Goal: Communication & Community: Answer question/provide support

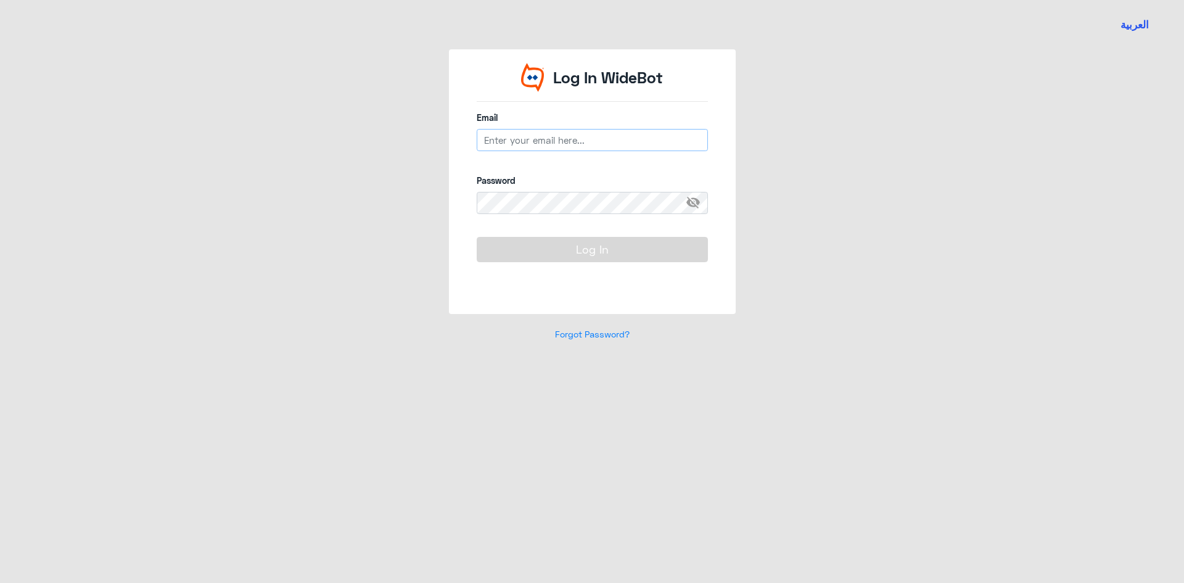
click at [594, 136] on input "email" at bounding box center [592, 140] width 231 height 22
type input "/"
type input "L"
click at [568, 138] on input "l_aldubayanmailto:[EMAIL_ADDRESS][DOMAIN_NAME]" at bounding box center [592, 140] width 231 height 22
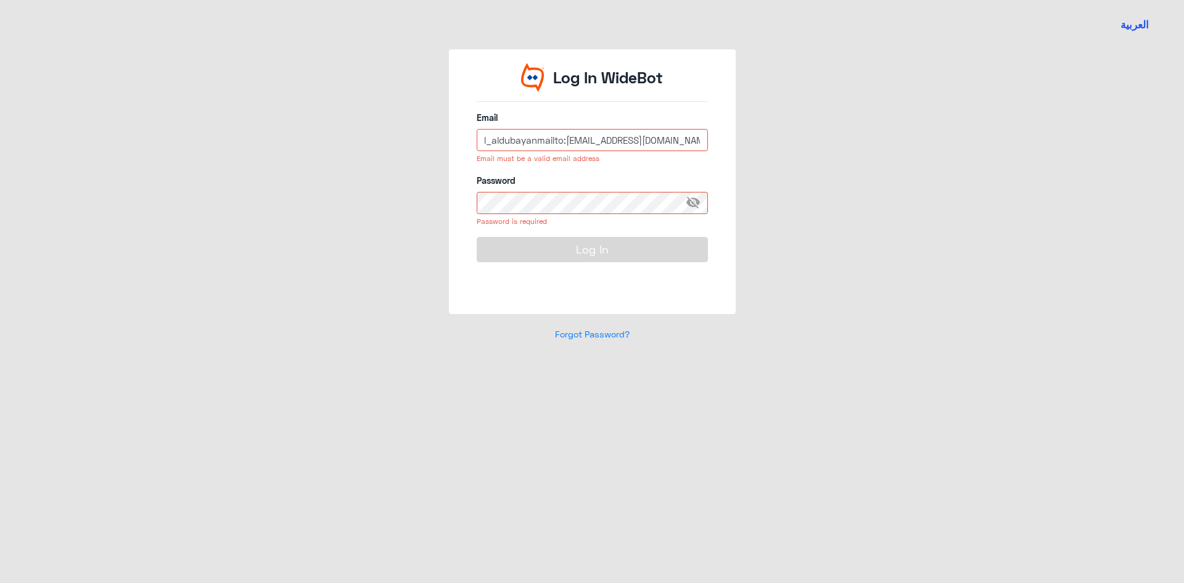
drag, startPoint x: 563, startPoint y: 139, endPoint x: 425, endPoint y: 137, distance: 138.2
click at [425, 137] on div "Log In WideBot Email l_aldubayanmailto:[EMAIL_ADDRESS][DOMAIN_NAME] Email must …" at bounding box center [592, 202] width 703 height 306
drag, startPoint x: 485, startPoint y: 138, endPoint x: 395, endPoint y: 138, distance: 90.1
click at [395, 138] on div "Log In WideBot Email :[EMAIL_ADDRESS][DOMAIN_NAME] Email must be a valid email …" at bounding box center [592, 202] width 703 height 306
type input "[EMAIL_ADDRESS][DOMAIN_NAME]"
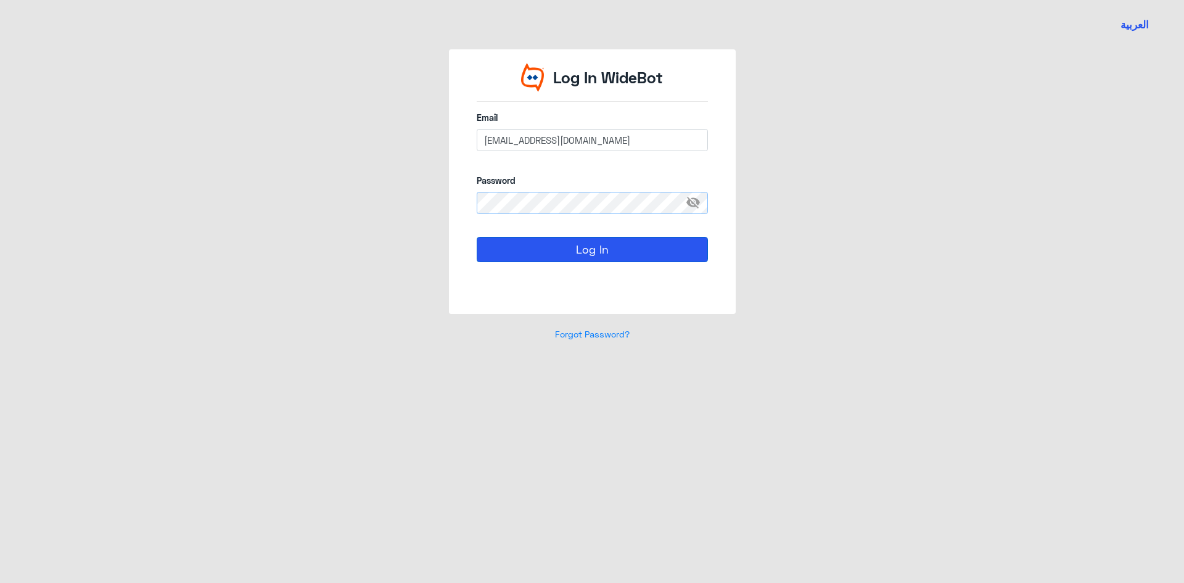
click at [477, 237] on button "Log In" at bounding box center [592, 249] width 231 height 25
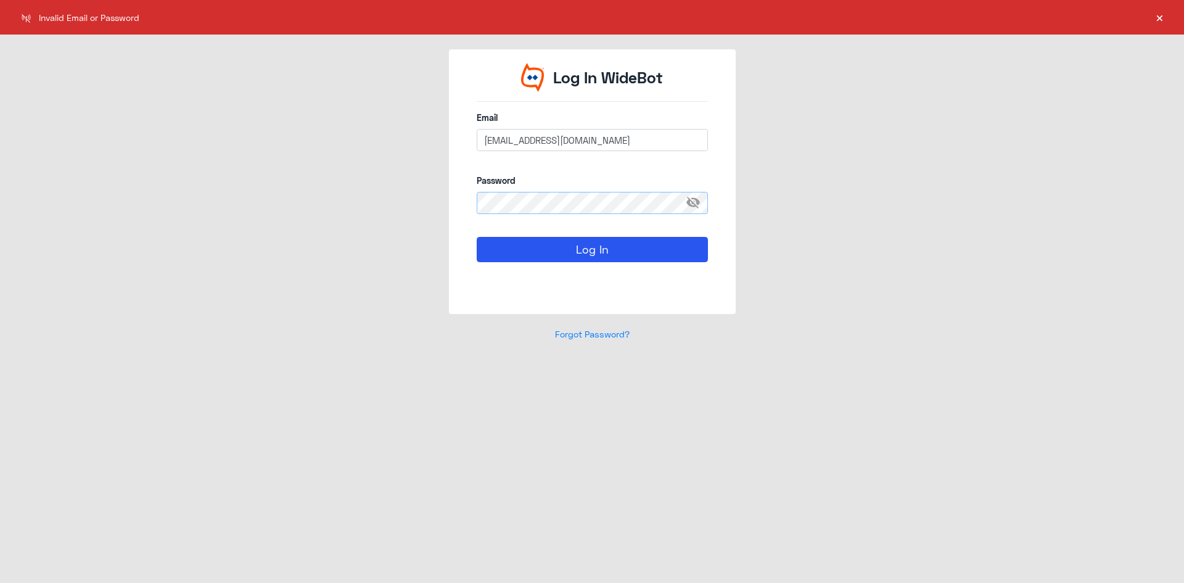
click at [35, 194] on div "العربية Log In WideBot Email [EMAIL_ADDRESS][DOMAIN_NAME] Password visibility_o…" at bounding box center [592, 291] width 1184 height 583
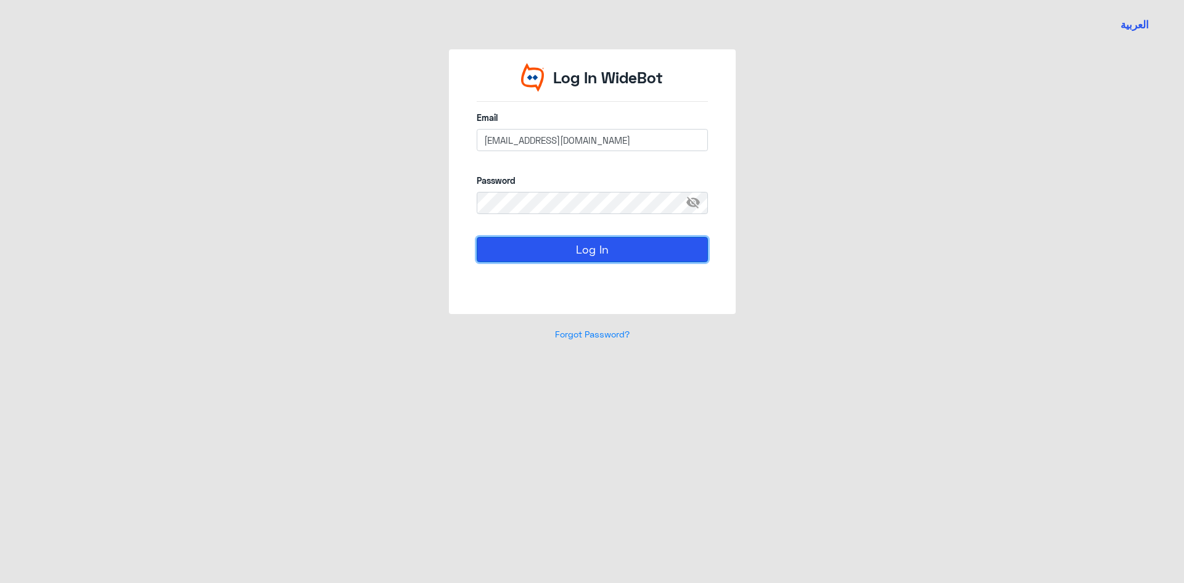
click at [683, 255] on button "Log In" at bounding box center [592, 249] width 231 height 25
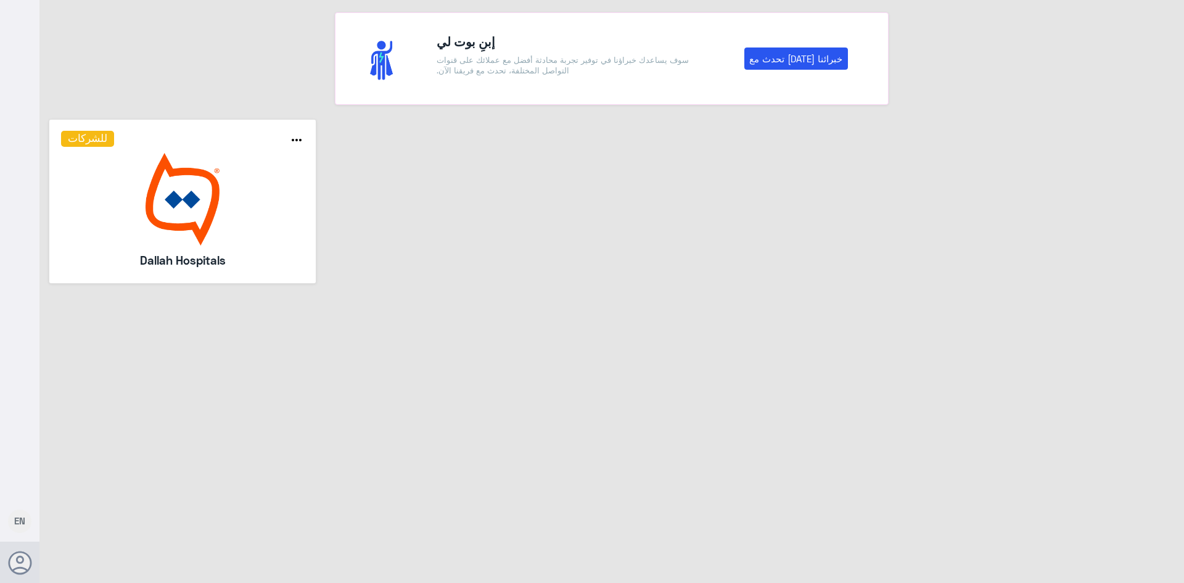
click at [199, 218] on img at bounding box center [183, 199] width 244 height 93
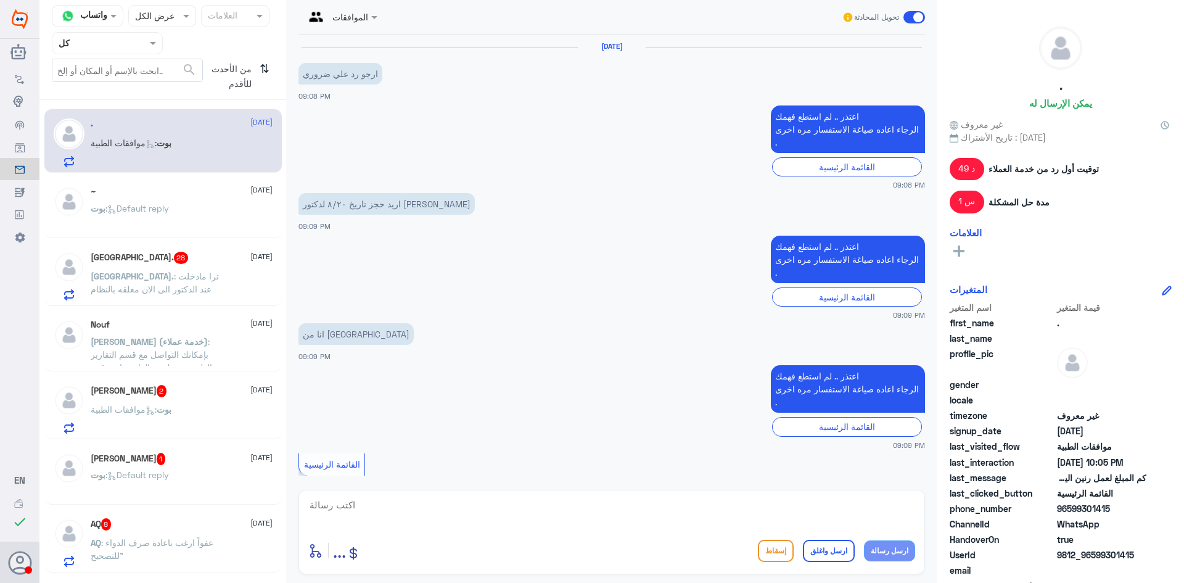
scroll to position [1125, 0]
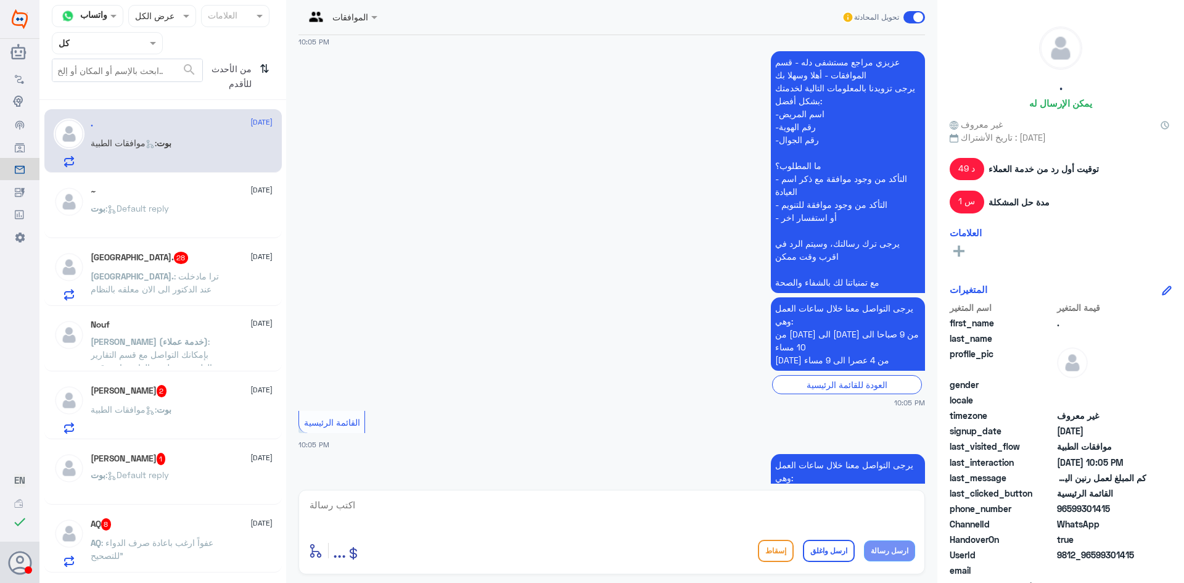
click at [140, 49] on div at bounding box center [107, 43] width 110 height 14
click at [128, 148] on div "فريقك" at bounding box center [107, 154] width 111 height 28
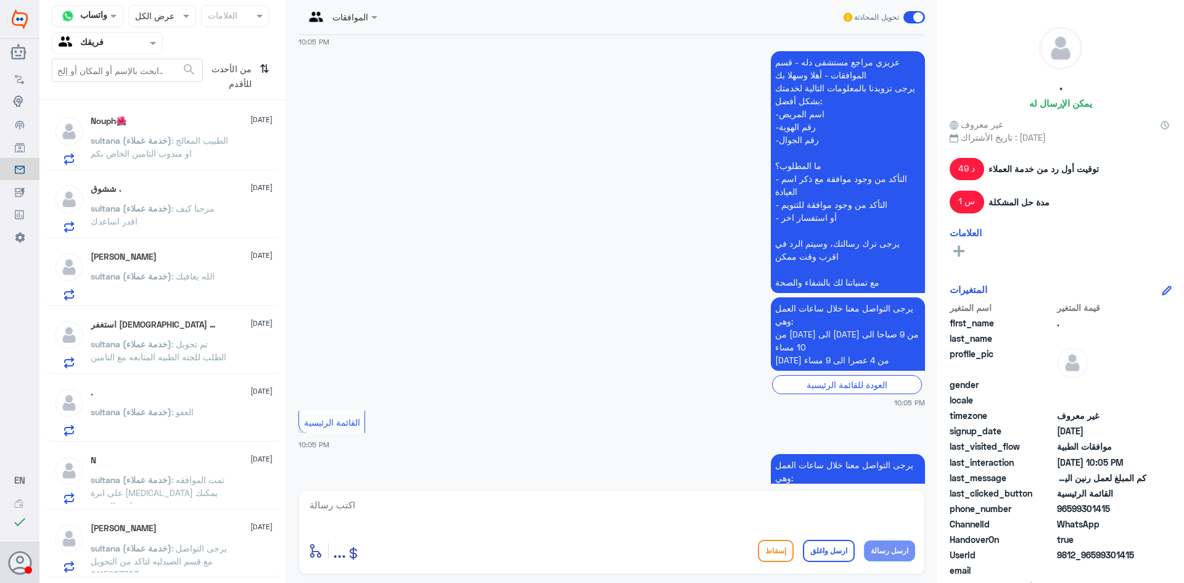
scroll to position [1721, 0]
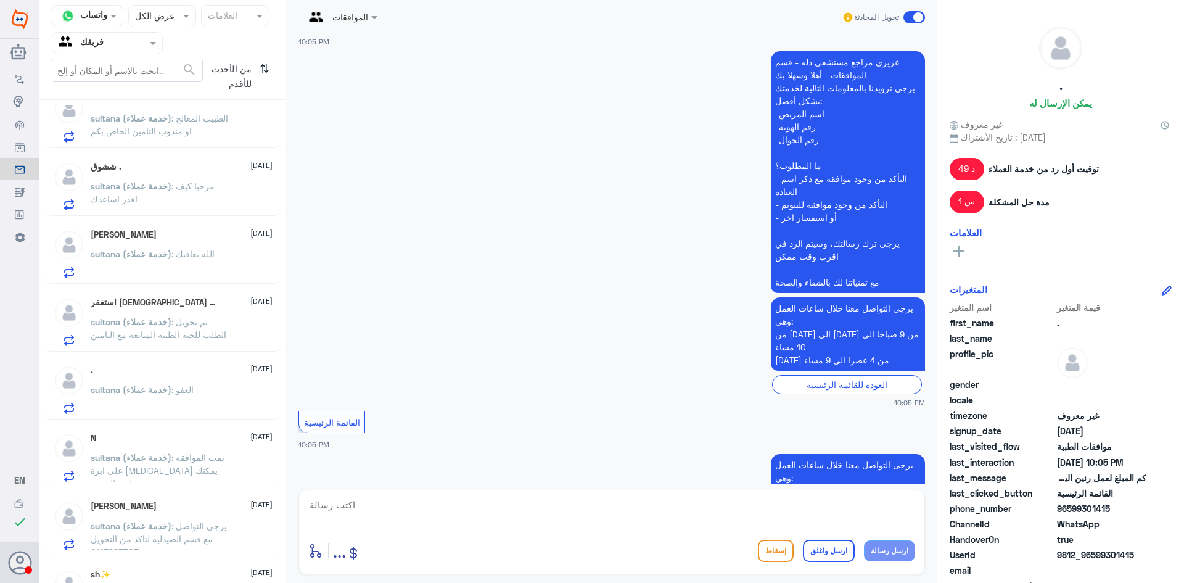
click at [211, 472] on span ": تمت الموافقه على ابرة [MEDICAL_DATA] يمكنك تلقي الخدمة" at bounding box center [158, 470] width 134 height 36
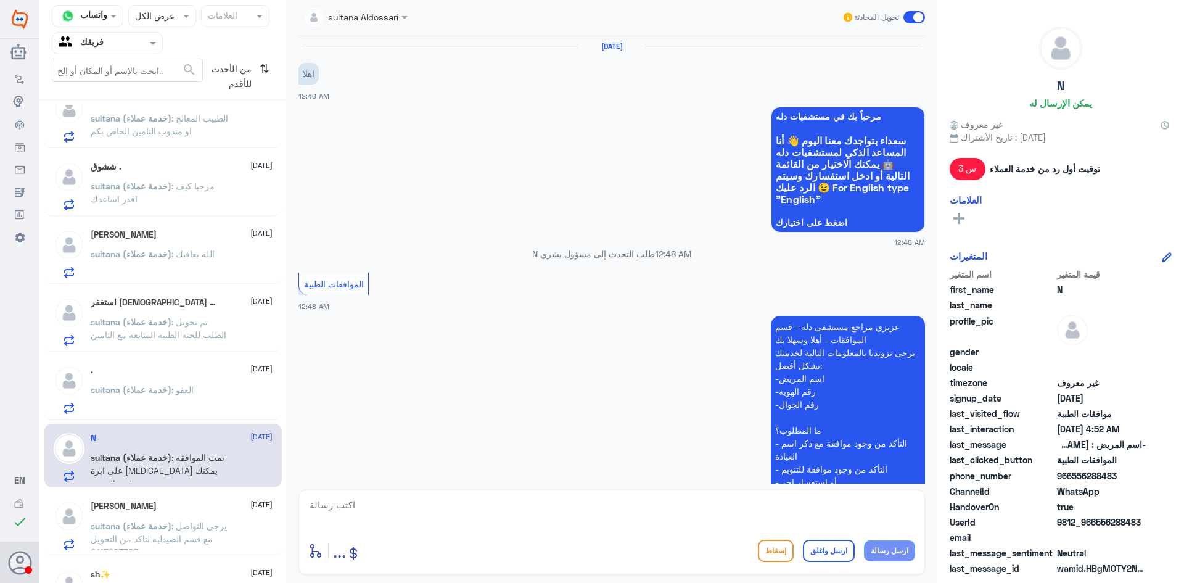
scroll to position [1180, 0]
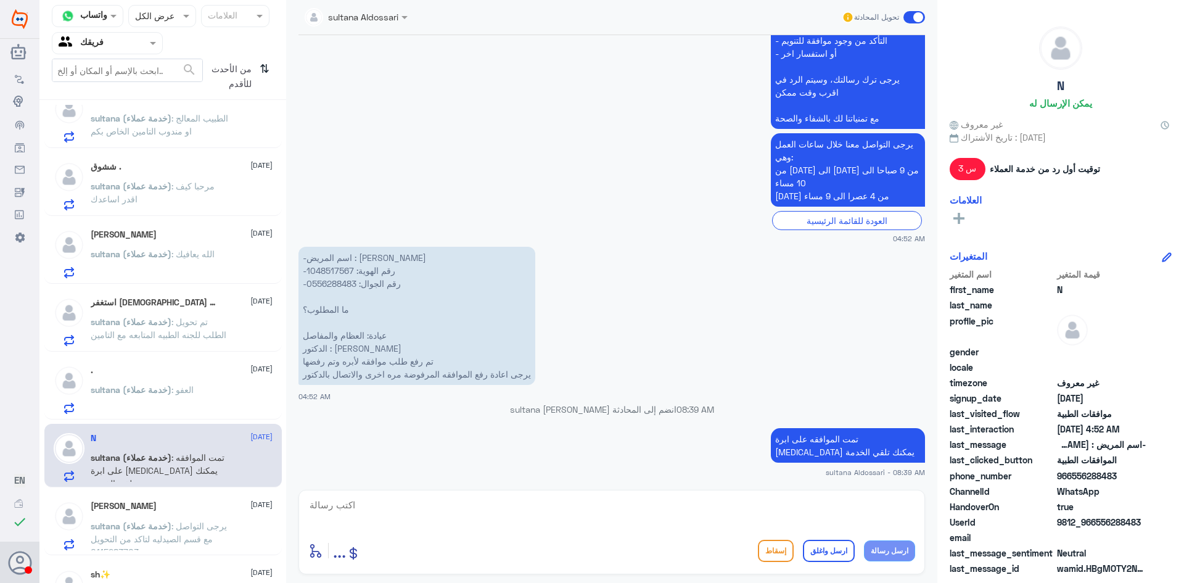
click at [389, 510] on textarea at bounding box center [611, 512] width 607 height 30
click at [231, 518] on div "[PERSON_NAME] [DATE][PERSON_NAME] (خدمة عملاء) : يرجى التواصل مع قسم الصيدليه ل…" at bounding box center [182, 525] width 182 height 49
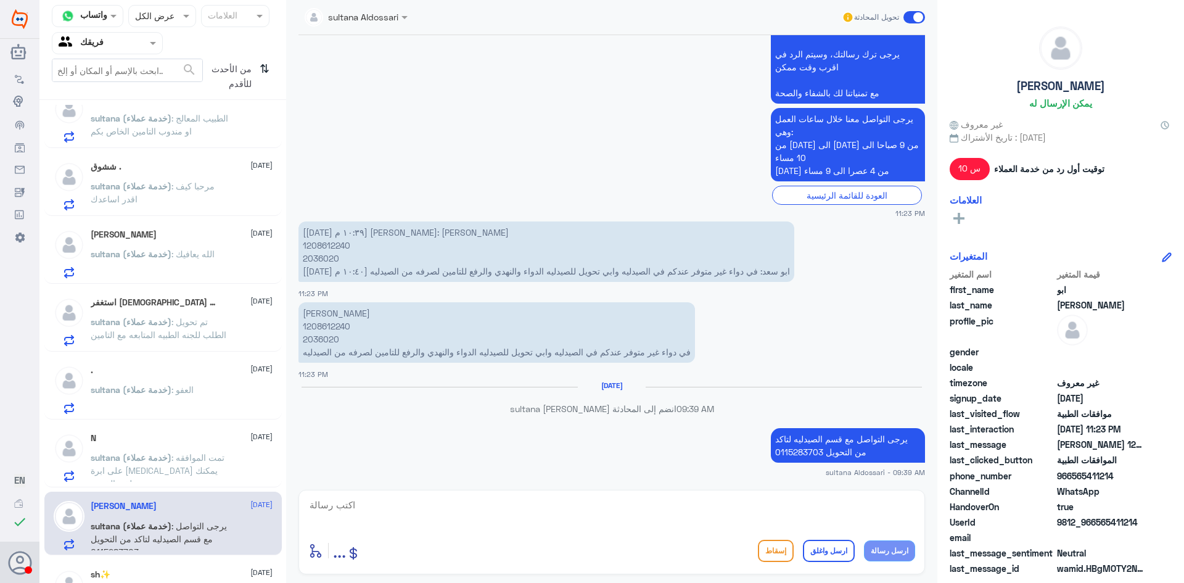
scroll to position [1762, 0]
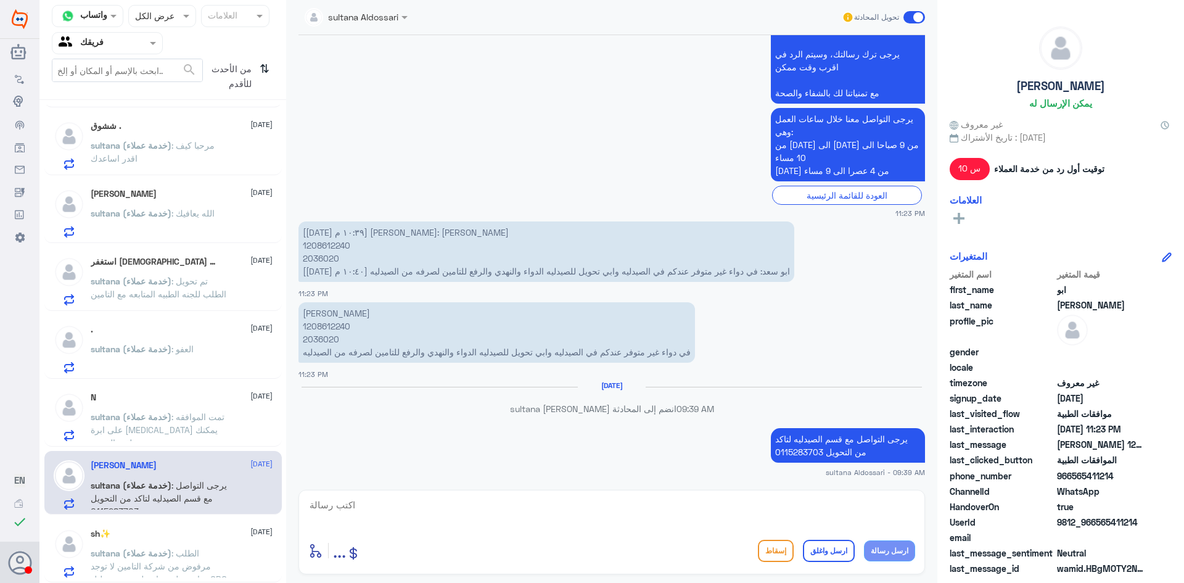
click at [174, 410] on div "N [DATE] sultana (خدمة عملاء) : تمت الموافقه على ابرة [MEDICAL_DATA] يمكنك تلقي…" at bounding box center [182, 416] width 182 height 49
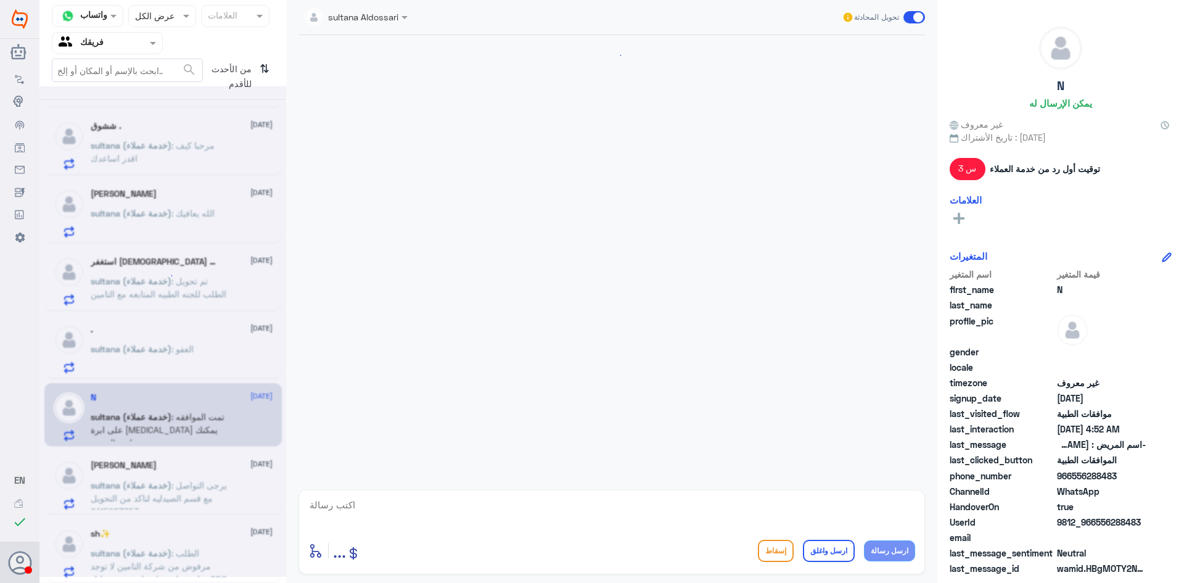
scroll to position [1180, 0]
click at [152, 311] on div "Saeed Alrufaydi [DATE] Saeed : التأمين مايظهر في تطبيق دله Maysa [DATE] بوت : م…" at bounding box center [162, 346] width 247 height 482
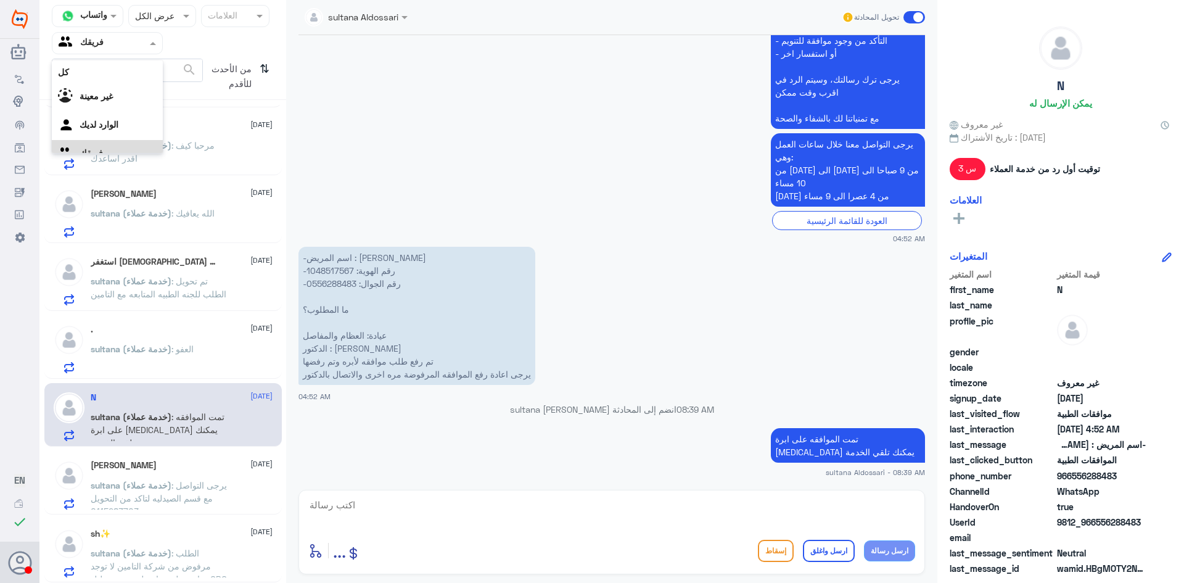
click at [121, 40] on input "text" at bounding box center [93, 43] width 68 height 14
click at [118, 113] on لديك "الوارد لديك" at bounding box center [99, 109] width 39 height 10
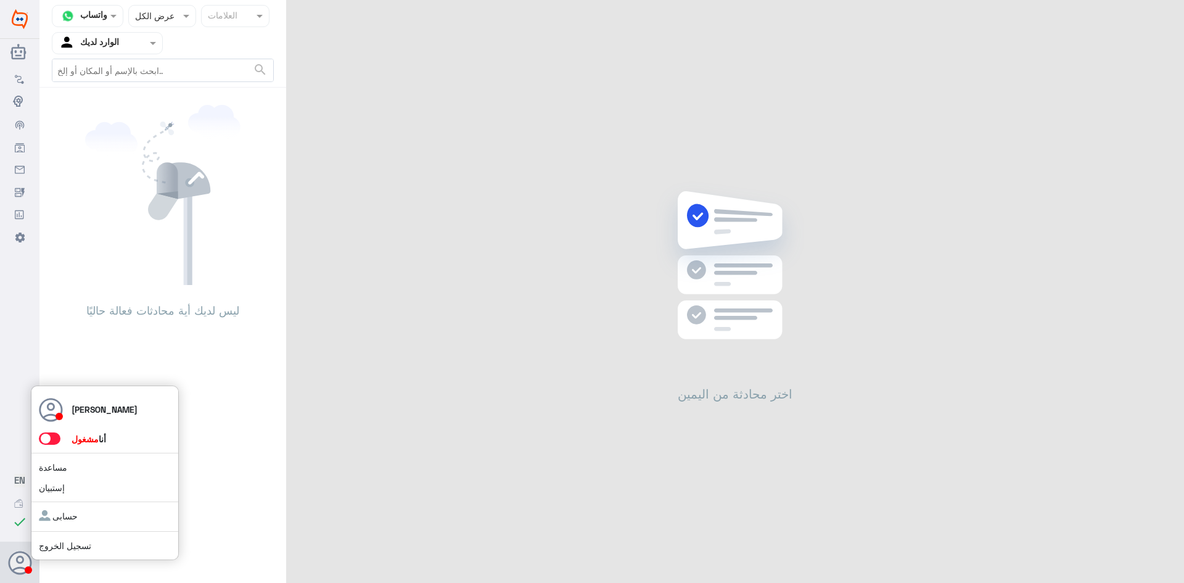
click at [49, 440] on span at bounding box center [50, 438] width 22 height 12
click at [0, 0] on input "checkbox" at bounding box center [0, 0] width 0 height 0
click at [140, 43] on div at bounding box center [107, 43] width 110 height 14
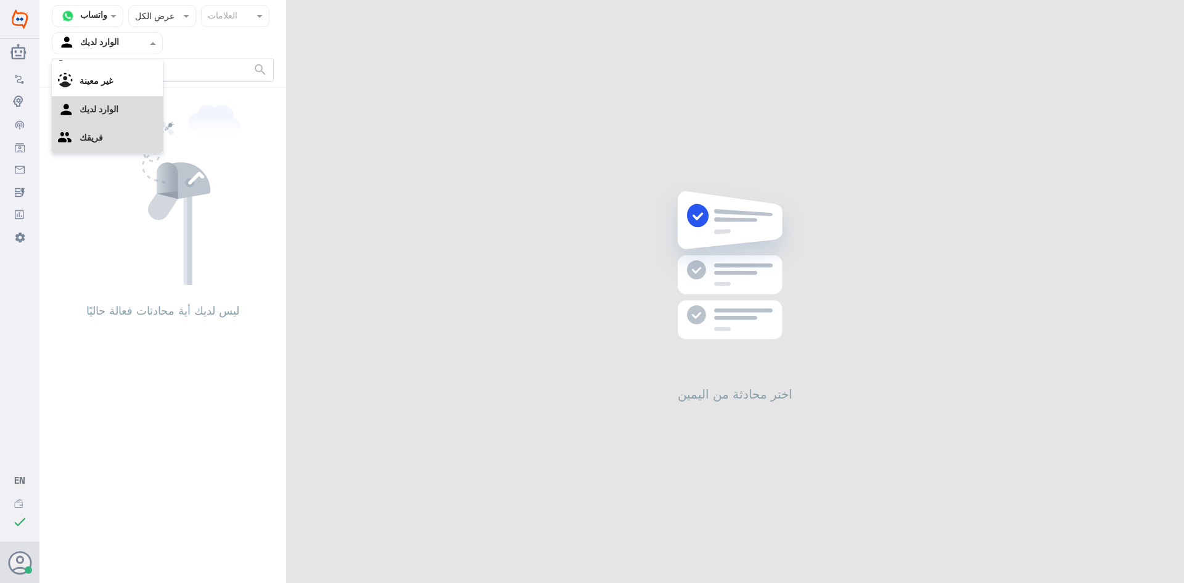
click at [123, 131] on div "فريقك" at bounding box center [107, 139] width 111 height 28
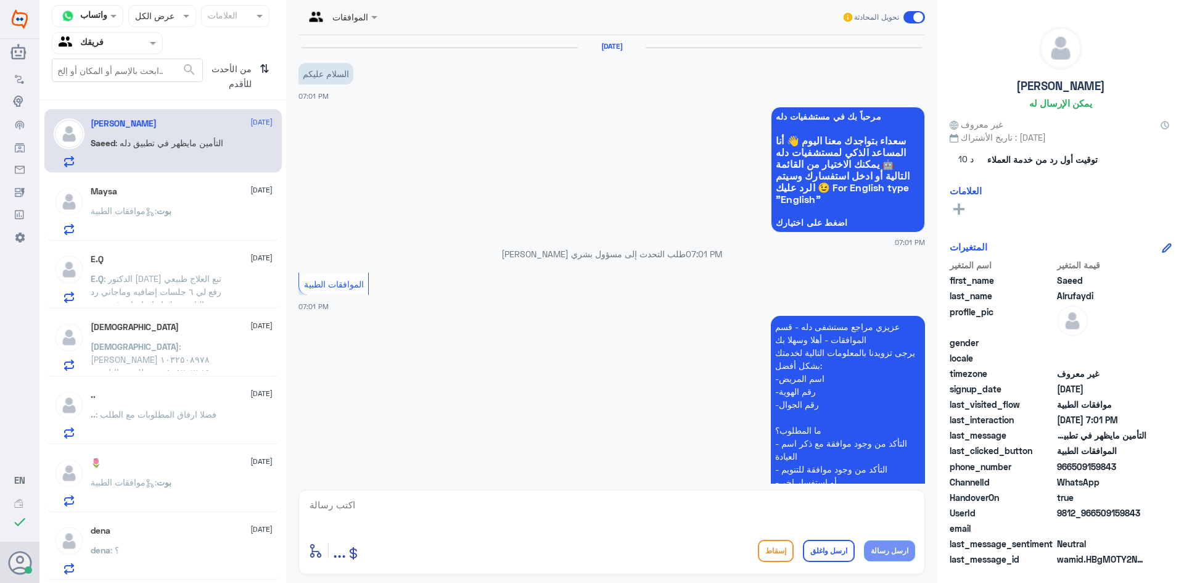
scroll to position [198, 0]
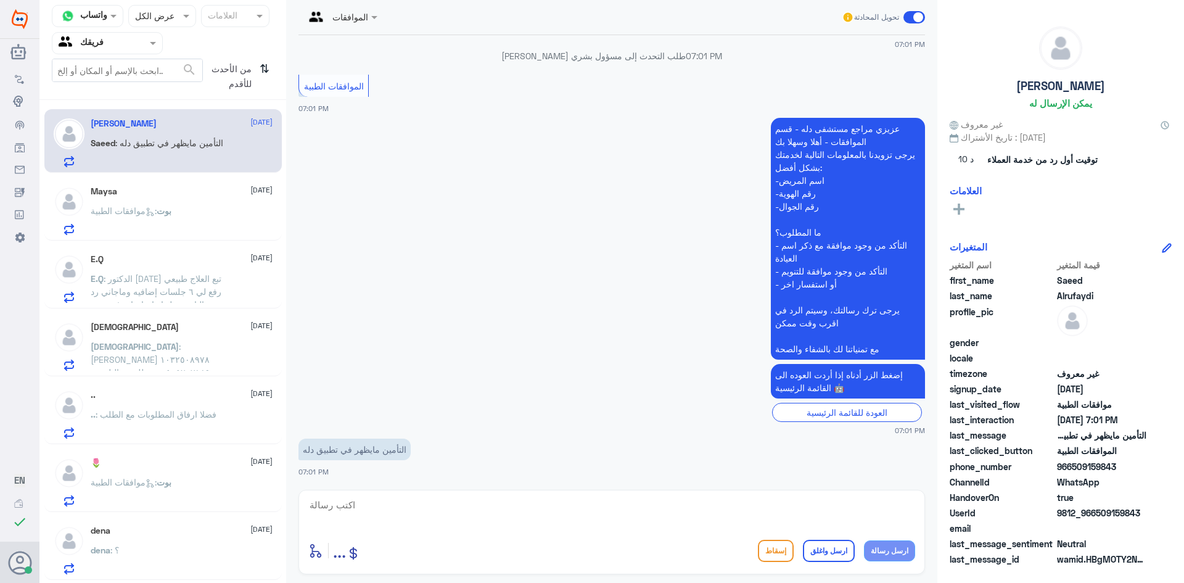
click at [166, 197] on div "Maysa [DATE] بوت : موافقات الطبية" at bounding box center [182, 210] width 182 height 49
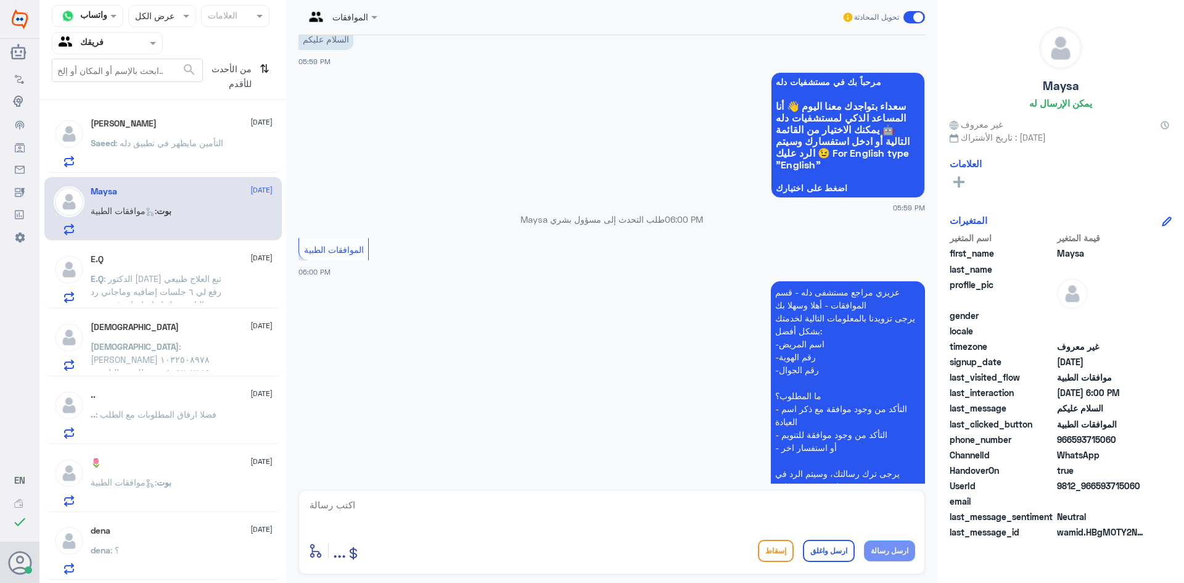
scroll to position [123, 0]
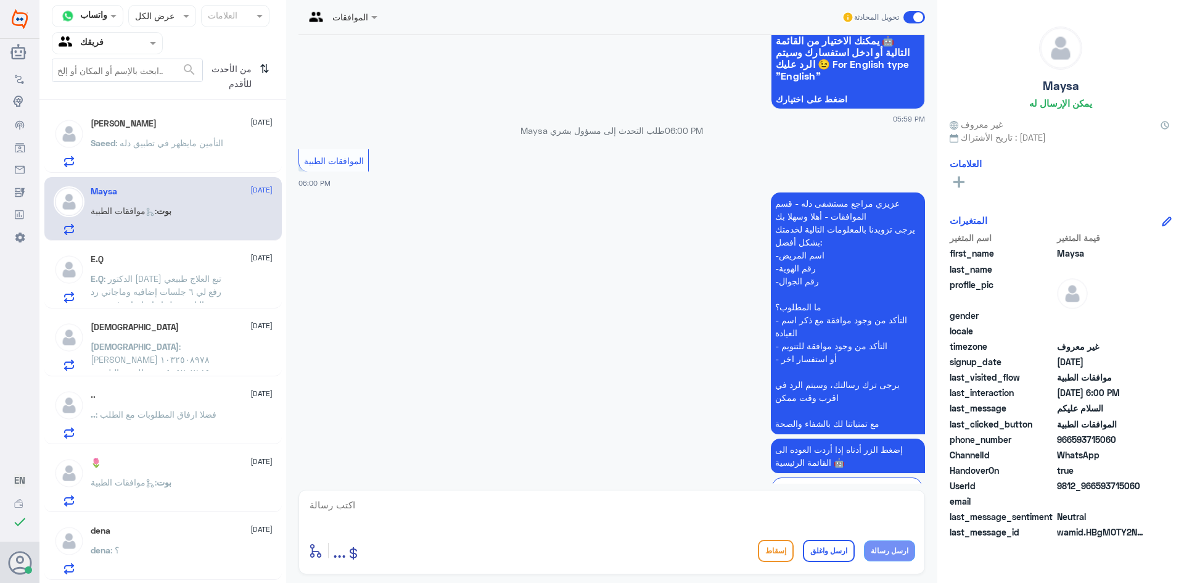
click at [460, 508] on textarea at bounding box center [611, 512] width 607 height 30
type textarea "j"
click at [867, 506] on textarea "تفضل كيف اخدمك ؟" at bounding box center [611, 512] width 607 height 30
type textarea "تفضل كيف اقدر اخدمك ؟"
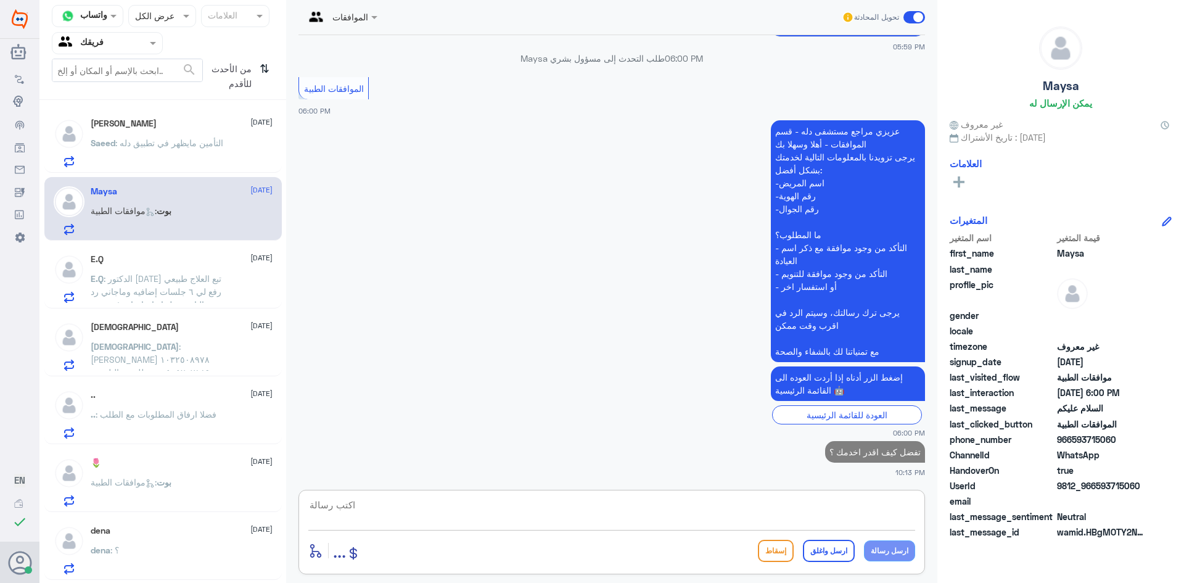
click at [150, 281] on span ": الدكتور [DATE] تبع العلاج طبيعي رفع لي ٦ جلسات إضافيه وماجاني رد من التامين ع…" at bounding box center [160, 310] width 138 height 75
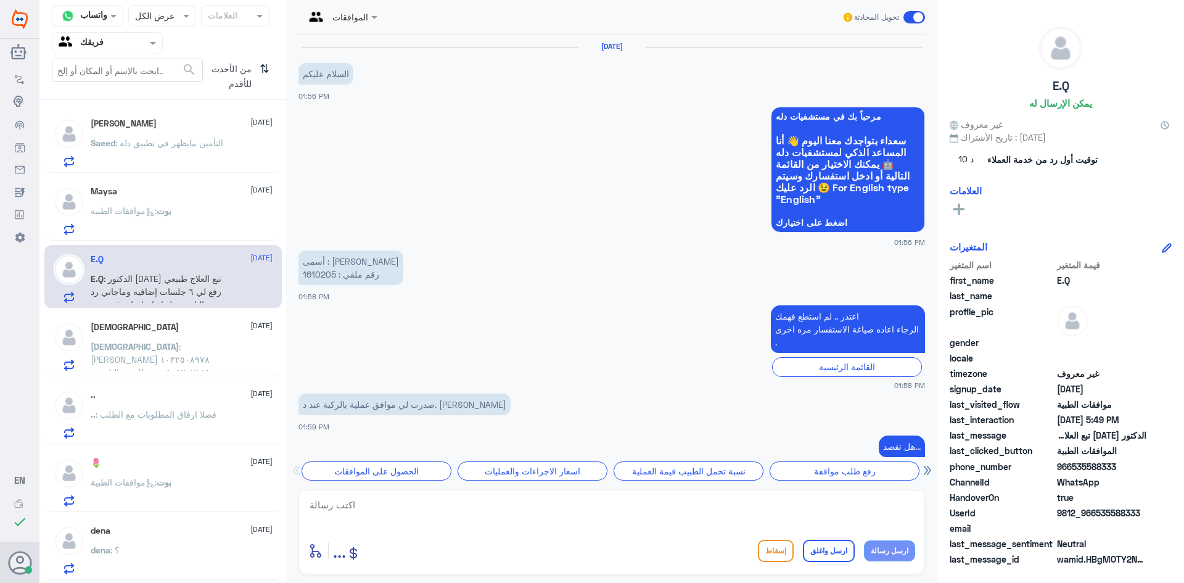
scroll to position [794, 0]
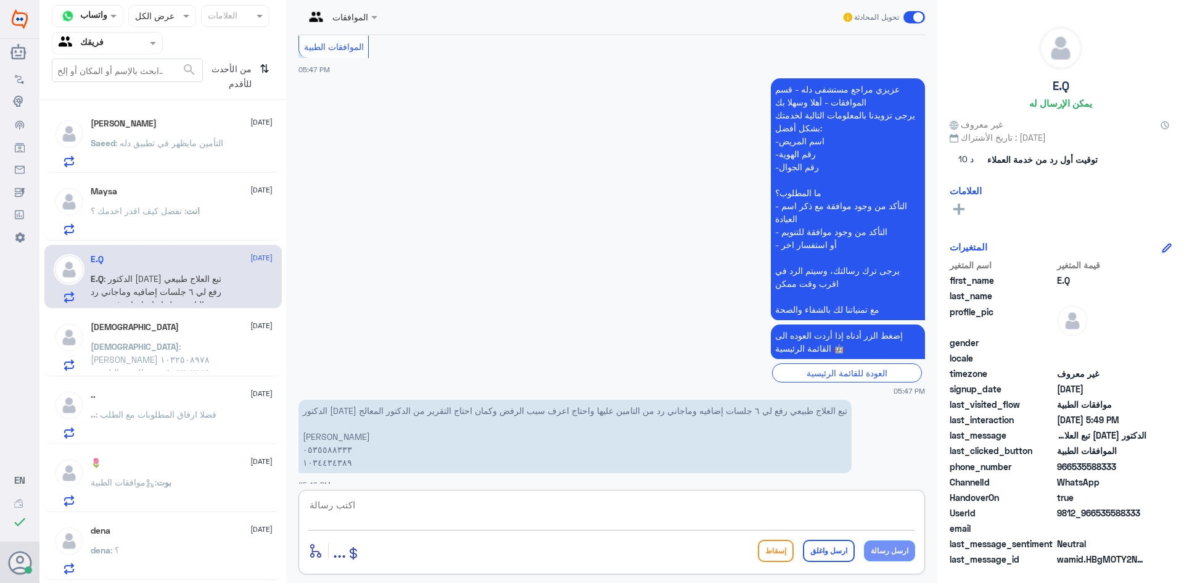
click at [386, 512] on textarea at bounding box center [611, 512] width 607 height 30
type textarea "0535588333"
drag, startPoint x: 343, startPoint y: 508, endPoint x: 0, endPoint y: 516, distance: 343.1
click at [0, 516] on div "Dallah Hospitals منشئ البوت مهارات تدريب البوت إذاعة الجمهور صندوق الوارد أدوات…" at bounding box center [592, 291] width 1184 height 583
paste textarea "120313793"
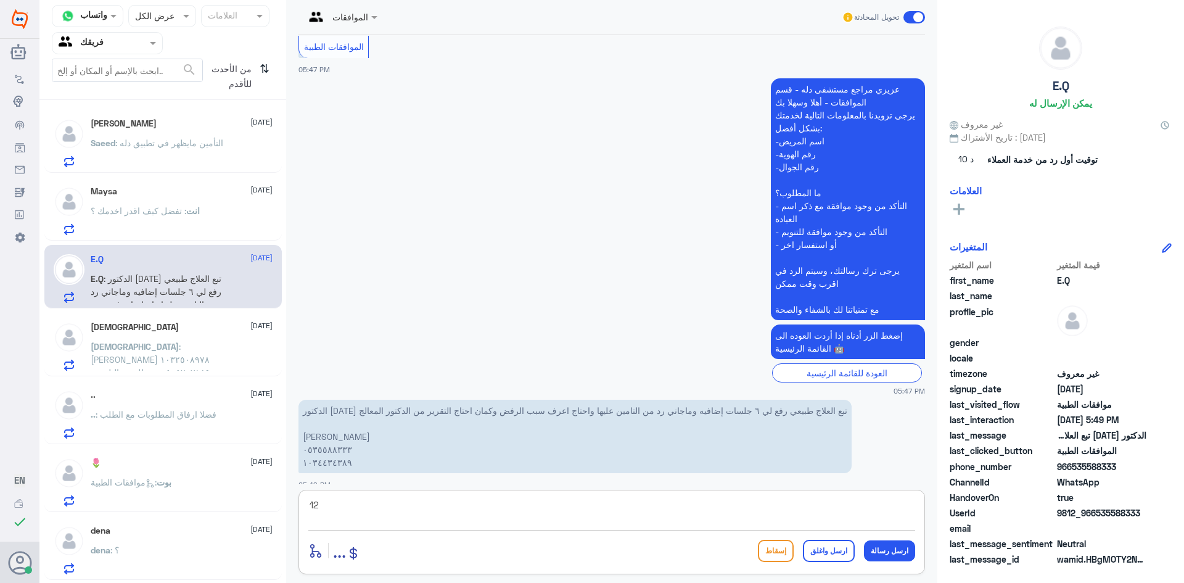
type textarea "1"
paste textarea "120313793"
drag, startPoint x: 865, startPoint y: 508, endPoint x: 933, endPoint y: 505, distance: 67.3
click at [933, 505] on div "الموافقات تحويل المحادثة [DATE] السلام عليكم 01:56 PM مرحباً بك في مستشفيات دله…" at bounding box center [611, 293] width 651 height 587
paste textarea
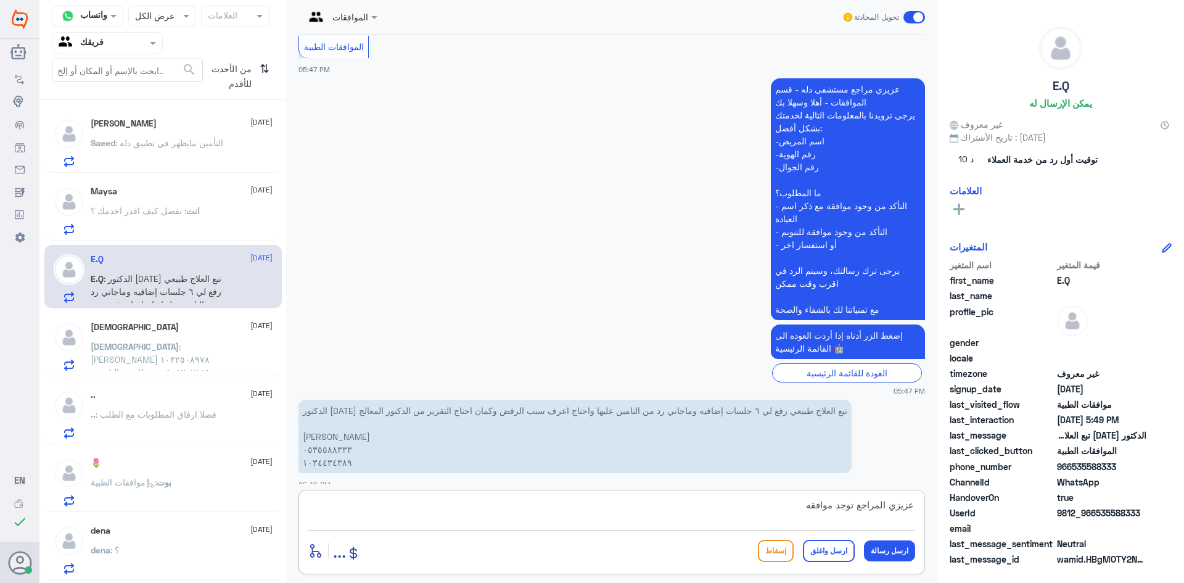
click at [786, 503] on textarea "عزيزي المراجع توجد موافقه" at bounding box center [611, 512] width 607 height 30
paste textarea "120313793"
drag, startPoint x: 857, startPoint y: 505, endPoint x: 806, endPoint y: 510, distance: 50.9
click at [806, 510] on textarea "عزيزي المراجع توجد موافقه 120313793 بامكانك الاستافده من الخدمات" at bounding box center [611, 512] width 607 height 30
type textarea "عزيزي المراجع تمت الموافقه للعلاج الطبيعي 120313793 بامكانك الاستافده من الخدمات"
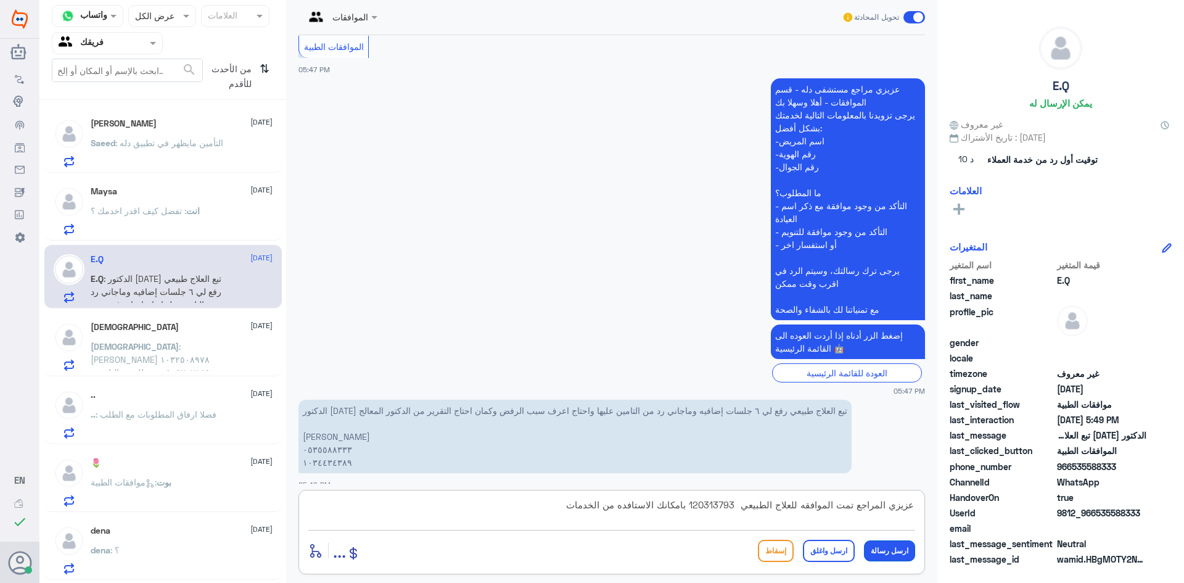
click at [887, 551] on button "ارسل رسالة" at bounding box center [889, 550] width 51 height 21
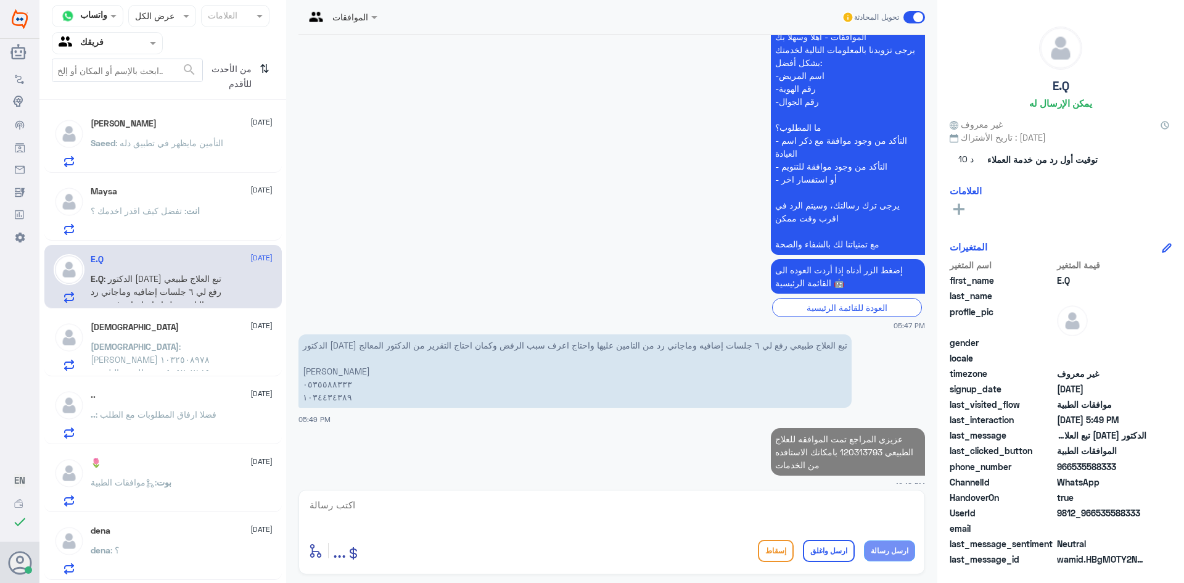
click at [786, 516] on textarea at bounding box center [611, 512] width 607 height 30
click at [748, 504] on textarea at bounding box center [611, 512] width 607 height 30
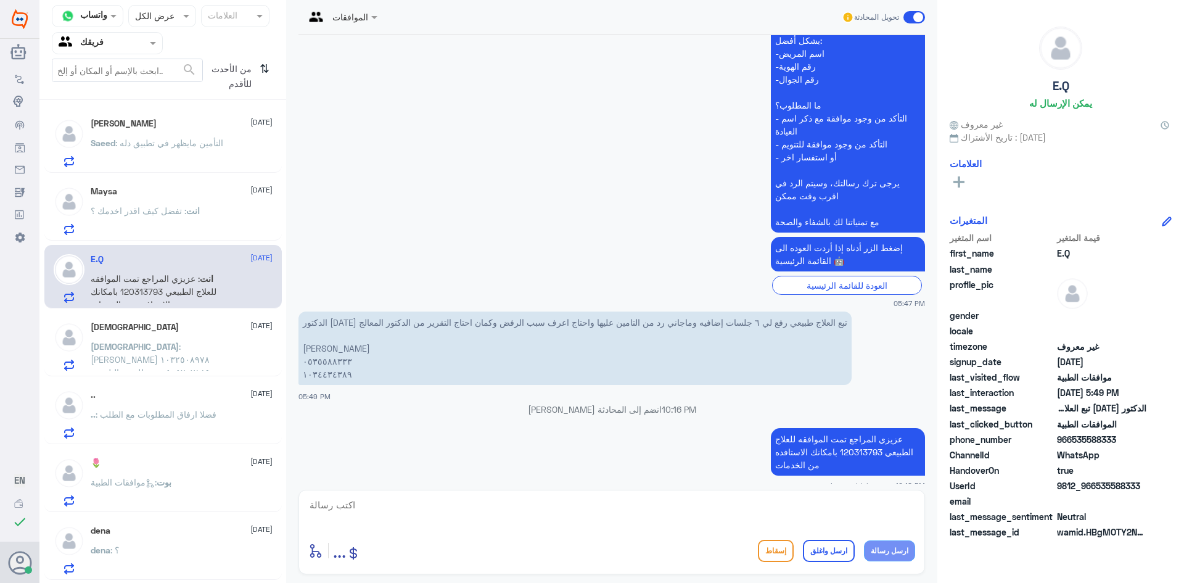
click at [192, 347] on span ": [PERSON_NAME] ١٠٣٢٥٠٨٩٧٨ ٠٥٠٥٢٠٧١٨٩ تم طلب تحاليل من الدكتور [PERSON_NAME] وت…" at bounding box center [158, 365] width 134 height 49
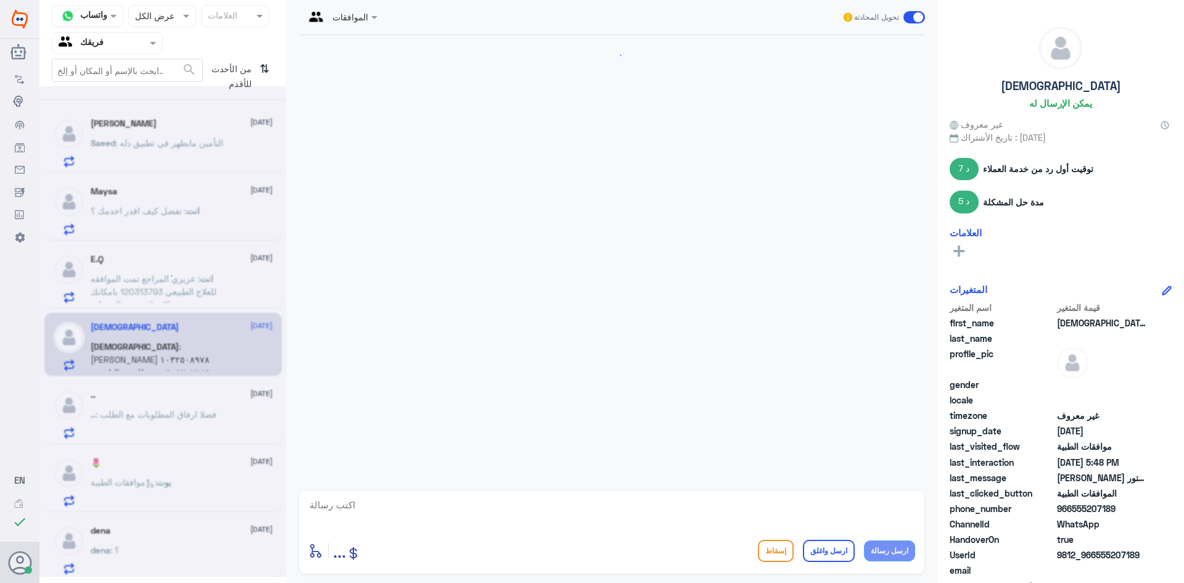
scroll to position [959, 0]
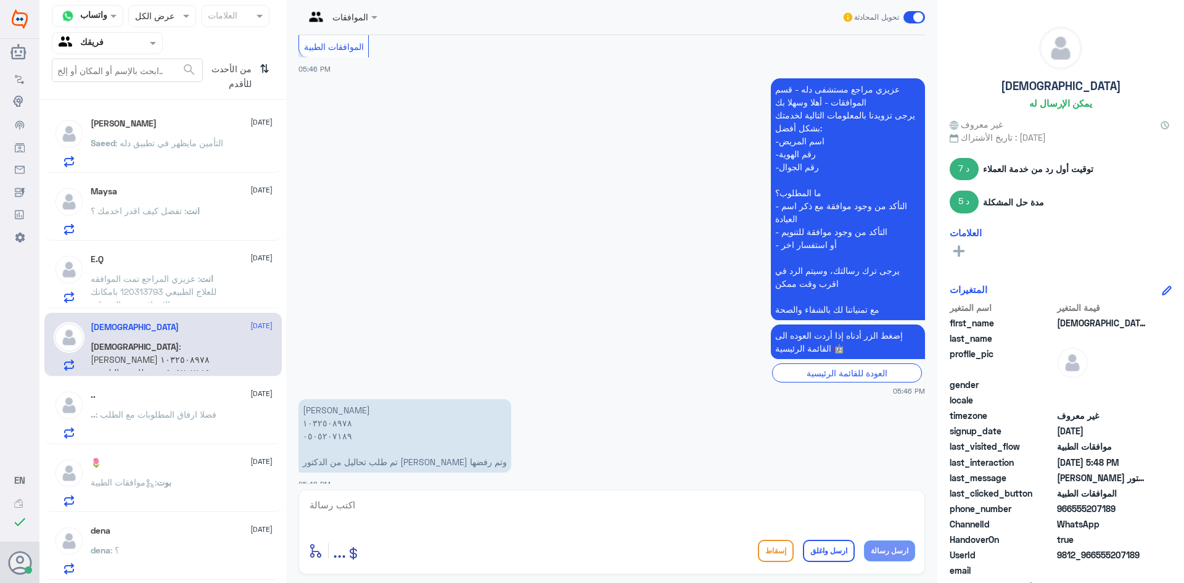
click at [145, 397] on div ".. [DATE]" at bounding box center [182, 395] width 182 height 10
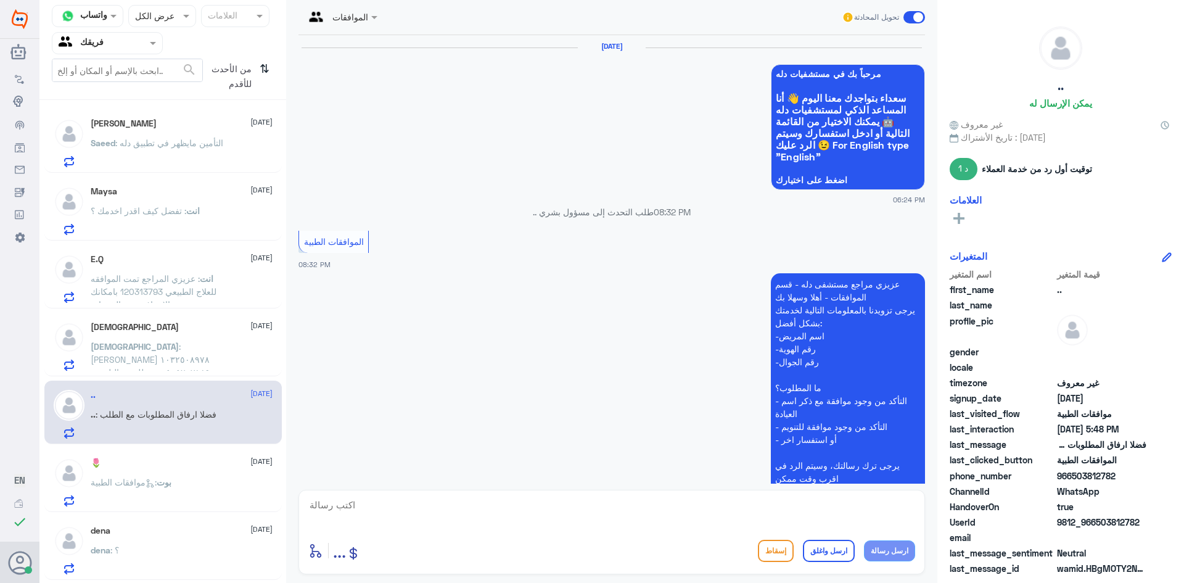
scroll to position [1170, 0]
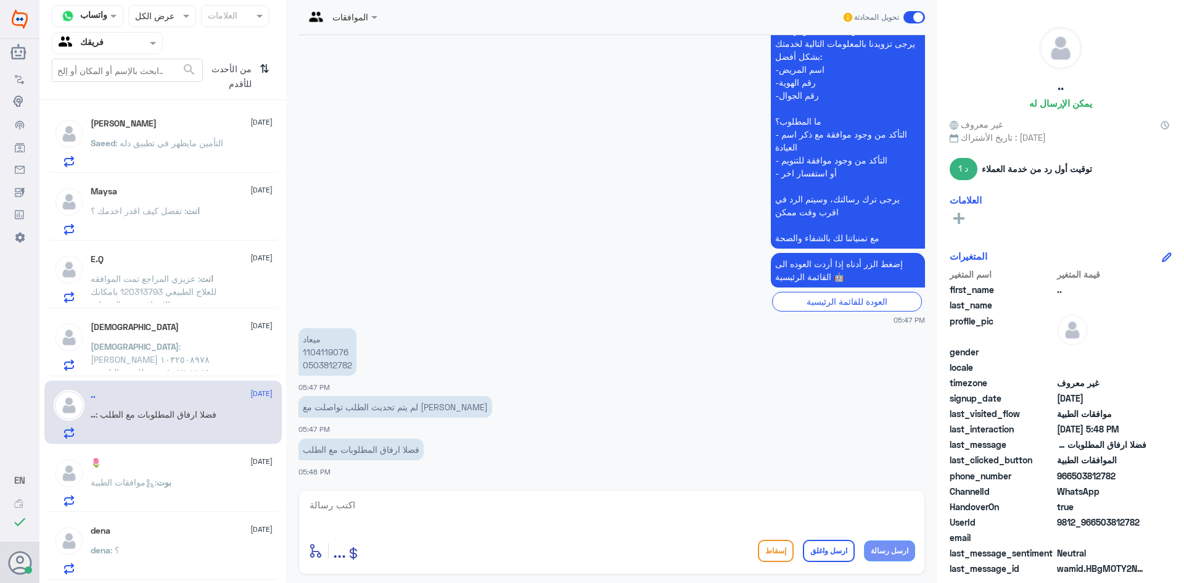
click at [195, 131] on div "Saeed Alrufaydi [DATE] Saeed : التأمين مايظهر في تطبيق دله" at bounding box center [182, 142] width 182 height 49
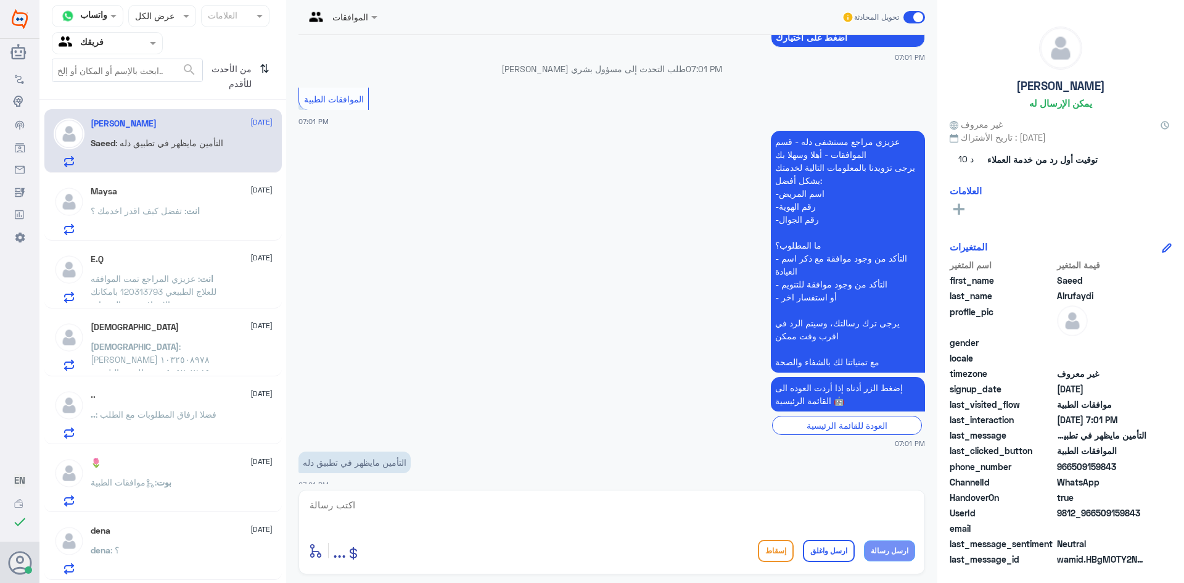
scroll to position [198, 0]
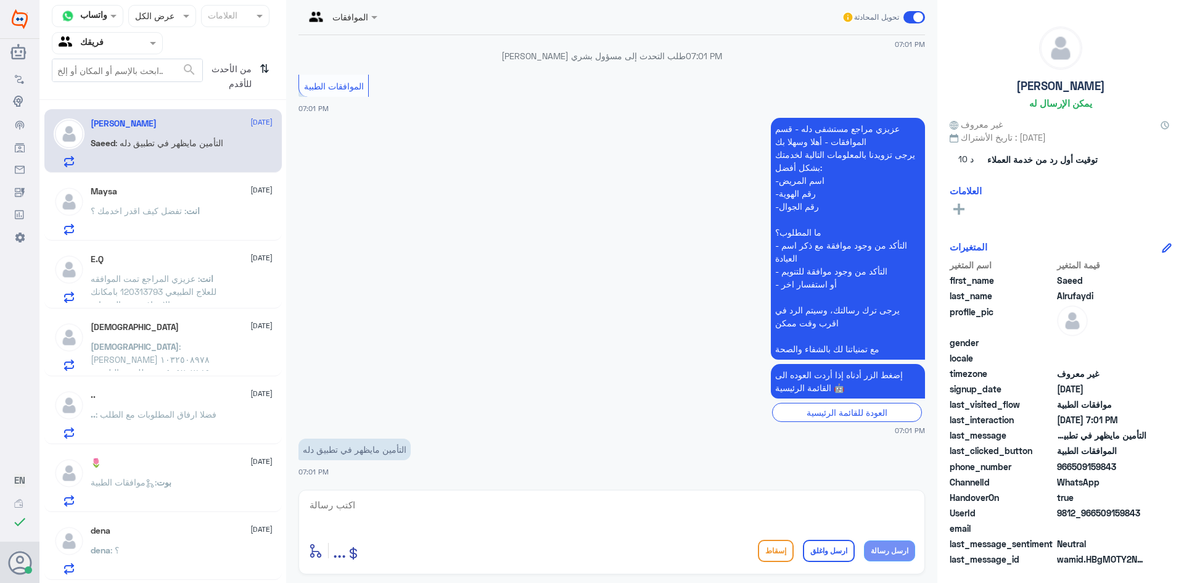
click at [208, 202] on div "Maysa [DATE] انت : تفضل كيف اقدر اخدمك ؟" at bounding box center [182, 210] width 182 height 49
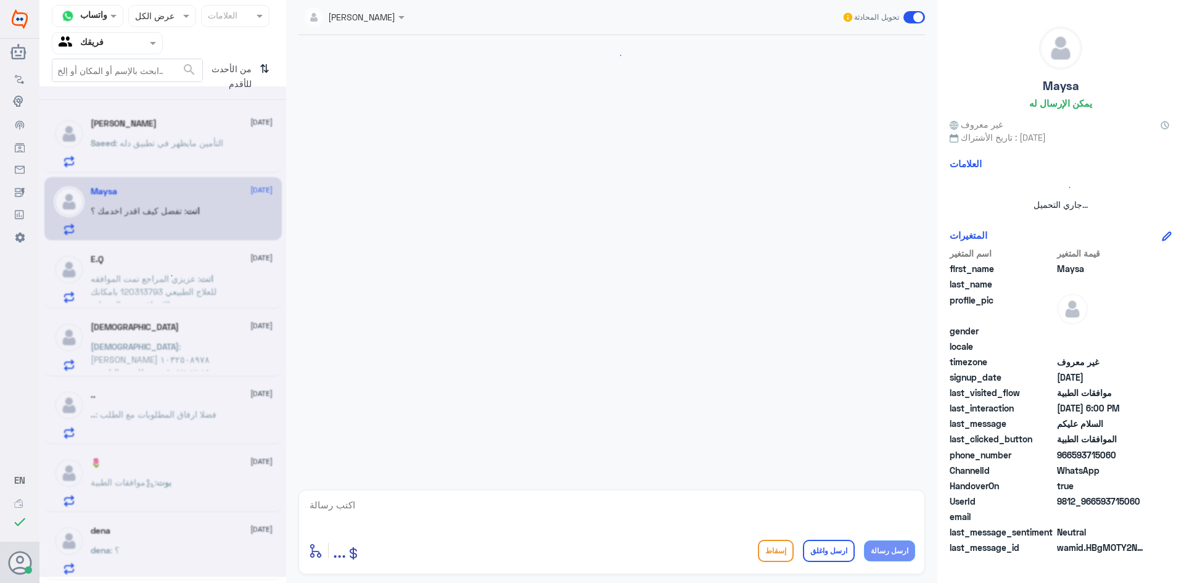
scroll to position [218, 0]
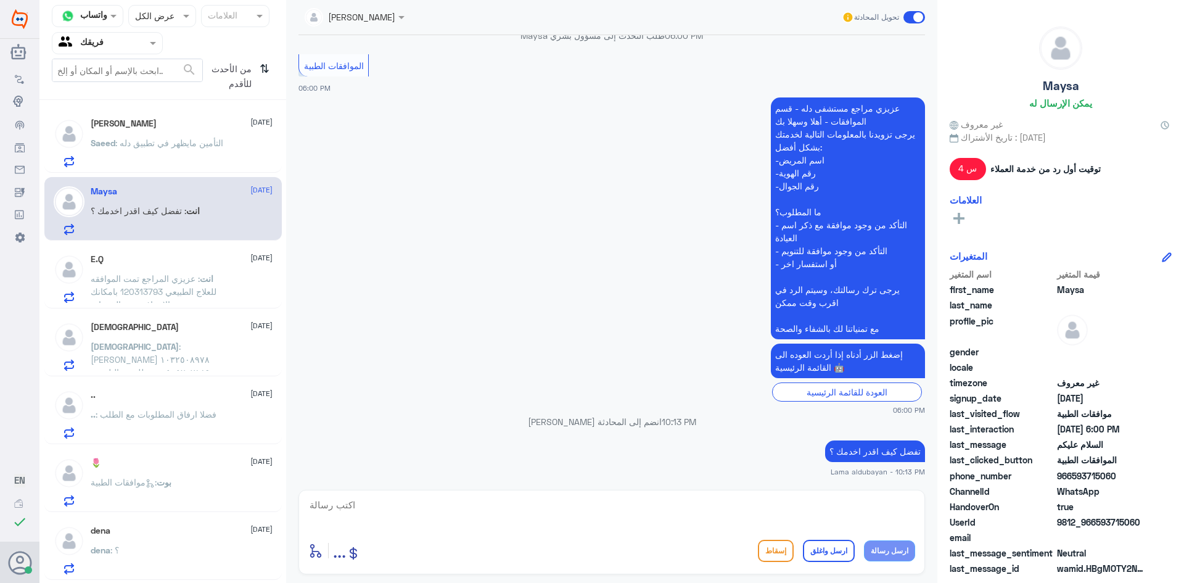
click at [175, 289] on span ": عزيزي المراجع تمت الموافقه للعلاج الطبيعي 120313793 بامكانك الاستافده من الخد…" at bounding box center [154, 291] width 126 height 36
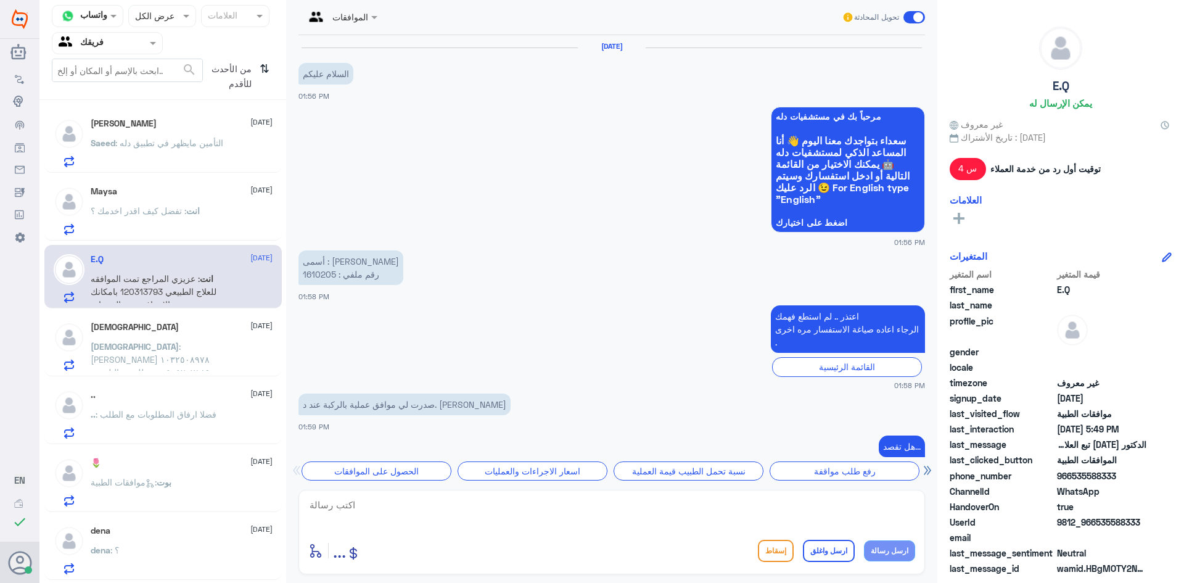
scroll to position [882, 0]
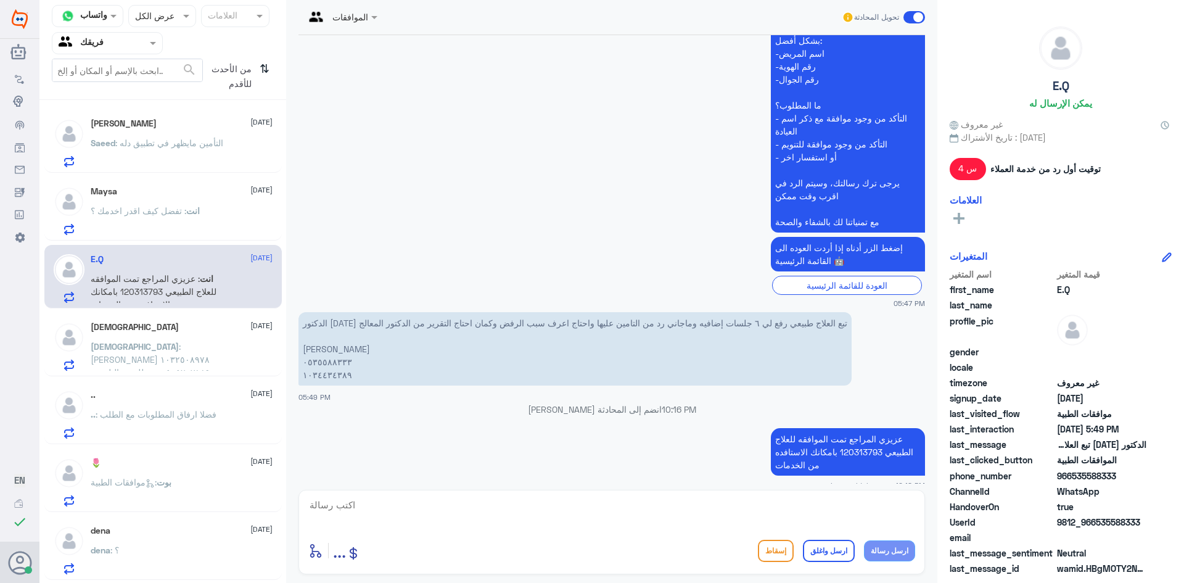
click at [213, 353] on p "[PERSON_NAME] : [PERSON_NAME] ١٠٣٢٥٠٨٩٧٨ ٠٥٠٥٢٠٧١٨٩ تم طلب تحاليل من الدكتور [P…" at bounding box center [160, 355] width 139 height 31
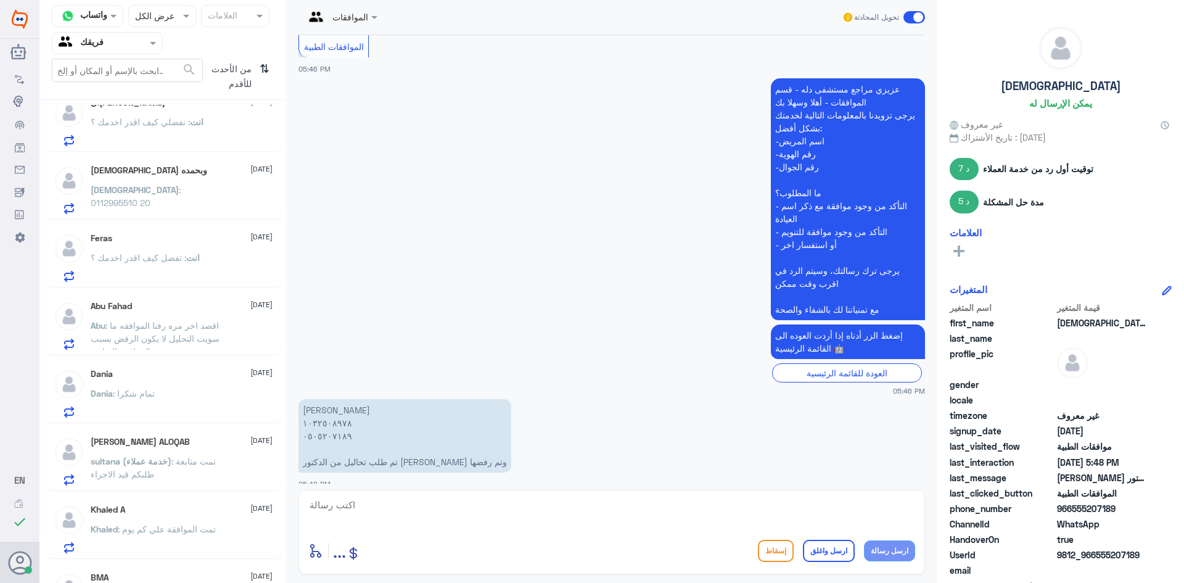
scroll to position [864, 0]
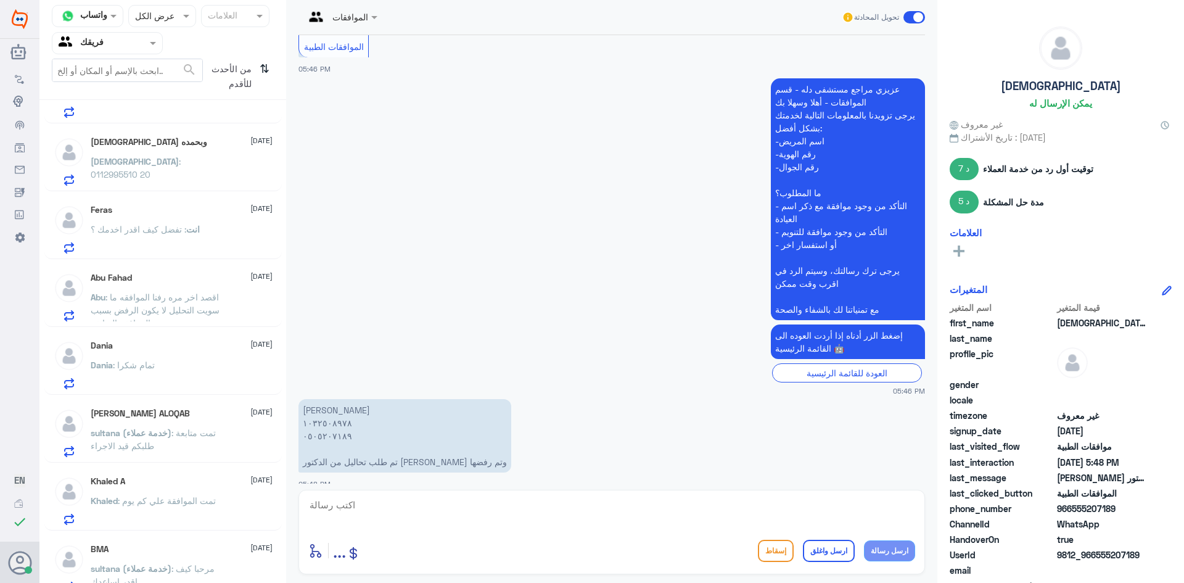
drag, startPoint x: 209, startPoint y: 339, endPoint x: 202, endPoint y: 346, distance: 10.0
click at [208, 342] on div "Dania [DATE][PERSON_NAME] : تمام شكرا" at bounding box center [162, 363] width 237 height 64
click at [200, 355] on div "Dania [DATE][PERSON_NAME] : تمام شكرا" at bounding box center [182, 364] width 182 height 49
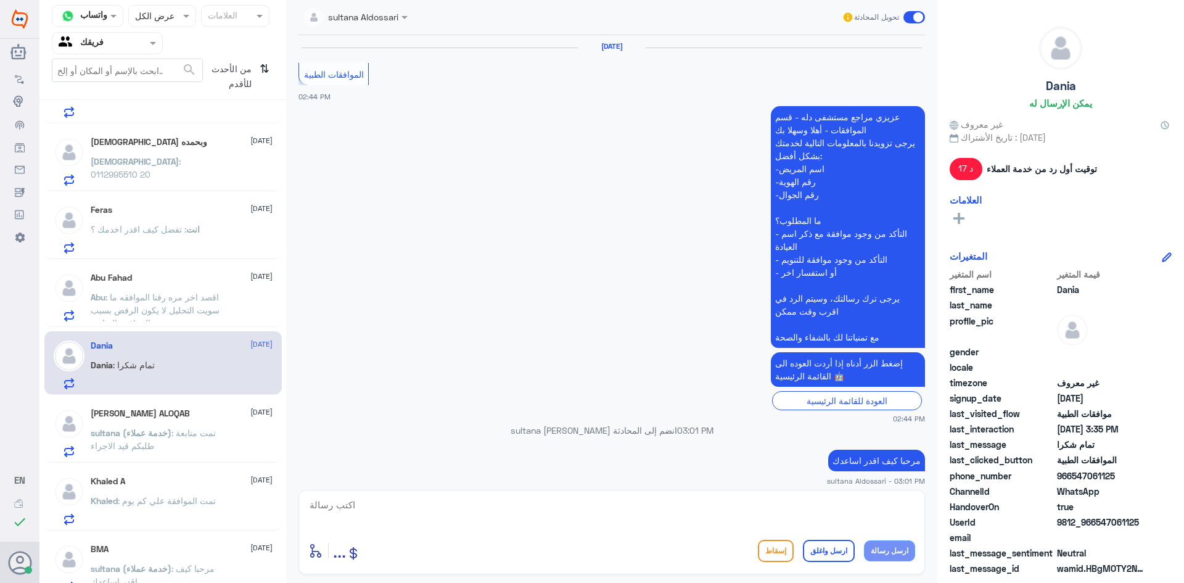
scroll to position [714, 0]
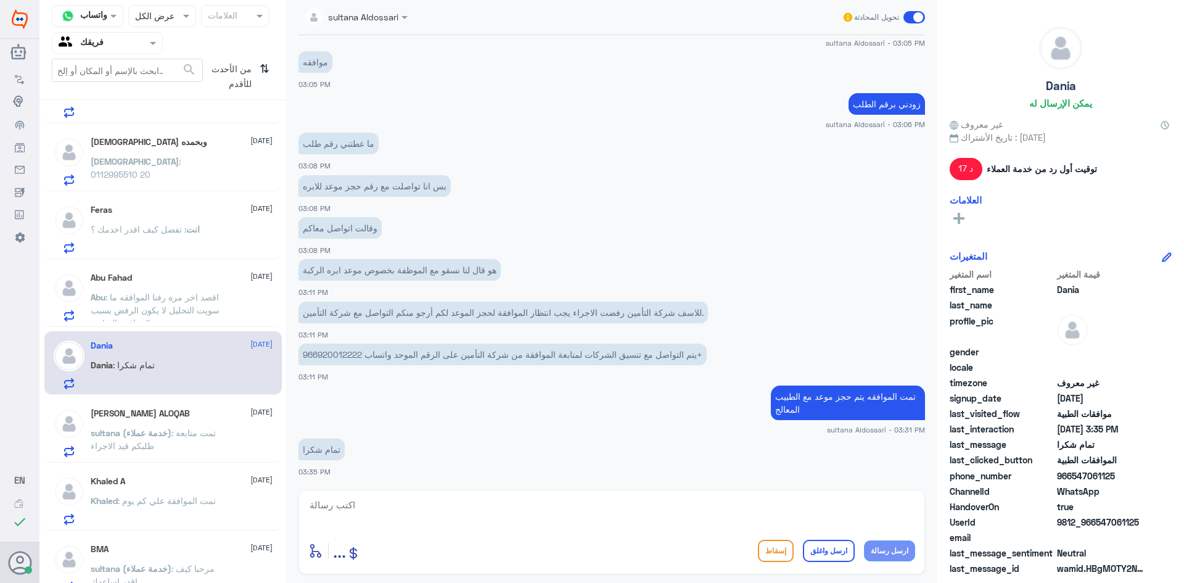
click at [695, 516] on textarea at bounding box center [611, 512] width 607 height 30
drag, startPoint x: 814, startPoint y: 500, endPoint x: 943, endPoint y: 481, distance: 130.3
click at [943, 481] on div "قناة واتساب Status × عرض الكل العلامات Agent Filter فريقك search من الأحدث للأق…" at bounding box center [611, 293] width 1145 height 587
type textarea "اتمنى لك دوام الصحه والعافيه"
click at [835, 552] on button "ارسل واغلق" at bounding box center [829, 551] width 52 height 22
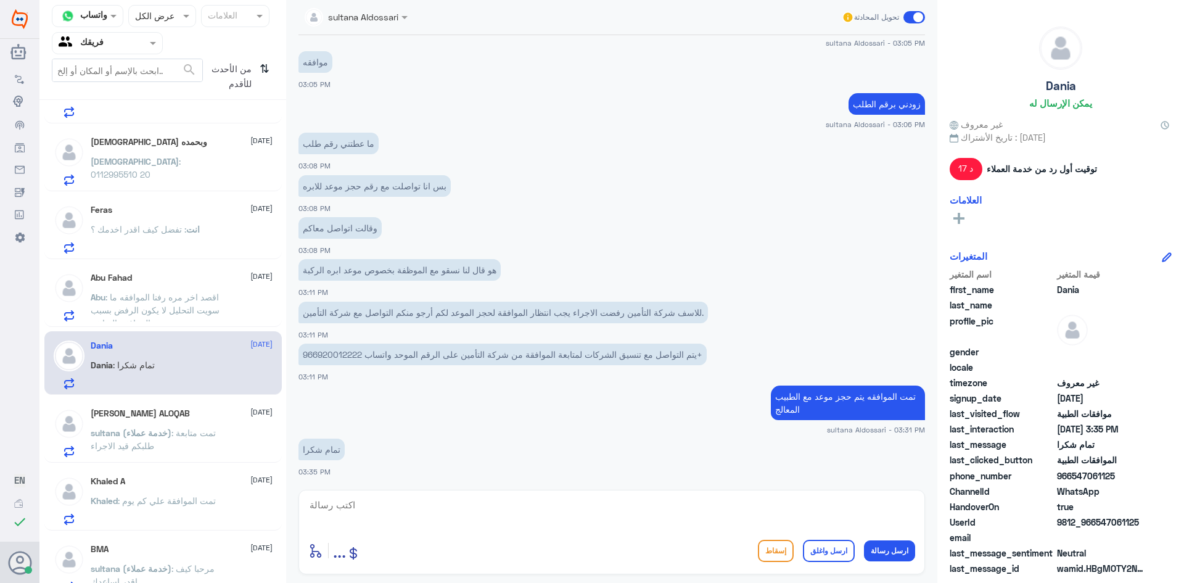
scroll to position [754, 0]
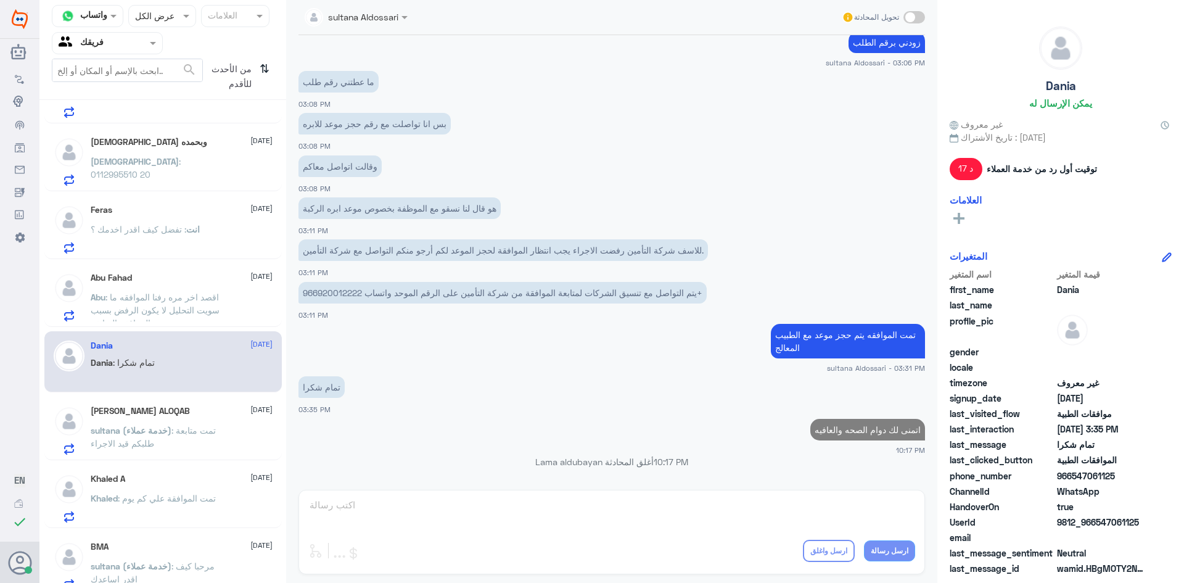
click at [157, 432] on span "sultana (خدمة عملاء)" at bounding box center [131, 430] width 81 height 10
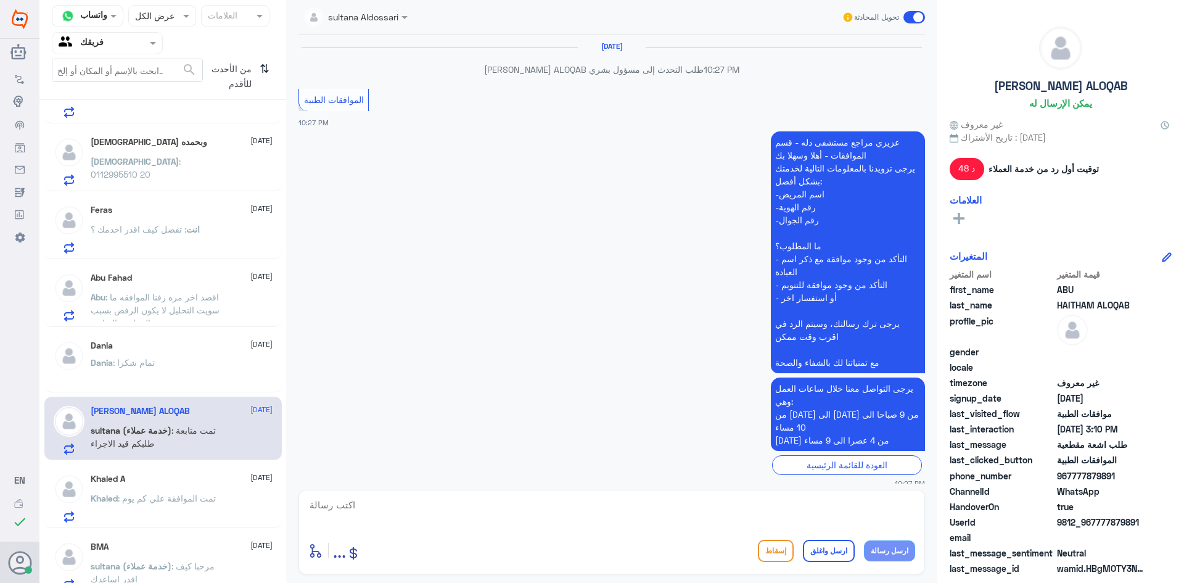
scroll to position [1129, 0]
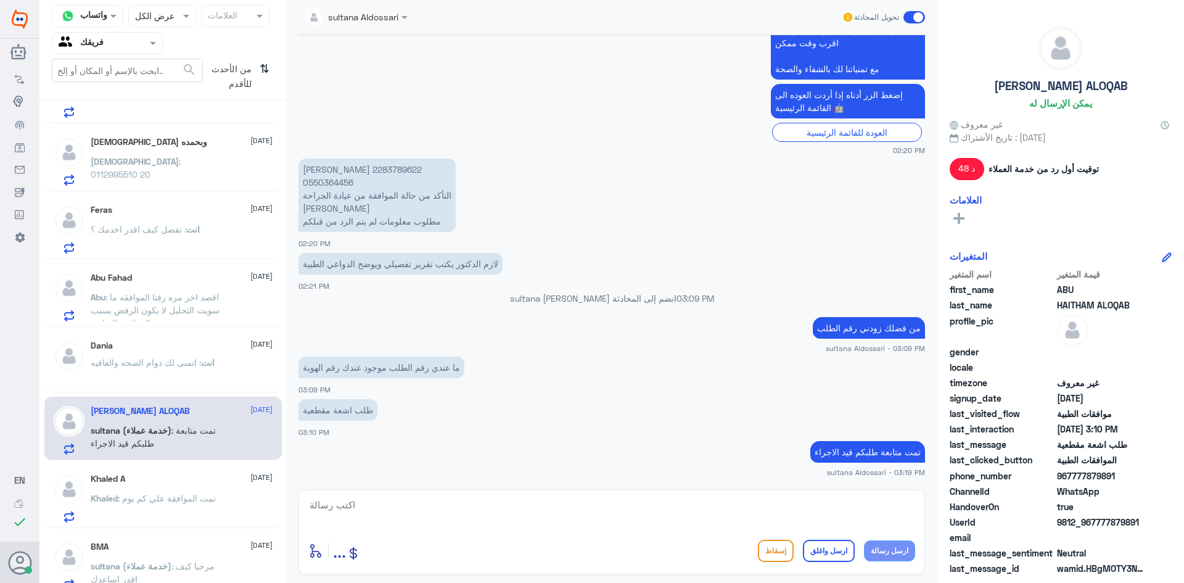
click at [184, 482] on div "Khaled A [DATE]" at bounding box center [182, 479] width 182 height 10
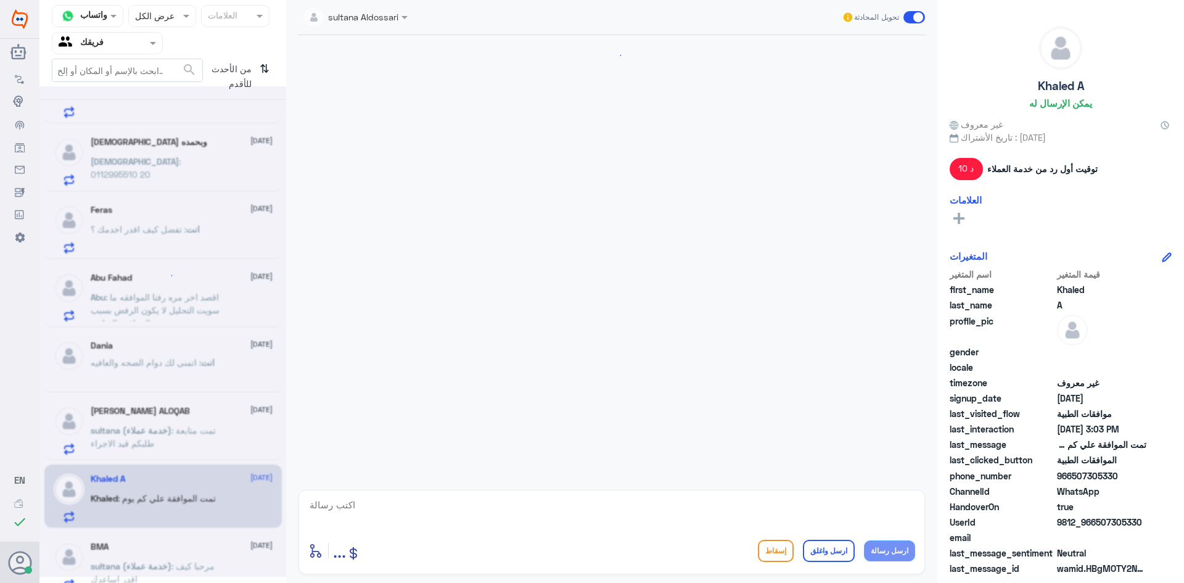
scroll to position [1052, 0]
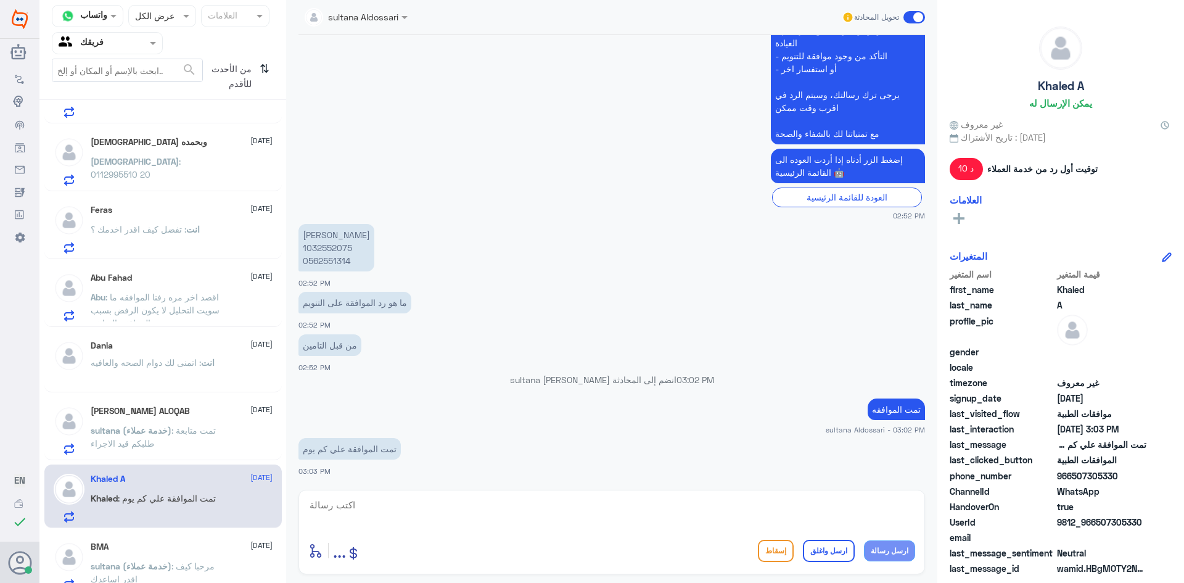
click at [239, 539] on div "BMA [DATE][PERSON_NAME] (خدمة عملاء) : مرحبا كيف اقدر اساعدك" at bounding box center [162, 564] width 237 height 64
click at [323, 251] on p "[PERSON_NAME] 1032552075 0562551314" at bounding box center [337, 247] width 76 height 47
copy p "1032552075"
click at [183, 561] on span ": مرحبا كيف اقدر اساعدك" at bounding box center [153, 572] width 124 height 23
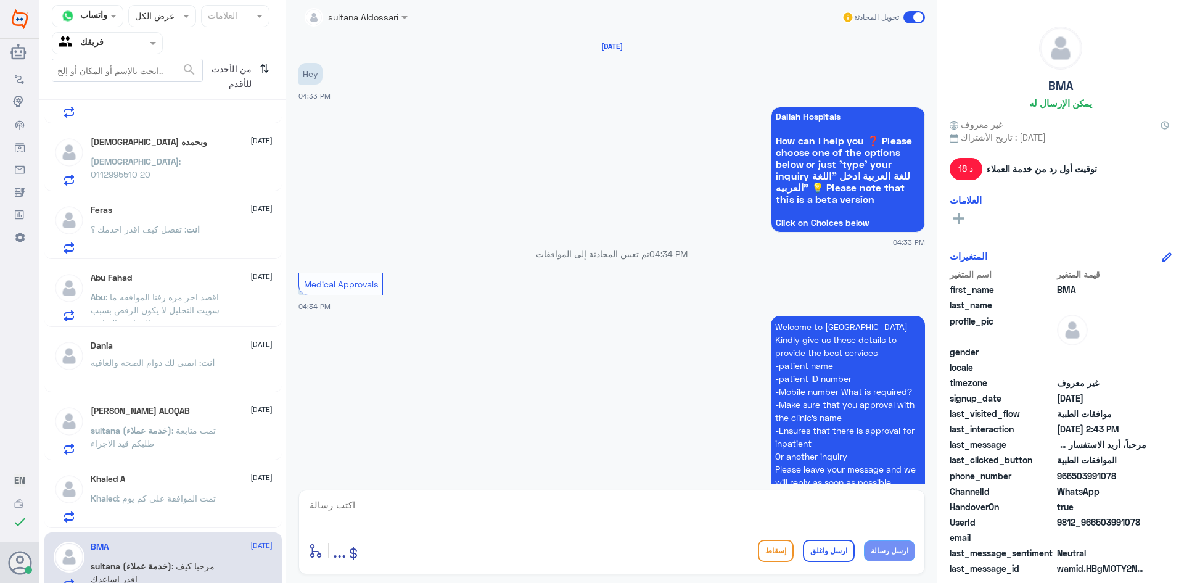
scroll to position [62, 0]
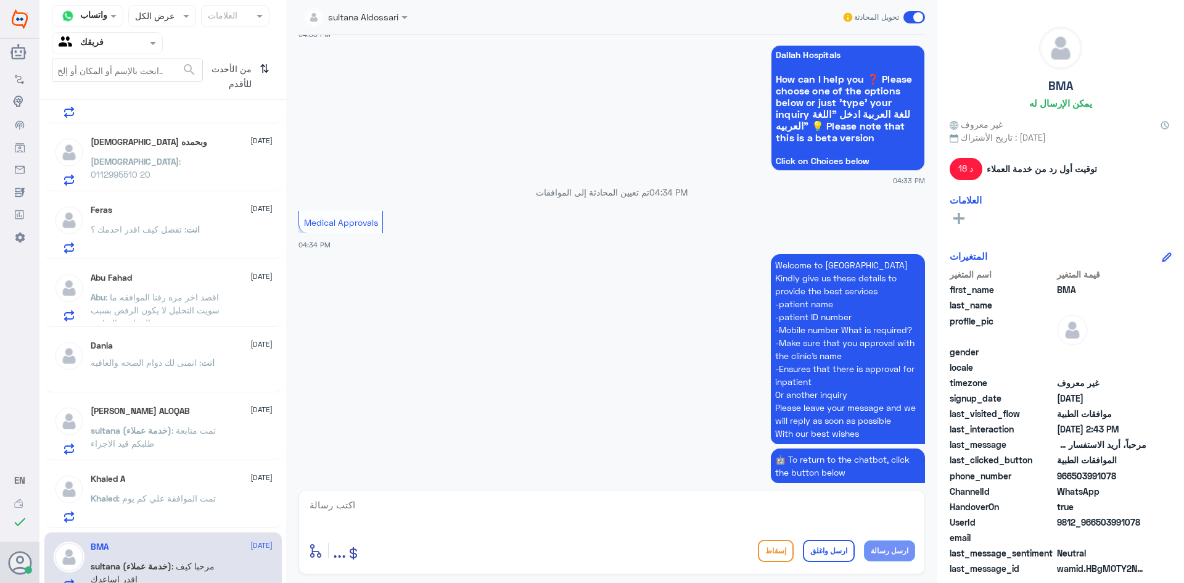
click at [519, 509] on textarea at bounding box center [611, 512] width 607 height 30
type textarea "ا"
paste textarea "1901350"
type textarea "1"
type textarea "اتمنى لكم دوام الصحه والعافيه"
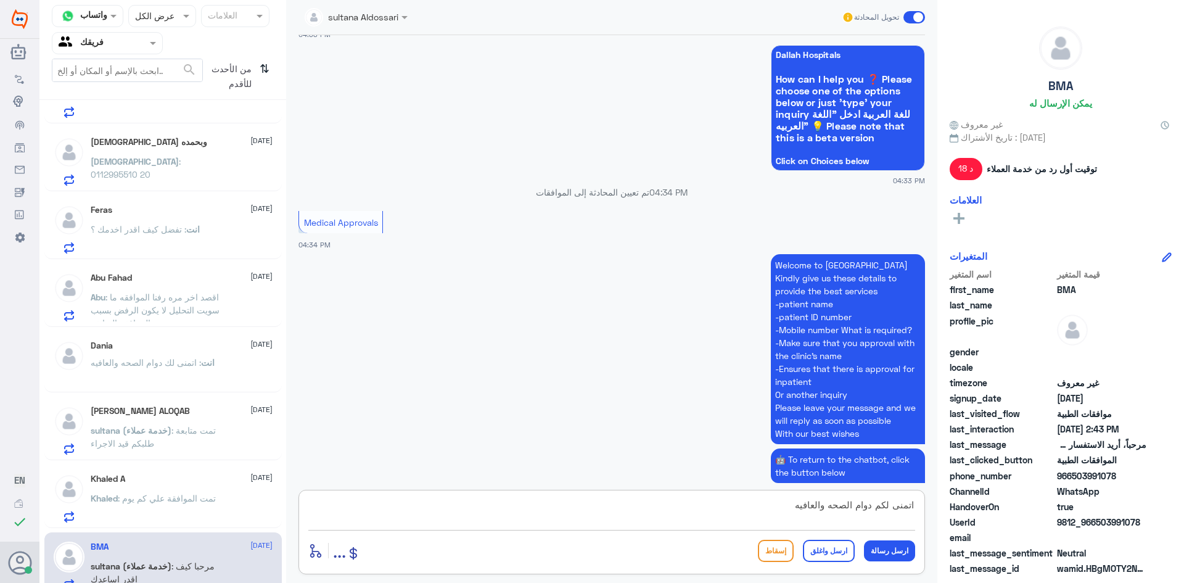
click at [833, 556] on button "ارسل واغلق" at bounding box center [829, 551] width 52 height 22
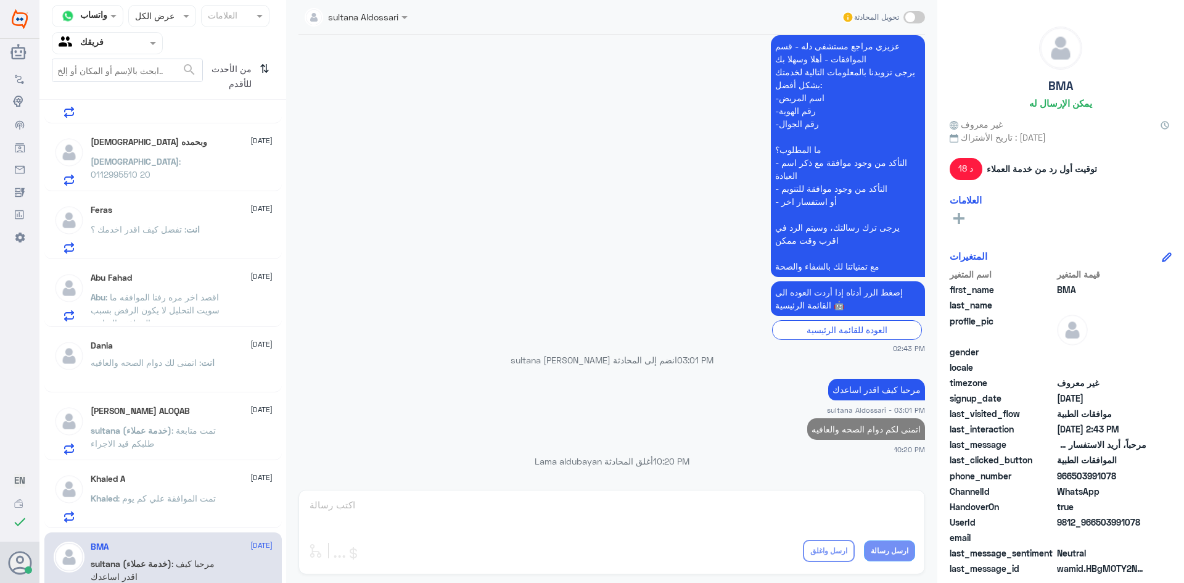
click at [163, 497] on span ": تمت الموافقة علي كم يوم" at bounding box center [167, 498] width 98 height 10
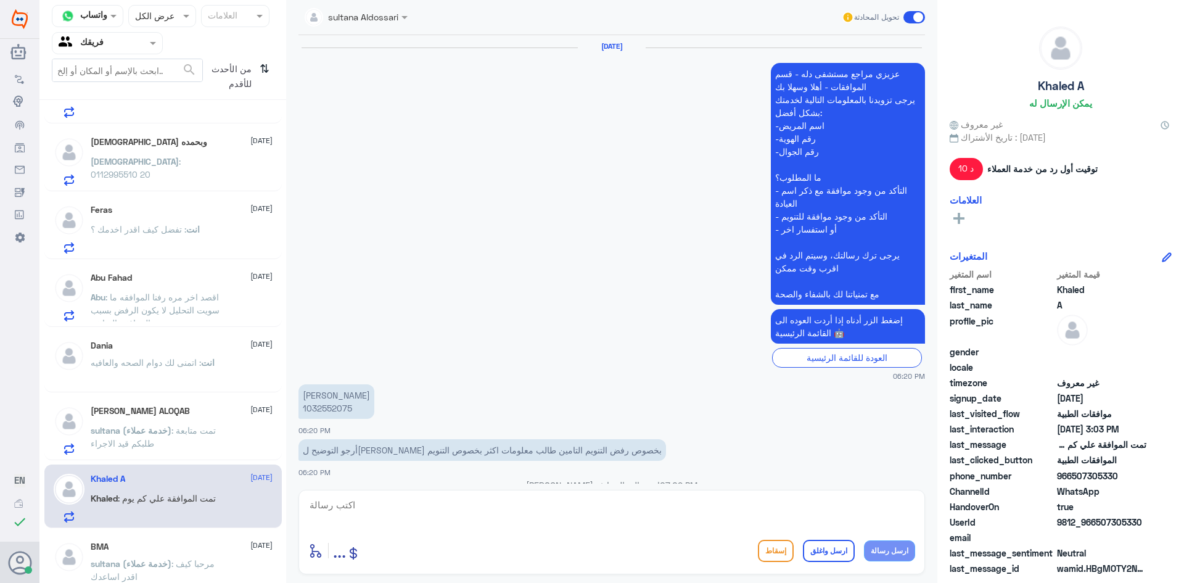
scroll to position [1052, 0]
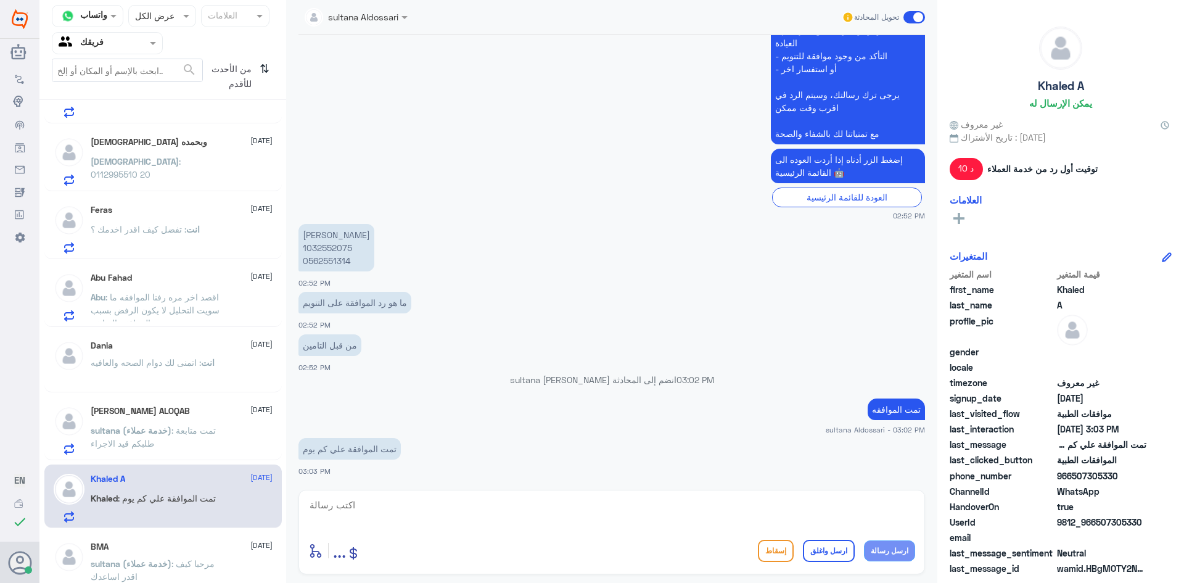
click at [197, 435] on span ": تمت متابعة طلبكم قيد الاجراء" at bounding box center [153, 436] width 125 height 23
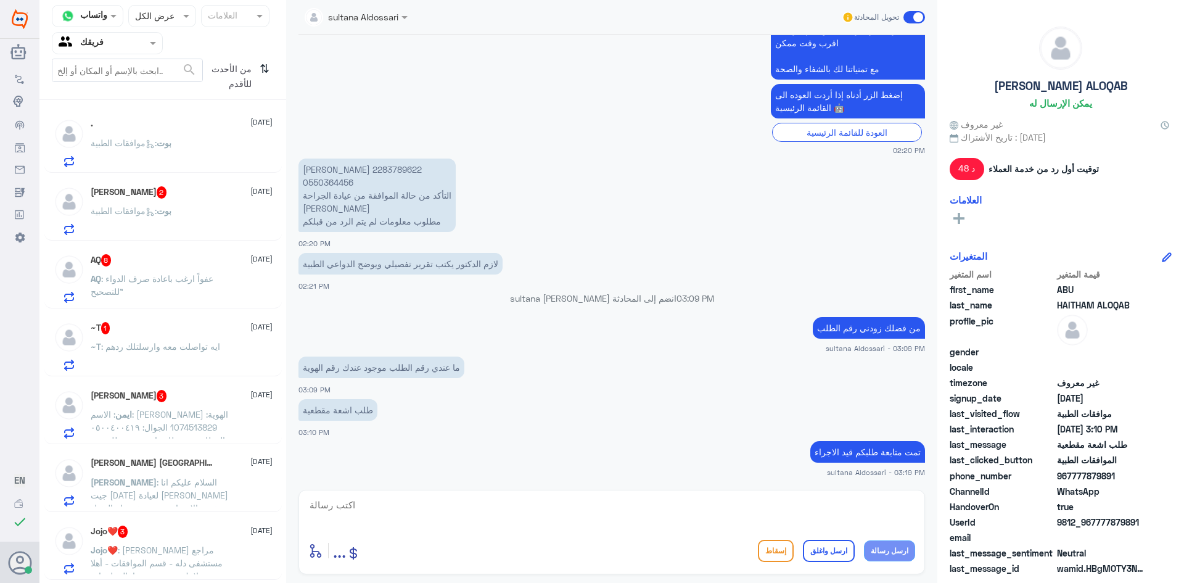
click at [133, 46] on div at bounding box center [107, 43] width 110 height 14
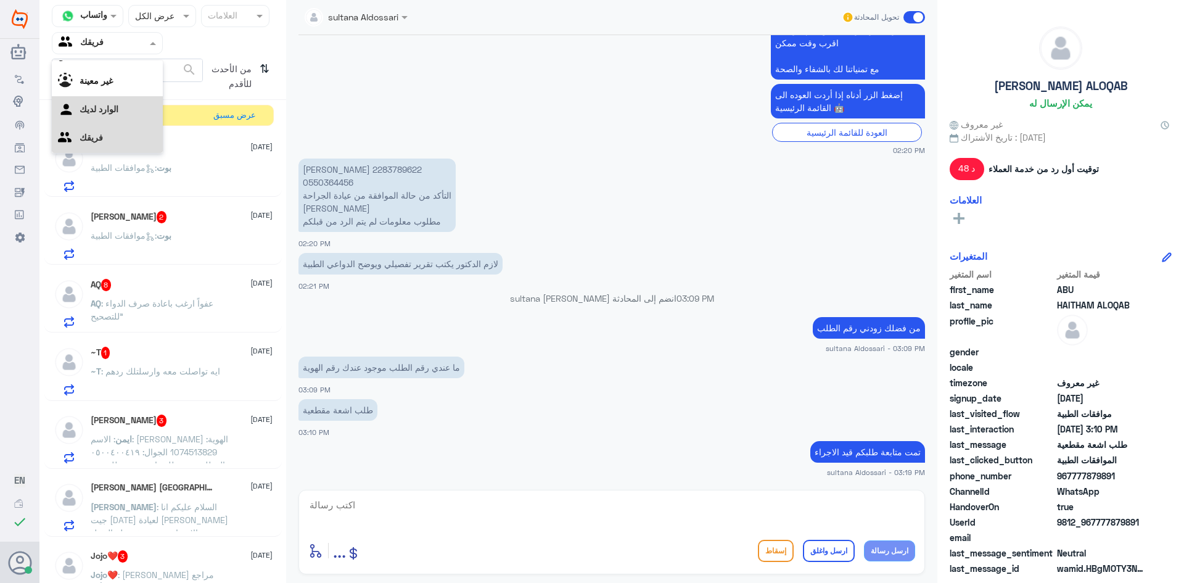
click at [128, 111] on div "الوارد لديك" at bounding box center [107, 110] width 111 height 28
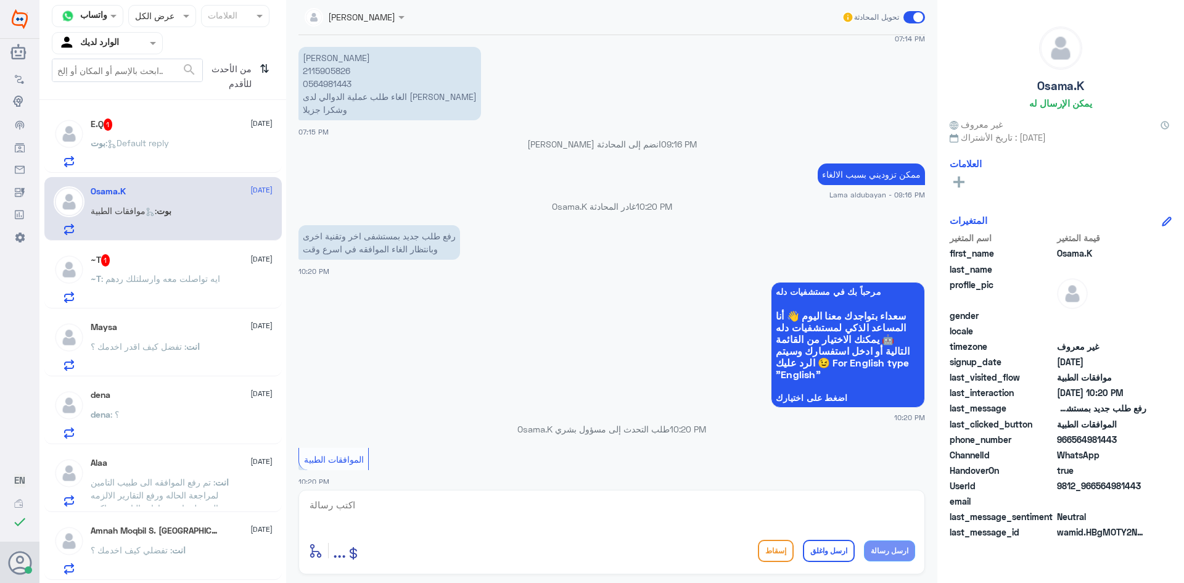
scroll to position [1079, 0]
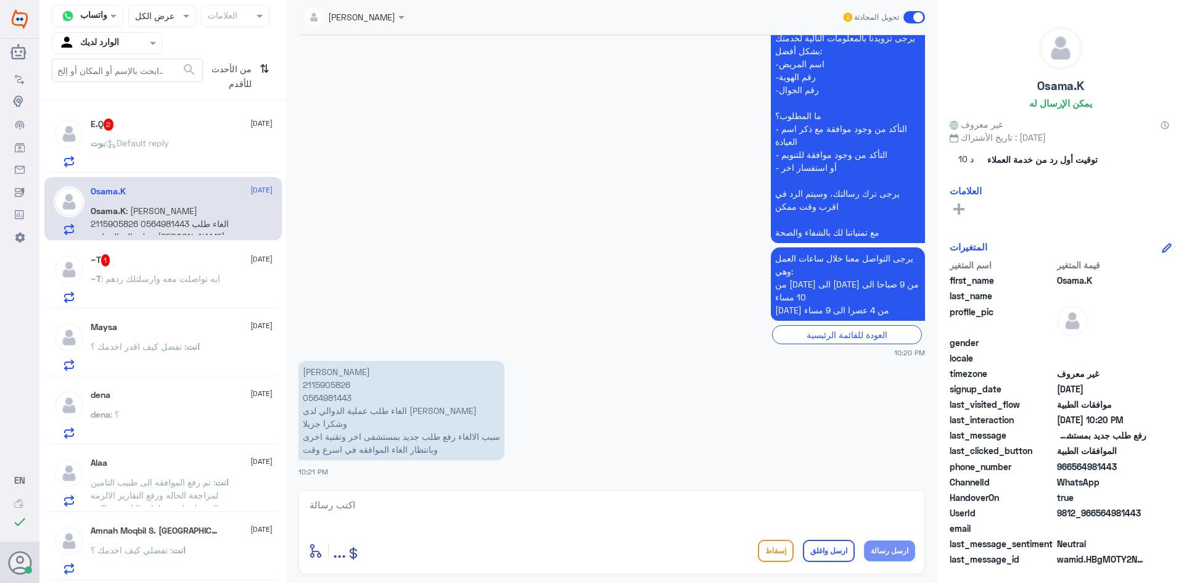
click at [336, 382] on p "[PERSON_NAME] 2115905826 0564981443 الغاء طلب عملية الدوالي لدى [PERSON_NAME] و…" at bounding box center [402, 410] width 206 height 99
copy p "2115905826"
click at [429, 514] on textarea at bounding box center [611, 512] width 607 height 30
click at [513, 506] on textarea at bounding box center [611, 512] width 607 height 30
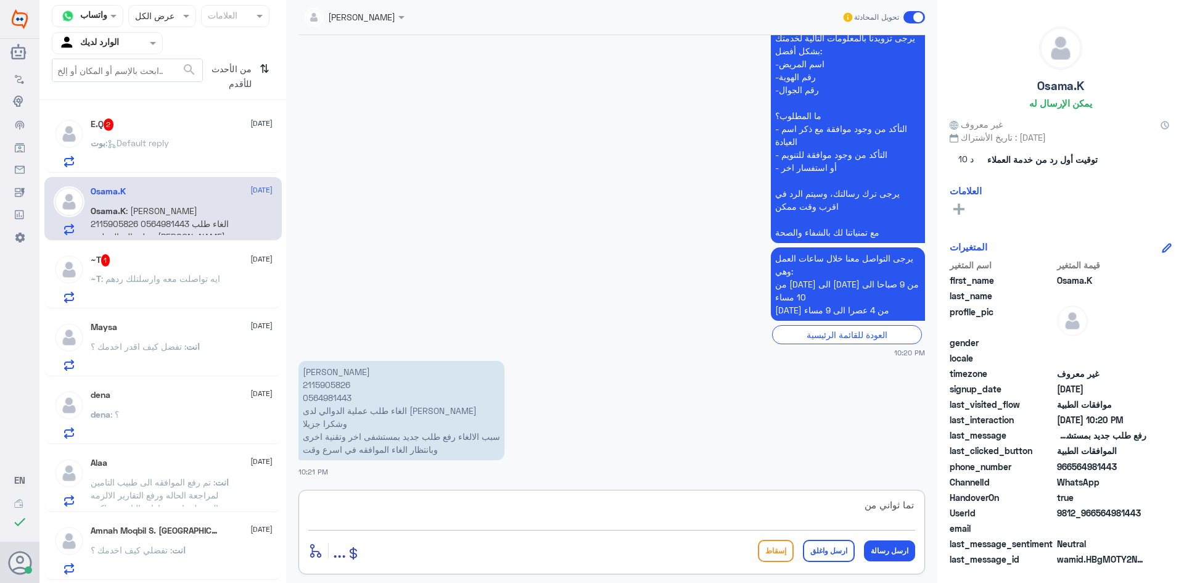
click at [901, 505] on textarea "تما ثواني من" at bounding box center [611, 512] width 607 height 30
drag, startPoint x: 893, startPoint y: 505, endPoint x: 843, endPoint y: 511, distance: 51.0
click at [843, 511] on textarea "تمام ثواني من" at bounding box center [611, 512] width 607 height 30
type textarea "تمام ثواني من فضلك"
click at [902, 547] on button "ارسل رسالة" at bounding box center [889, 550] width 51 height 21
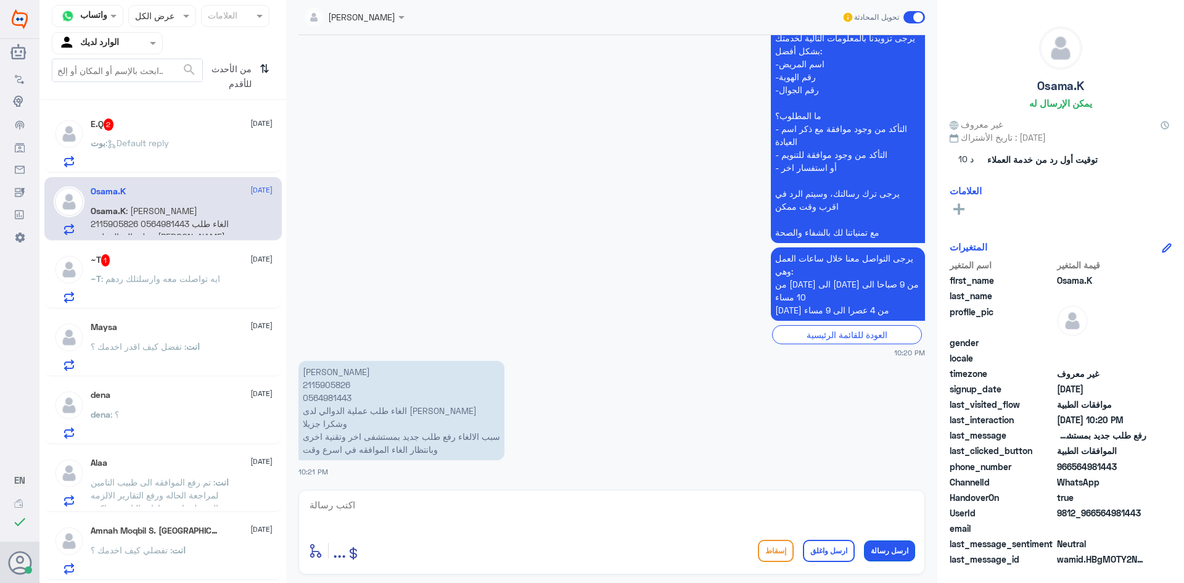
scroll to position [1120, 0]
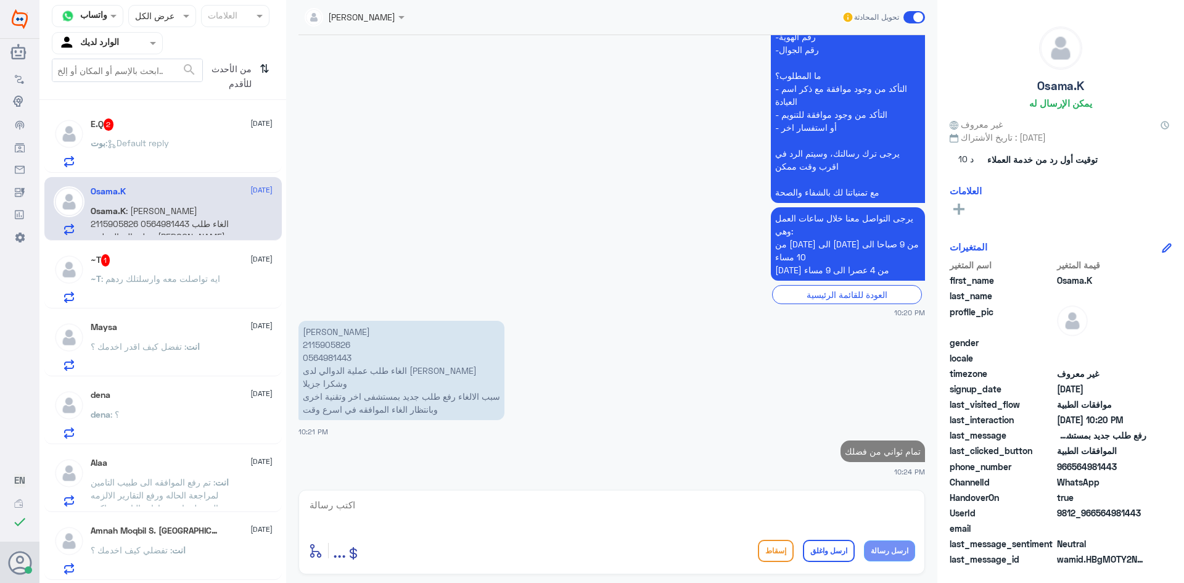
click at [116, 271] on div "~T 1 [DATE] ~T : ايه تواصلت معه وارسلتلك ردهم" at bounding box center [182, 278] width 182 height 49
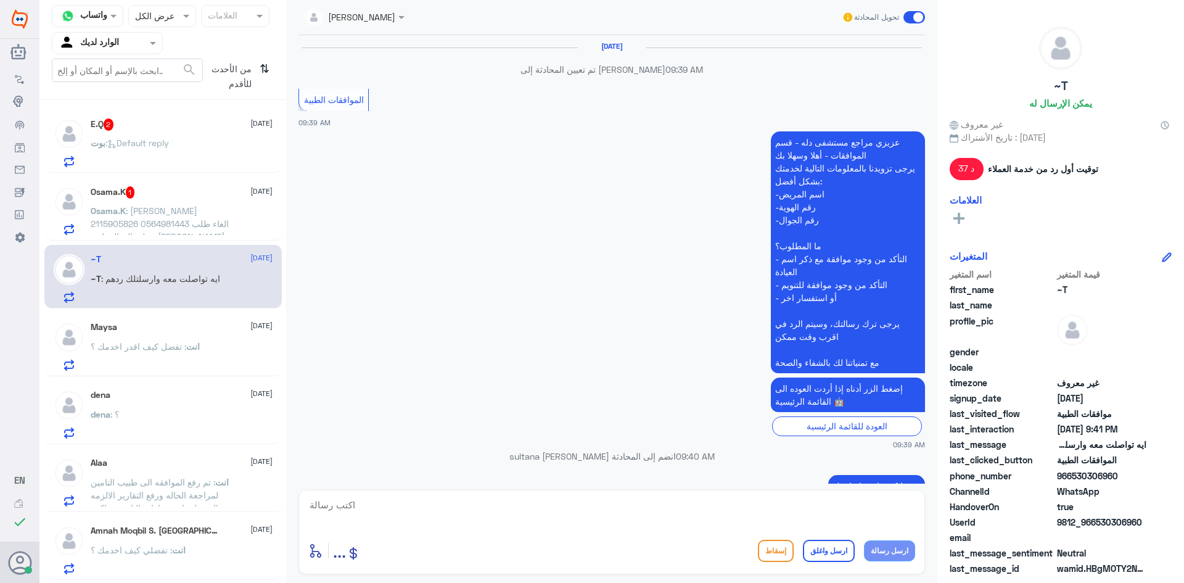
scroll to position [1014, 0]
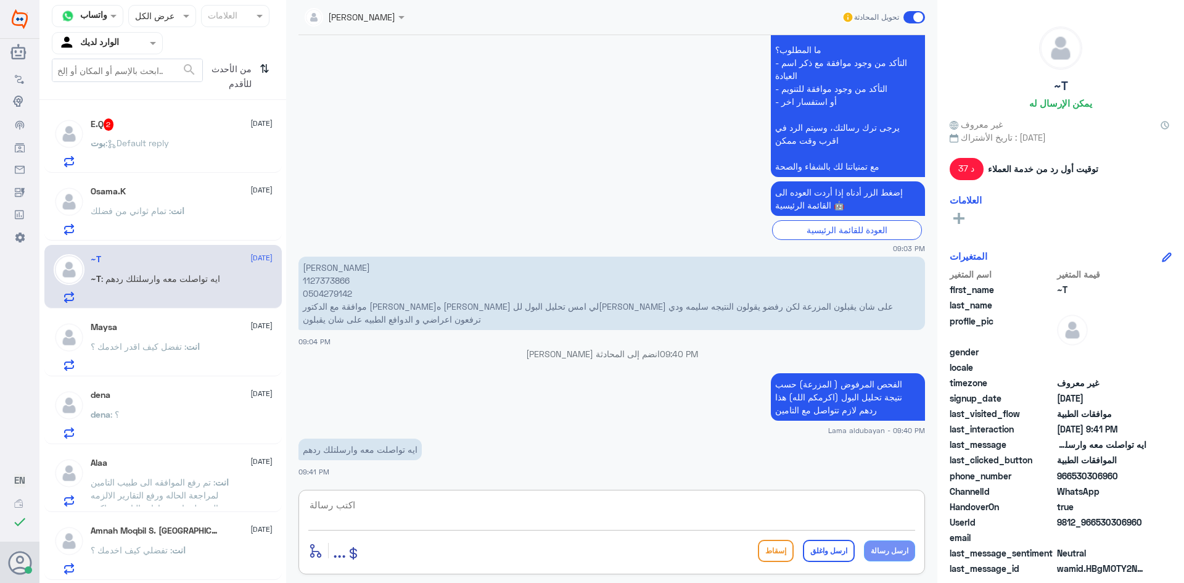
click at [390, 503] on textarea at bounding box center [611, 512] width 607 height 30
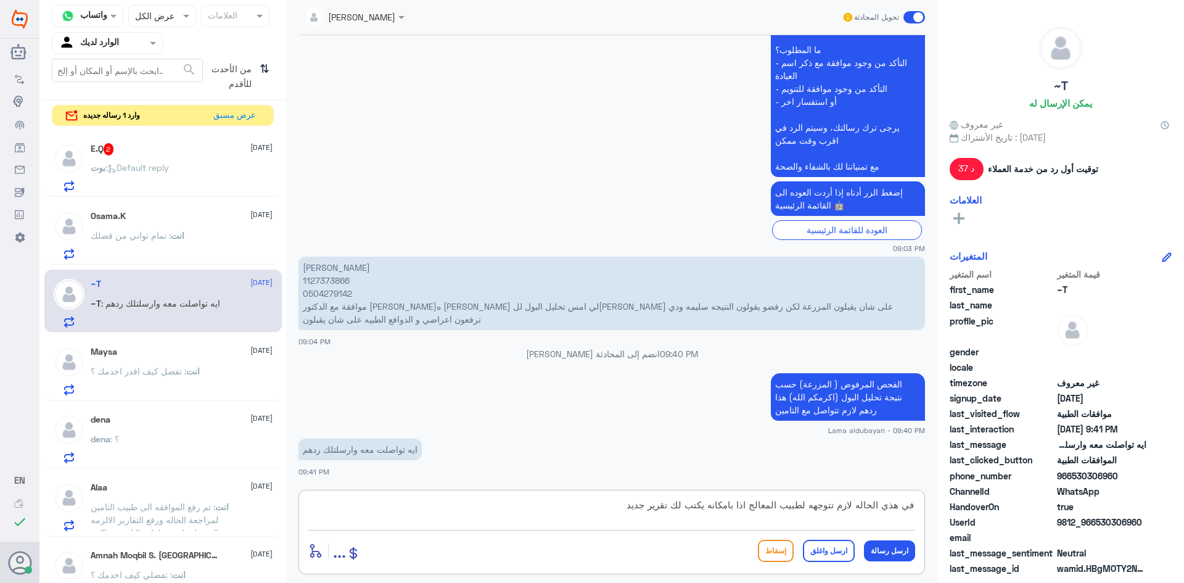
type textarea "في هذي الحاله لازم تتوجهه لطبيب المعالج اذا بامكانه يكتب لك تقرير جديد"
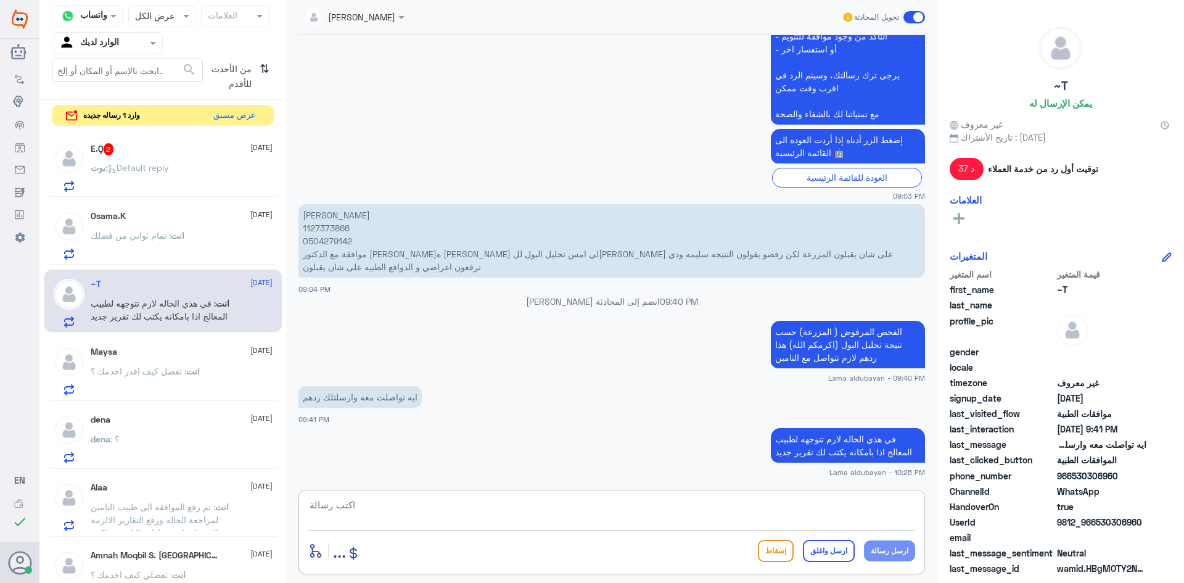
click at [204, 172] on div "[PERSON_NAME] : Default reply" at bounding box center [182, 178] width 182 height 28
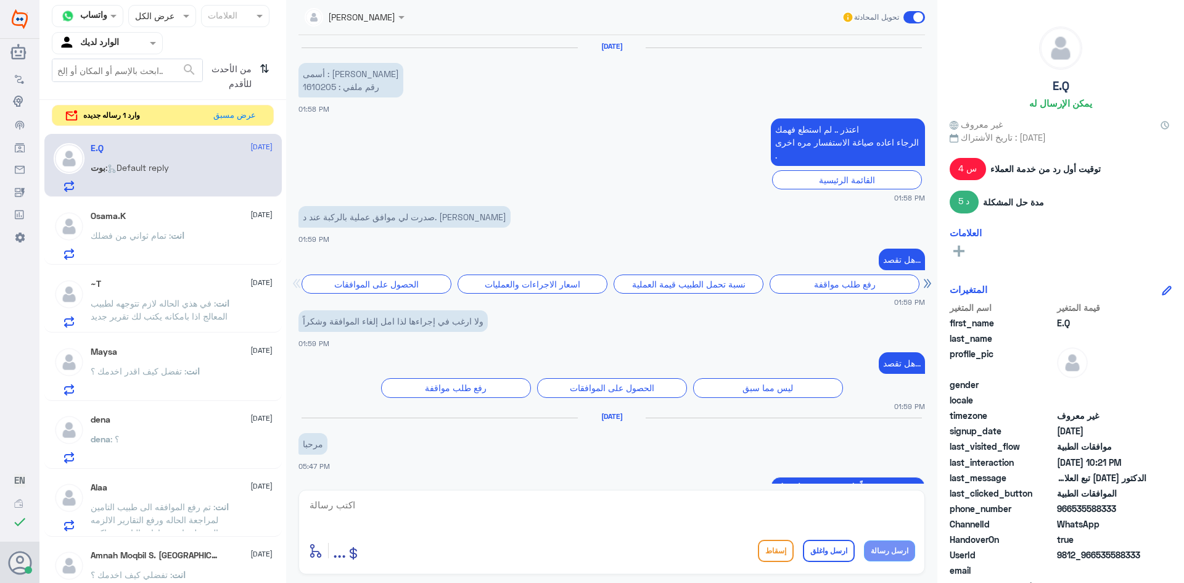
scroll to position [1092, 0]
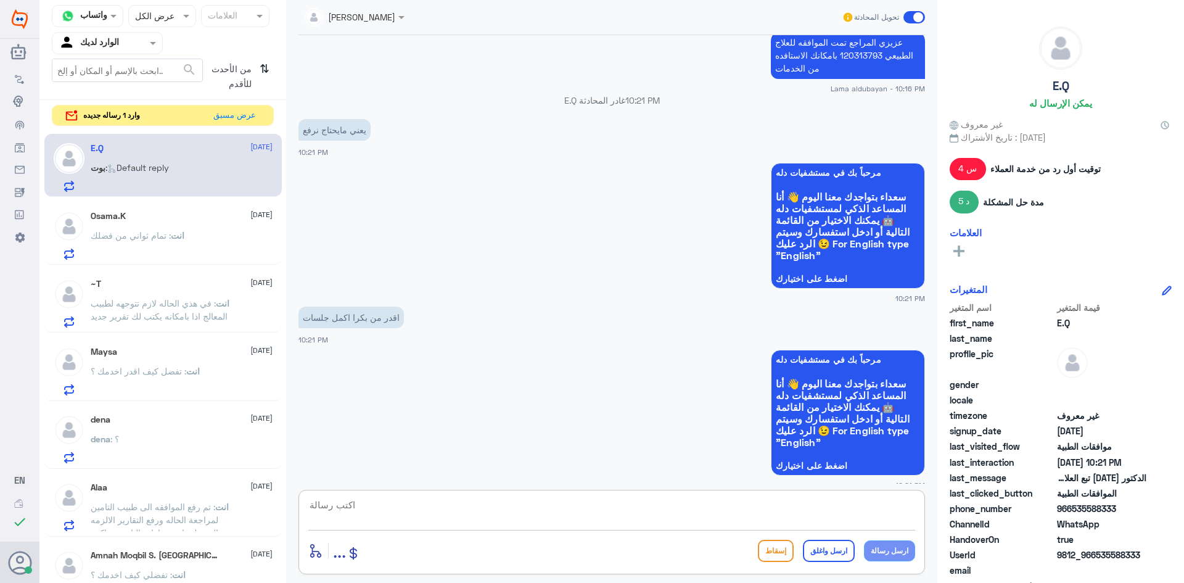
click at [428, 505] on textarea at bounding box center [611, 512] width 607 height 30
drag, startPoint x: 704, startPoint y: 500, endPoint x: 712, endPoint y: 501, distance: 8.1
click at [704, 500] on textarea at bounding box center [611, 512] width 607 height 30
click at [711, 524] on textarea at bounding box center [611, 512] width 607 height 30
type textarea "اي عزيزتي بس تواصلي مع المواعيد بامكانك الاستفاده من الخدمه"
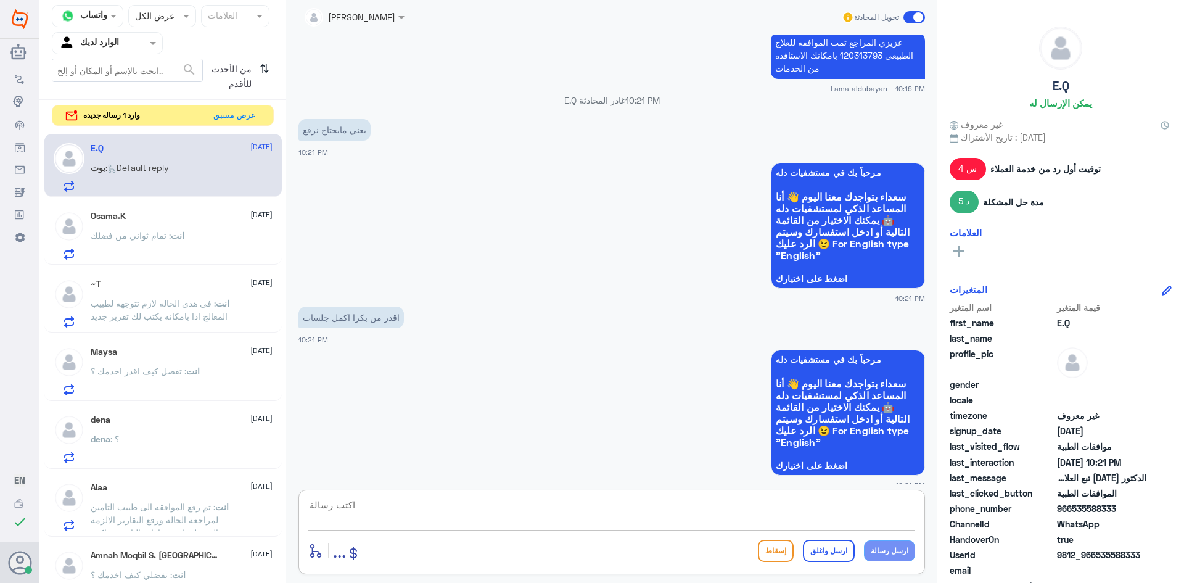
scroll to position [1144, 0]
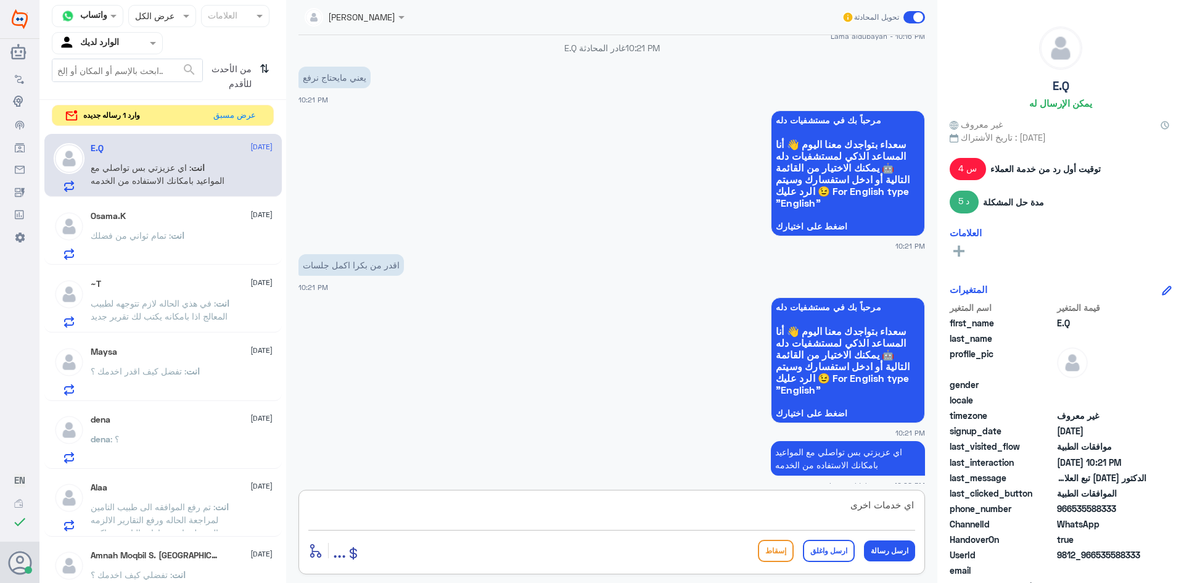
type textarea "اي خدمات اخرى؟"
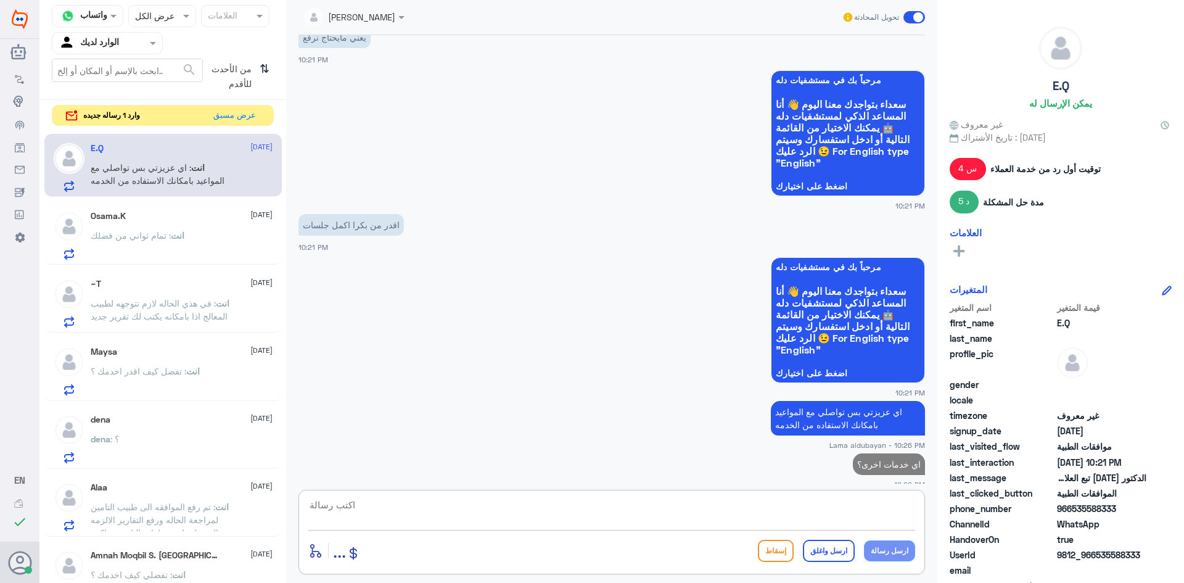
click at [197, 241] on div "انت : تمام ثواني من فضلك" at bounding box center [182, 246] width 182 height 28
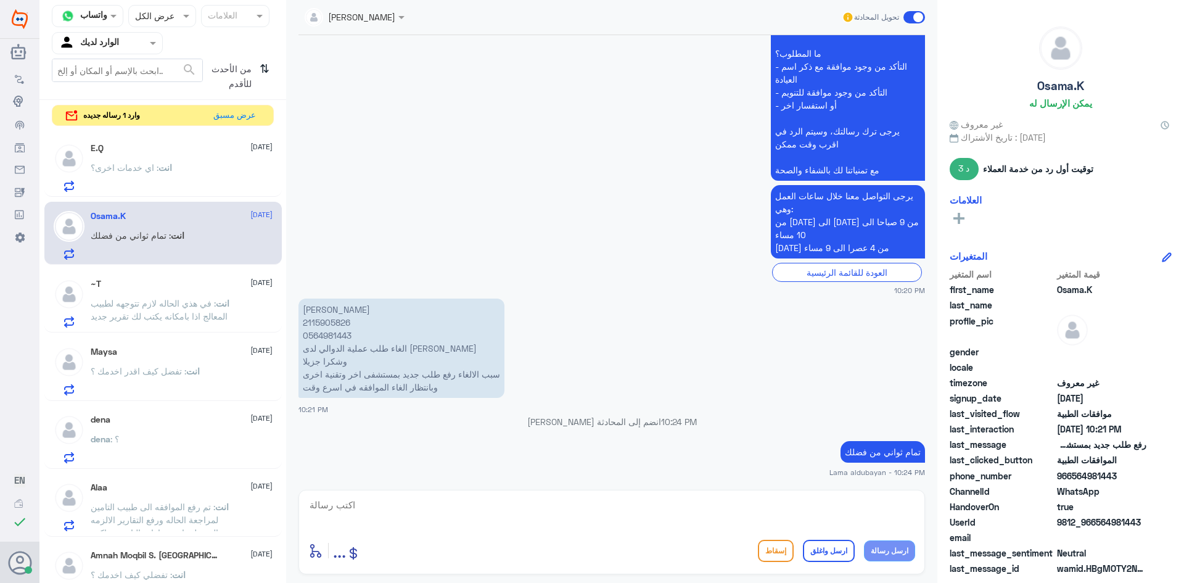
scroll to position [1184, 0]
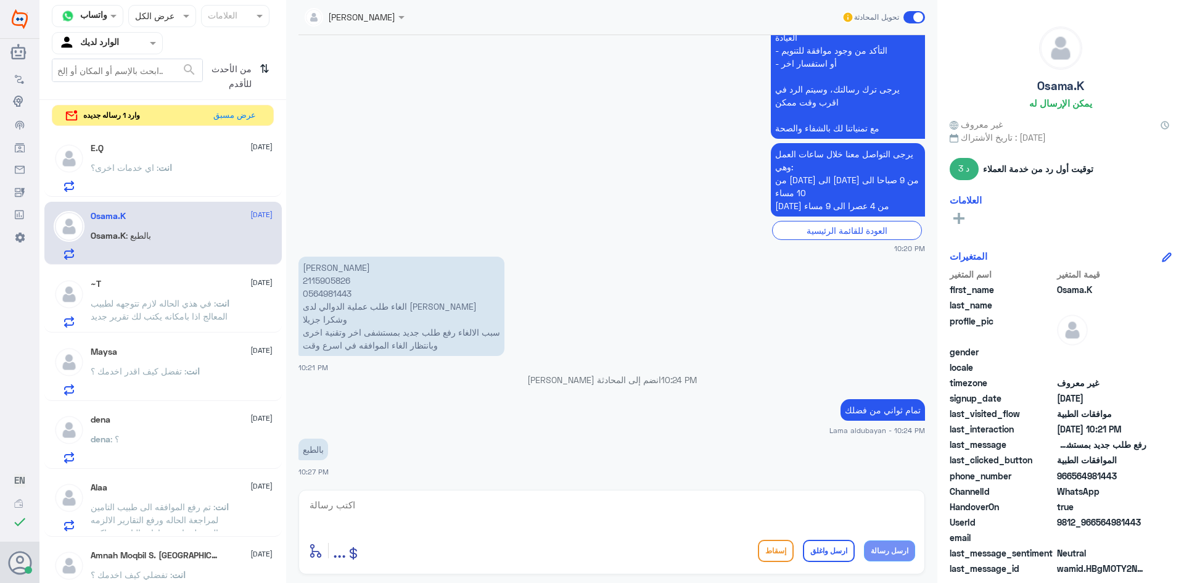
drag, startPoint x: 506, startPoint y: 508, endPoint x: 540, endPoint y: 549, distance: 53.5
click at [506, 508] on textarea at bounding box center [611, 512] width 607 height 30
type textarea "تم الغاء الموافقه بناء على طلبك"
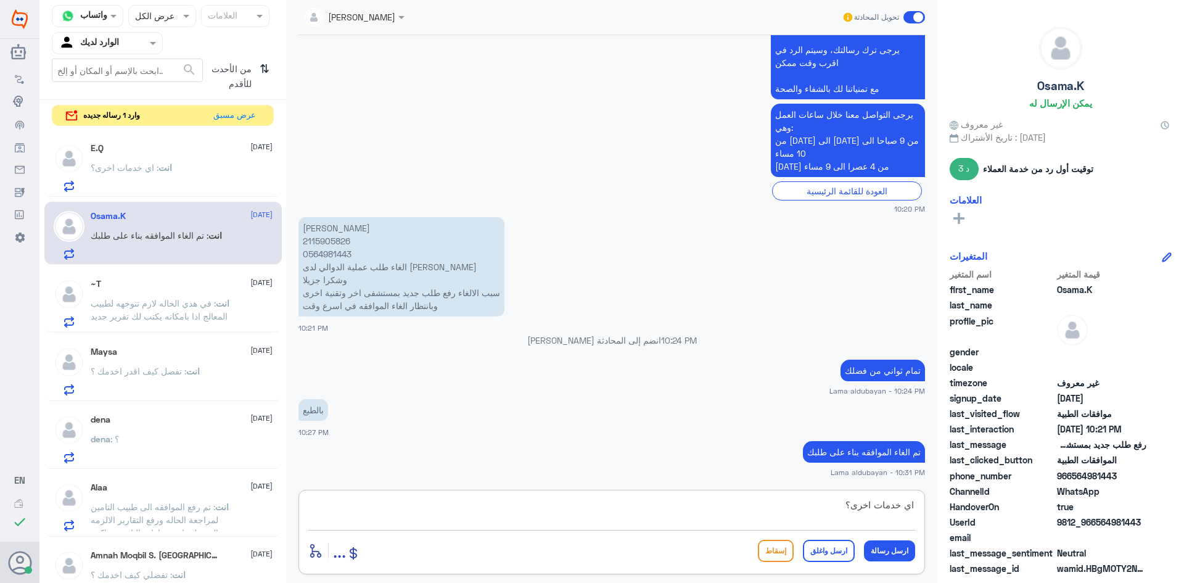
type textarea "اي خدمات اخرى"
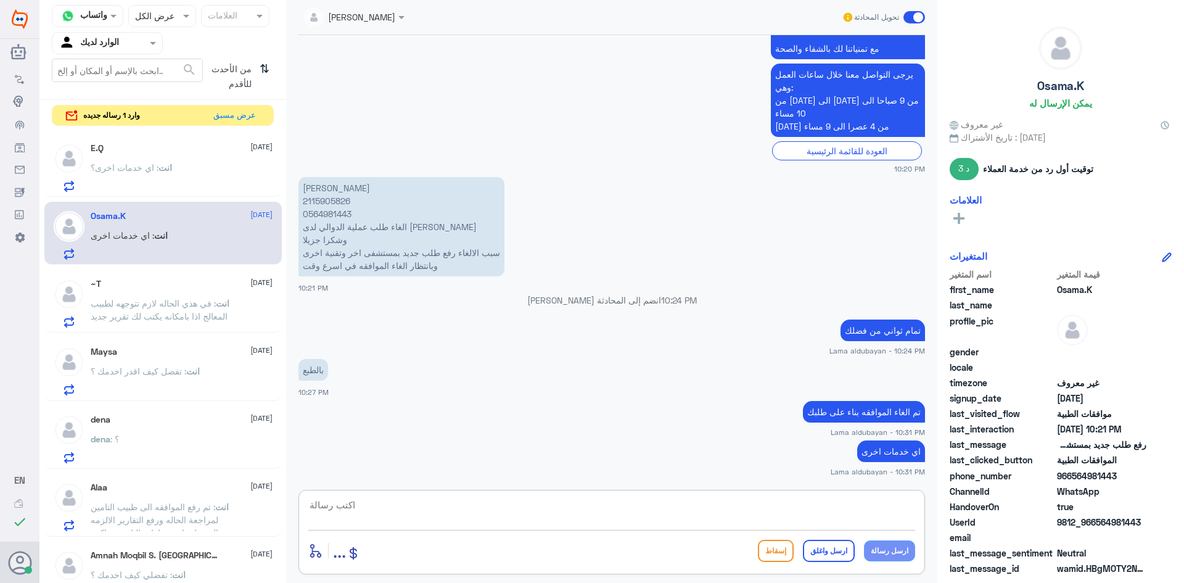
click at [112, 287] on div "~T [DATE]" at bounding box center [182, 284] width 182 height 10
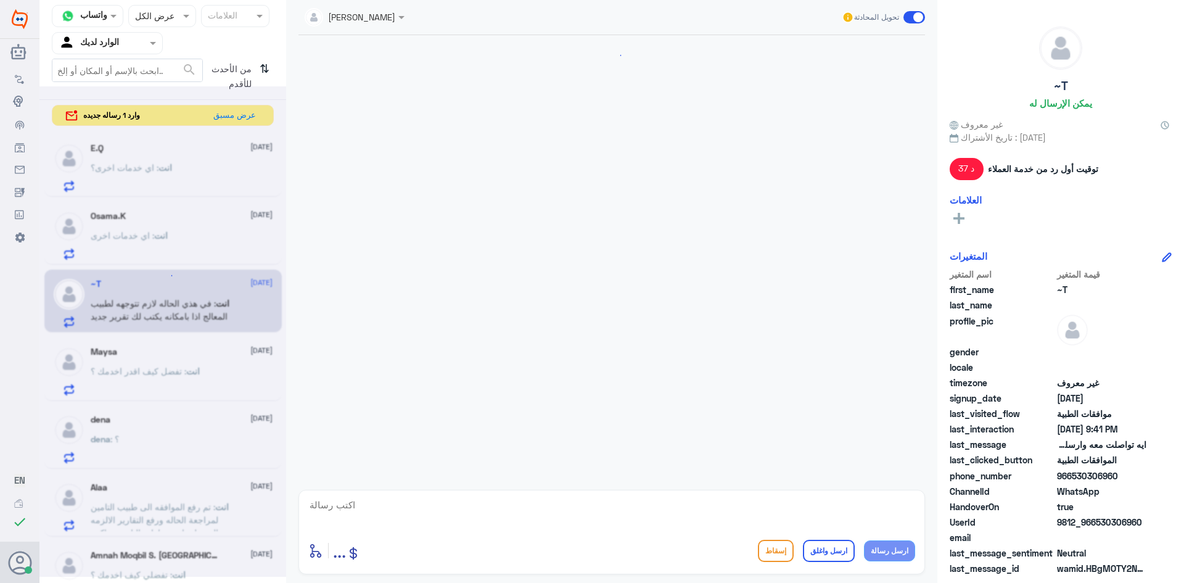
scroll to position [1066, 0]
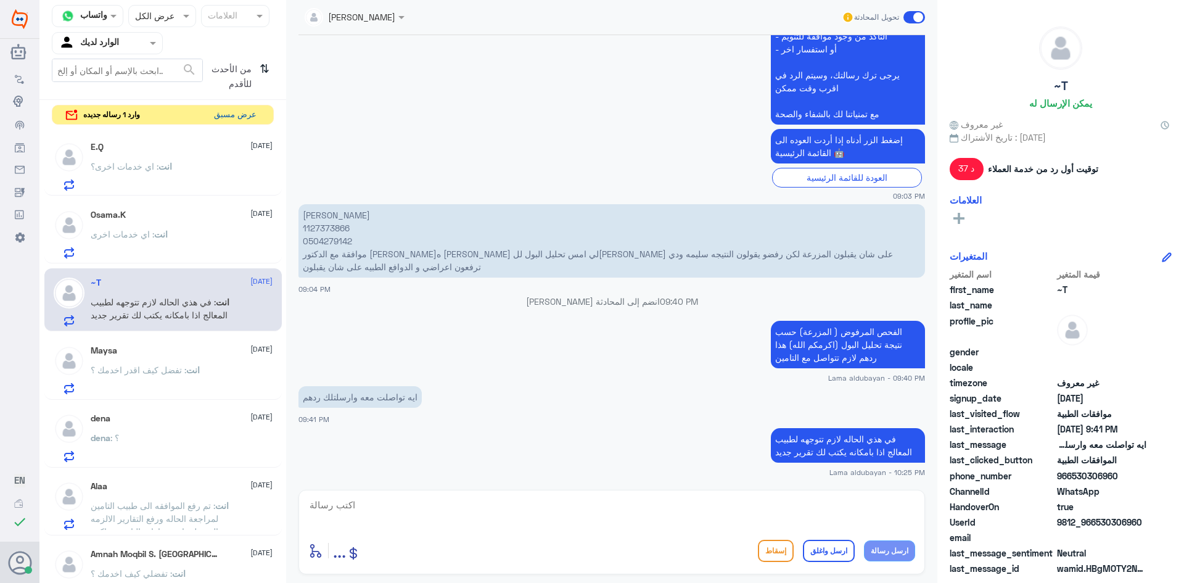
click at [250, 115] on button "عرض مسبق" at bounding box center [235, 114] width 52 height 19
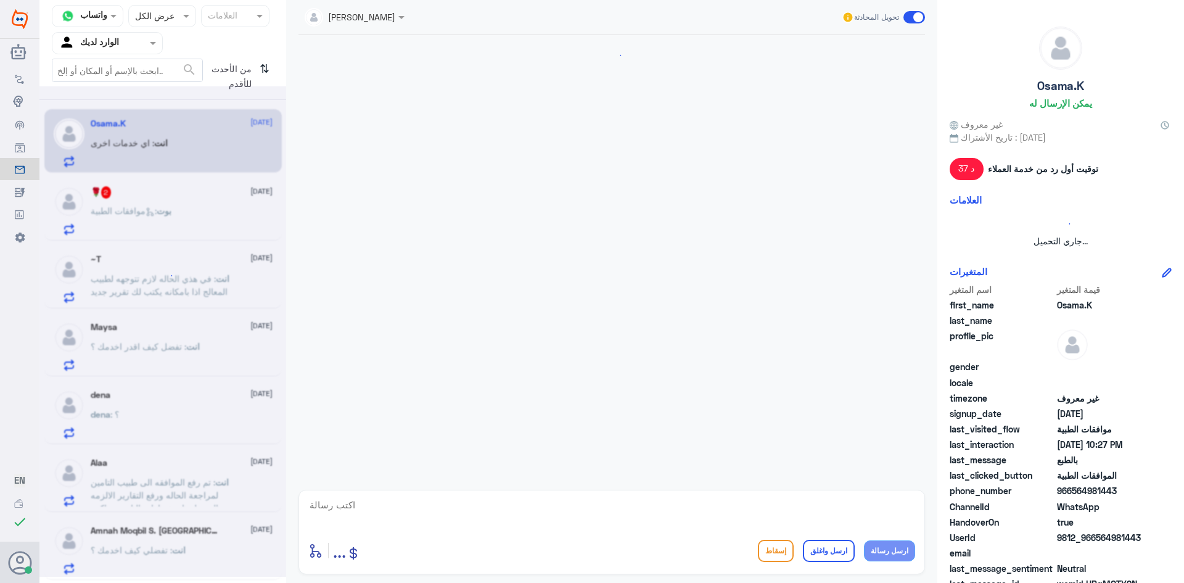
scroll to position [1079, 0]
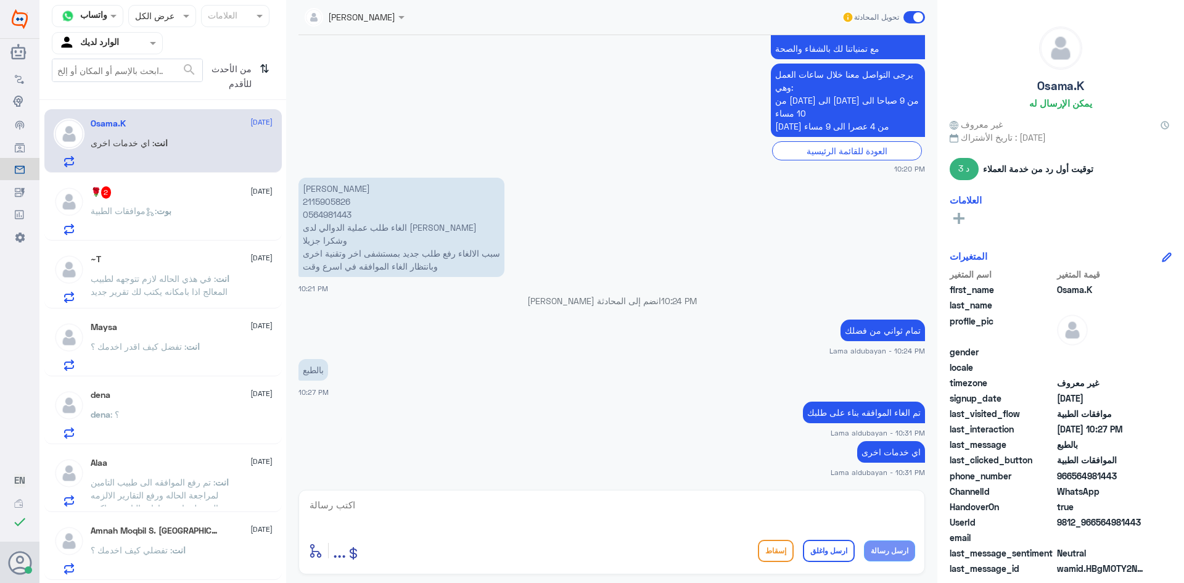
click at [98, 182] on div "🌹 2 [DATE] بوت : موافقات الطبية" at bounding box center [162, 209] width 237 height 64
click at [153, 220] on p "بوت : موافقات الطبية" at bounding box center [131, 219] width 81 height 31
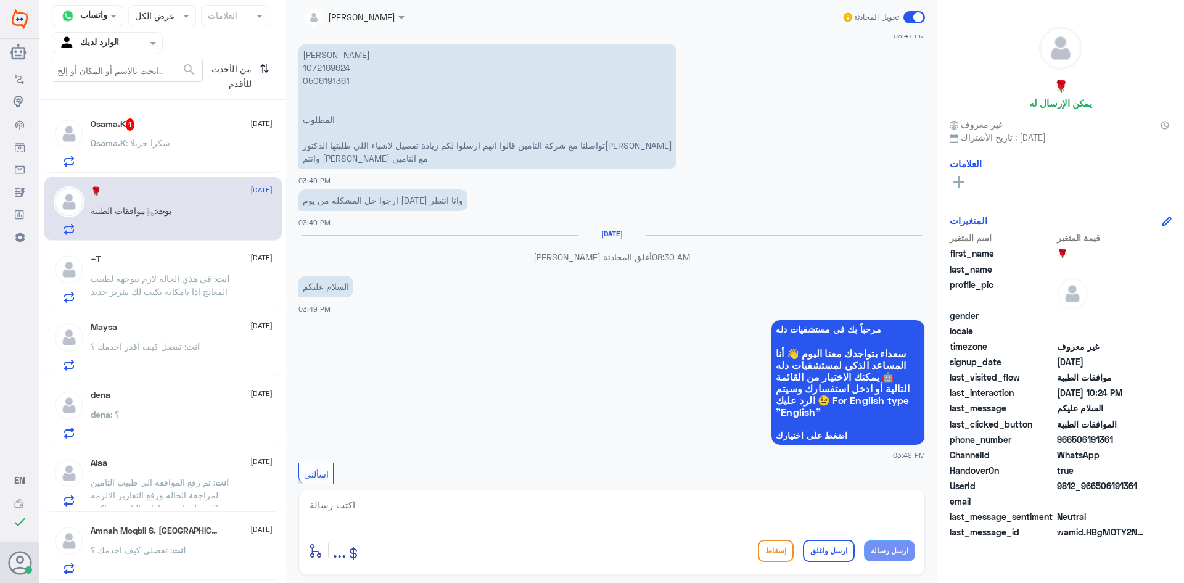
scroll to position [3927, 0]
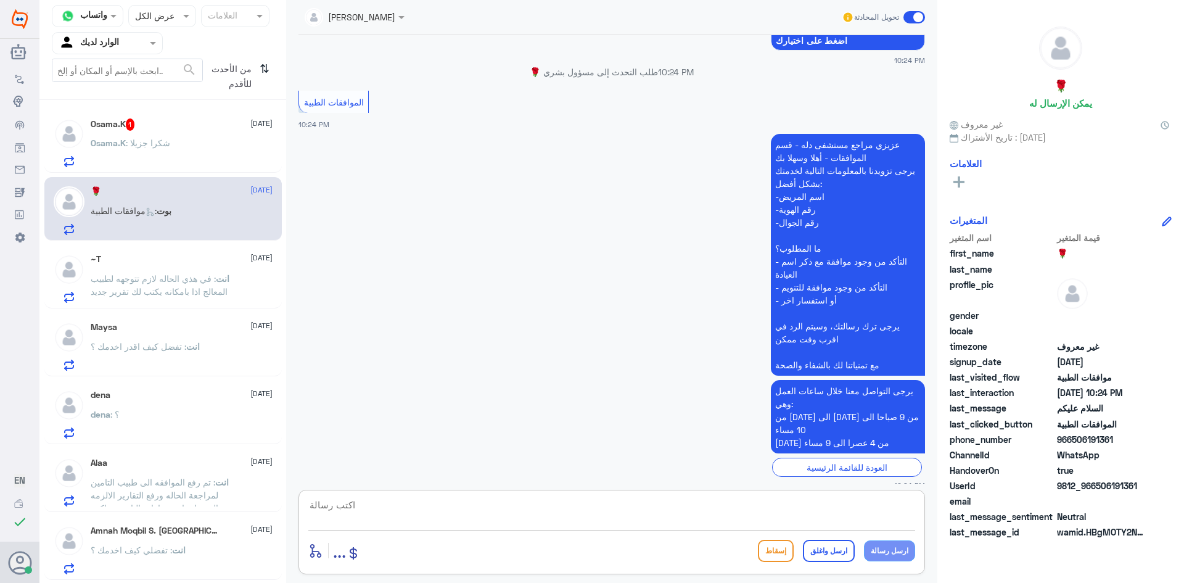
drag, startPoint x: 610, startPoint y: 508, endPoint x: 633, endPoint y: 506, distance: 22.9
click at [610, 508] on textarea at bounding box center [611, 512] width 607 height 30
type textarea "فضل كيف اقدر اخدمك؟"
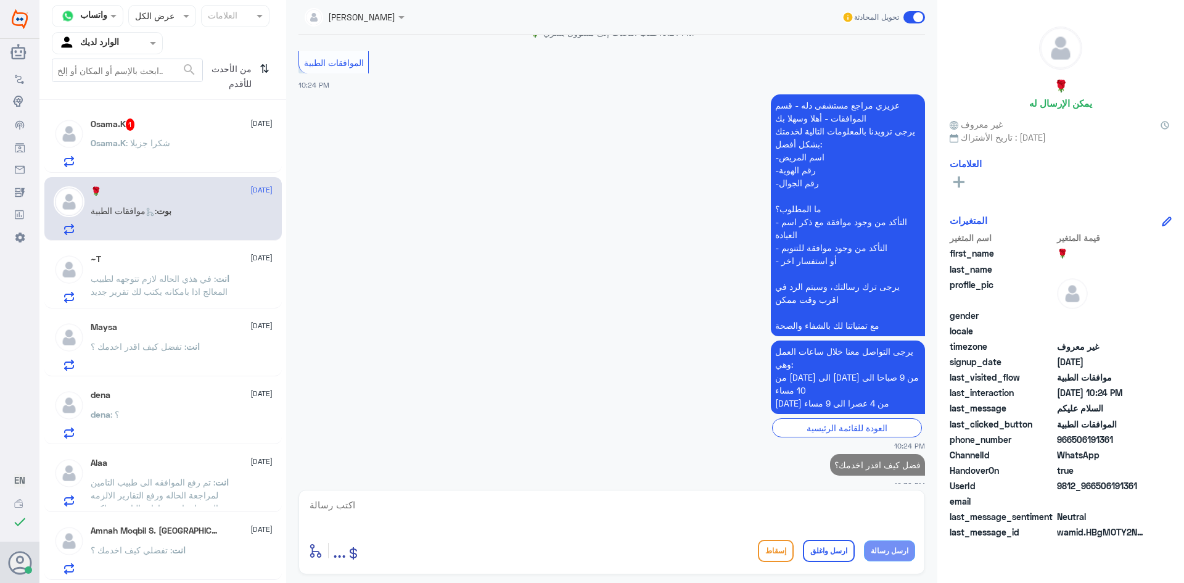
click at [180, 151] on div "Osama.K : شكرا جزيلا" at bounding box center [182, 153] width 182 height 28
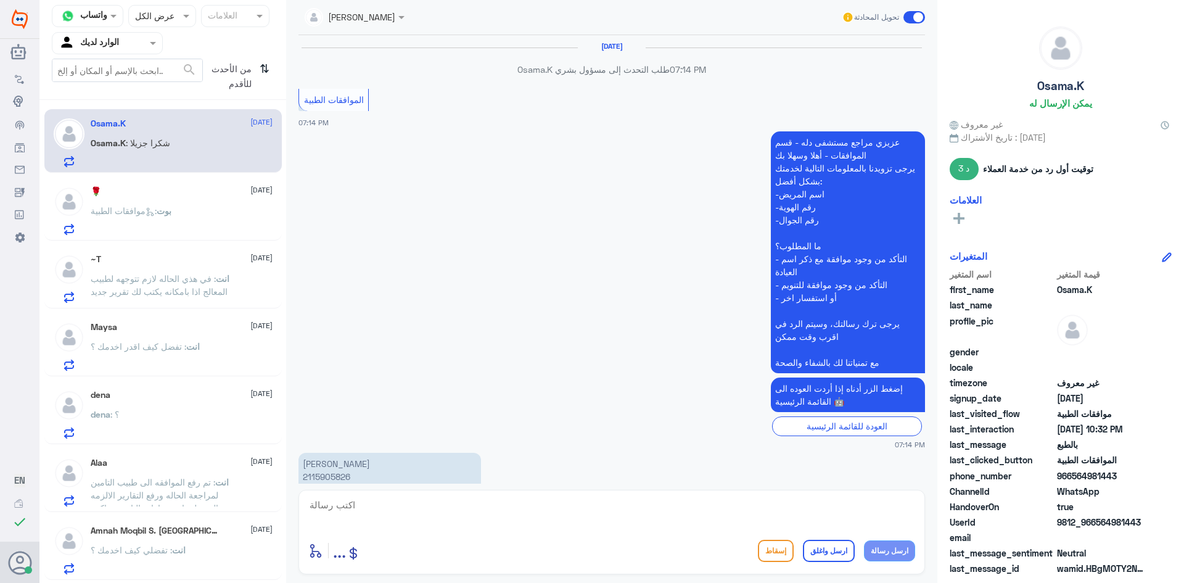
scroll to position [1121, 0]
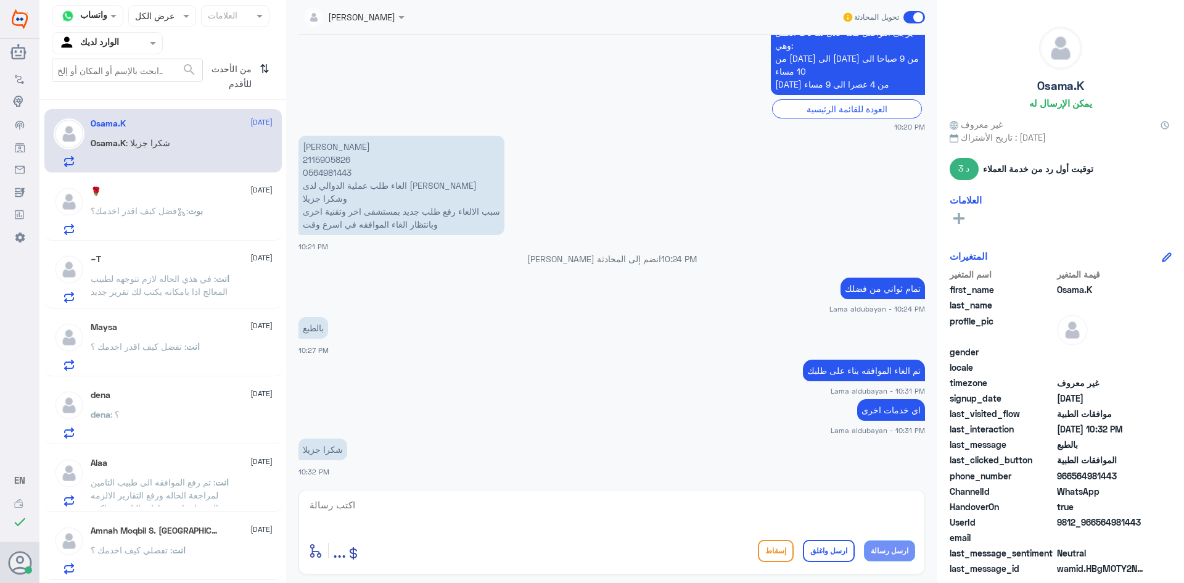
click at [584, 519] on textarea at bounding box center [611, 512] width 607 height 30
type textarea "العفو بالخدمه"
click at [847, 550] on button "ارسل واغلق" at bounding box center [829, 551] width 52 height 22
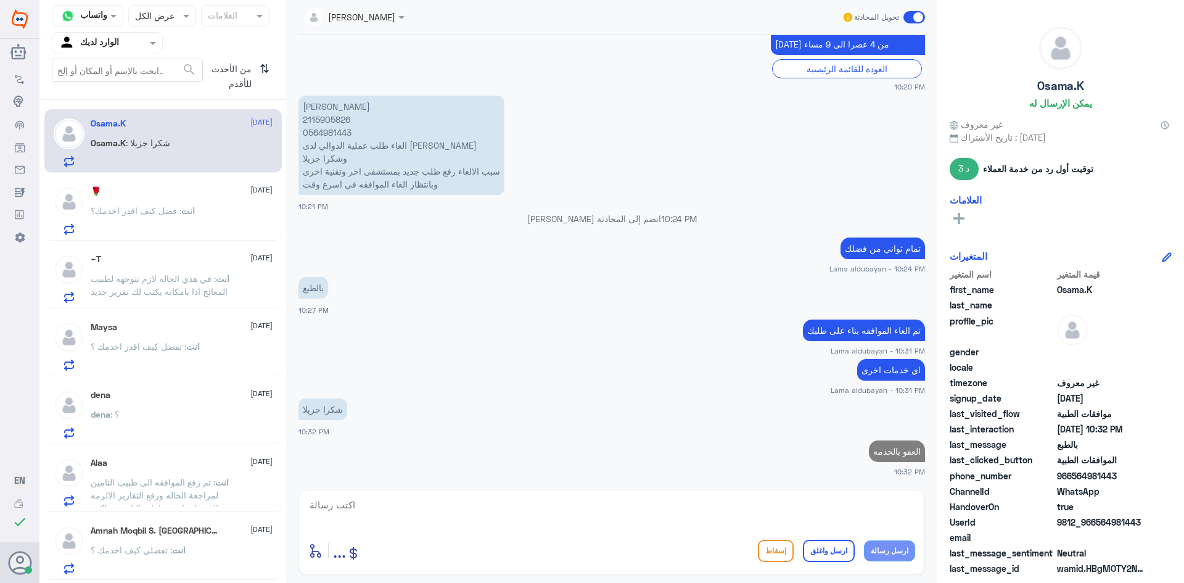
scroll to position [1158, 0]
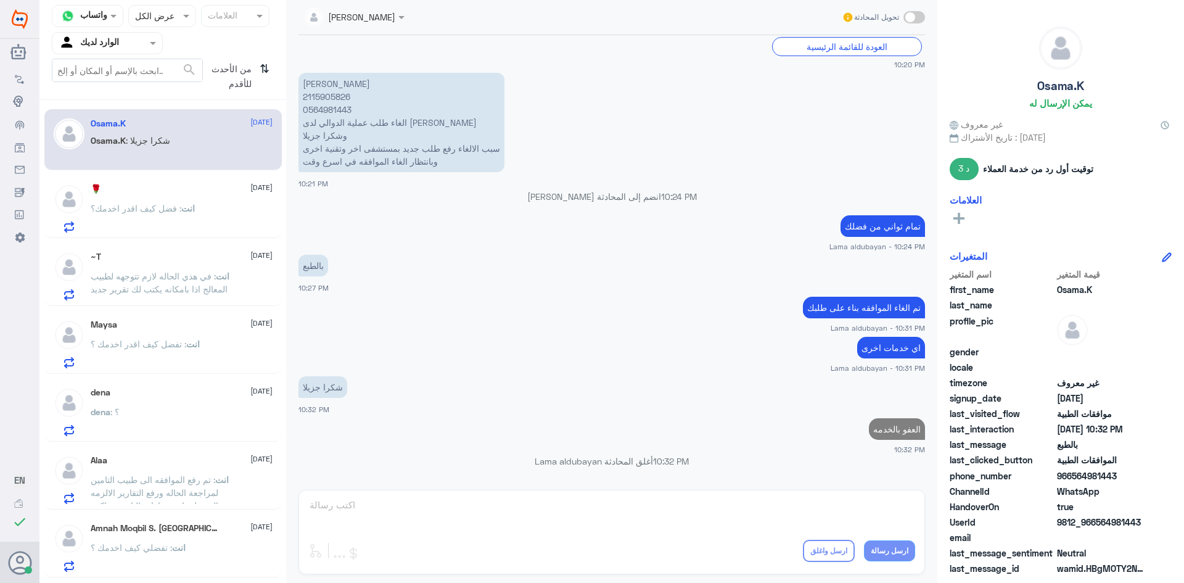
click at [170, 222] on p "انت : فضل كيف اقدر اخدمك؟" at bounding box center [143, 217] width 104 height 31
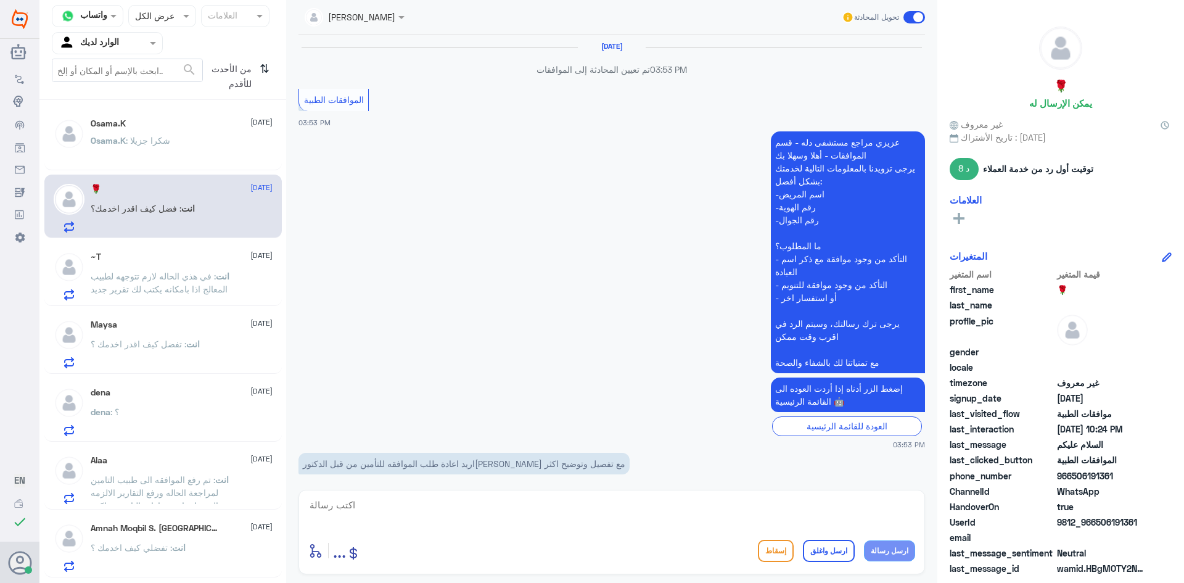
scroll to position [1079, 0]
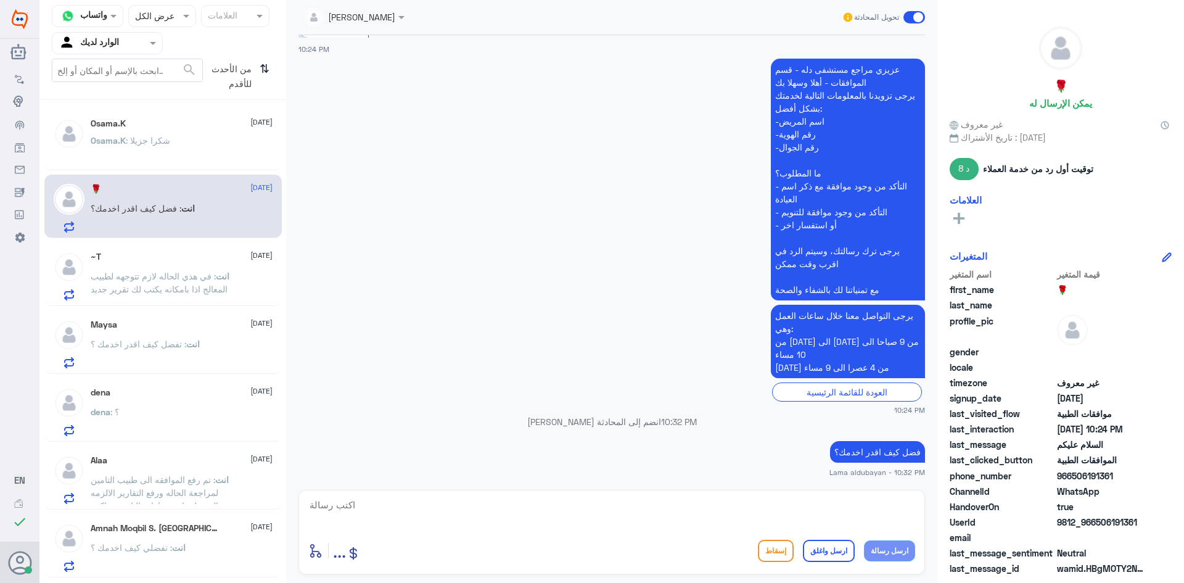
click at [165, 273] on div "~T [DATE] انت : في هذي الحاله لازم تتوجهه لطبيب المعالج اذا بامكانه يكتب لك تقر…" at bounding box center [182, 276] width 182 height 49
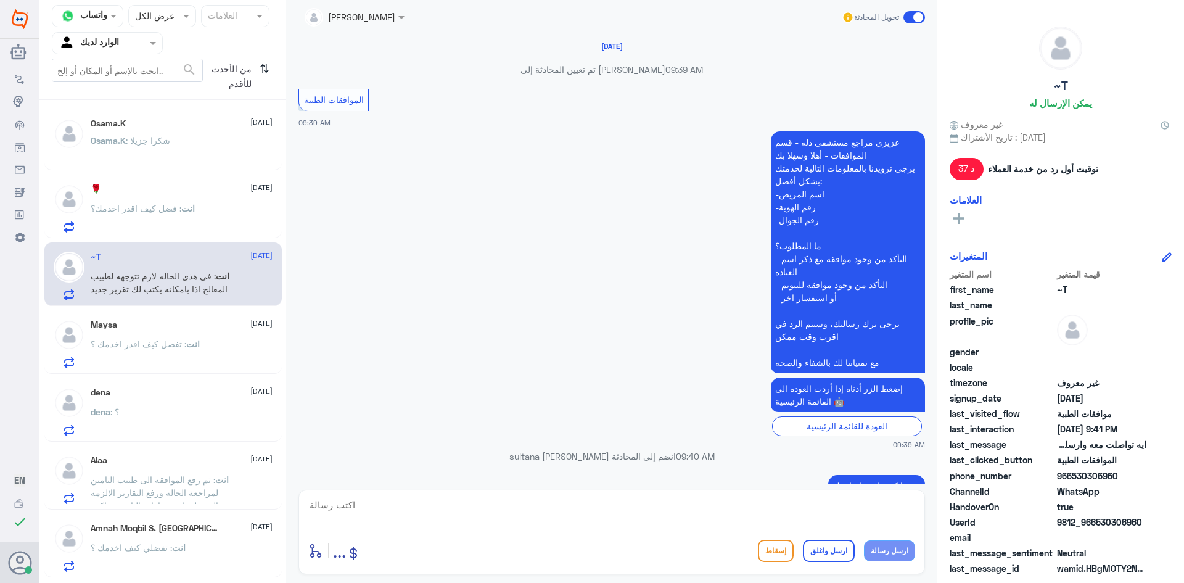
scroll to position [1066, 0]
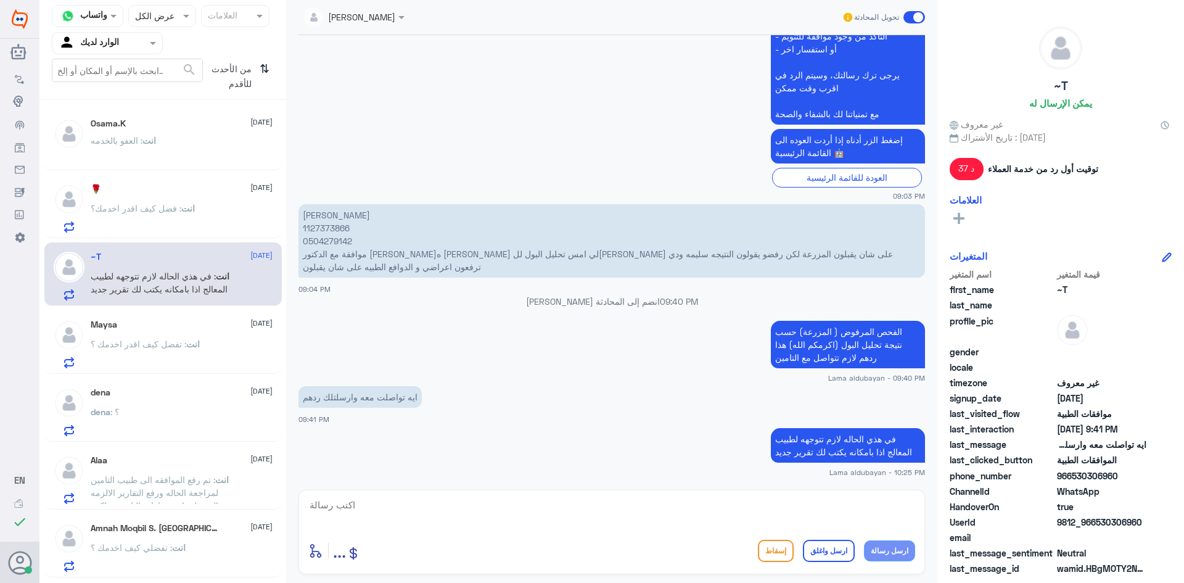
click at [200, 345] on div "انت : تفضل كيف اقدر اخدمك ؟" at bounding box center [182, 354] width 182 height 28
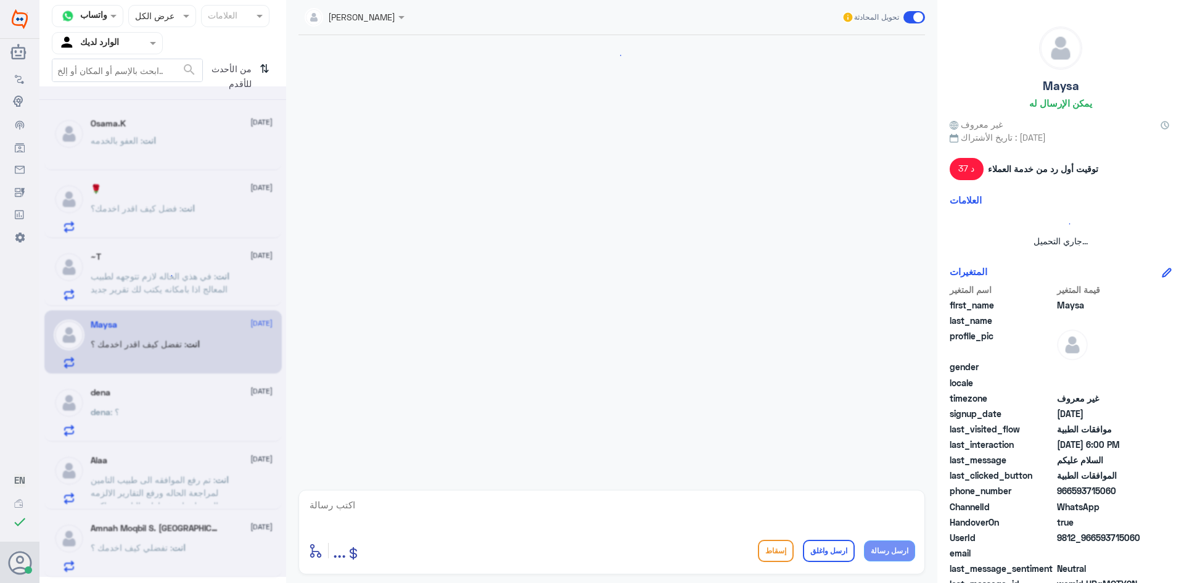
scroll to position [218, 0]
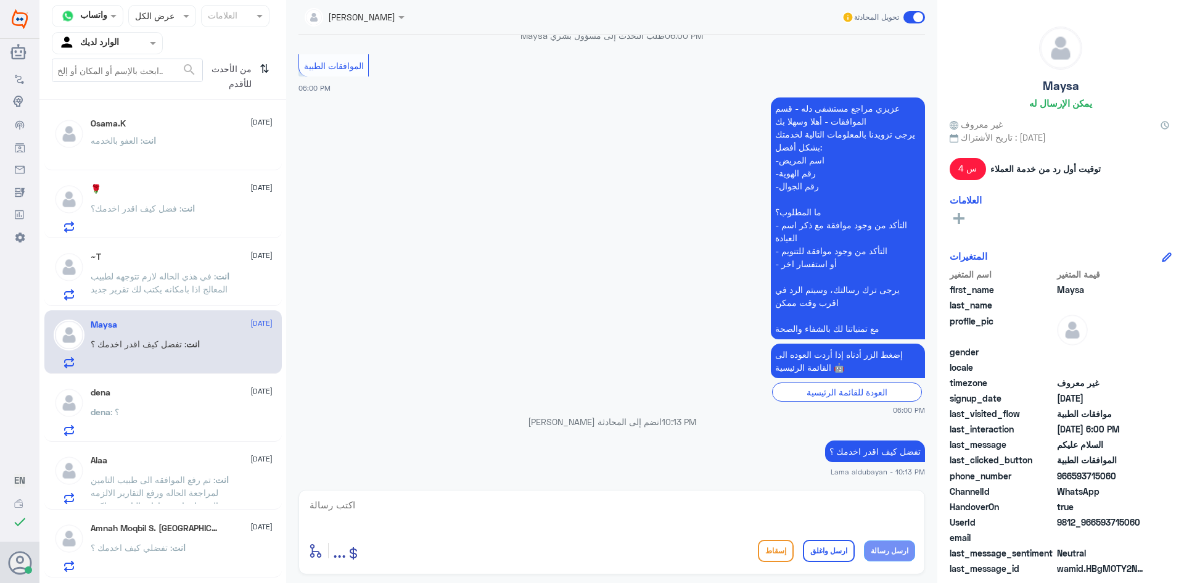
click at [196, 418] on div "dena : ؟" at bounding box center [182, 422] width 182 height 28
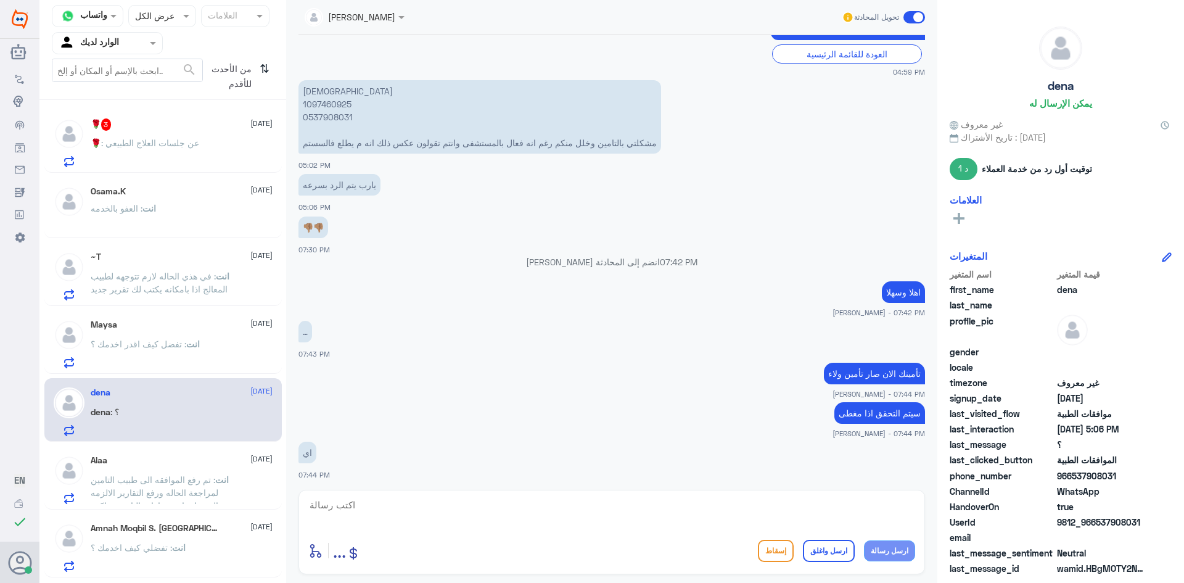
scroll to position [560, 0]
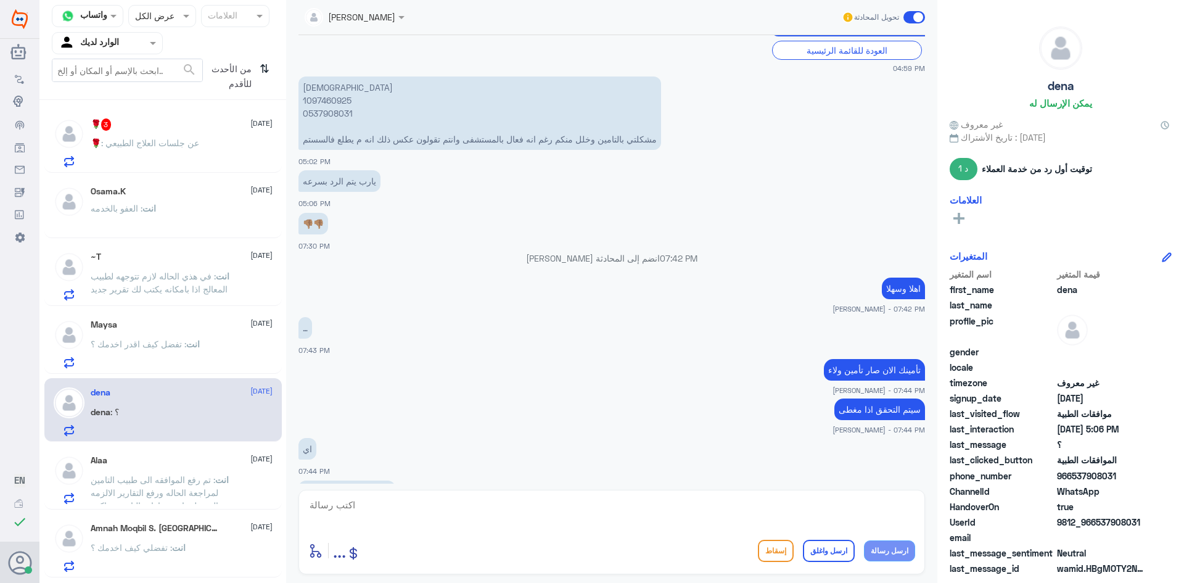
click at [186, 464] on div "Alaa [DATE]" at bounding box center [182, 460] width 182 height 10
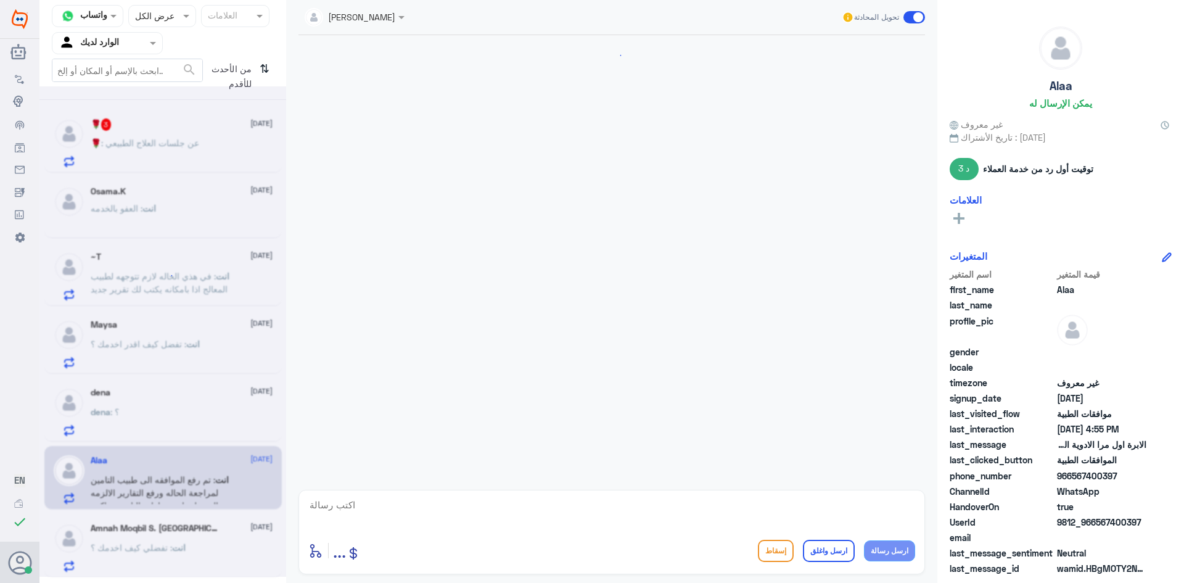
scroll to position [907, 0]
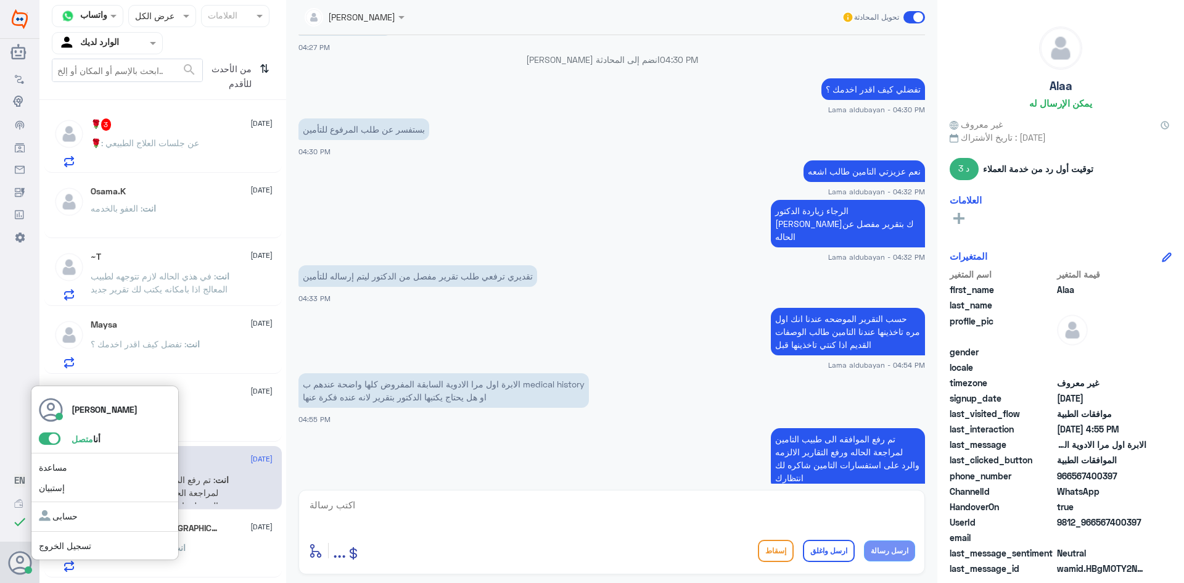
click at [14, 576] on div "Lama aldubayan أنا متصل مساعدة إستبيان حسابى تسجيل الخروج" at bounding box center [19, 563] width 23 height 42
click at [55, 440] on span at bounding box center [50, 438] width 22 height 12
click at [0, 0] on input "checkbox" at bounding box center [0, 0] width 0 height 0
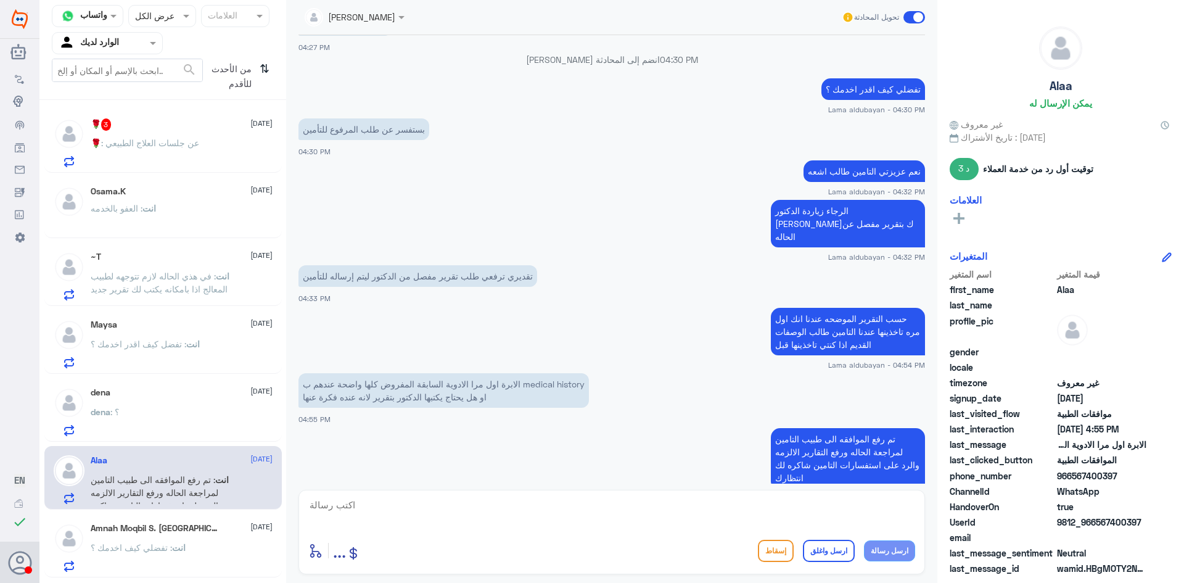
click at [109, 143] on span ": عن جلسات العلاج الطبيعي" at bounding box center [150, 143] width 98 height 10
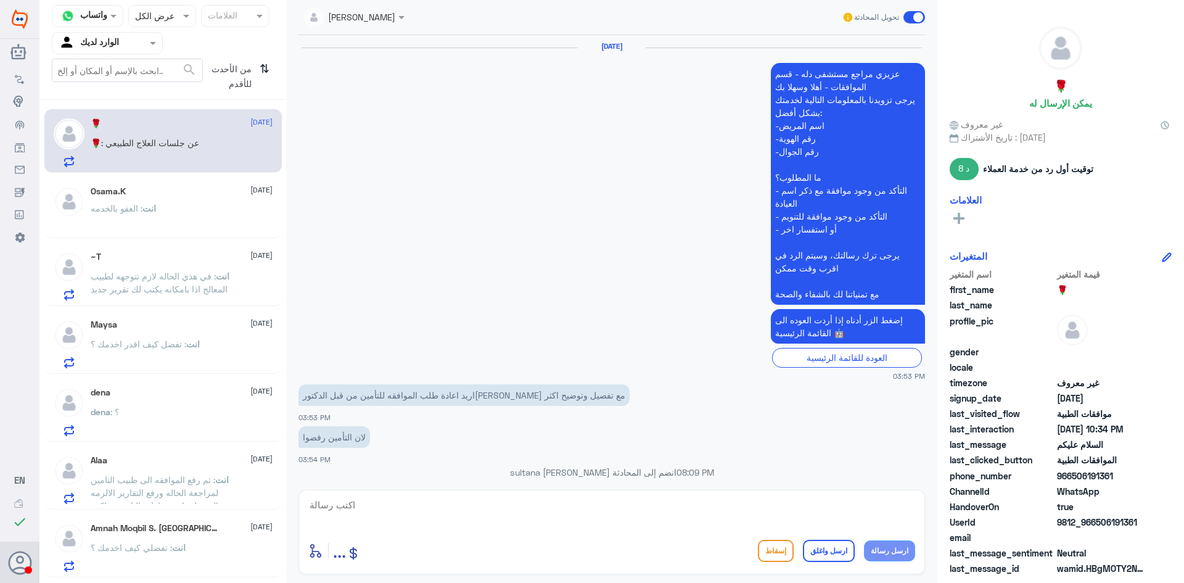
scroll to position [1163, 0]
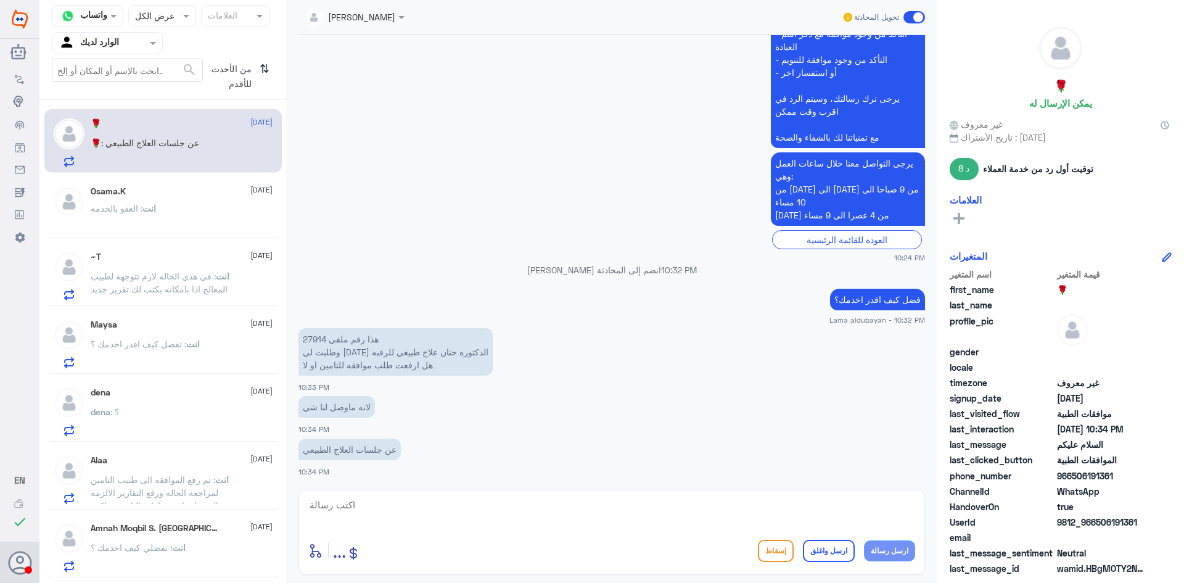
click at [320, 339] on p "هذا رقم ملفي 27914 وطلبت لي [DATE] الدكتوره حنان علاج طبيعي للرقبه هل ارفعت طلب…" at bounding box center [396, 351] width 194 height 47
copy p "27914"
click at [434, 510] on textarea at bounding box center [611, 512] width 607 height 30
click at [173, 221] on div "انت : العفو بالخدمه" at bounding box center [182, 219] width 182 height 28
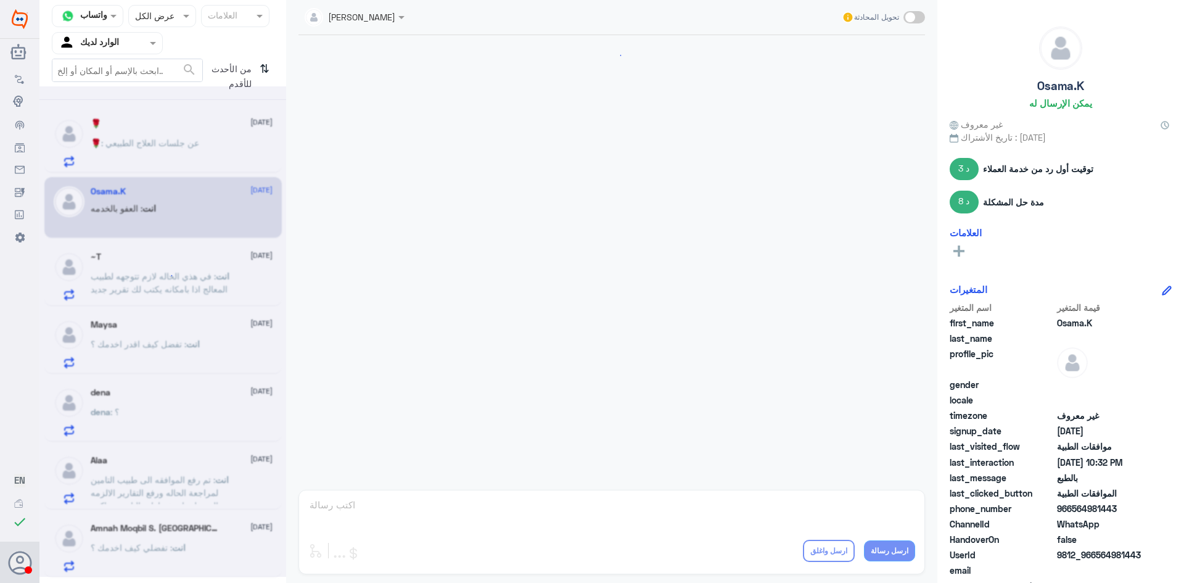
scroll to position [1115, 0]
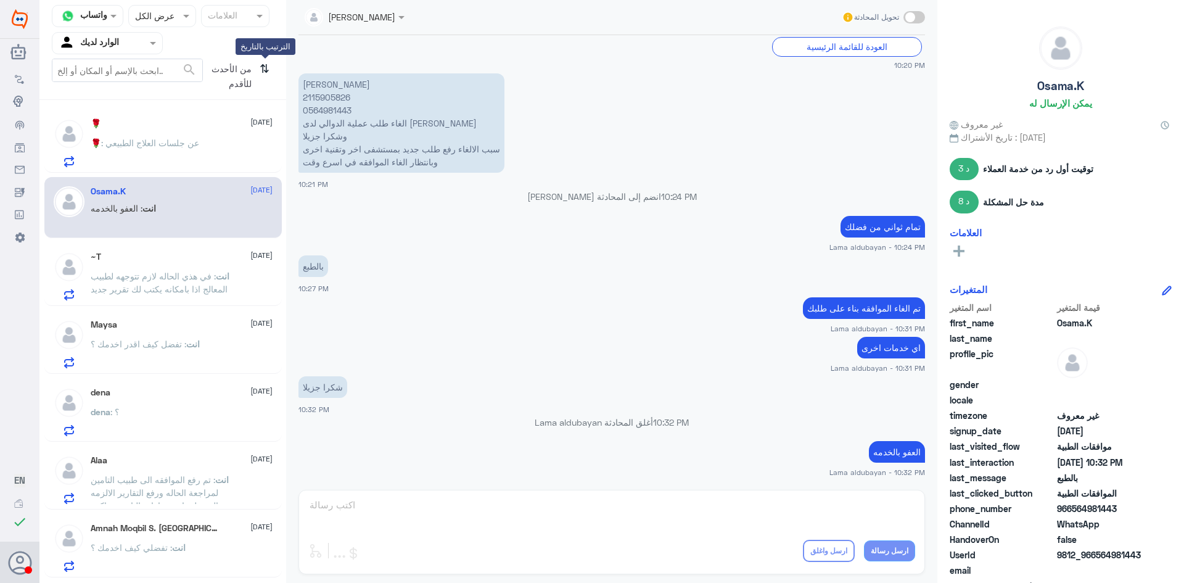
click at [261, 70] on icon "⇅" at bounding box center [265, 74] width 10 height 31
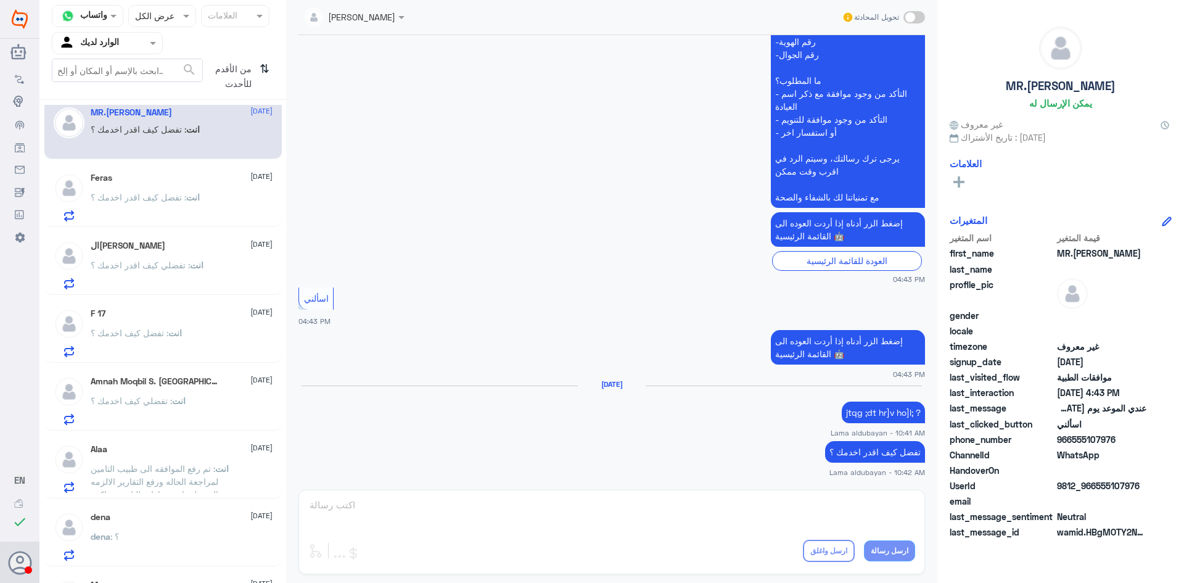
scroll to position [0, 0]
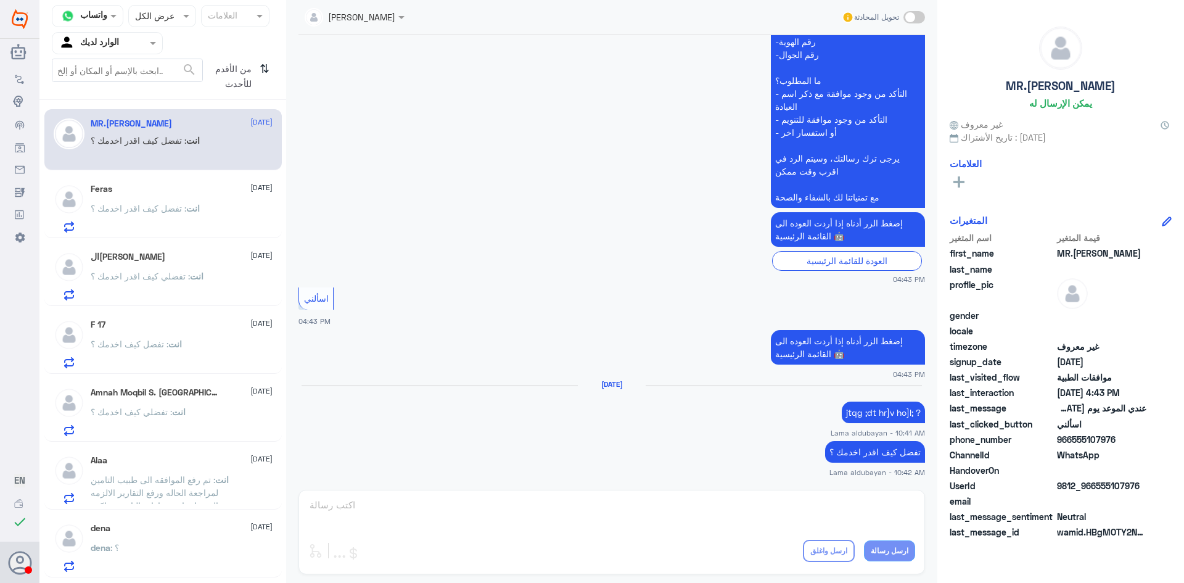
click at [153, 215] on p "انت : تفضل كيف اقدر اخدمك ؟" at bounding box center [145, 217] width 109 height 31
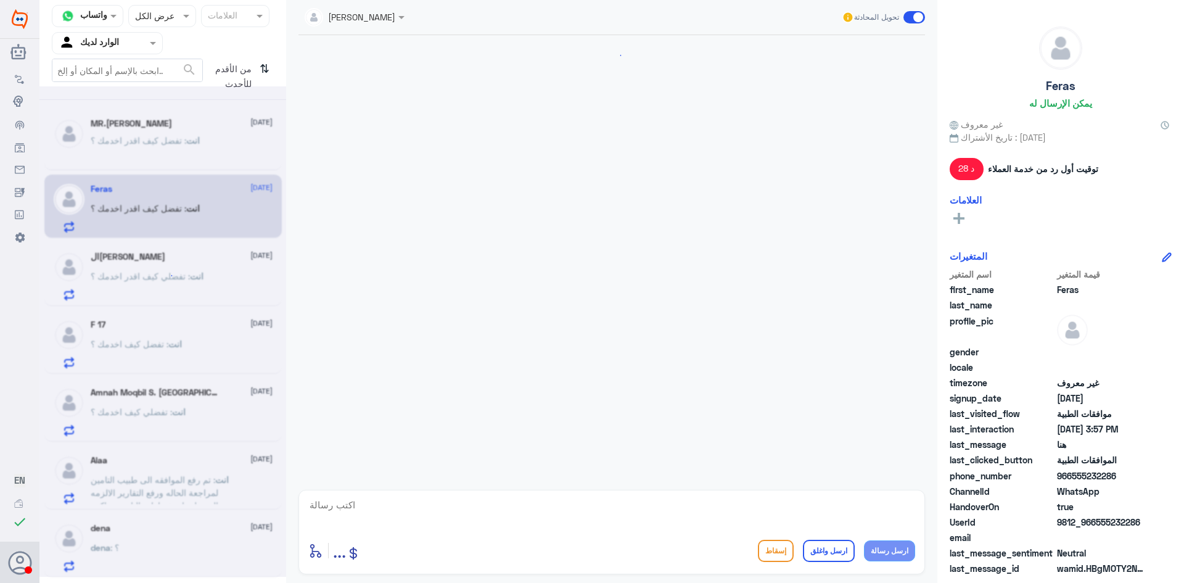
scroll to position [1152, 0]
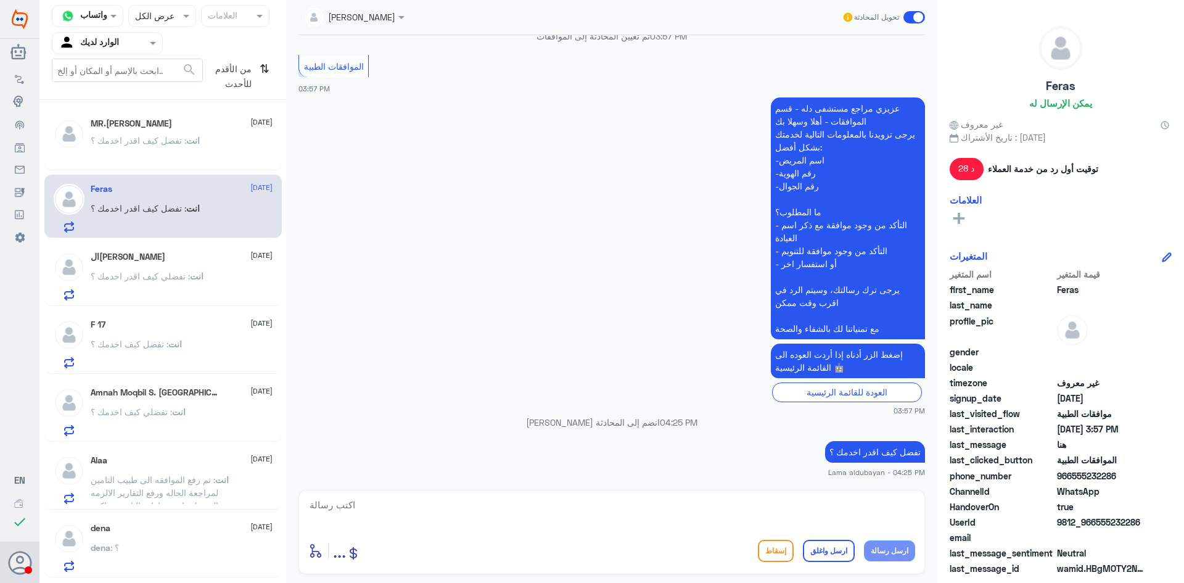
click at [150, 136] on span ": تفضل كيف اقدر اخدمك ؟" at bounding box center [139, 140] width 96 height 10
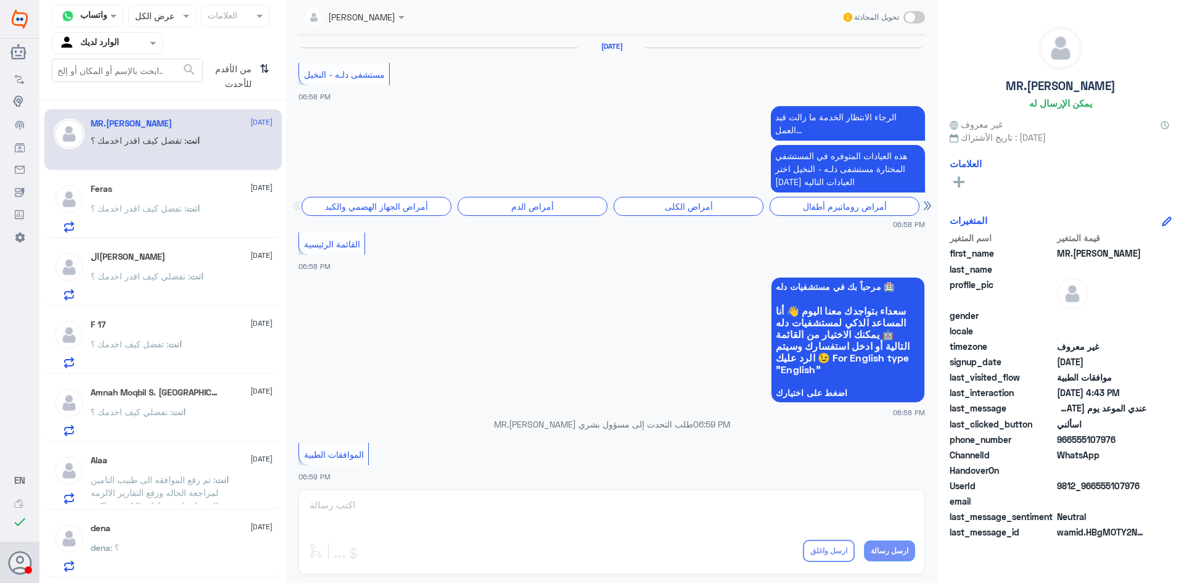
scroll to position [1182, 0]
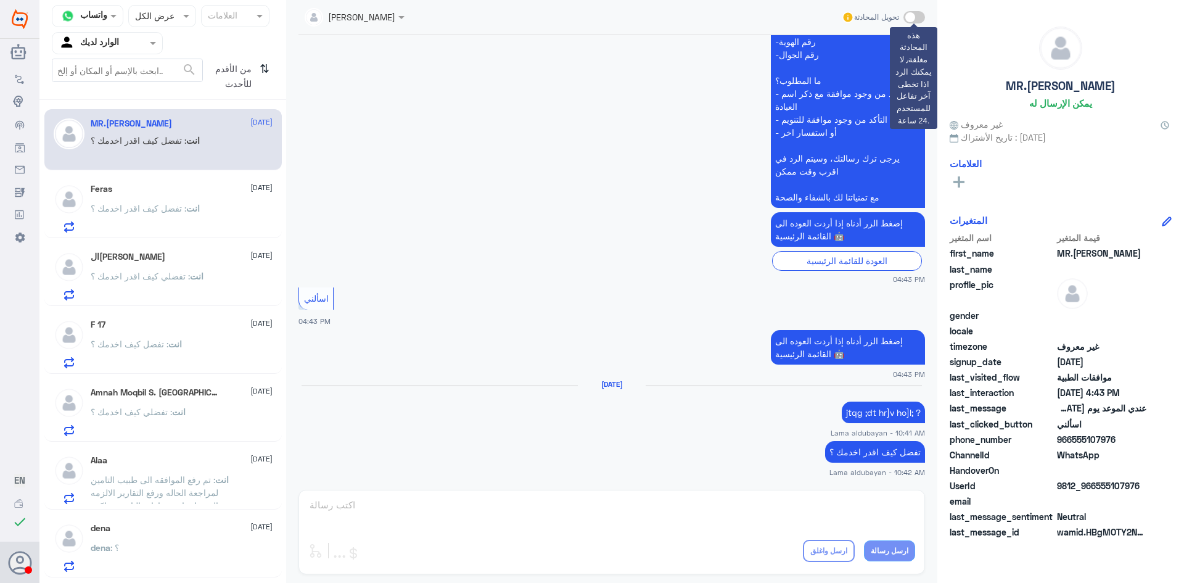
click at [906, 15] on span at bounding box center [915, 17] width 22 height 12
click at [912, 10] on div "تحويل المحادثة" at bounding box center [884, 17] width 84 height 22
click at [913, 14] on span at bounding box center [915, 17] width 22 height 12
click at [919, 19] on span at bounding box center [915, 17] width 22 height 12
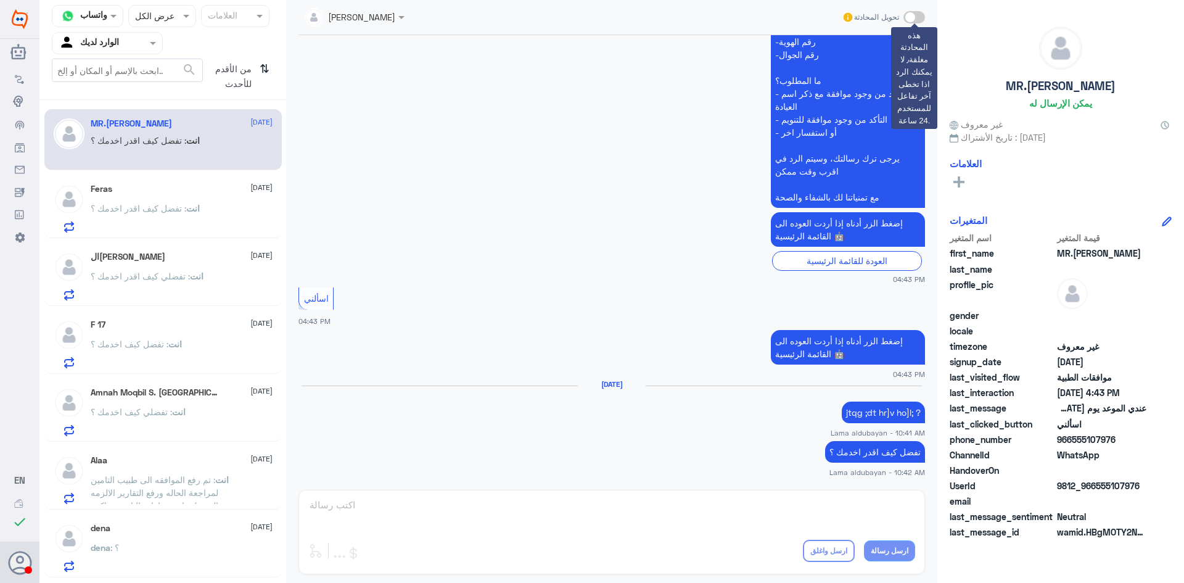
click at [915, 19] on span at bounding box center [915, 17] width 22 height 12
click at [913, 19] on span at bounding box center [915, 17] width 22 height 12
drag, startPoint x: 913, startPoint y: 19, endPoint x: 131, endPoint y: 199, distance: 802.1
click at [131, 199] on div "Feras [DATE] انت : تفضل كيف اقدر اخدمك ؟" at bounding box center [182, 208] width 182 height 49
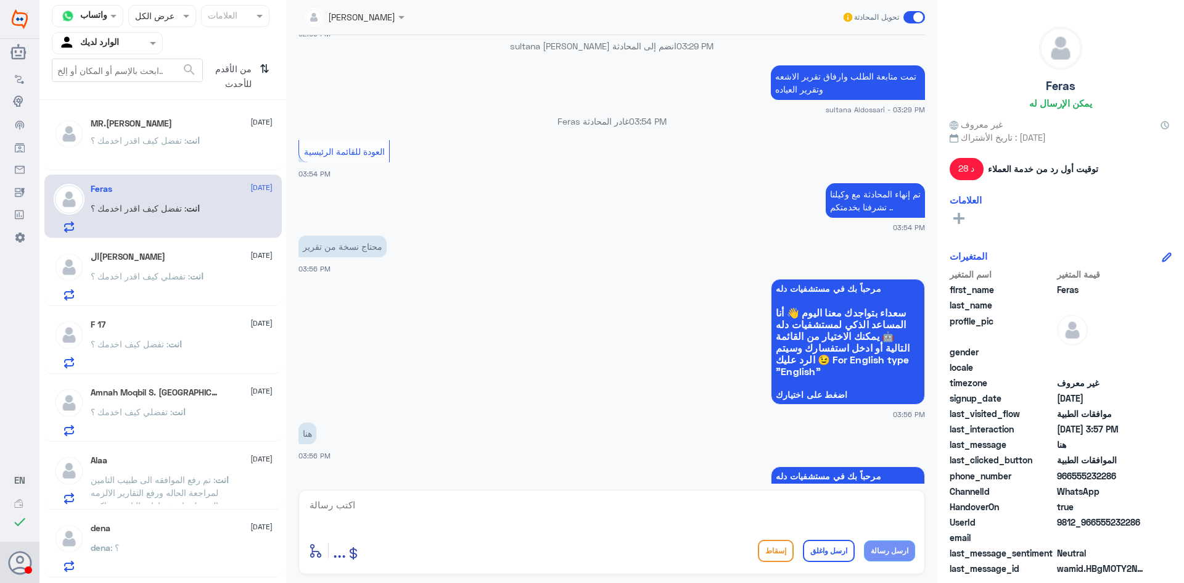
scroll to position [597, 0]
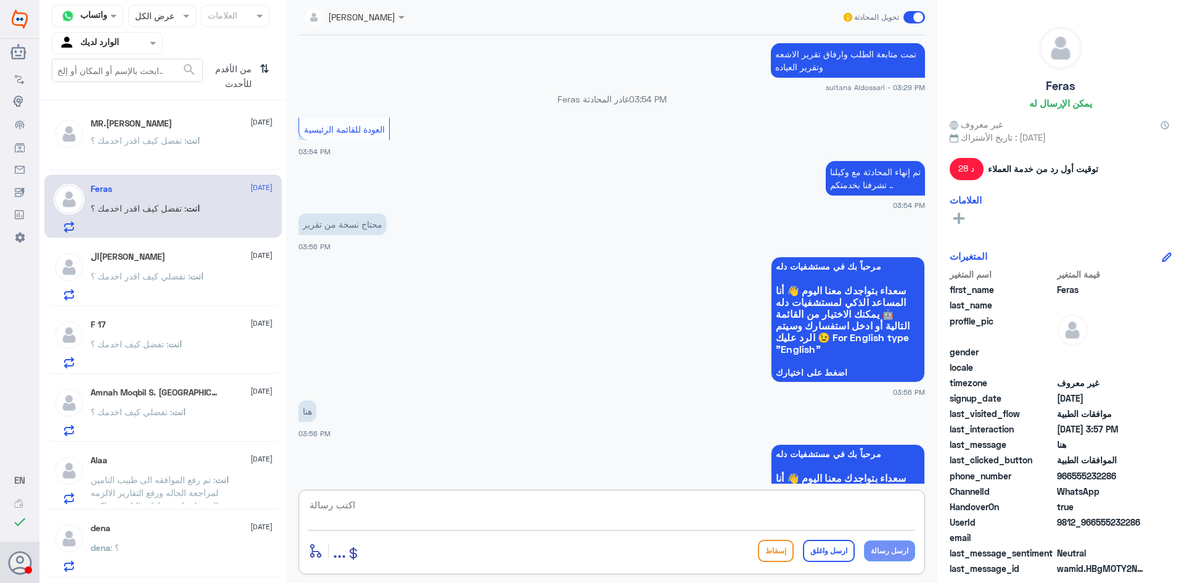
click at [584, 516] on textarea at bounding box center [611, 512] width 607 height 30
paste textarea "يرجى التواصل مع قسم التقارير عن طريق الاتصال بشكل مباشر على الرقم 966112994881"
type textarea "يرجى التواصل مع قسم التقارير عن طريق الاتصال بشكل مباشر على الرقم 966112994881"
click at [888, 553] on button "ارسل رسالة" at bounding box center [889, 550] width 51 height 21
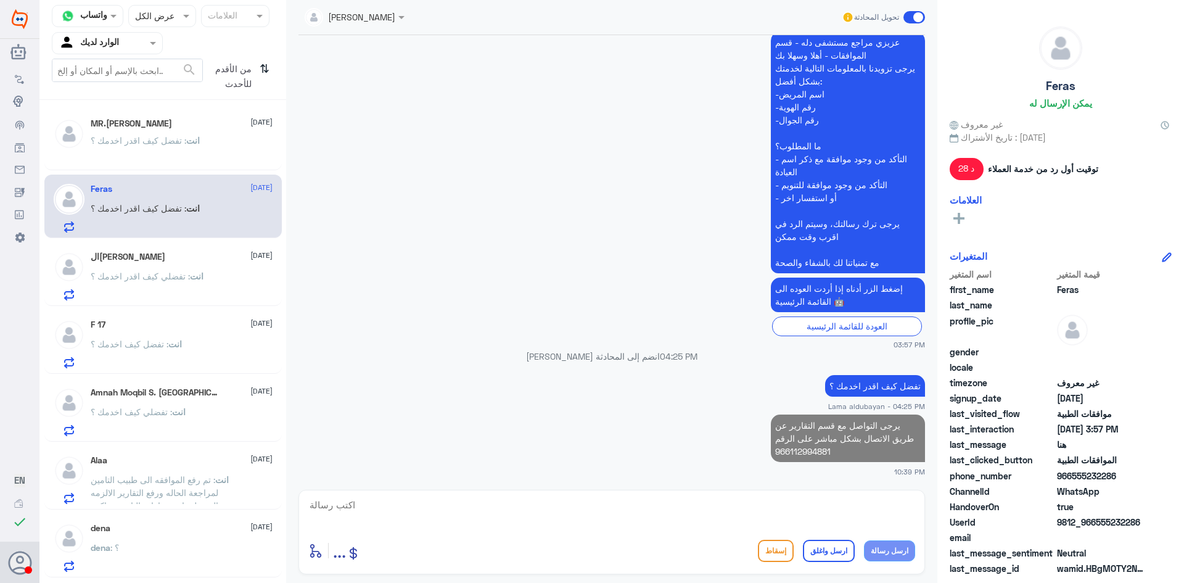
click at [814, 511] on textarea at bounding box center [611, 512] width 607 height 30
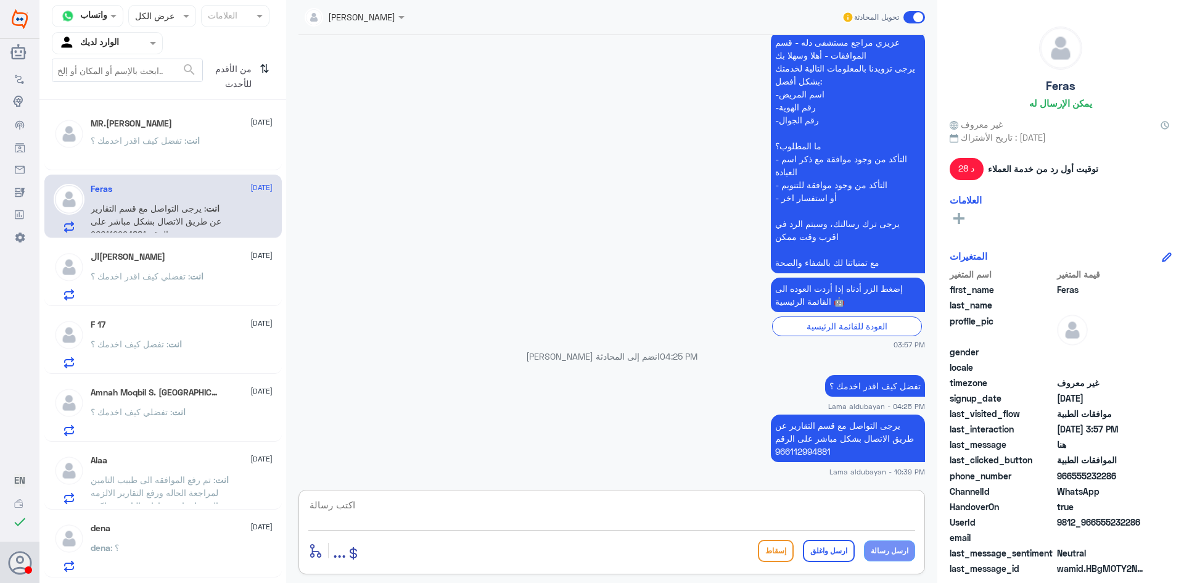
click at [739, 514] on textarea at bounding box center [611, 512] width 607 height 30
type textarea "اي خدمات اخرى"
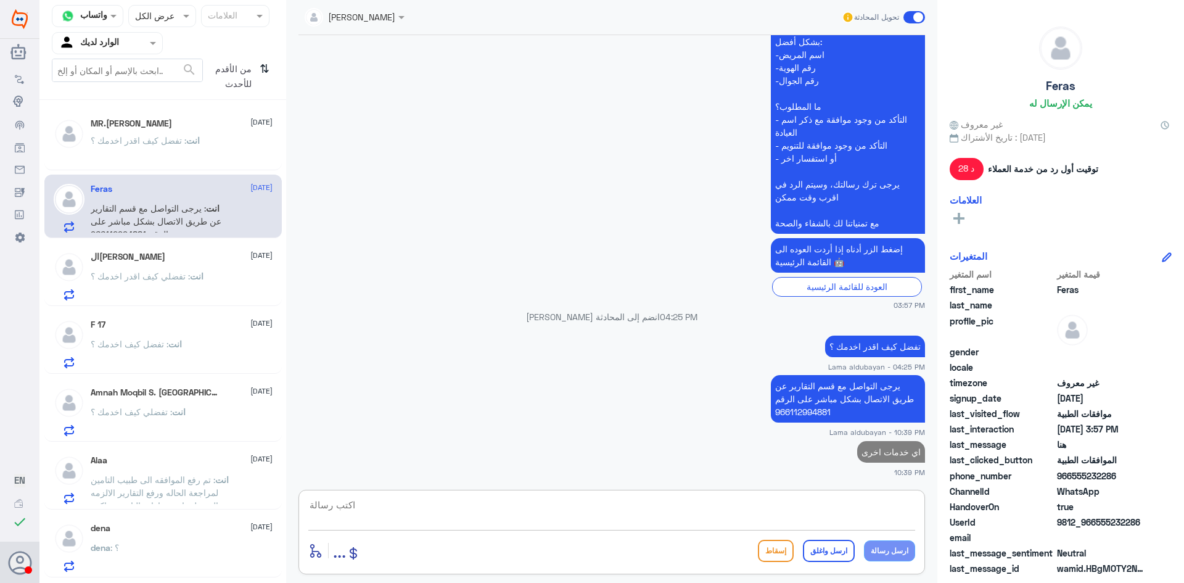
click at [139, 286] on p "انت : تفضلي كيف اقدر اخدمك ؟" at bounding box center [147, 285] width 113 height 31
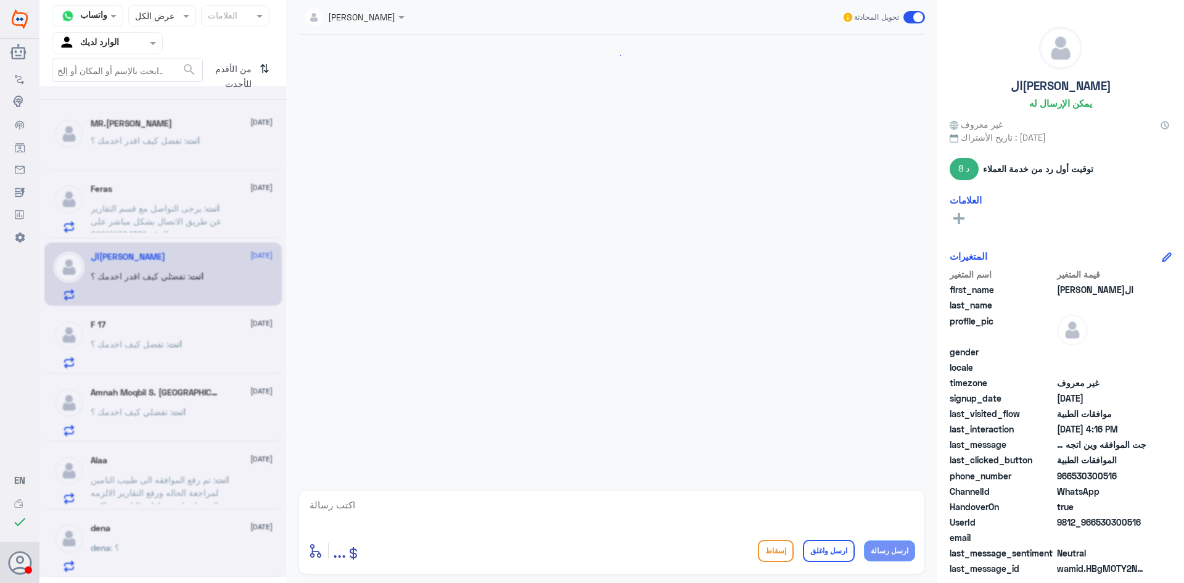
scroll to position [1305, 0]
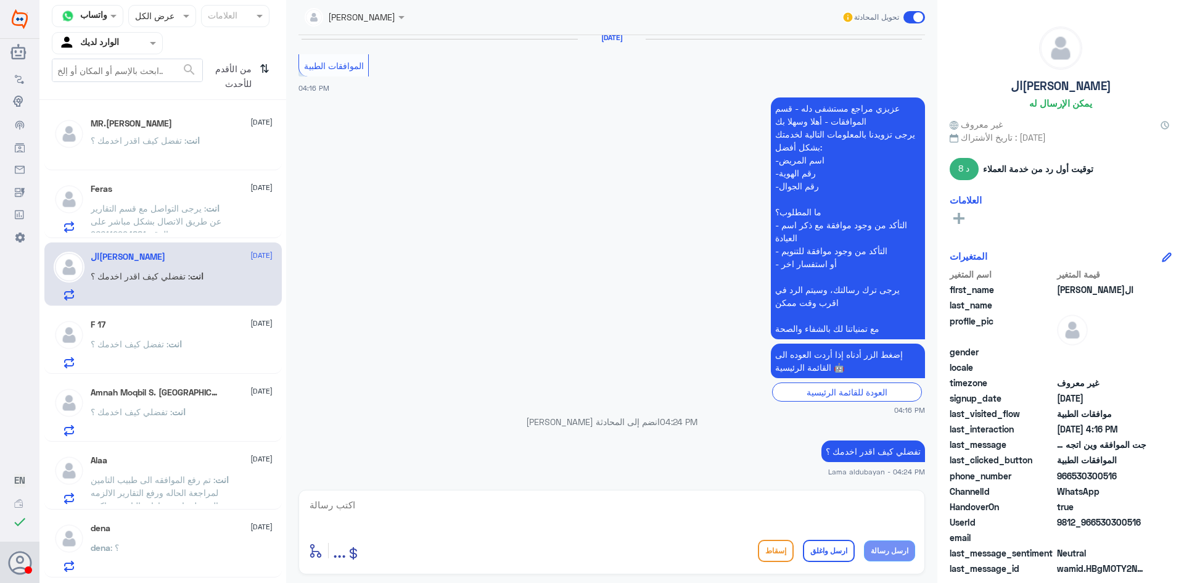
click at [157, 352] on p "انت : تفضل كيف اخدمك ؟" at bounding box center [136, 352] width 91 height 31
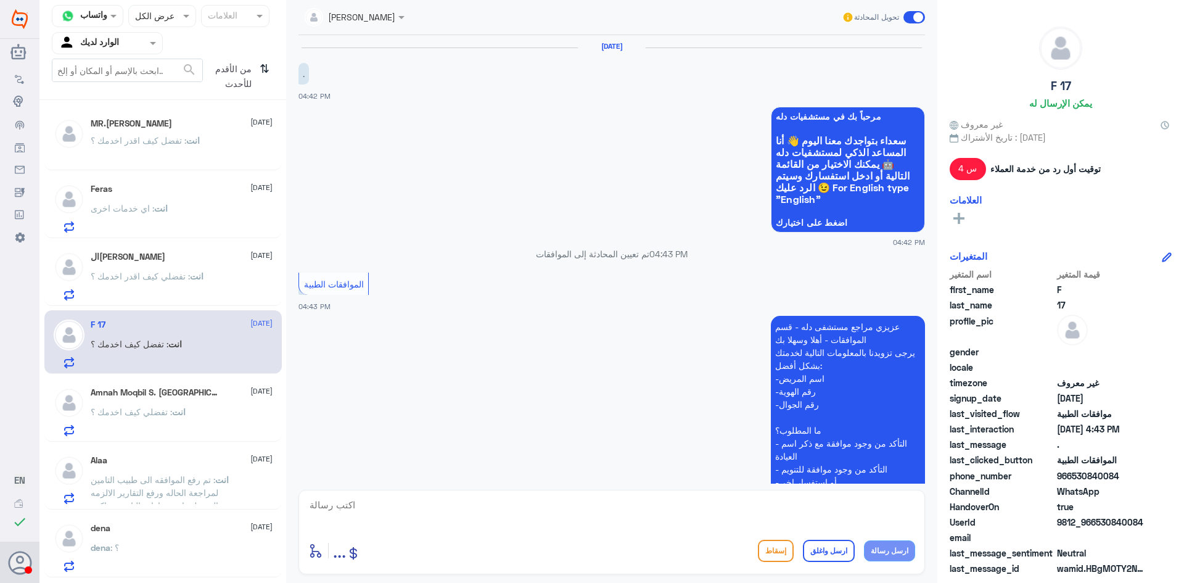
scroll to position [218, 0]
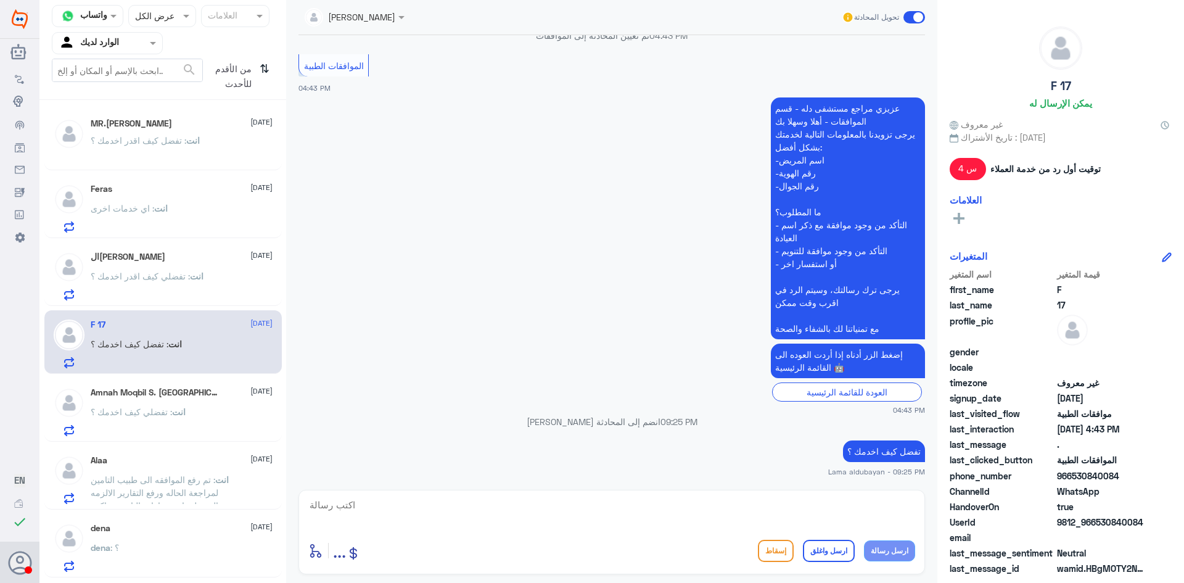
click at [160, 411] on span ": تفضلي كيف اخدمك ؟" at bounding box center [131, 411] width 81 height 10
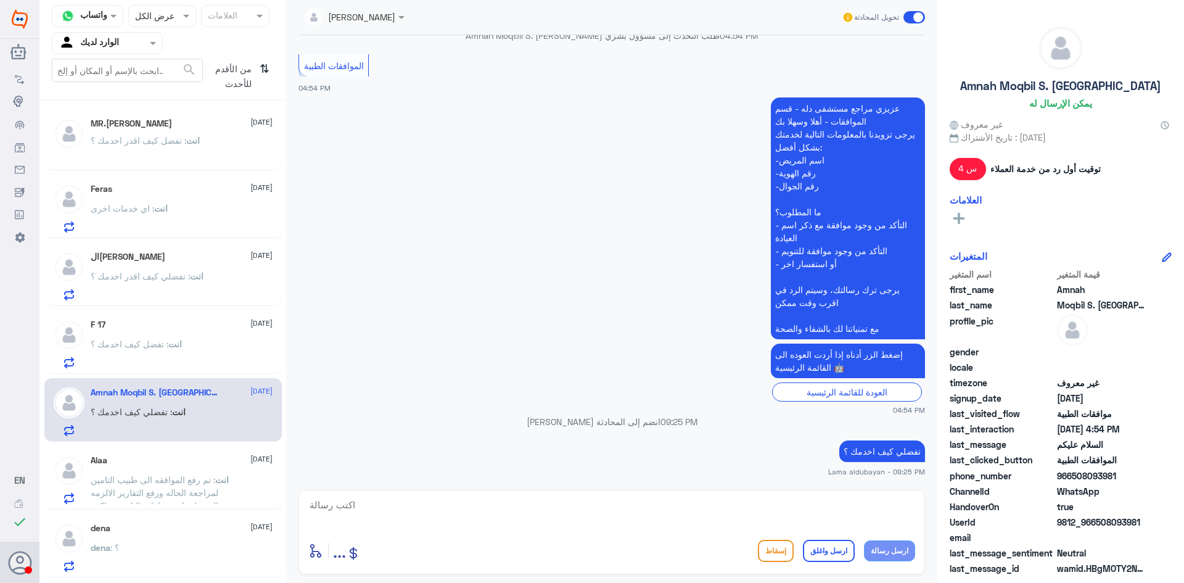
scroll to position [123, 0]
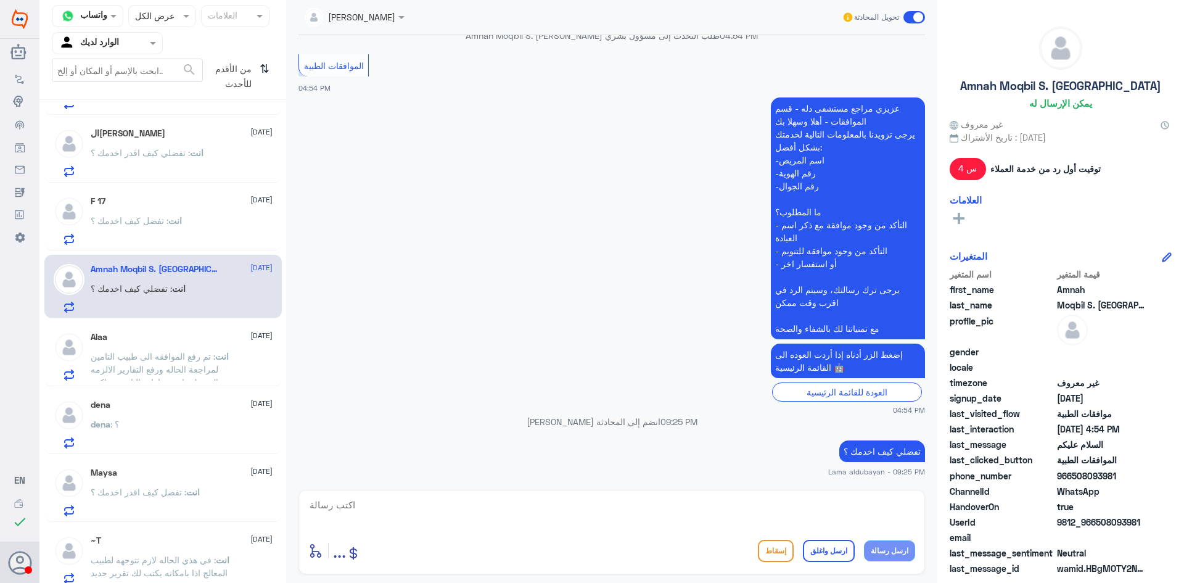
click at [184, 367] on span ": تم رفع الموافقه الى طبيب التامين لمراجعة الحاله ورفع التقارير الالزمه والرد ع…" at bounding box center [157, 375] width 132 height 49
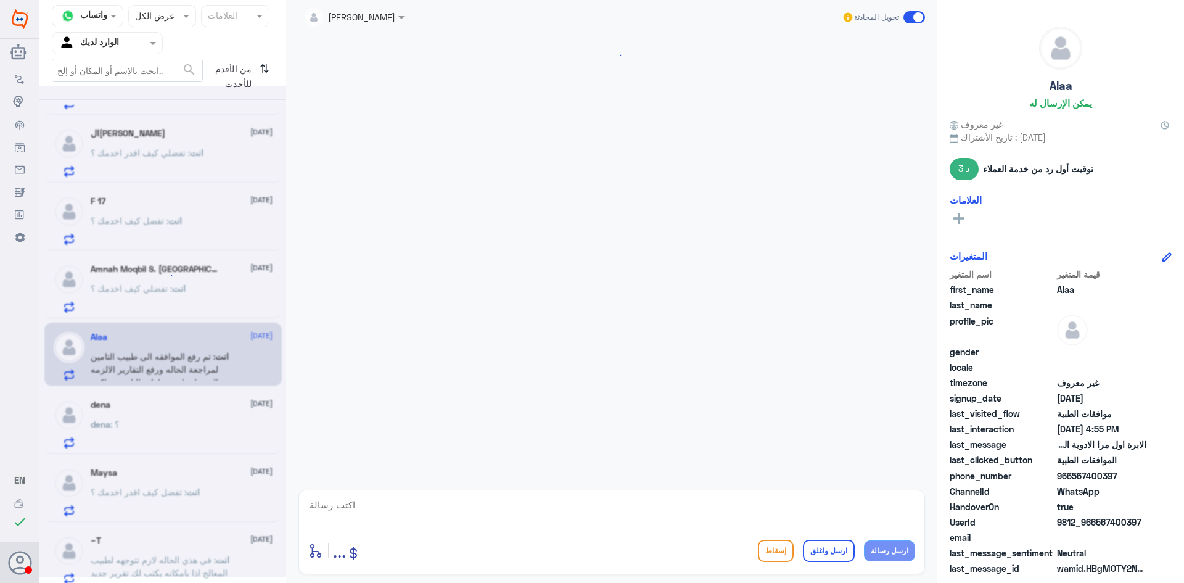
scroll to position [907, 0]
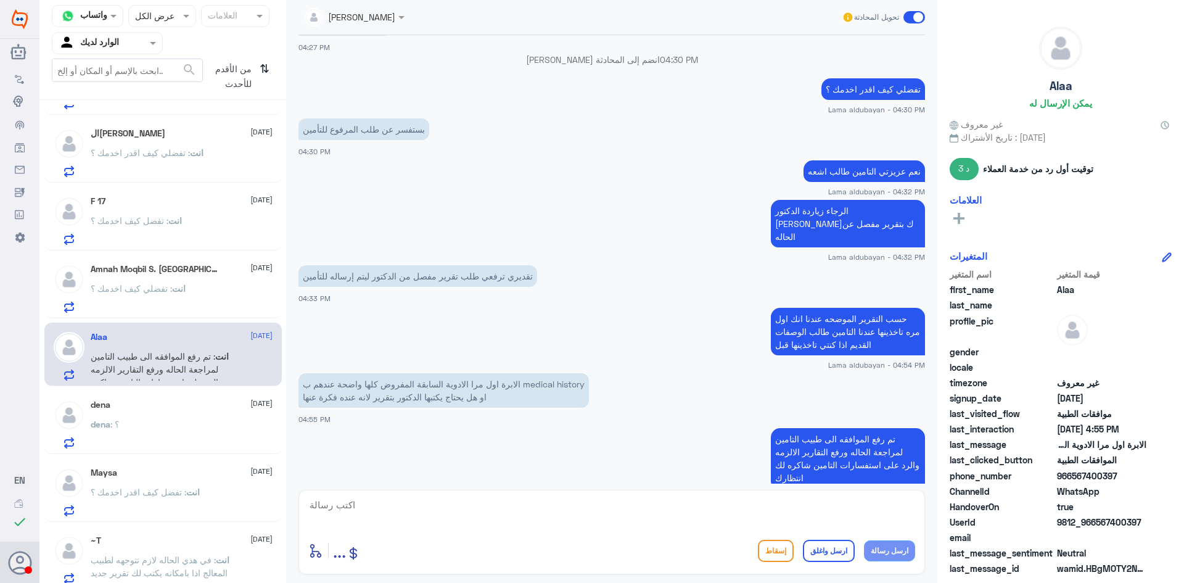
click at [749, 506] on textarea at bounding box center [611, 512] width 607 height 30
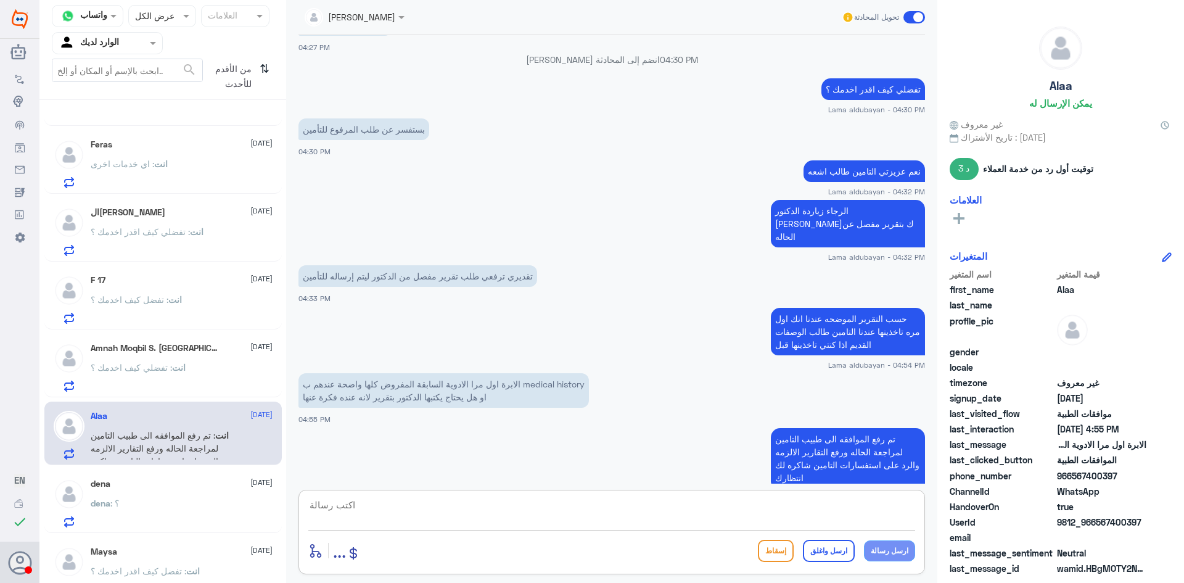
scroll to position [0, 0]
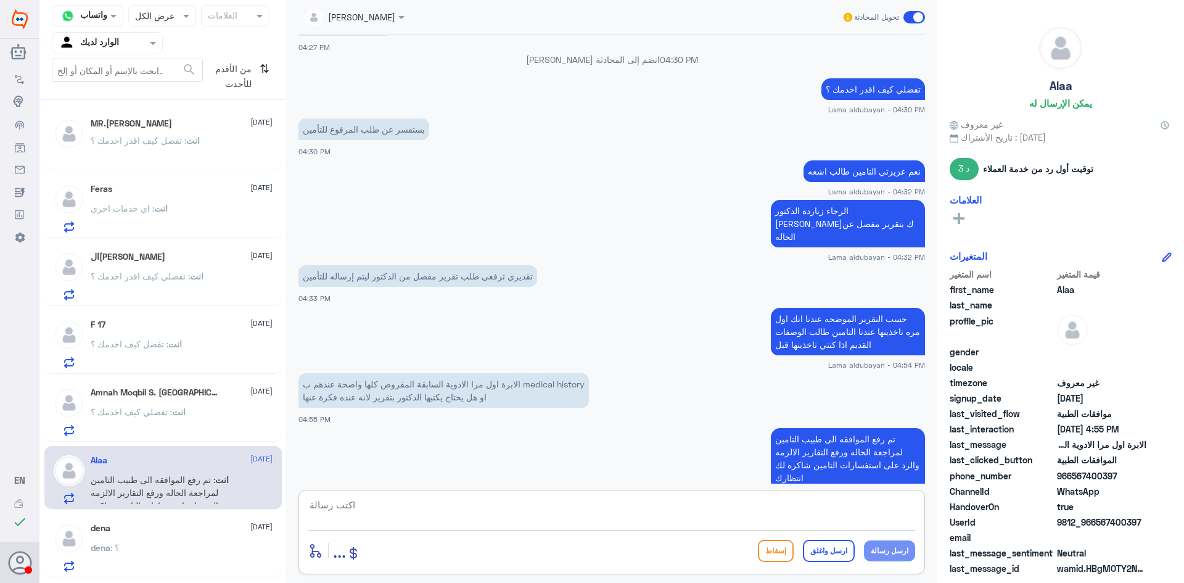
click at [201, 145] on div "انت : تفضل كيف اقدر اخدمك ؟" at bounding box center [182, 151] width 182 height 28
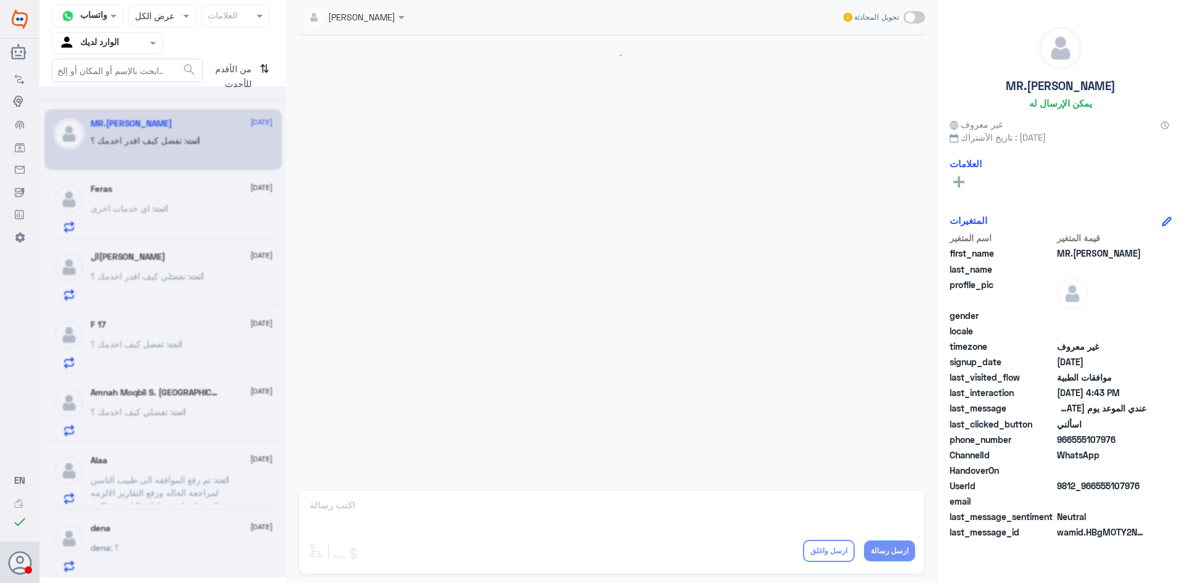
scroll to position [1182, 0]
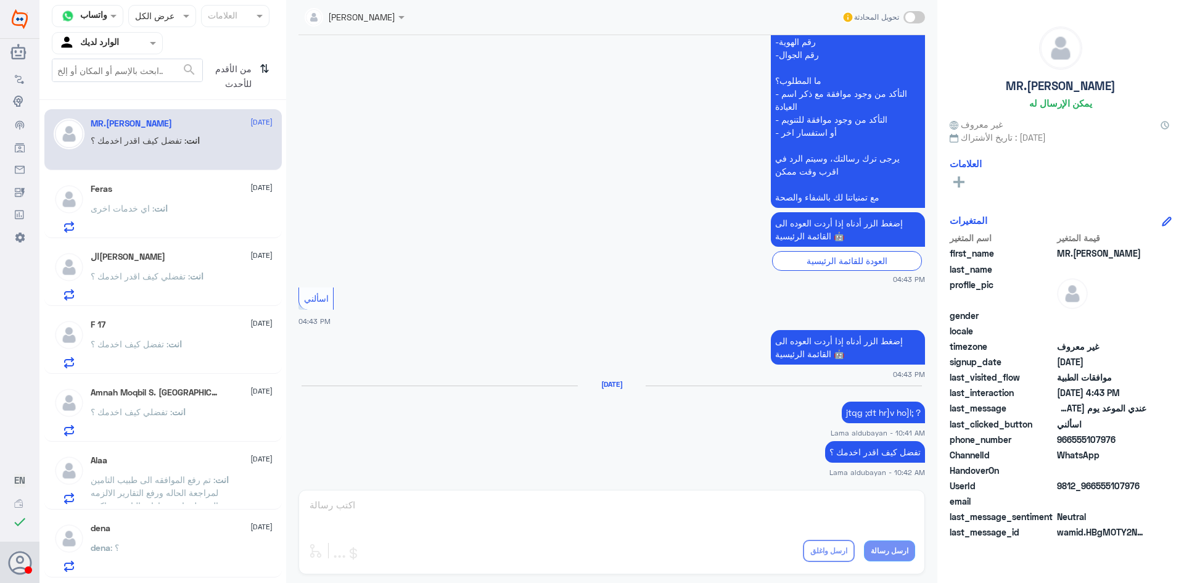
click at [197, 203] on div "Feras [DATE] انت : اي خدمات اخرى" at bounding box center [182, 208] width 182 height 49
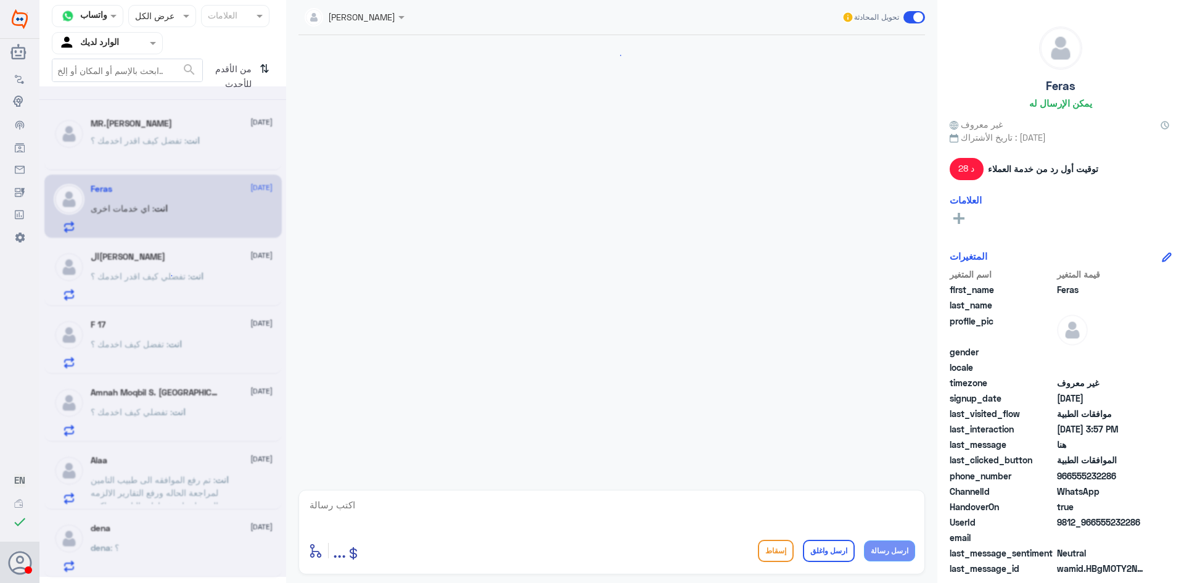
scroll to position [843, 0]
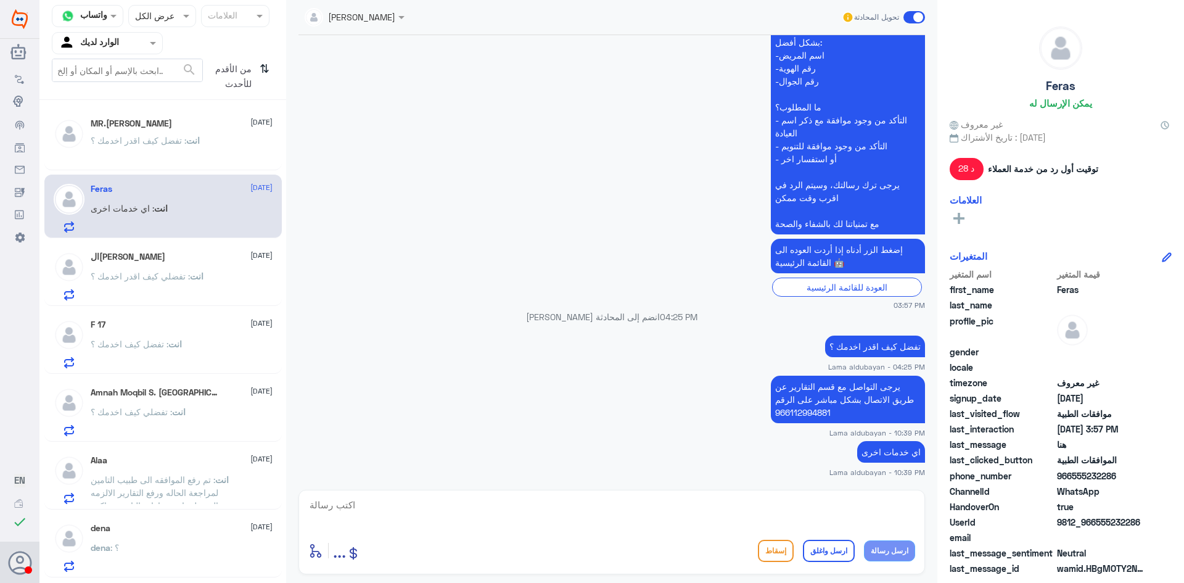
click at [137, 283] on p "انت : تفضلي كيف اقدر اخدمك ؟" at bounding box center [147, 285] width 113 height 31
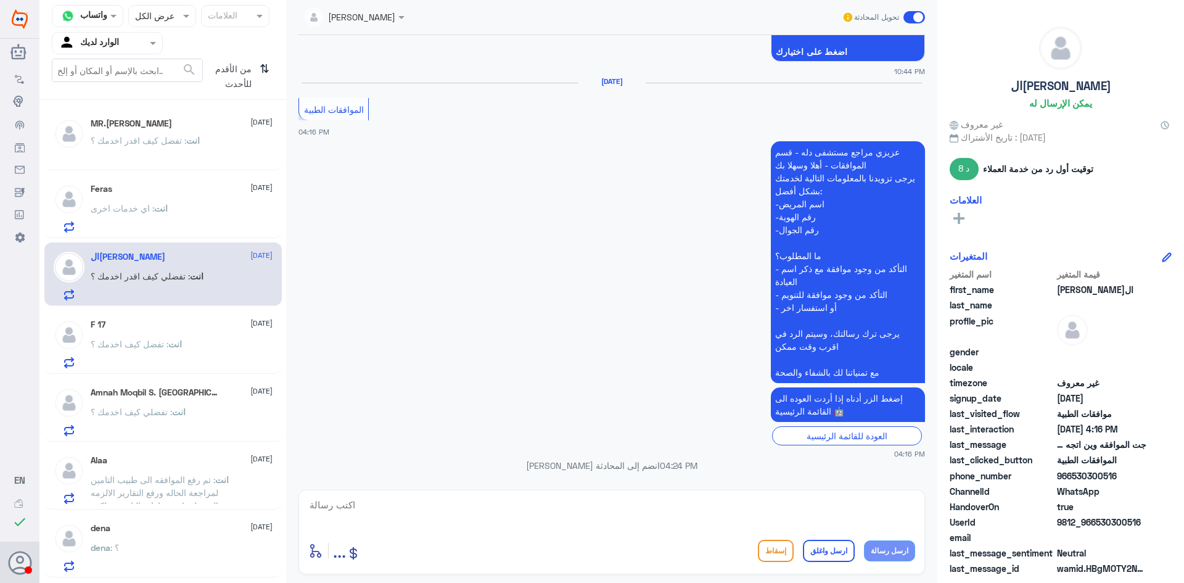
scroll to position [1305, 0]
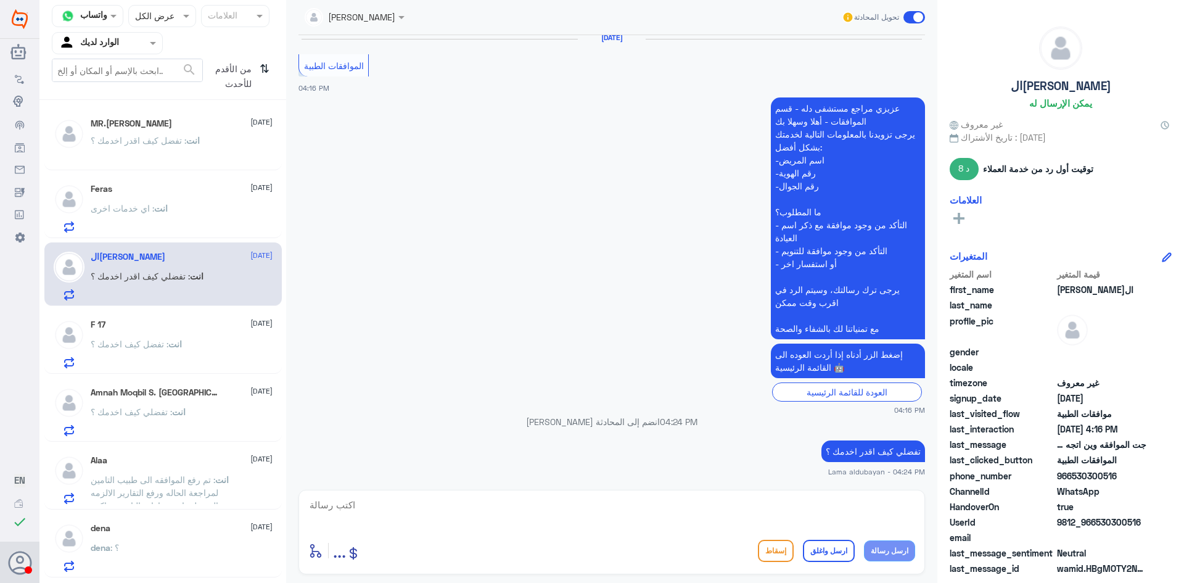
click at [623, 501] on textarea at bounding box center [611, 512] width 607 height 30
drag, startPoint x: 803, startPoint y: 512, endPoint x: 1107, endPoint y: 519, distance: 303.6
click at [1107, 519] on div "قناة واتساب Status × عرض الكل العلامات Agent Filter الوارد لديك search من الأقد…" at bounding box center [611, 293] width 1145 height 587
drag, startPoint x: 778, startPoint y: 504, endPoint x: 1026, endPoint y: 498, distance: 248.0
click at [1025, 498] on div "قناة واتساب Status × عرض الكل العلامات Agent Filter الوارد لديك search من الأقد…" at bounding box center [611, 293] width 1145 height 587
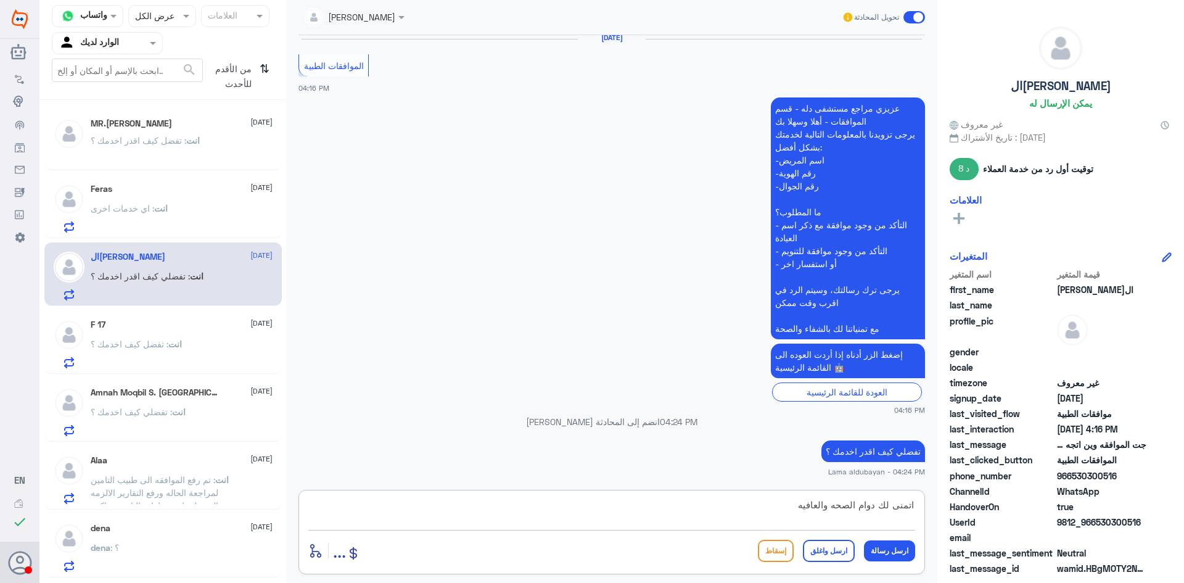
paste textarea "يرجى التواصل مع قسم التقارير عن طريق الاتصال بشكل مباشر على الرقم 966112994881"
drag, startPoint x: 561, startPoint y: 507, endPoint x: 1085, endPoint y: 497, distance: 523.8
click at [1085, 497] on div "قناة واتساب Status × عرض الكل العلامات Agent Filter الوارد لديك search من الأقد…" at bounding box center [611, 293] width 1145 height 587
drag, startPoint x: 755, startPoint y: 507, endPoint x: 1029, endPoint y: 455, distance: 278.8
click at [1029, 455] on div "قناة واتساب Status × عرض الكل العلامات Agent Filter الوارد لديك search من الأقد…" at bounding box center [611, 293] width 1145 height 587
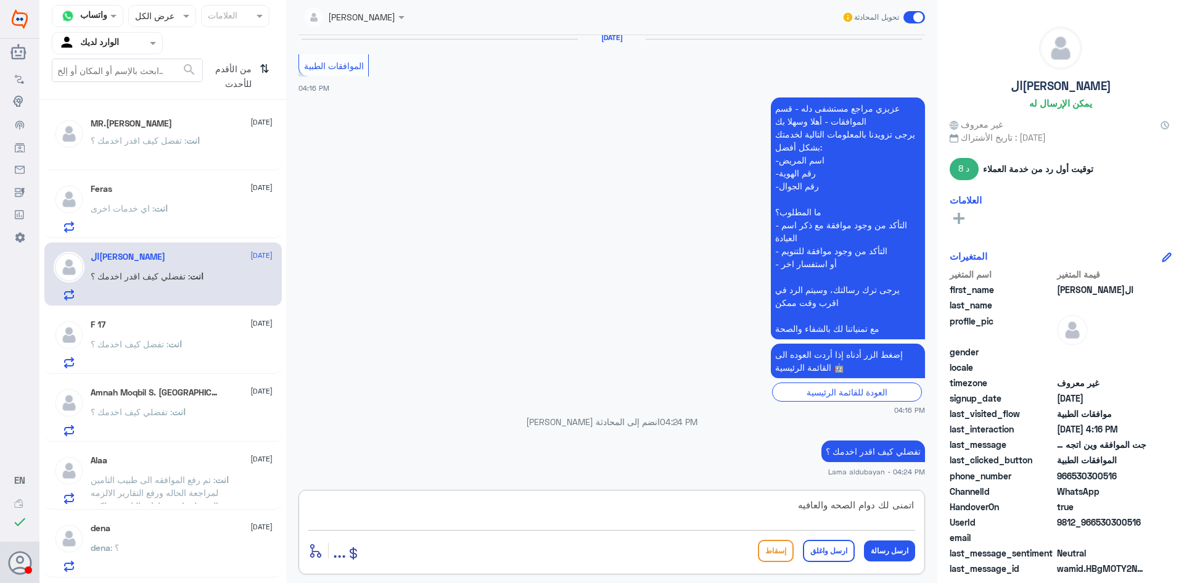
type textarea "اتمنى لك دوام الصحه والعافيه"
click at [841, 557] on button "ارسل واغلق" at bounding box center [829, 551] width 52 height 22
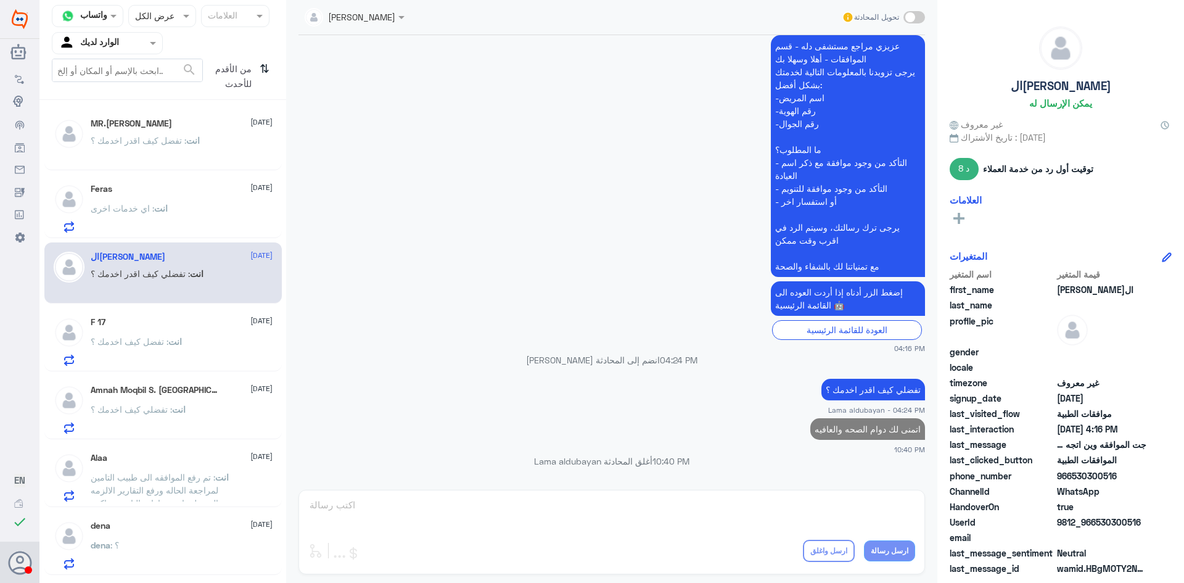
click at [171, 348] on p "انت : تفضل كيف اخدمك ؟" at bounding box center [136, 350] width 91 height 31
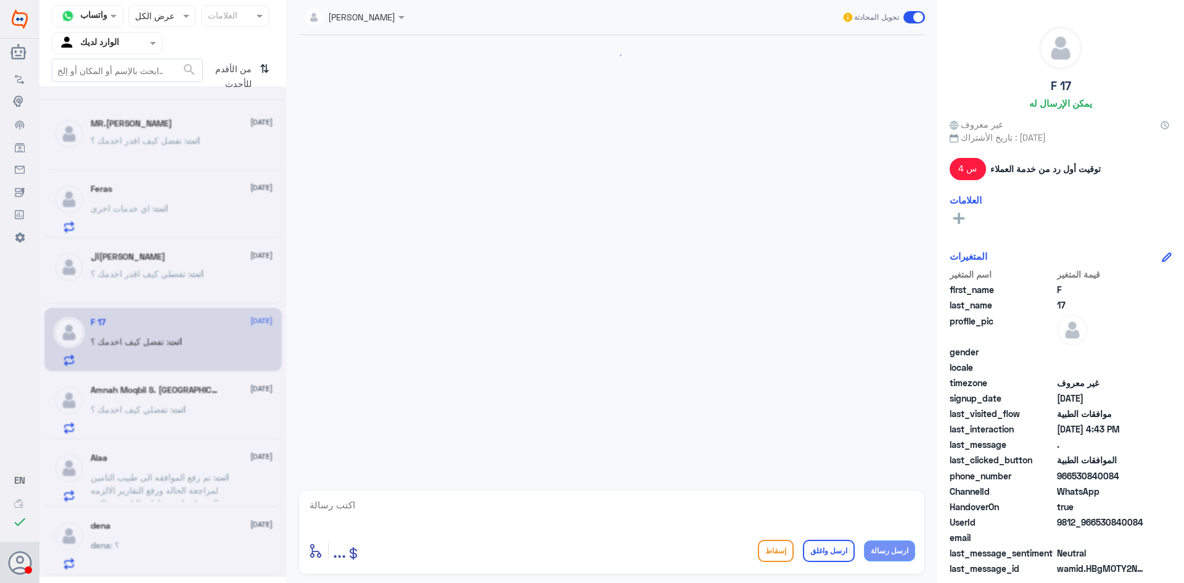
scroll to position [218, 0]
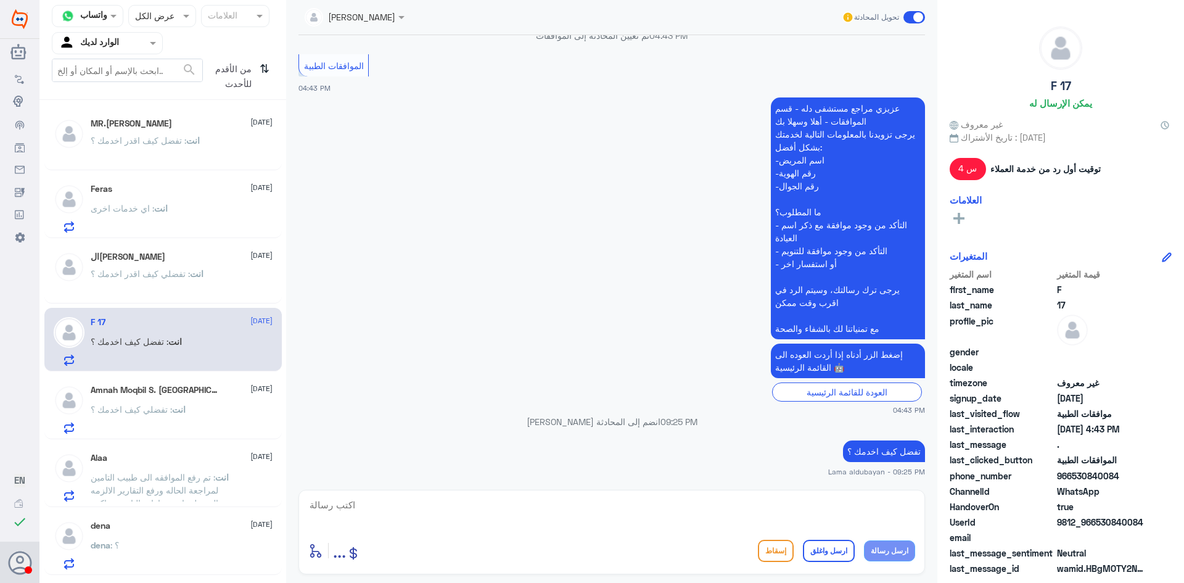
click at [795, 510] on textarea at bounding box center [611, 512] width 607 height 30
click at [190, 194] on div "Feras [DATE]" at bounding box center [182, 189] width 182 height 10
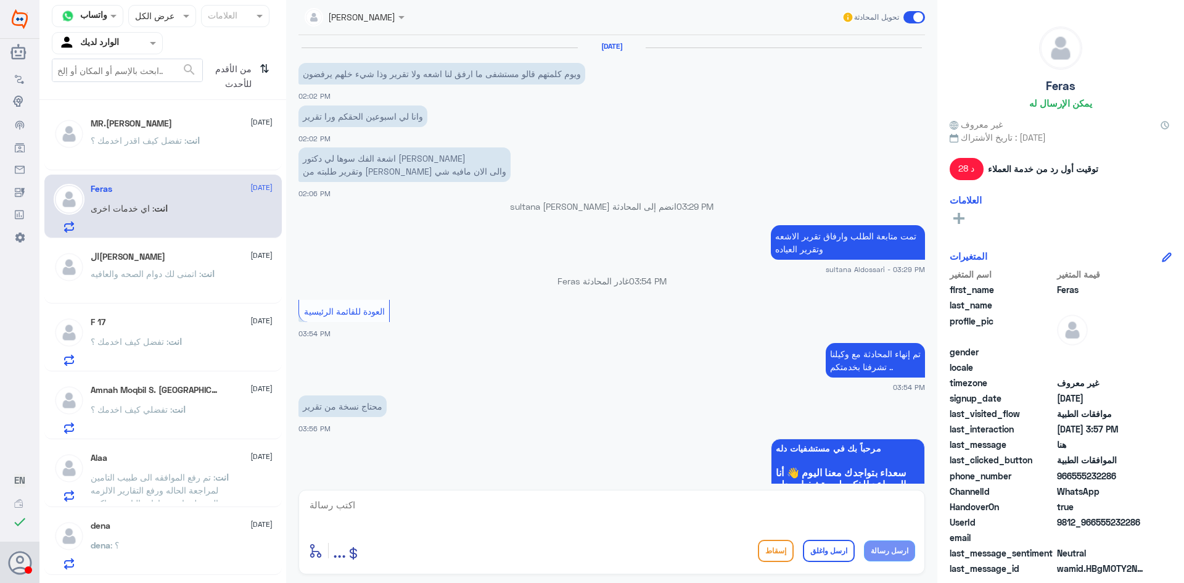
scroll to position [843, 0]
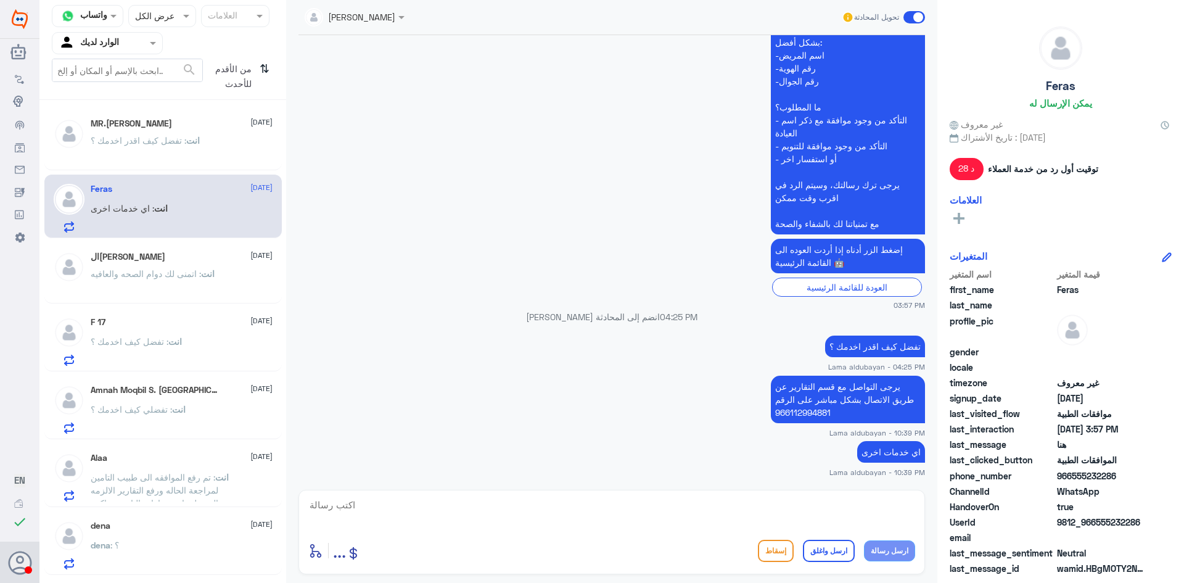
click at [780, 512] on textarea at bounding box center [611, 512] width 607 height 30
paste textarea "اتمنى لك دوام الصحه والعافيه"
type textarea "اتمنى لك دوام الصحه والعافيه"
click at [217, 157] on div "انت : تفضل كيف اقدر اخدمك ؟" at bounding box center [182, 151] width 182 height 28
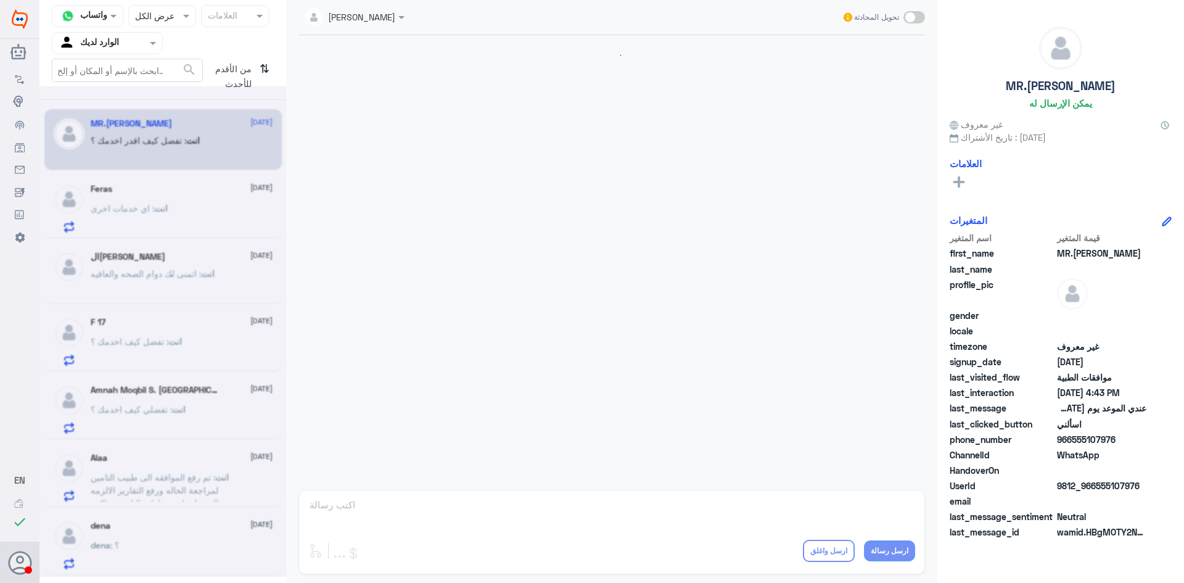
scroll to position [1182, 0]
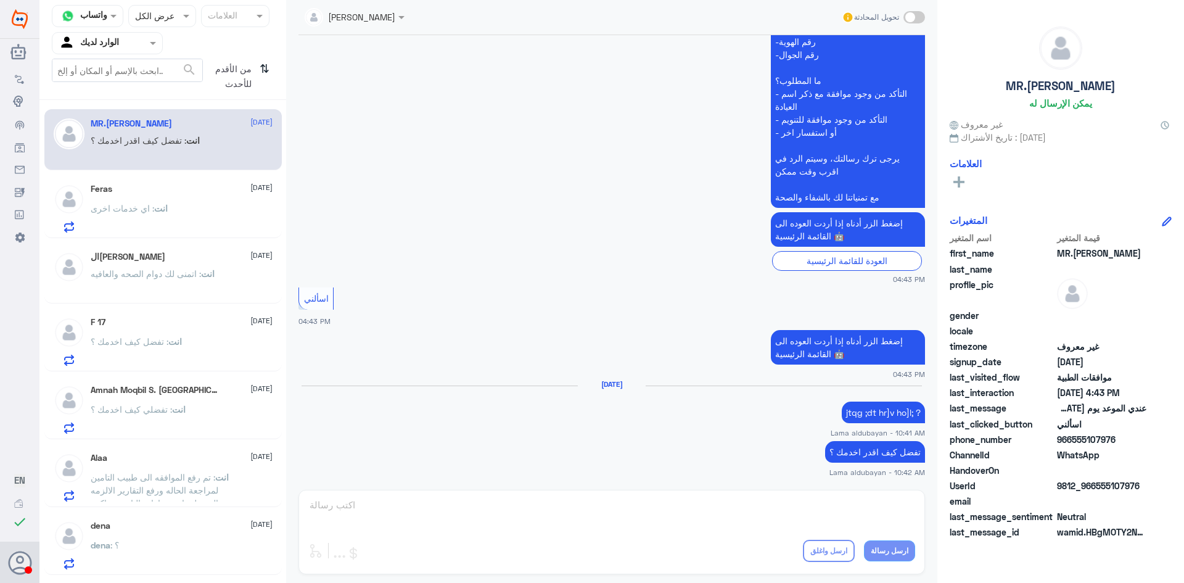
click at [203, 225] on div "انت : اي خدمات اخرى" at bounding box center [182, 219] width 182 height 28
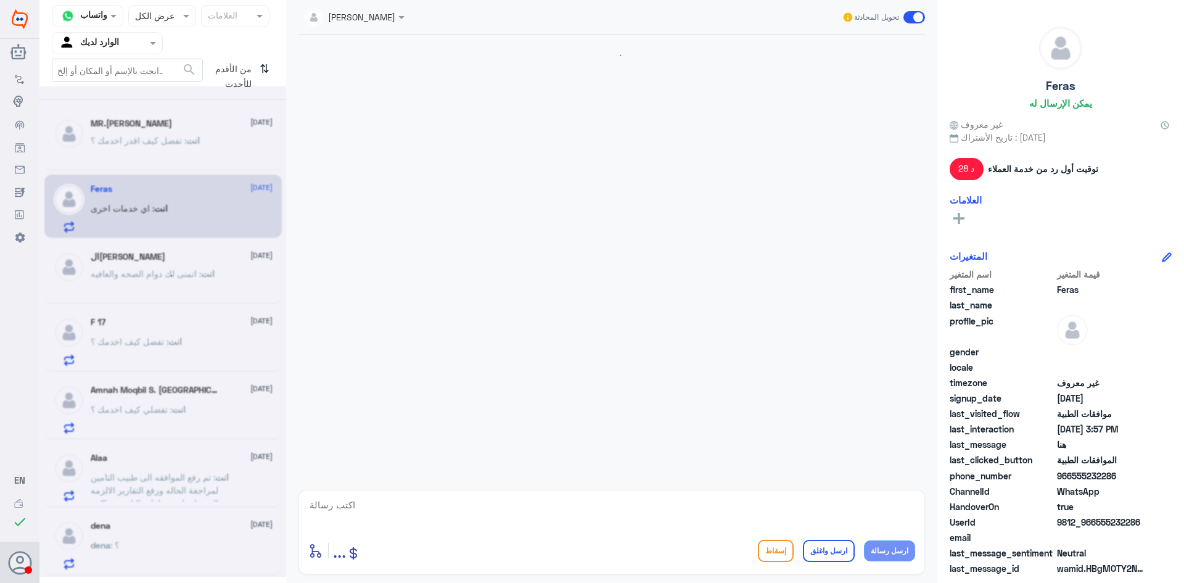
scroll to position [843, 0]
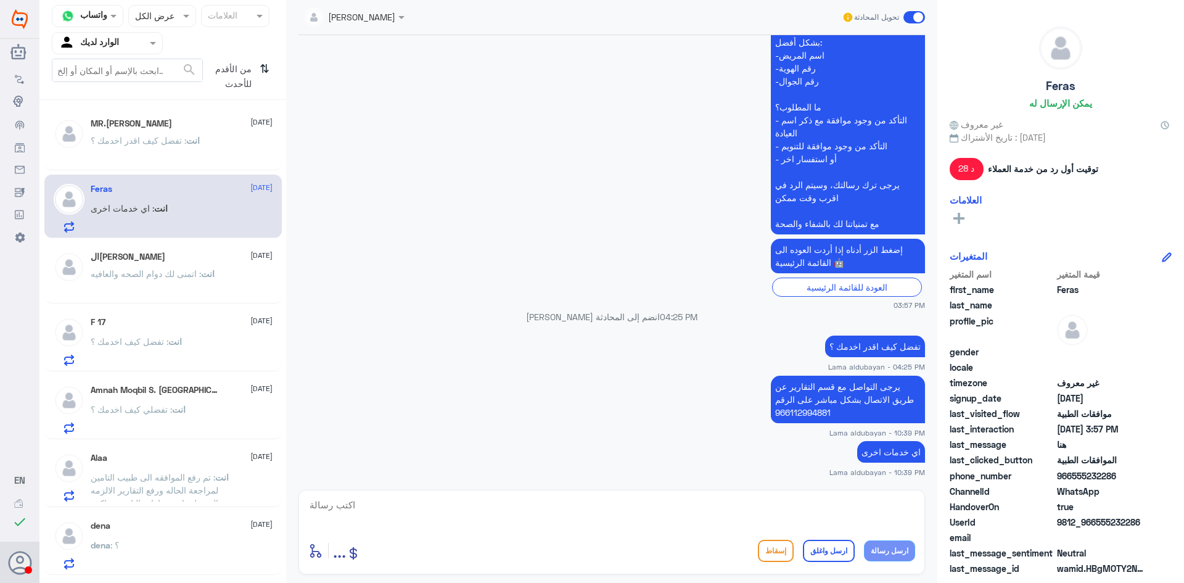
click at [811, 513] on textarea at bounding box center [611, 512] width 607 height 30
paste textarea "اتمنى لك دوام الصحه والعافيه"
type textarea "اتمنى لك دوام الصحه والعافيه"
click at [836, 553] on button "ارسل واغلق" at bounding box center [829, 551] width 52 height 22
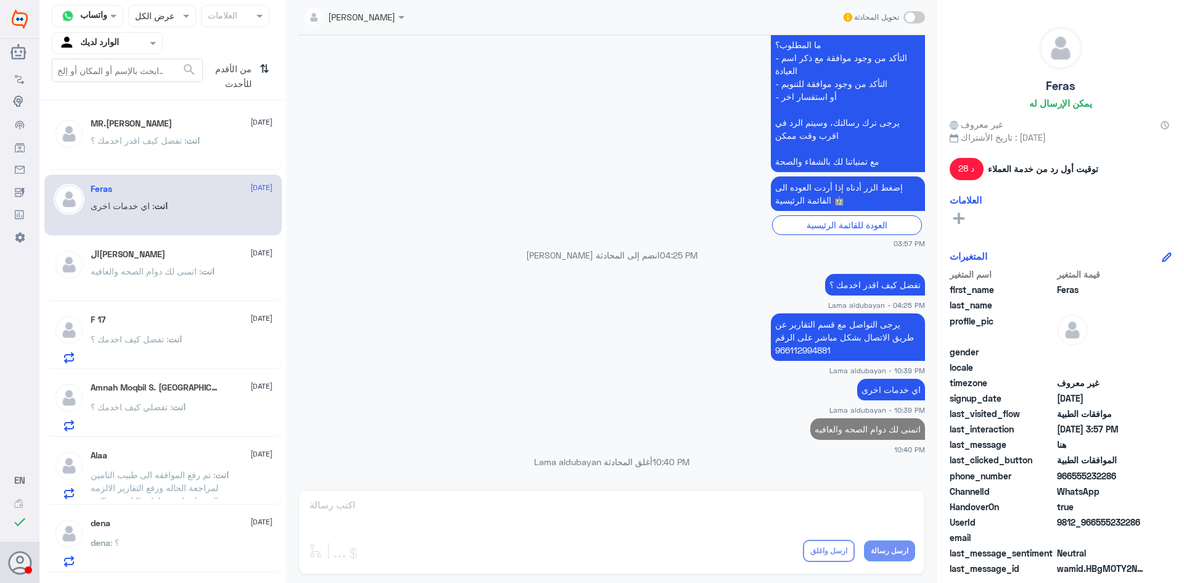
click at [185, 442] on div "Alaa [DATE] انت : تم رفع الموافقه الى طبيب ال[DEMOGRAPHIC_DATA] لمراجعة الحاله …" at bounding box center [162, 473] width 237 height 64
click at [185, 464] on div "Alaa [DATE] انت : تم رفع الموافقه الى طبيب ال[DEMOGRAPHIC_DATA] لمراجعة الحاله …" at bounding box center [182, 474] width 182 height 49
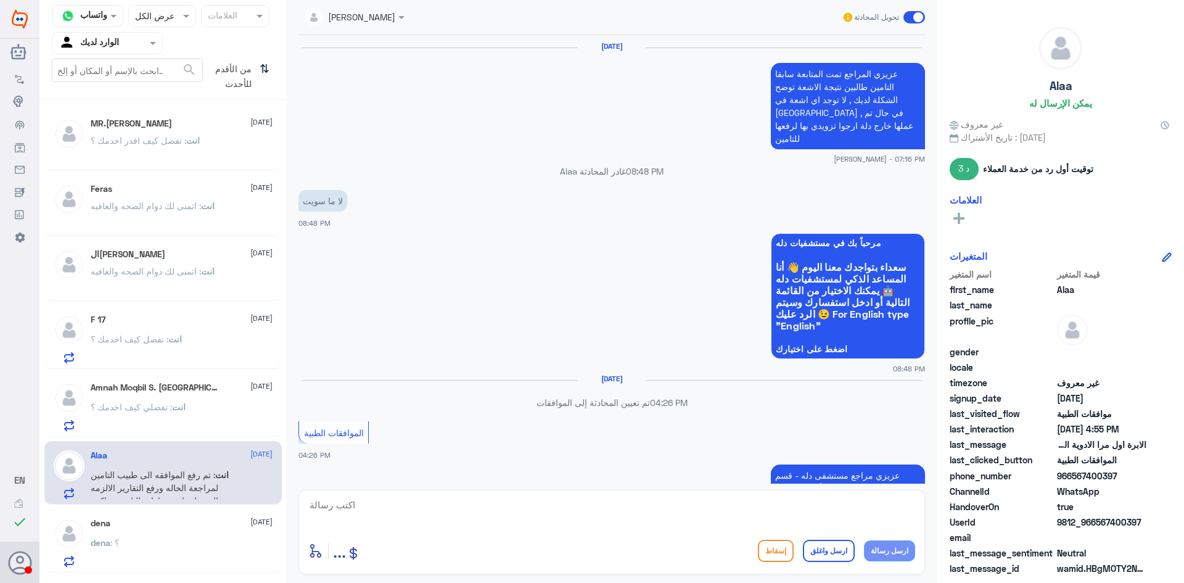
scroll to position [907, 0]
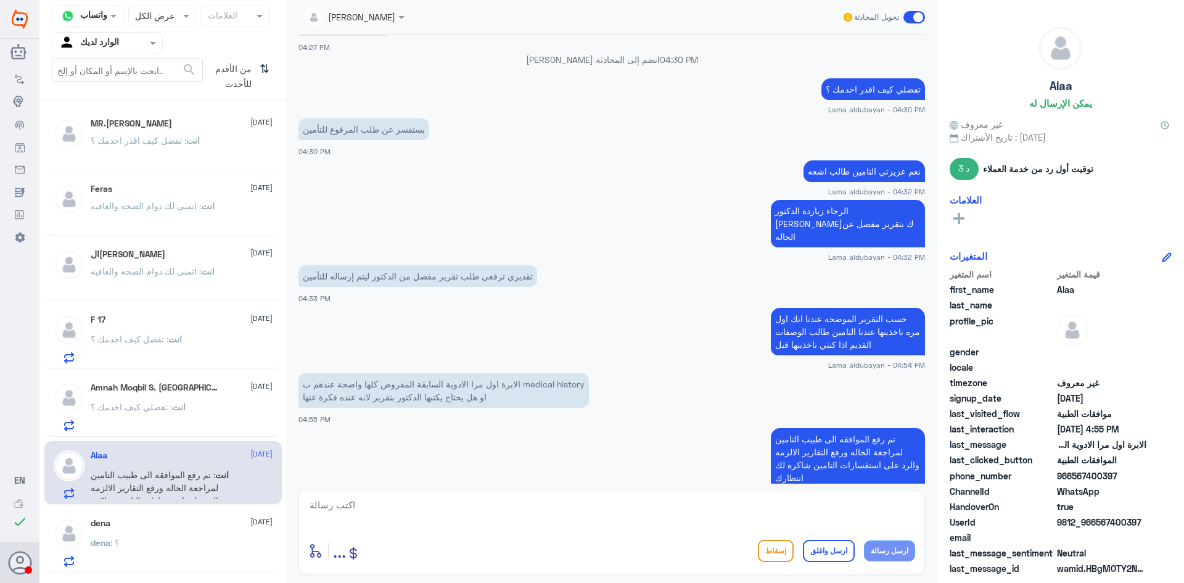
click at [662, 518] on textarea at bounding box center [611, 512] width 607 height 30
paste textarea "اتمنى لك دوام الصحه والعافيه"
type textarea "اتمنى لك دوام الصحه والعافيه"
click at [834, 558] on button "ارسل واغلق" at bounding box center [829, 551] width 52 height 22
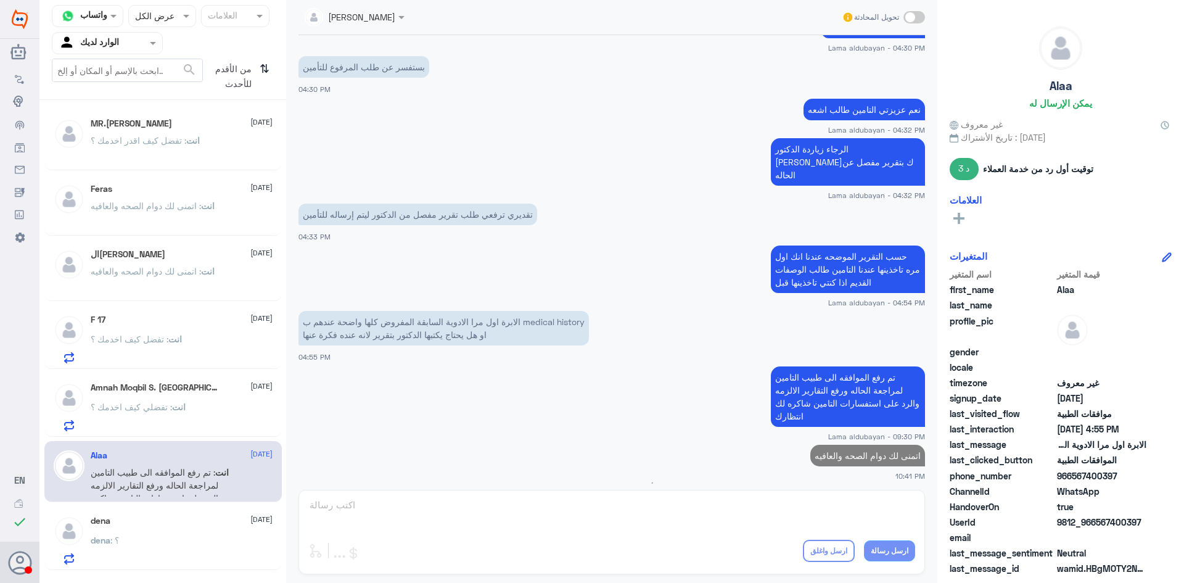
click at [160, 540] on div "dena : ؟" at bounding box center [182, 551] width 182 height 28
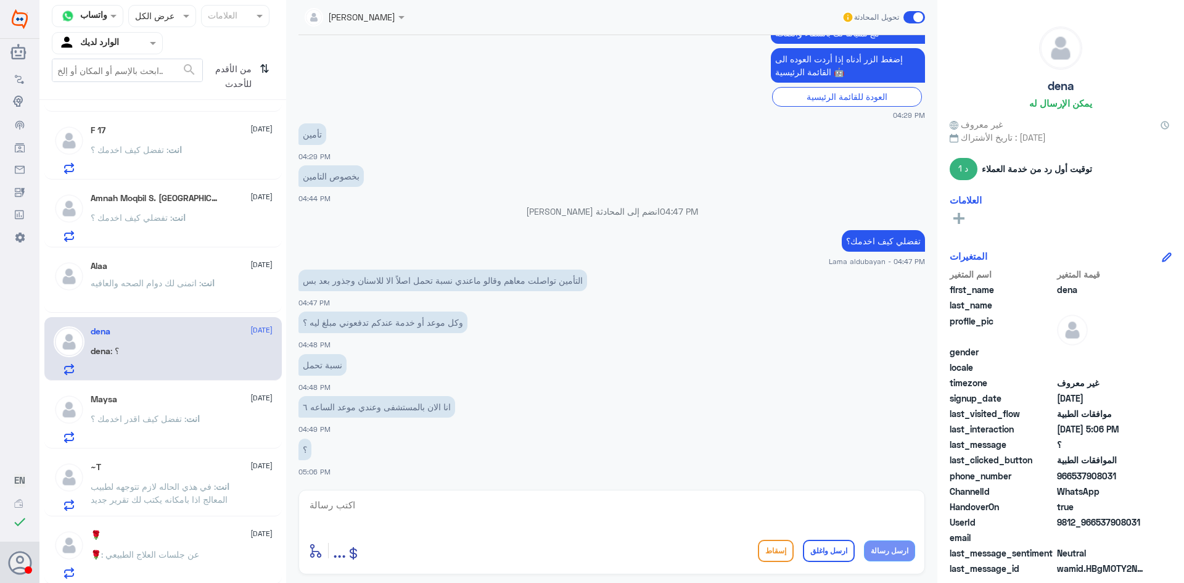
scroll to position [191, 0]
click at [170, 550] on span ": عن جلسات العلاج الطبيعي" at bounding box center [150, 552] width 98 height 10
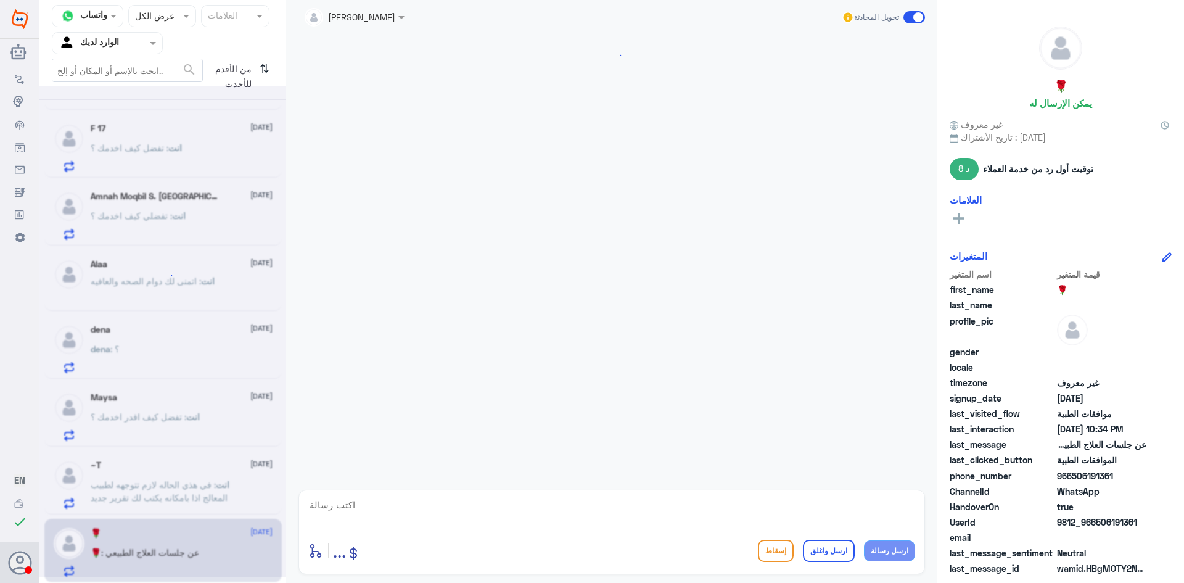
scroll to position [1163, 0]
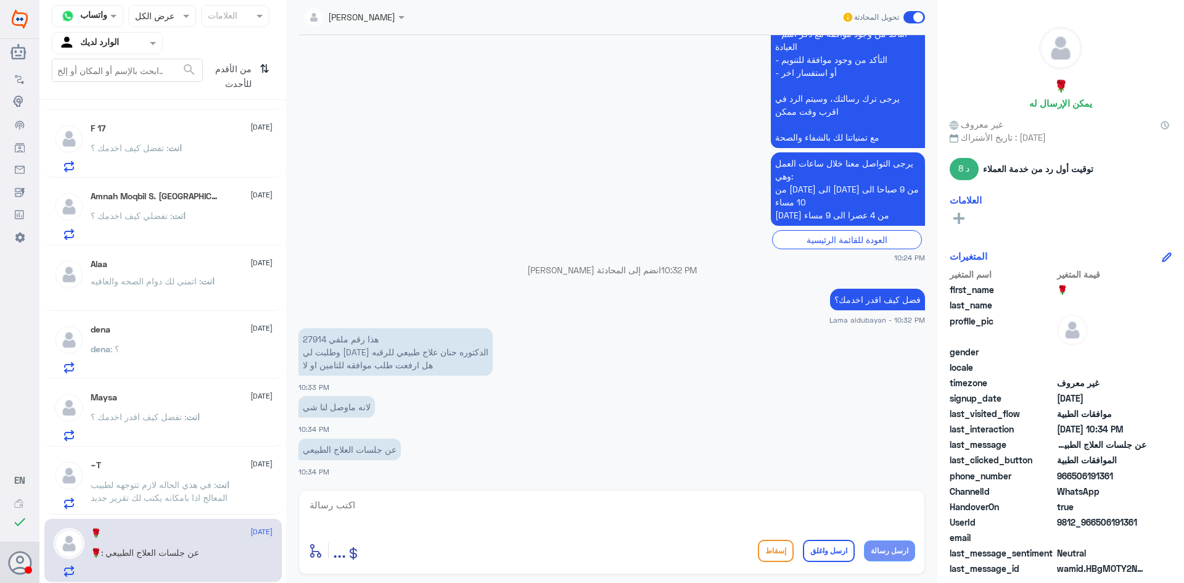
click at [180, 489] on span ": في هذي الحاله لازم تتوجهه لطبيب المعالج اذا بامكانه يكتب لك تقرير جديد" at bounding box center [159, 490] width 137 height 23
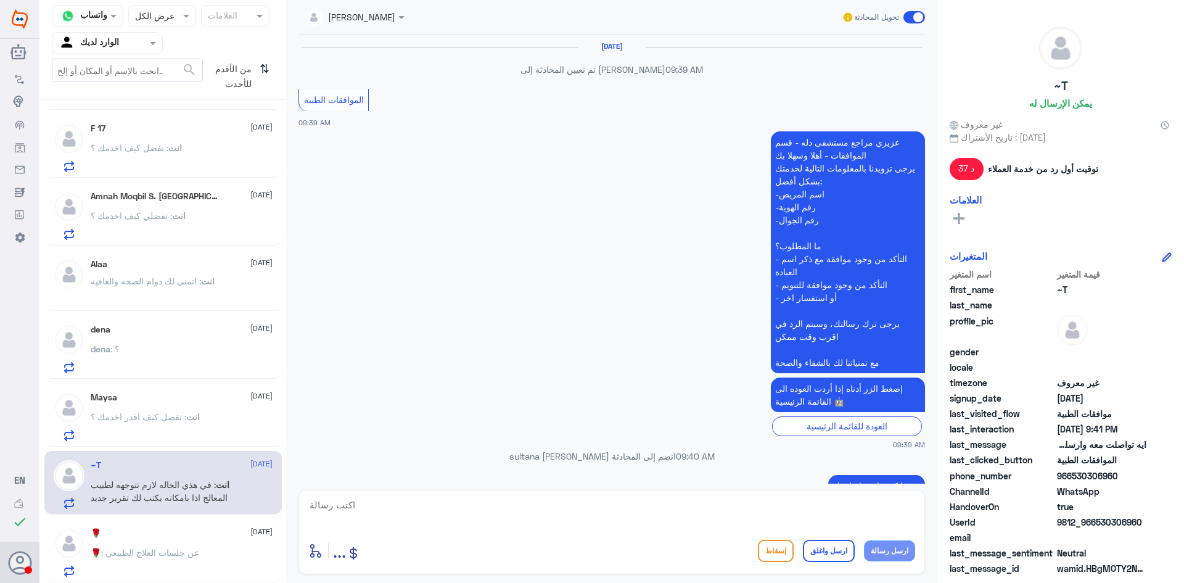
scroll to position [1066, 0]
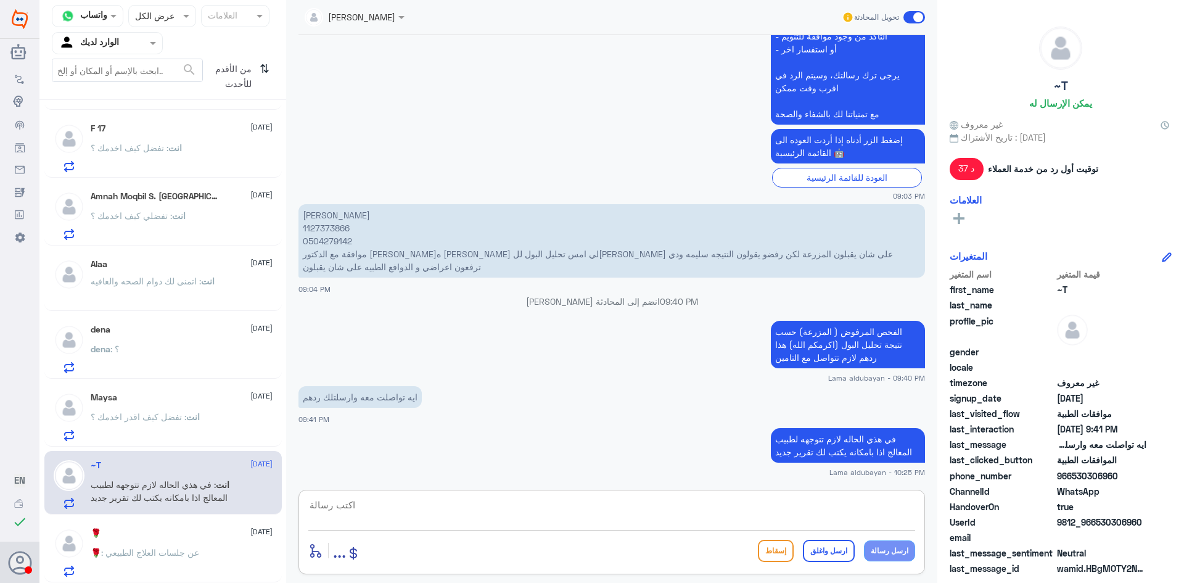
click at [785, 510] on textarea at bounding box center [611, 512] width 607 height 30
paste textarea "اتمنى لك دوام الصحه والعافيه"
type textarea "اتمنى لك دوام الصحه والعافيه"
click at [840, 552] on button "ارسل واغلق" at bounding box center [829, 551] width 52 height 22
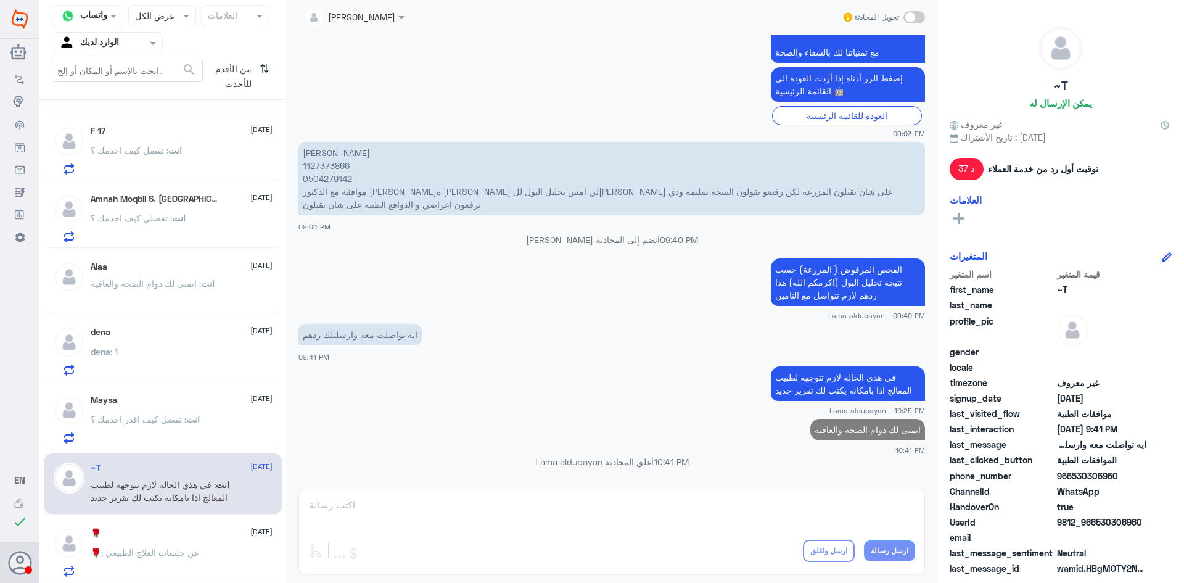
scroll to position [189, 0]
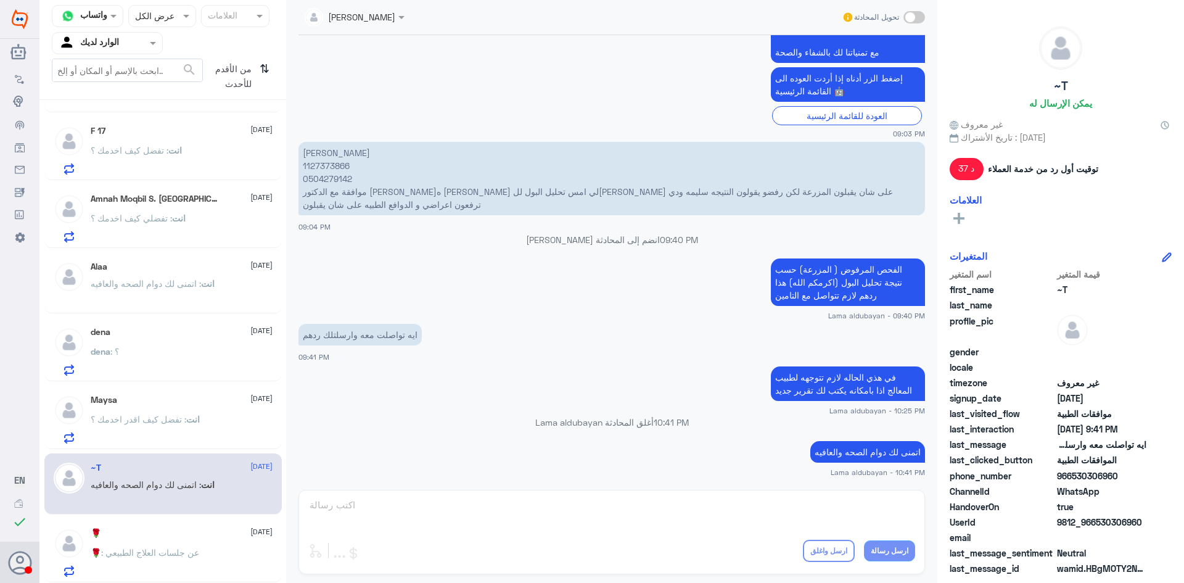
click at [159, 559] on p "🌹 : عن جلسات العلاج الطبيعي" at bounding box center [145, 561] width 109 height 31
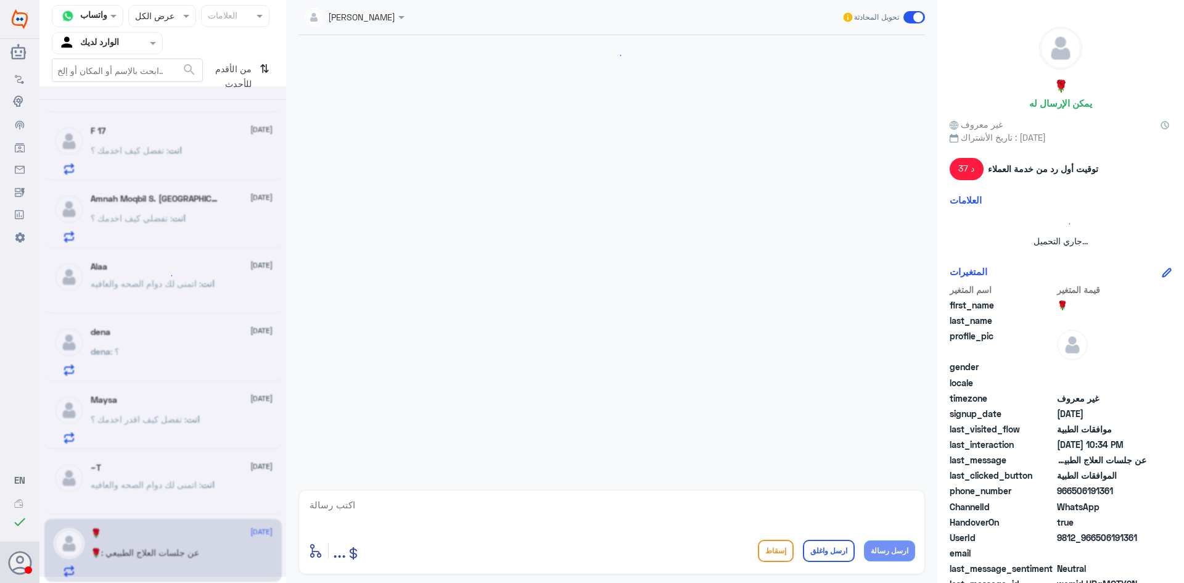
scroll to position [1163, 0]
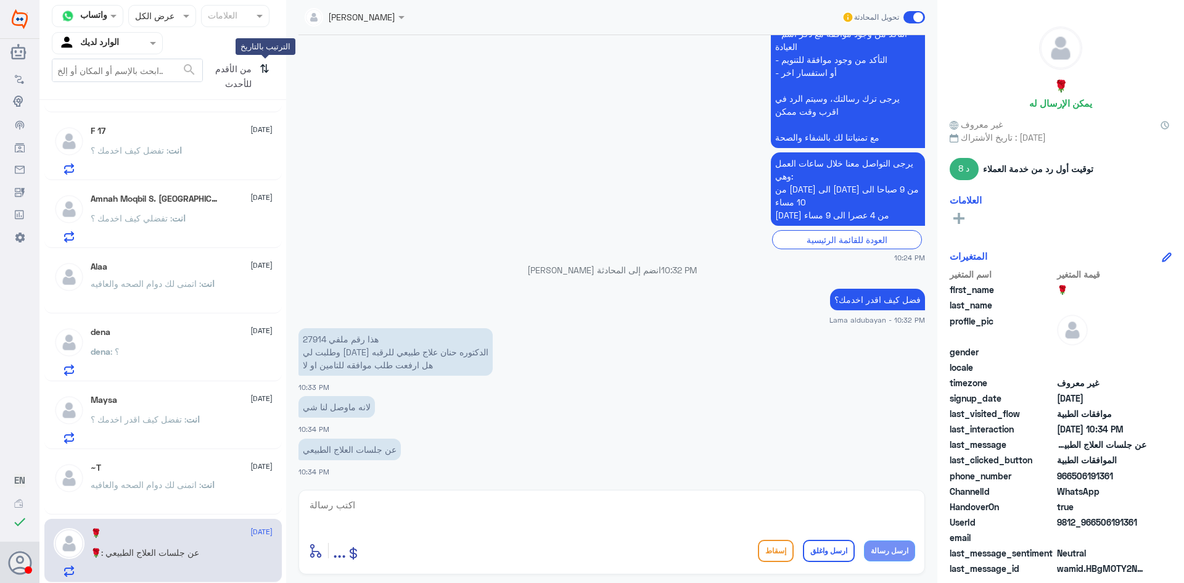
click at [260, 62] on icon "⇅" at bounding box center [265, 74] width 10 height 31
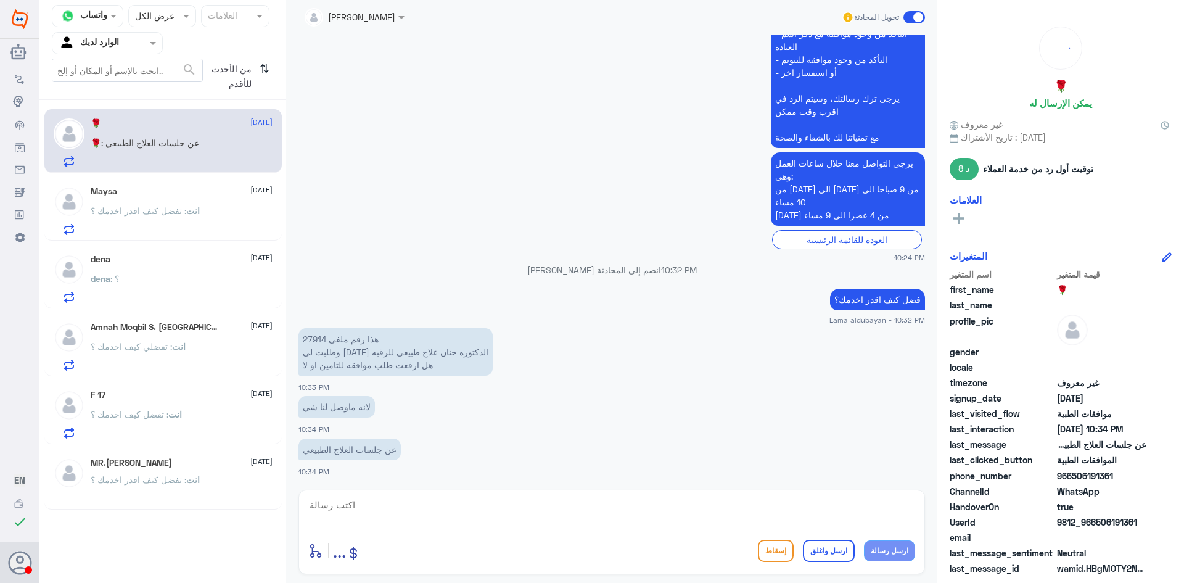
click at [224, 228] on div "انت : تفضل كيف اقدر اخدمك ؟" at bounding box center [182, 221] width 182 height 28
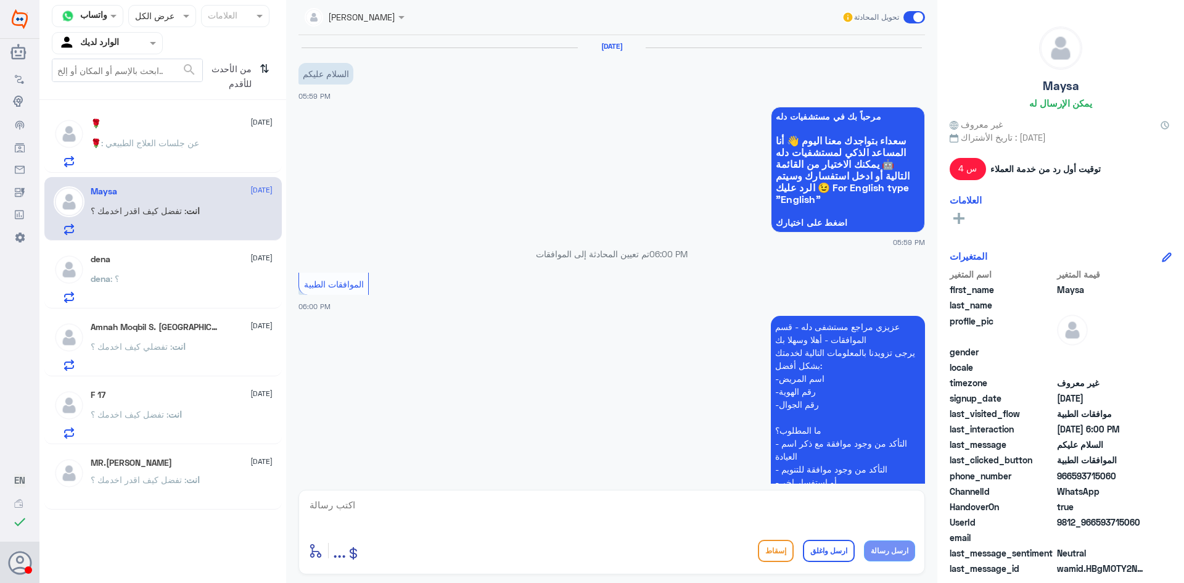
scroll to position [218, 0]
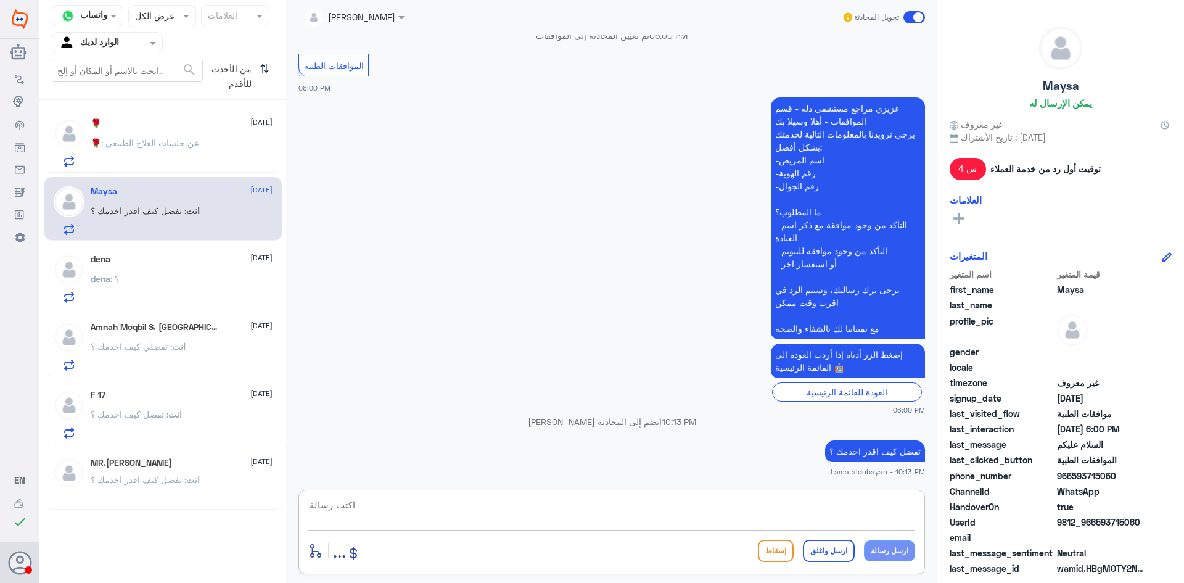
click at [642, 501] on textarea at bounding box center [611, 512] width 607 height 30
click at [193, 289] on div "dena : ؟" at bounding box center [182, 289] width 182 height 28
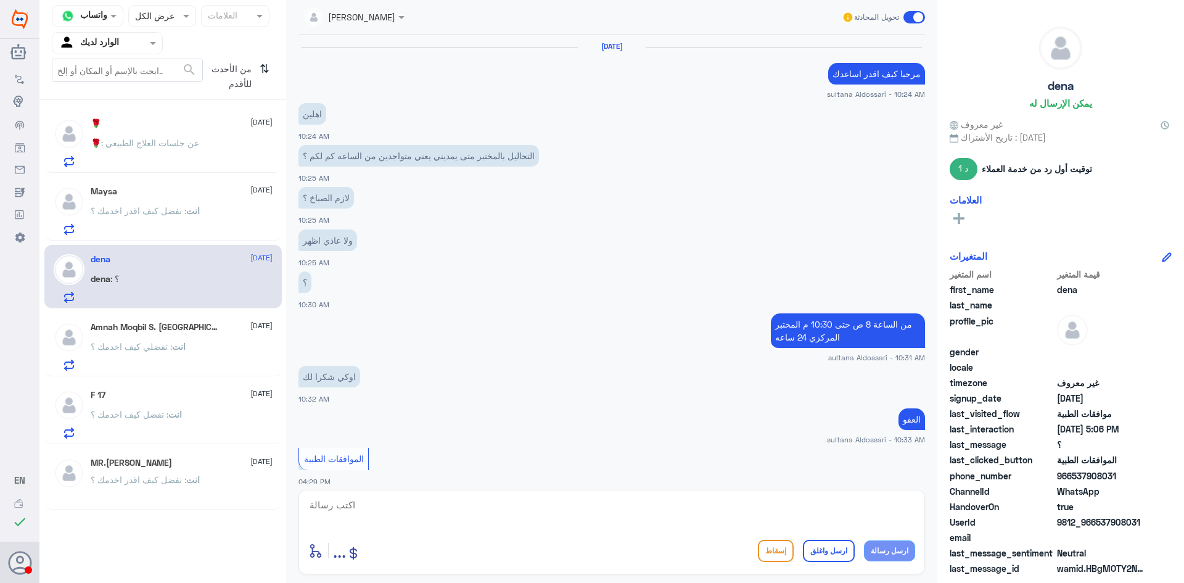
scroll to position [688, 0]
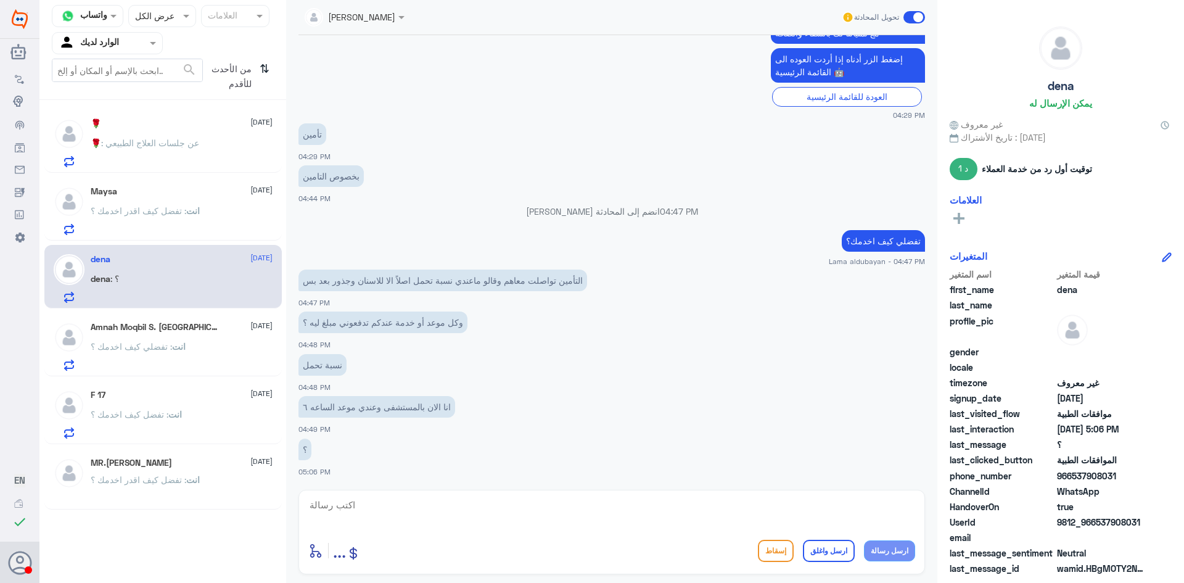
click at [187, 221] on p "انت : تفضل كيف اقدر اخدمك ؟" at bounding box center [145, 219] width 109 height 31
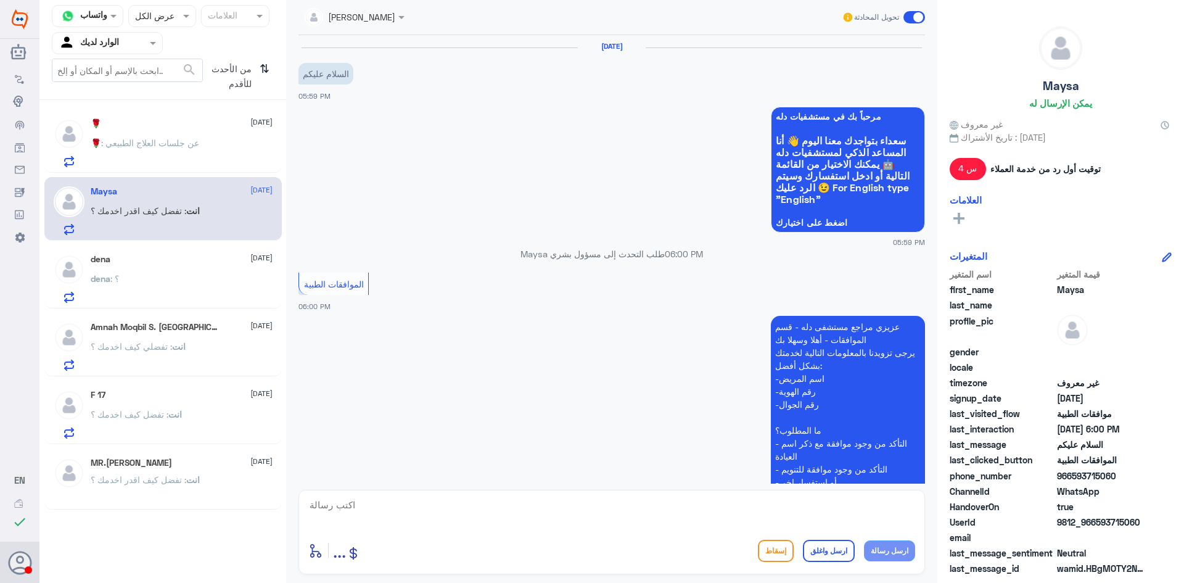
scroll to position [218, 0]
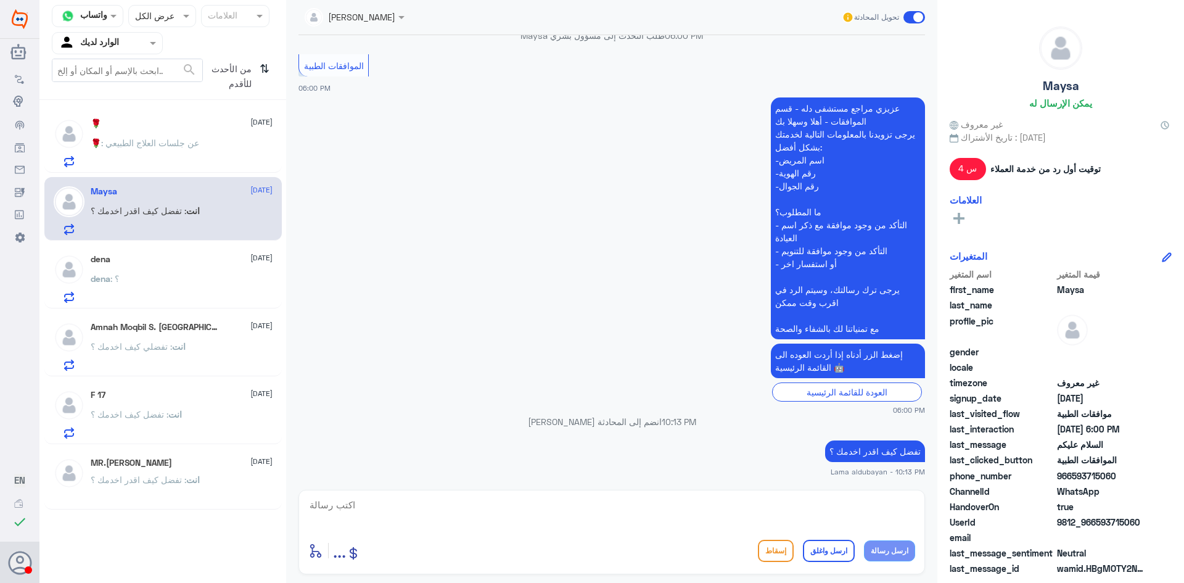
click at [191, 285] on div "dena : ؟" at bounding box center [182, 289] width 182 height 28
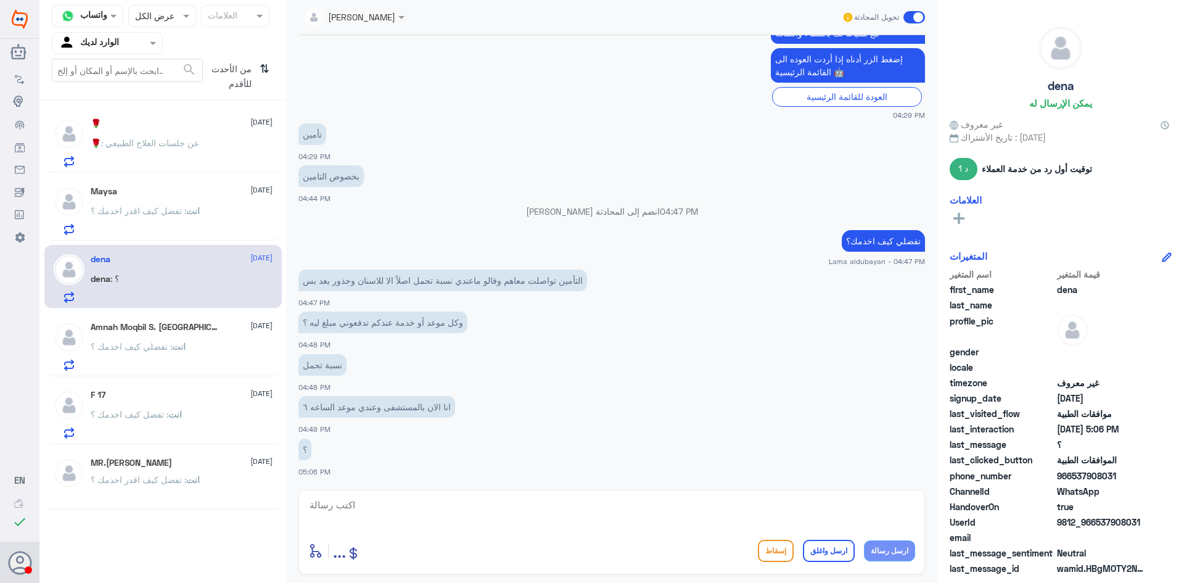
click at [188, 227] on p "انت : تفضل كيف اقدر اخدمك ؟" at bounding box center [145, 219] width 109 height 31
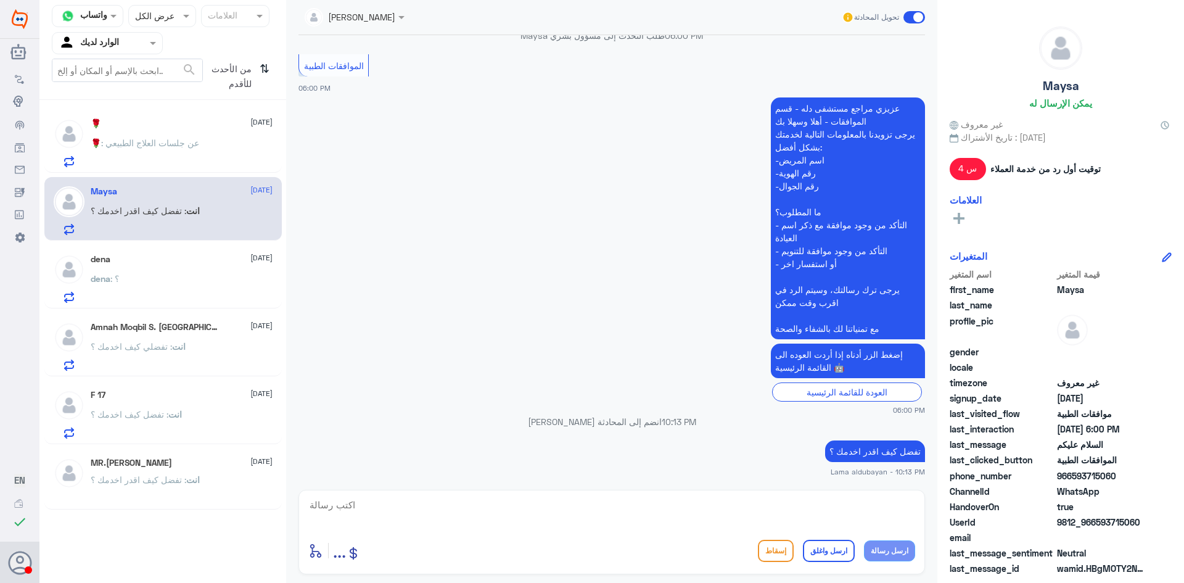
click at [506, 511] on textarea at bounding box center [611, 512] width 607 height 30
paste textarea "اتمنى لك دوام الصحه والعافيه"
type textarea "اتمنى لك دوام الصحه والعافيه"
drag, startPoint x: 791, startPoint y: 510, endPoint x: 952, endPoint y: 506, distance: 161.7
click at [952, 506] on div "قناة واتساب Status × عرض الكل العلامات Agent Filter الوارد لديك search من الأحد…" at bounding box center [611, 293] width 1145 height 587
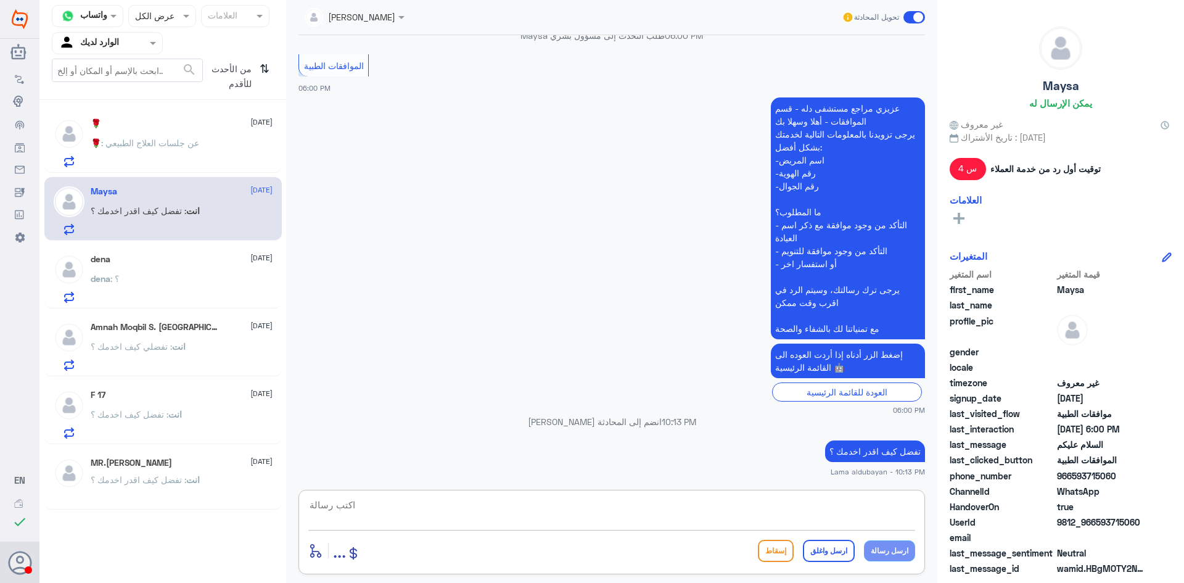
click at [187, 353] on div "انت : تفضلي كيف اخدمك ؟" at bounding box center [182, 357] width 182 height 28
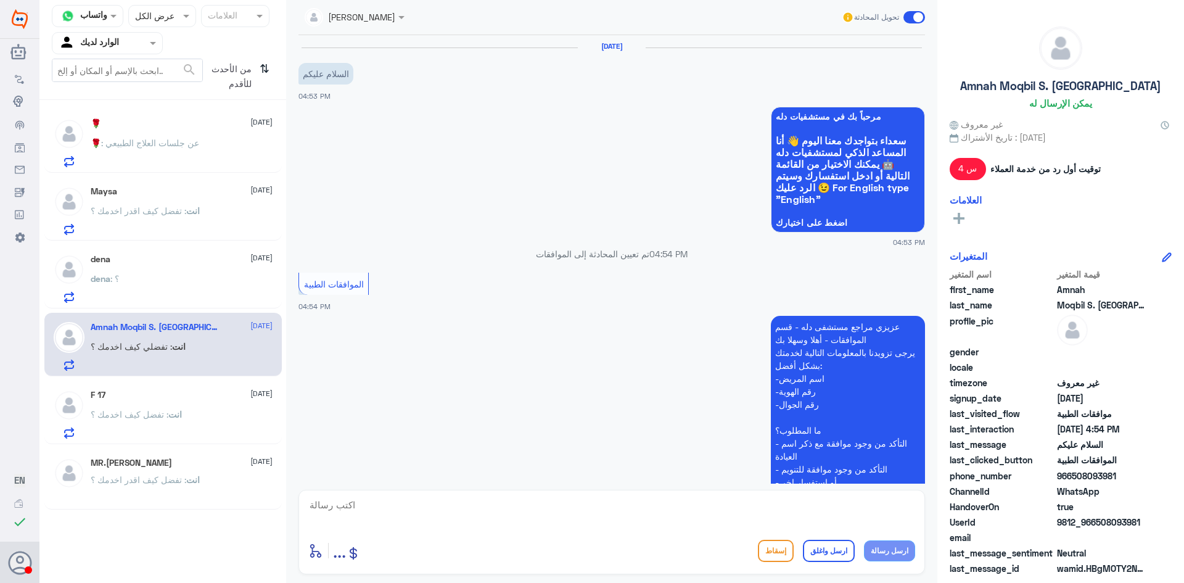
scroll to position [218, 0]
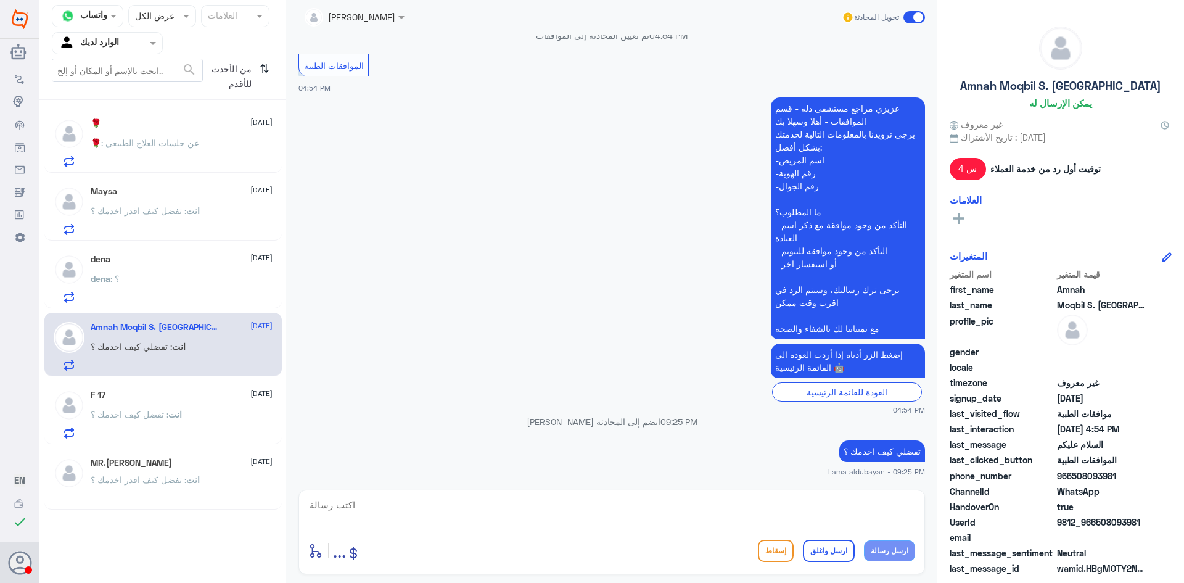
click at [183, 399] on div "F 17 [DATE]" at bounding box center [182, 395] width 182 height 10
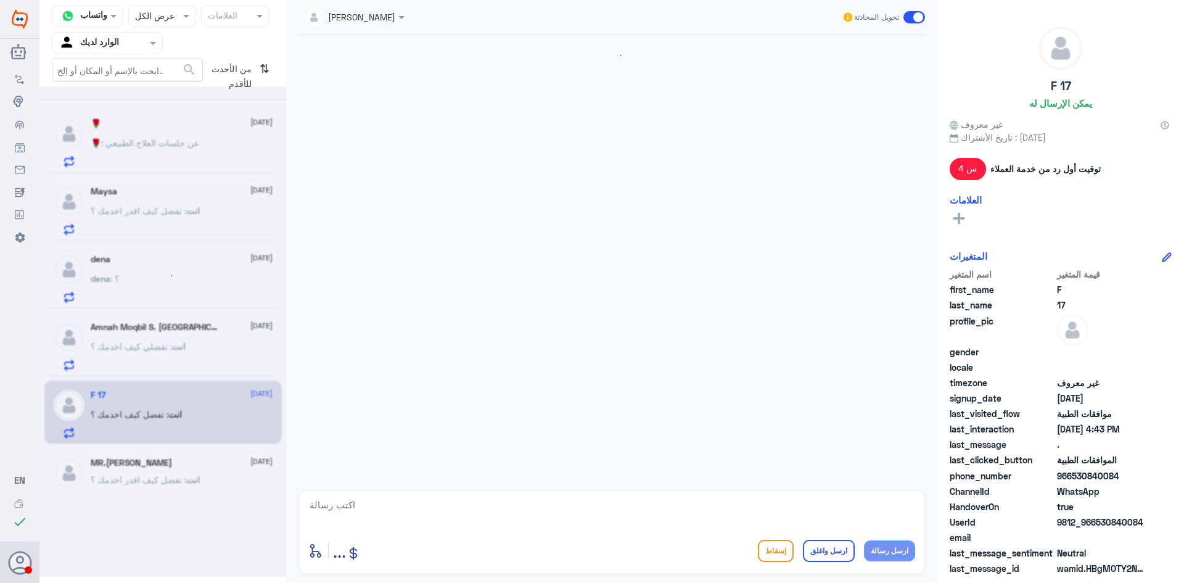
scroll to position [218, 0]
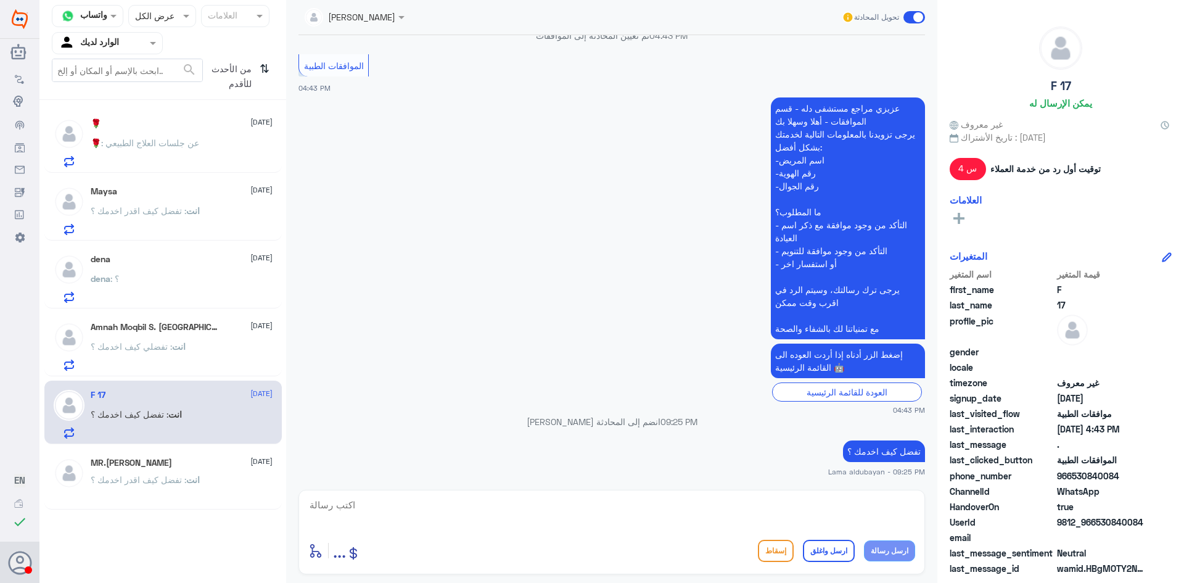
click at [163, 466] on div "MR.[PERSON_NAME] [DATE]" at bounding box center [182, 463] width 182 height 10
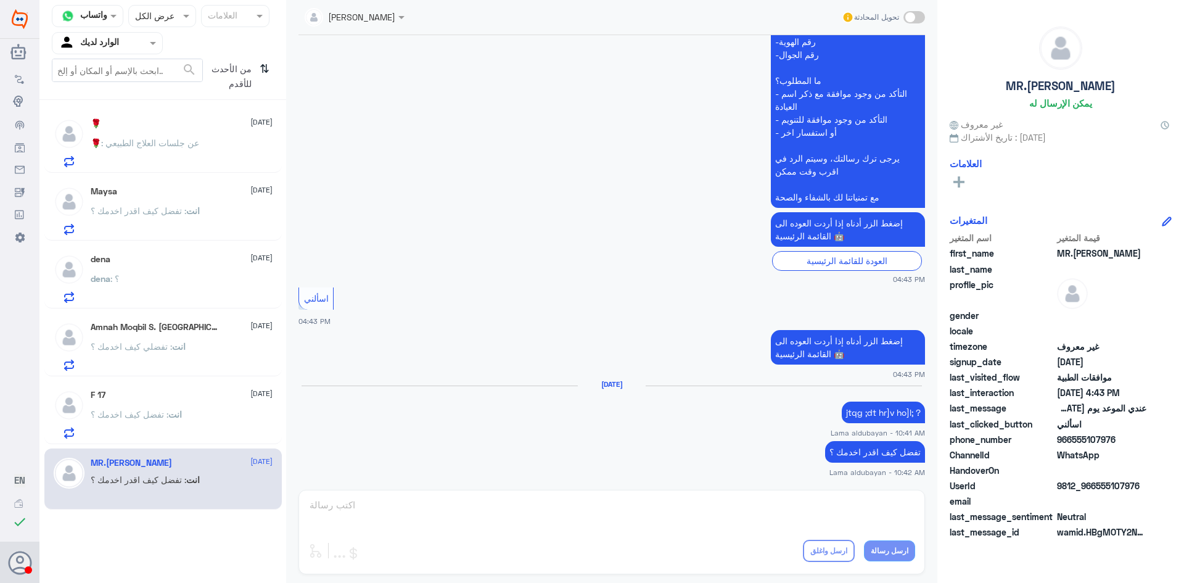
click at [189, 152] on p "🌹 : عن جلسات العلاج الطبيعي" at bounding box center [145, 151] width 109 height 31
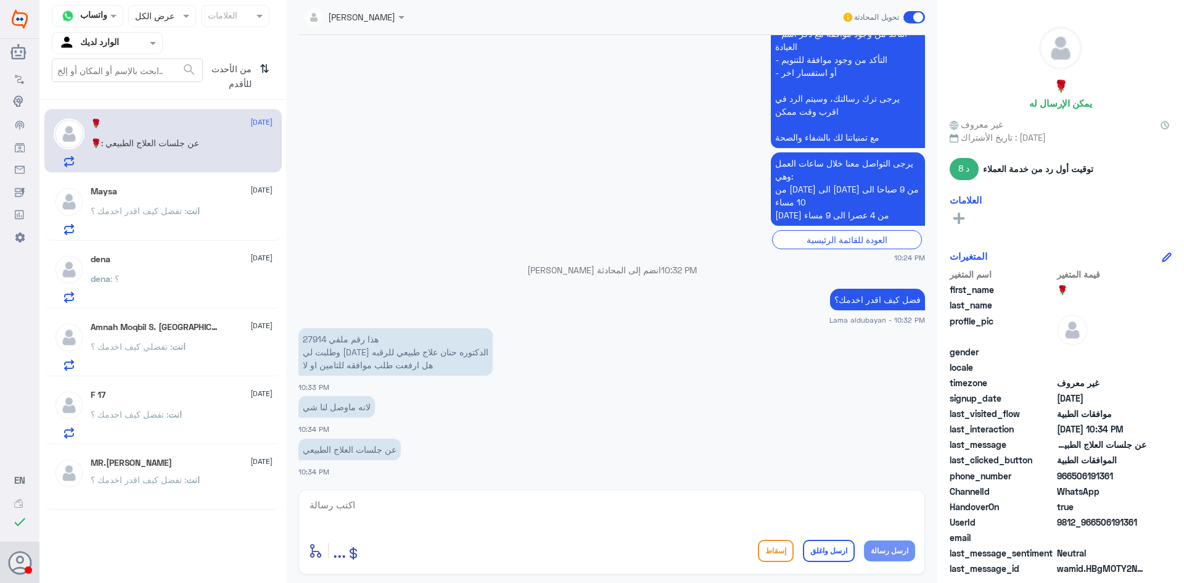
click at [186, 208] on span "انت" at bounding box center [193, 210] width 14 height 10
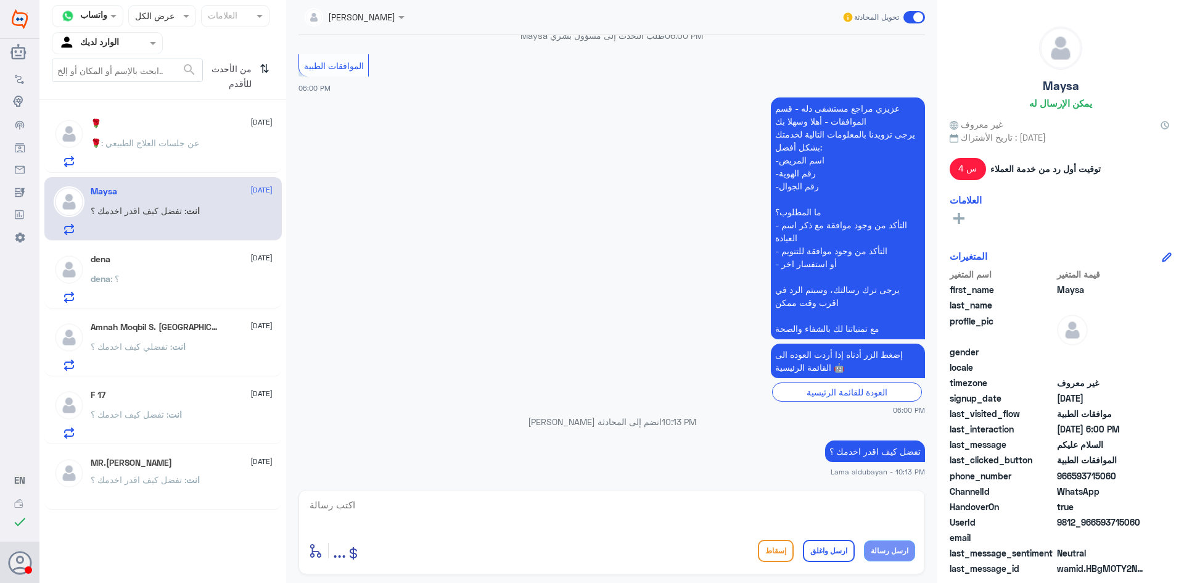
click at [146, 39] on div at bounding box center [107, 43] width 110 height 14
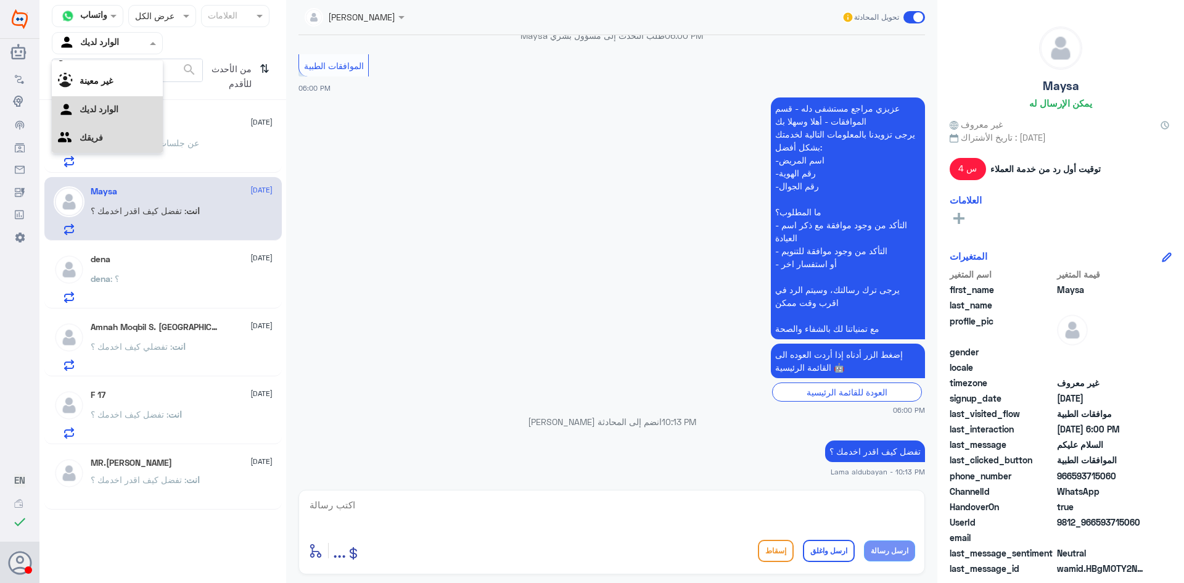
click at [111, 134] on div "فريقك" at bounding box center [107, 139] width 111 height 28
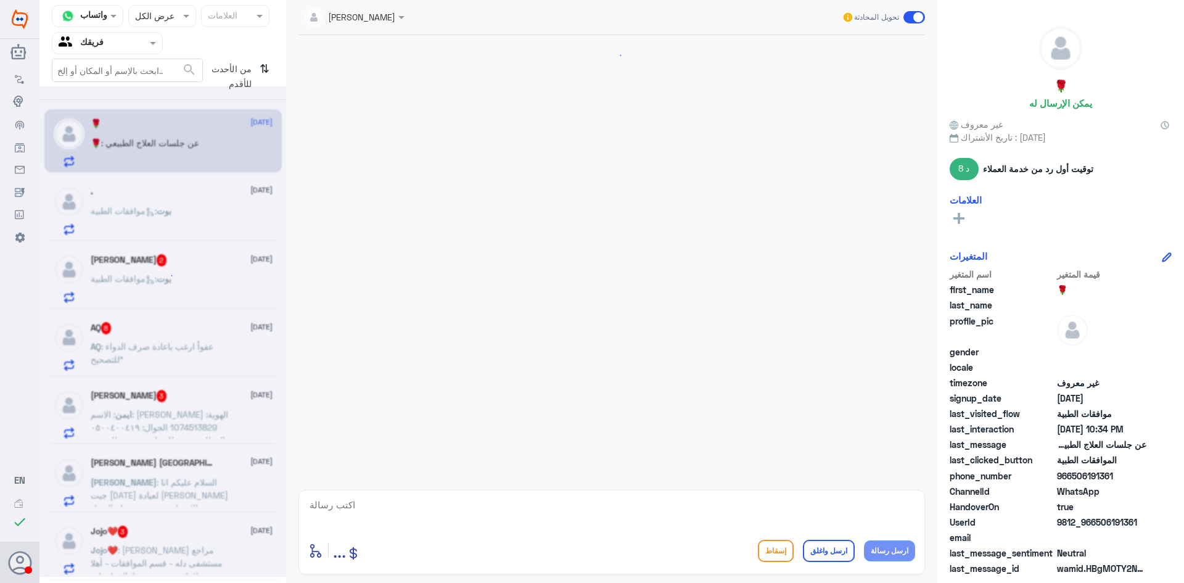
scroll to position [1163, 0]
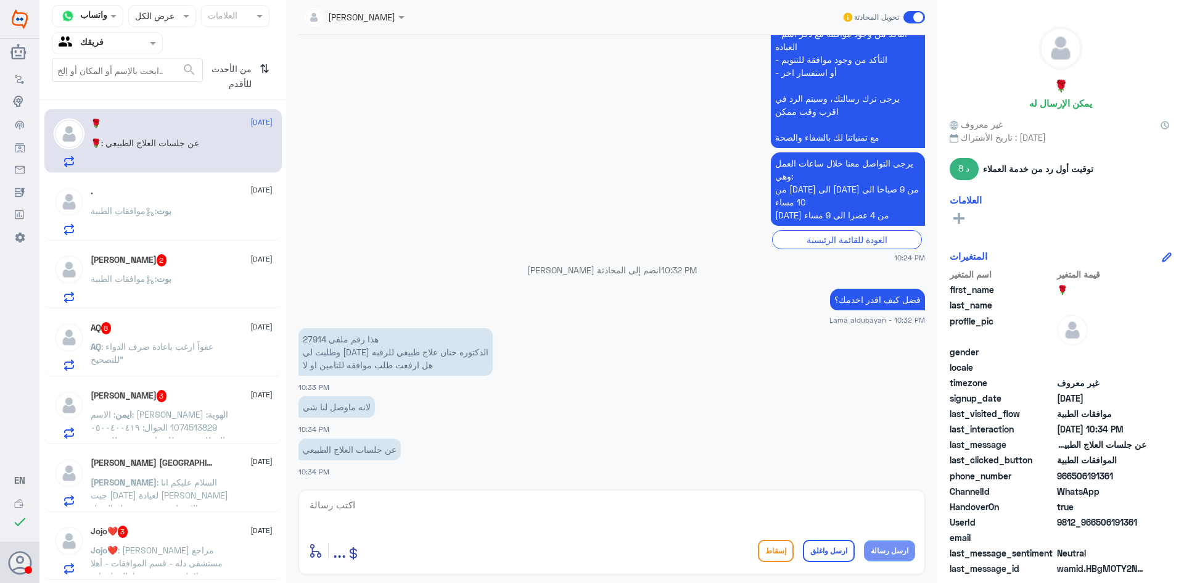
click at [194, 218] on div "بوت : موافقات الطبية" at bounding box center [182, 221] width 182 height 28
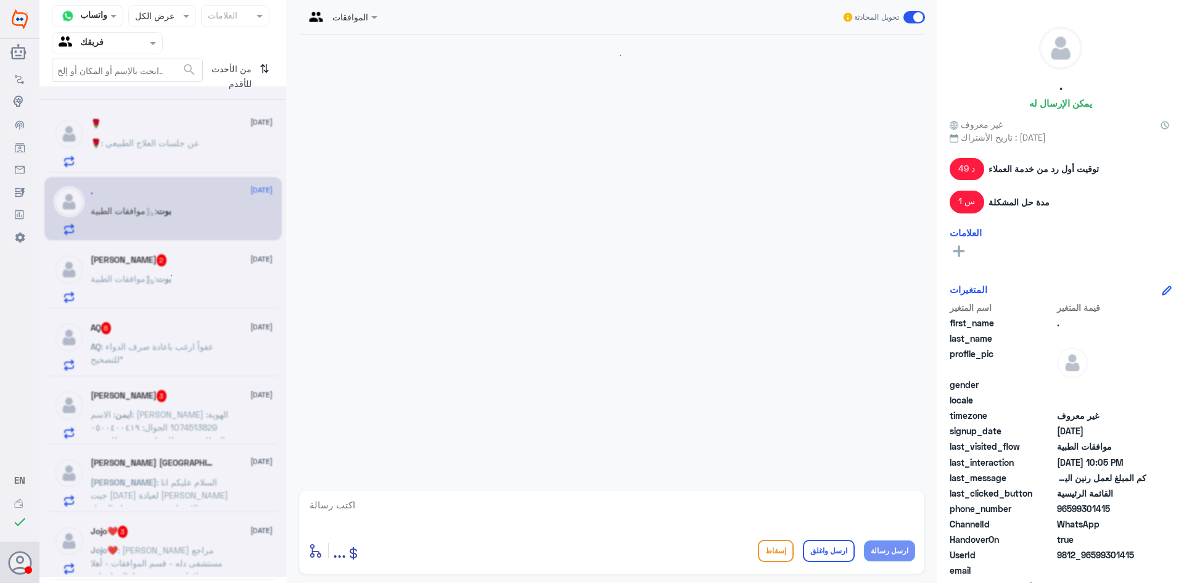
click at [194, 282] on div "بوت : موافقات الطبية" at bounding box center [182, 289] width 182 height 28
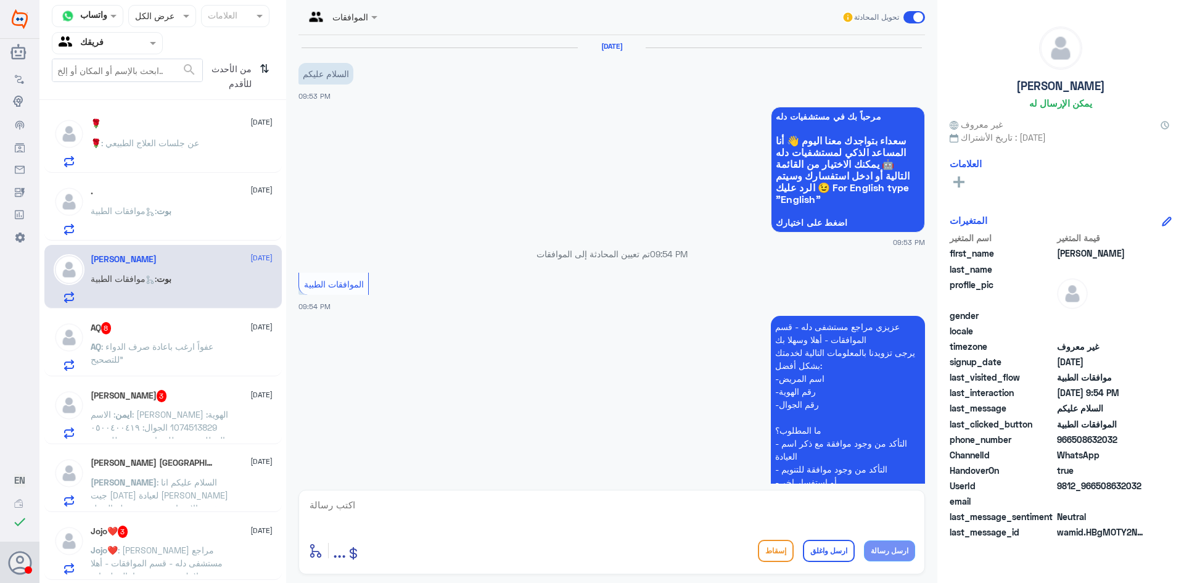
click at [217, 353] on p "AQ : عفواً ارغب باعادة صرف الدواء للتصحيح"" at bounding box center [160, 355] width 139 height 31
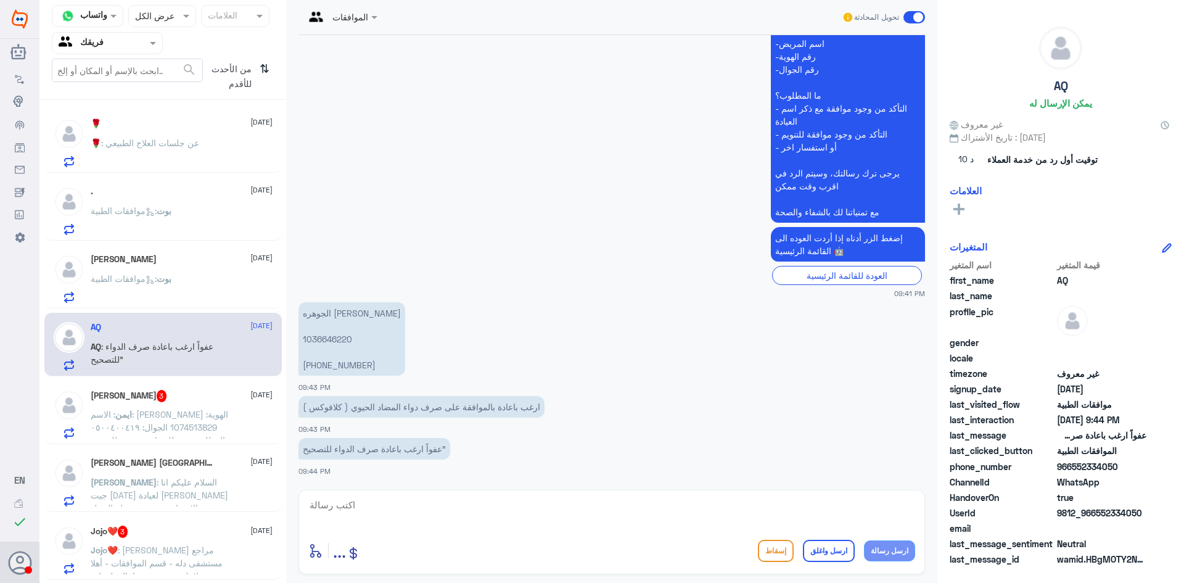
click at [229, 405] on div "[PERSON_NAME] 3 [DATE][PERSON_NAME] : الاسم: [PERSON_NAME] الهوية: 1074513829 ا…" at bounding box center [182, 414] width 182 height 49
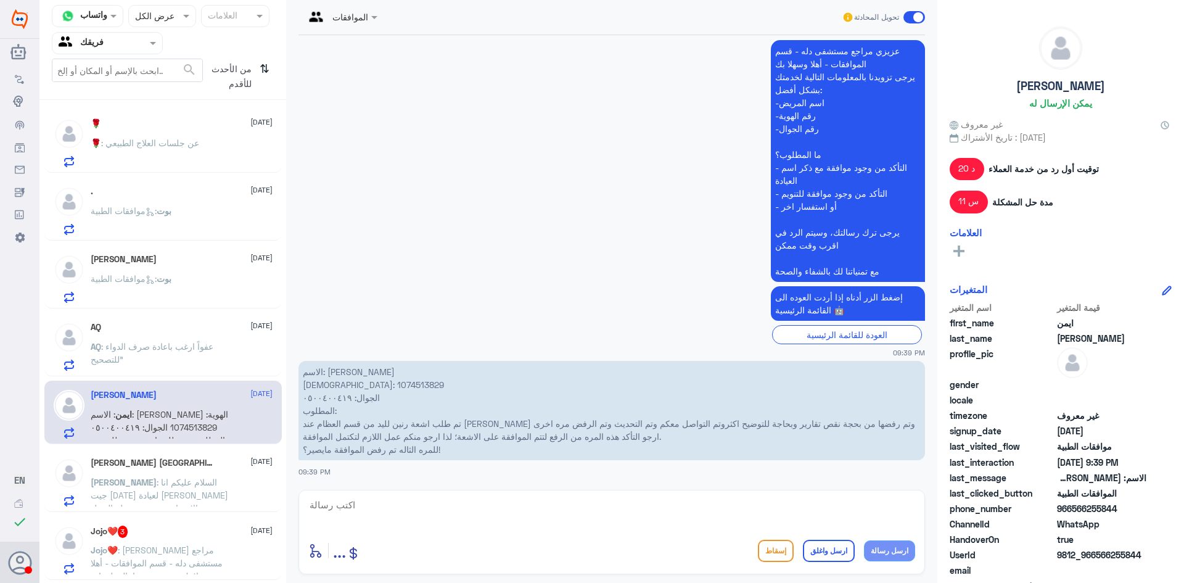
click at [334, 381] on p "الاسم: [PERSON_NAME] الهوية: 1074513829 الجوال: ٠٥٠٠٤٠٠٤١٩ المطلوب: تم طلب اشعة…" at bounding box center [612, 410] width 627 height 99
copy p "1074513829"
click at [185, 159] on p "🌹 : عن جلسات العلاج الطبيعي" at bounding box center [145, 151] width 109 height 31
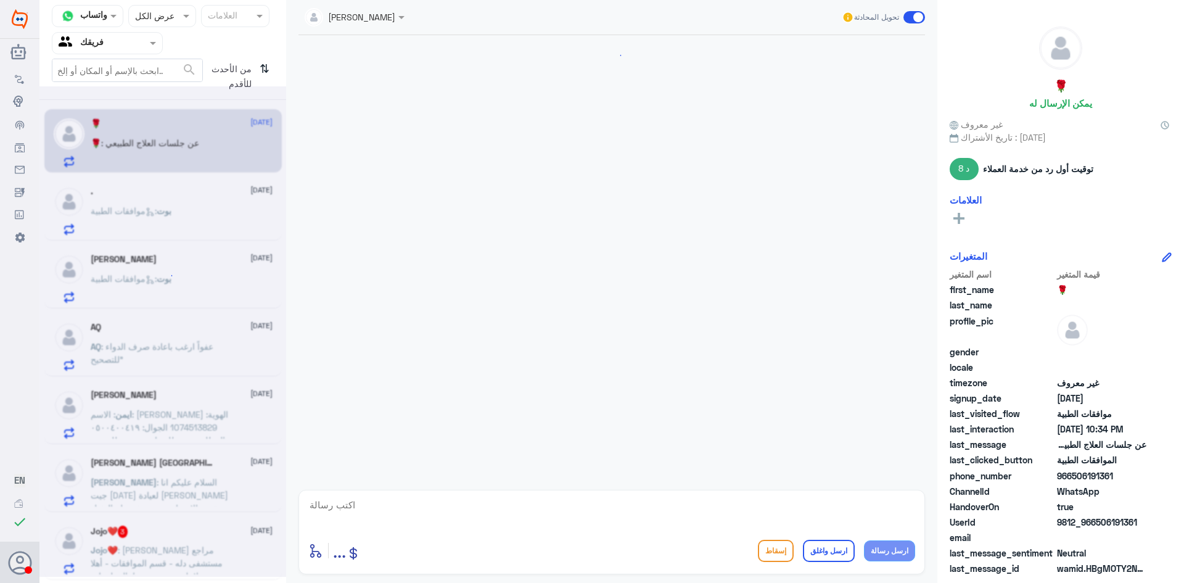
scroll to position [1163, 0]
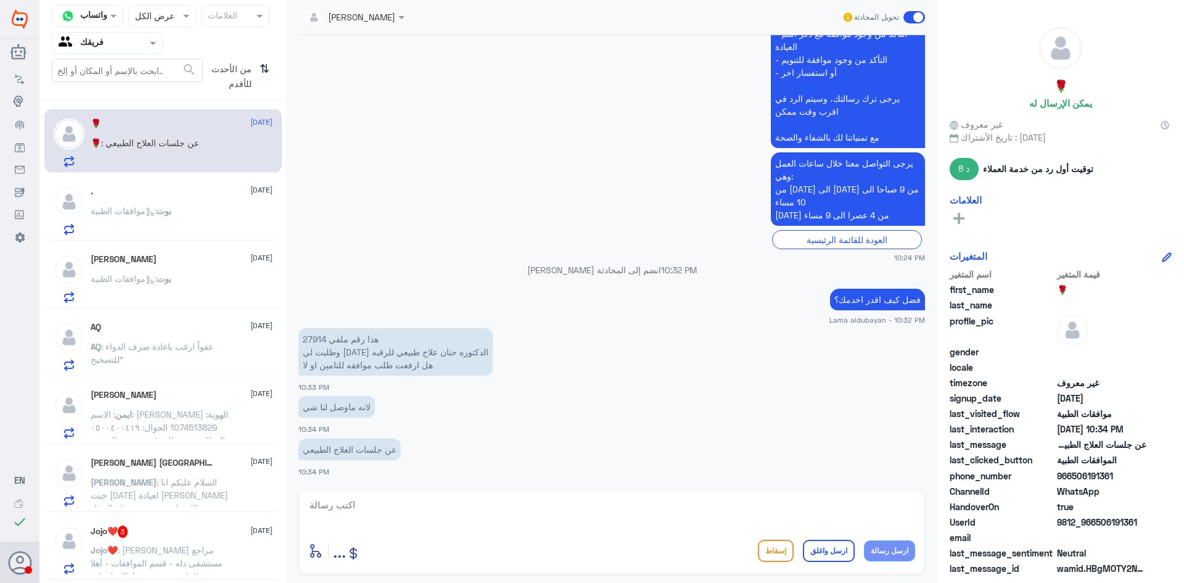
click at [426, 512] on textarea at bounding box center [611, 512] width 607 height 30
type textarea "ت"
click at [154, 503] on span ": السلام عليكم انا جيت [DATE] لعيادة [PERSON_NAME] بقسم الاعصاب بمستشفى دله الن…" at bounding box center [160, 514] width 138 height 75
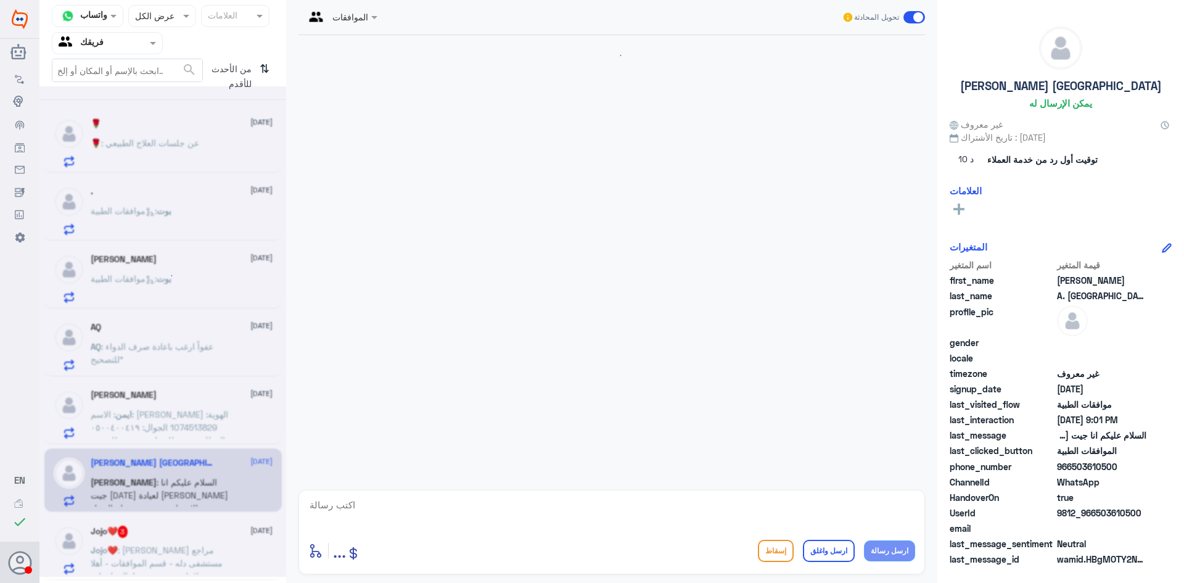
click at [173, 540] on div at bounding box center [162, 331] width 247 height 490
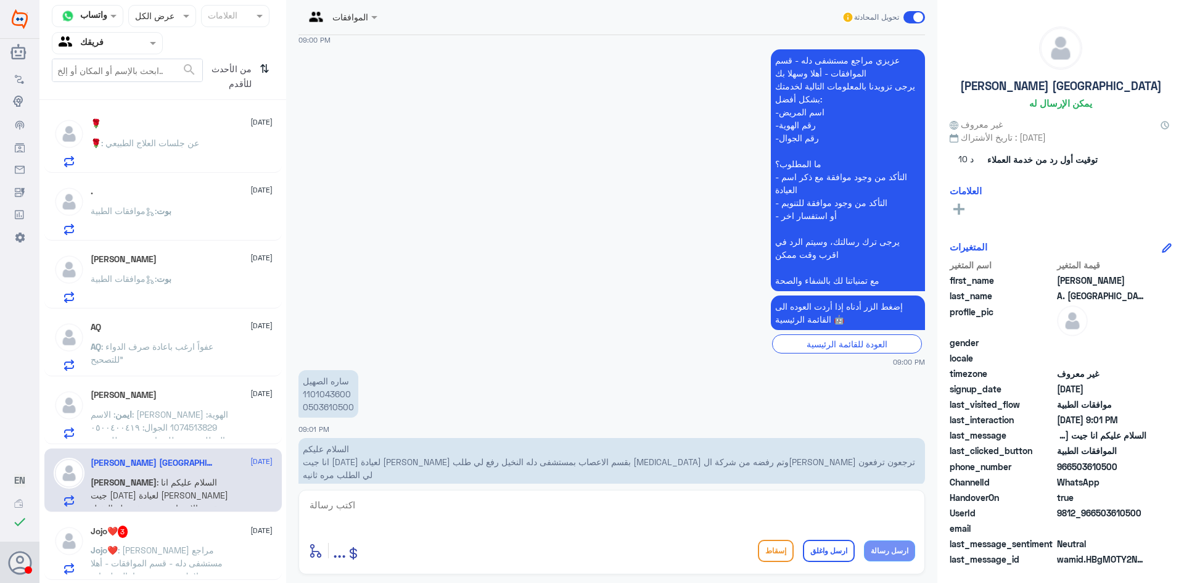
click at [324, 377] on p "ساره الصهيل 1101043600 0503610500" at bounding box center [329, 393] width 60 height 47
copy p "1101043600"
click at [161, 160] on p "🌹 : عن جلسات العلاج الطبيعي" at bounding box center [145, 151] width 109 height 31
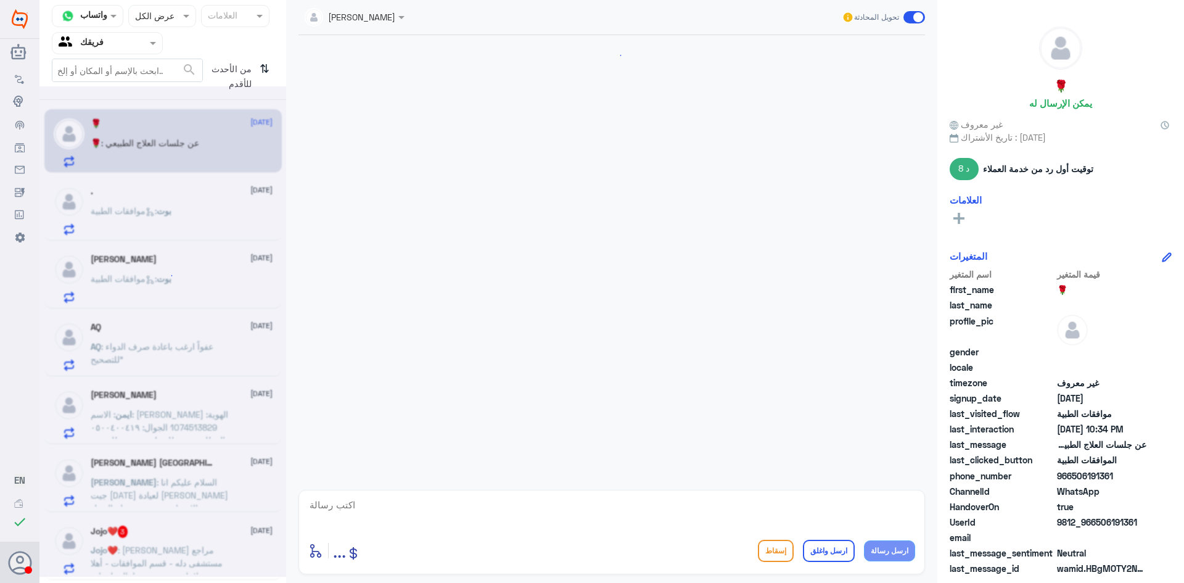
click at [487, 523] on textarea at bounding box center [611, 512] width 607 height 30
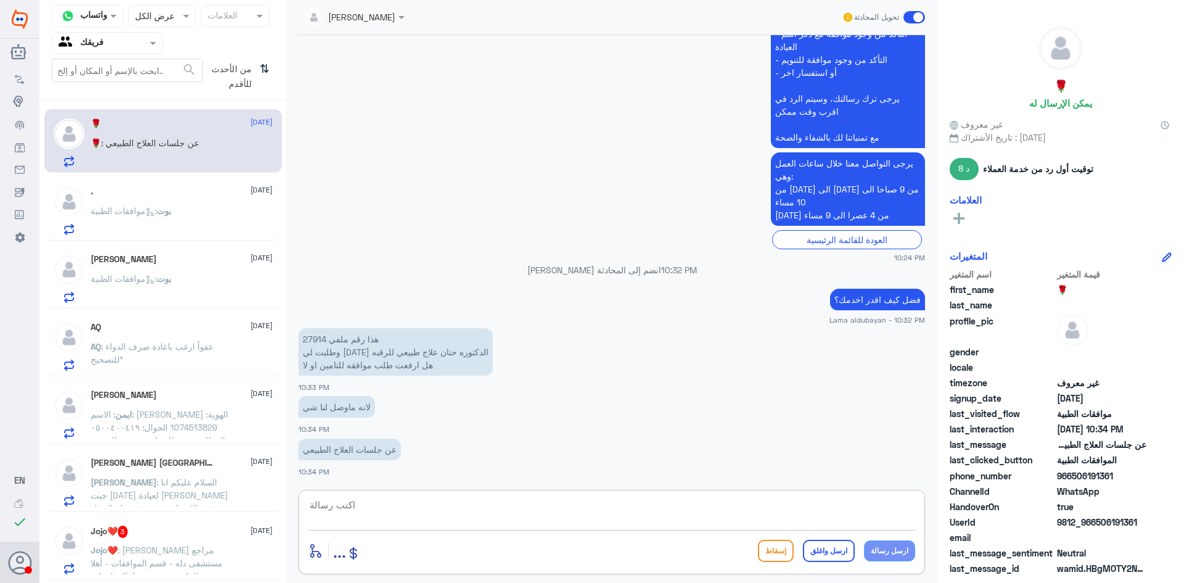
paste textarea "سيتم التواصل معك من قسم العلاج الطبيعي لتحديد موعد."
type textarea "سيتم التواصل معك من قسم العلاج الطبيعي لتحديد موعد."
click at [882, 556] on button "ارسل رسالة" at bounding box center [889, 550] width 51 height 21
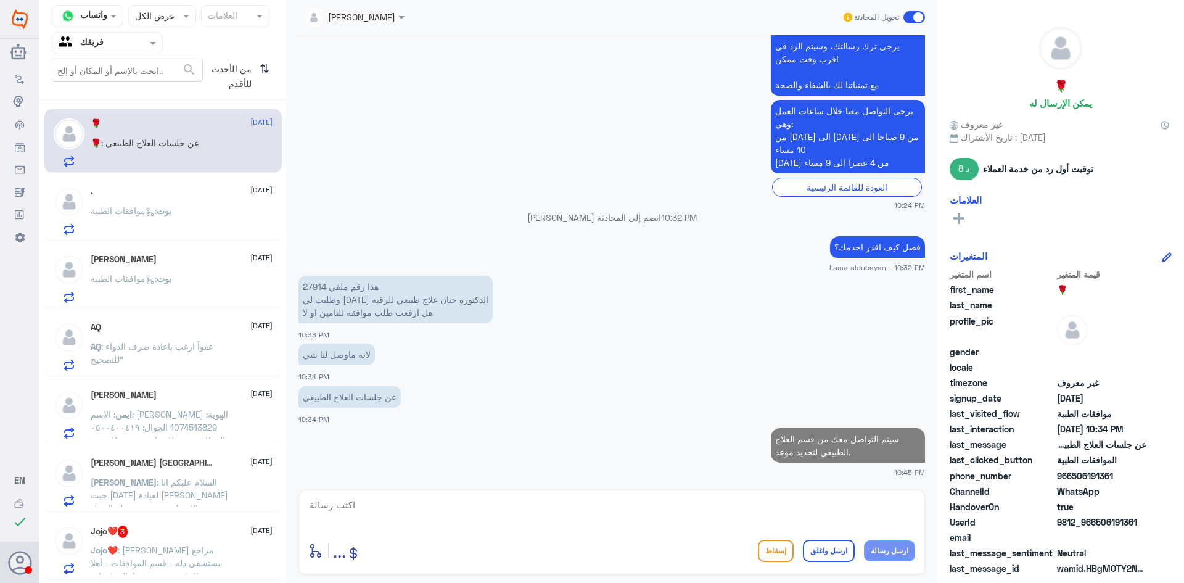
click at [749, 517] on textarea at bounding box center [611, 512] width 607 height 30
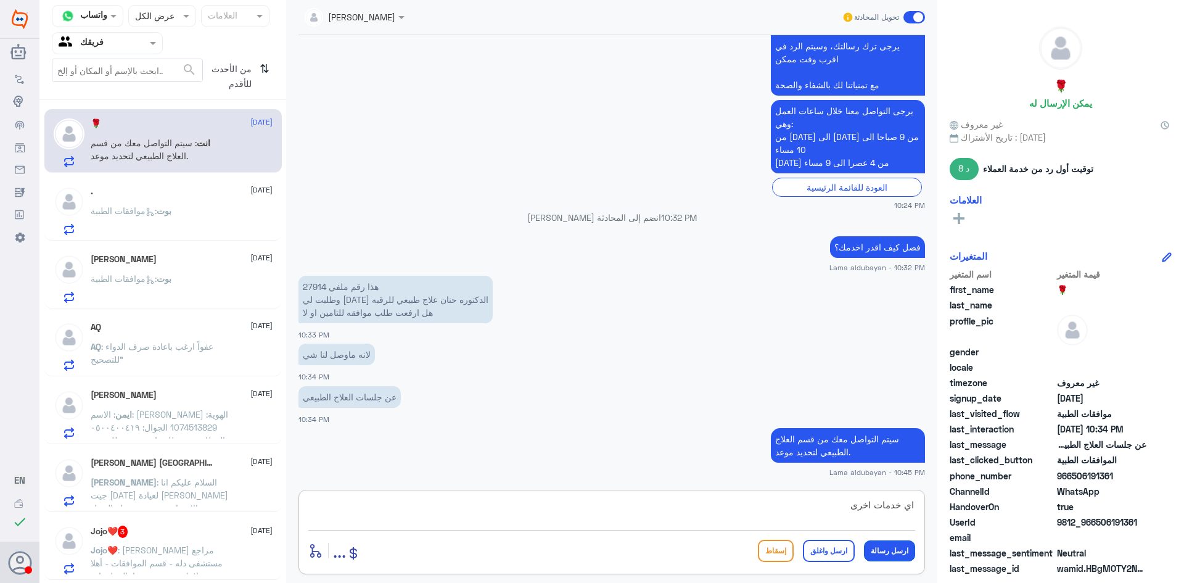
type textarea "اي خدمات اخرى"
click at [901, 552] on button "ارسل رسالة" at bounding box center [889, 550] width 51 height 21
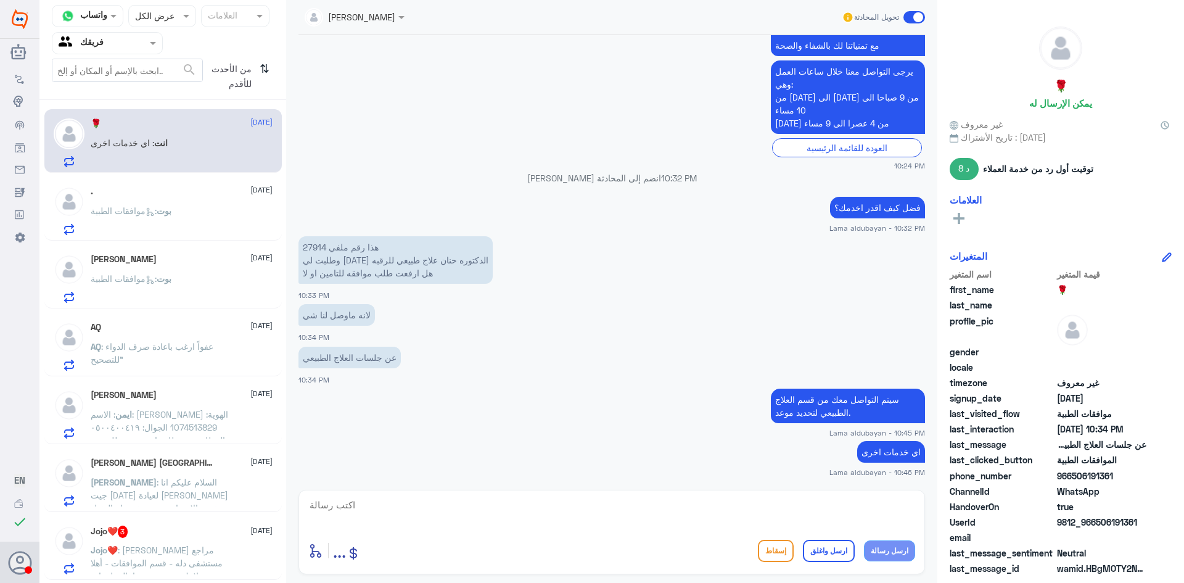
click at [205, 210] on div "بوت : موافقات الطبية" at bounding box center [182, 221] width 182 height 28
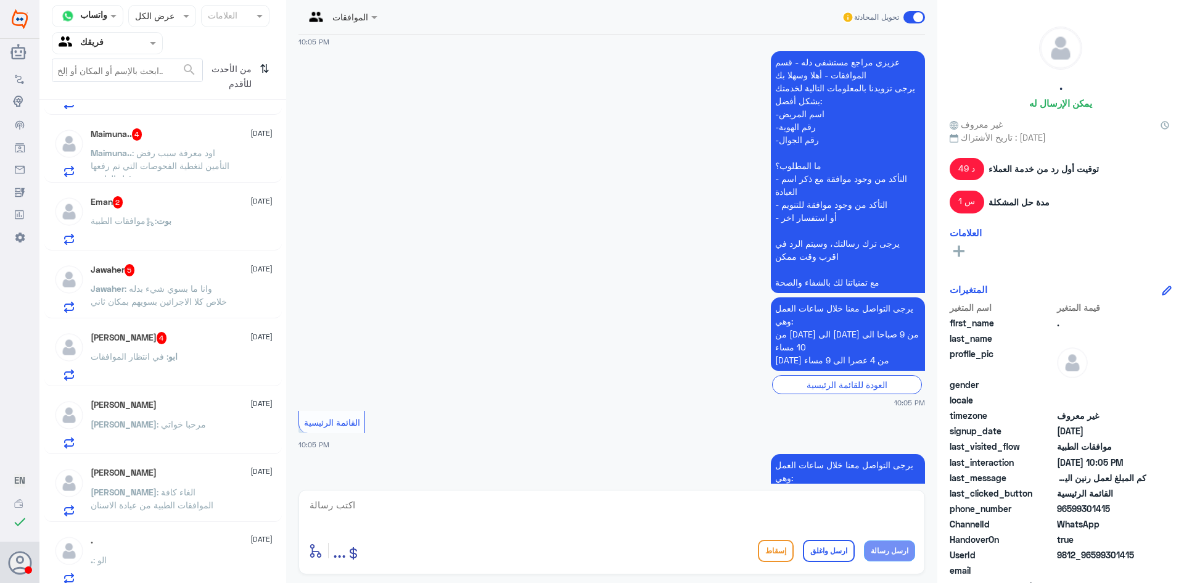
scroll to position [880, 0]
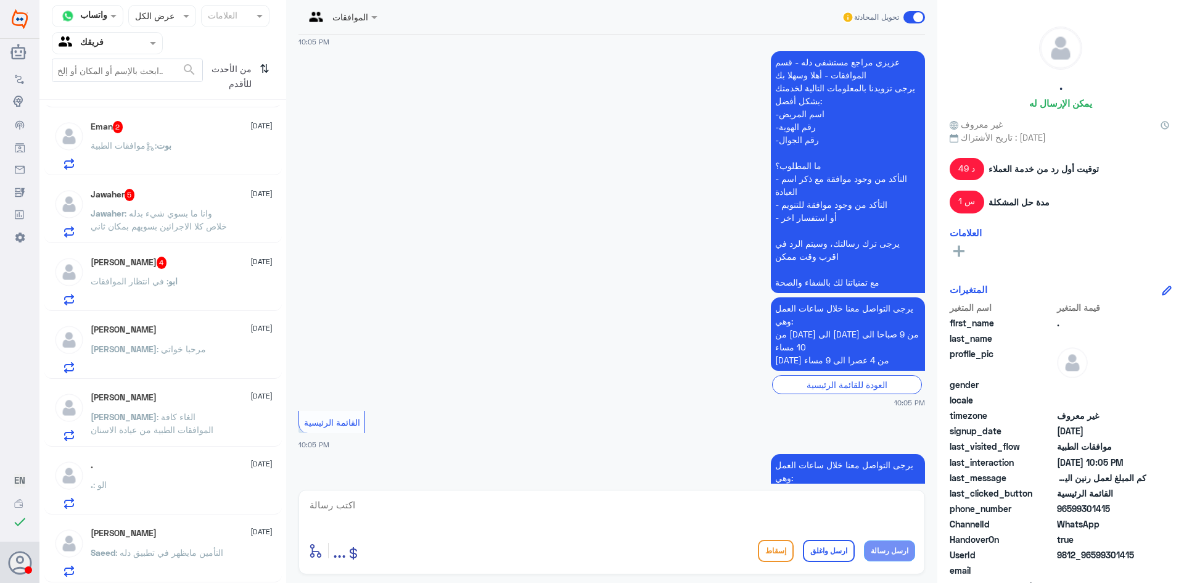
click at [191, 488] on div ". : الو" at bounding box center [182, 495] width 182 height 28
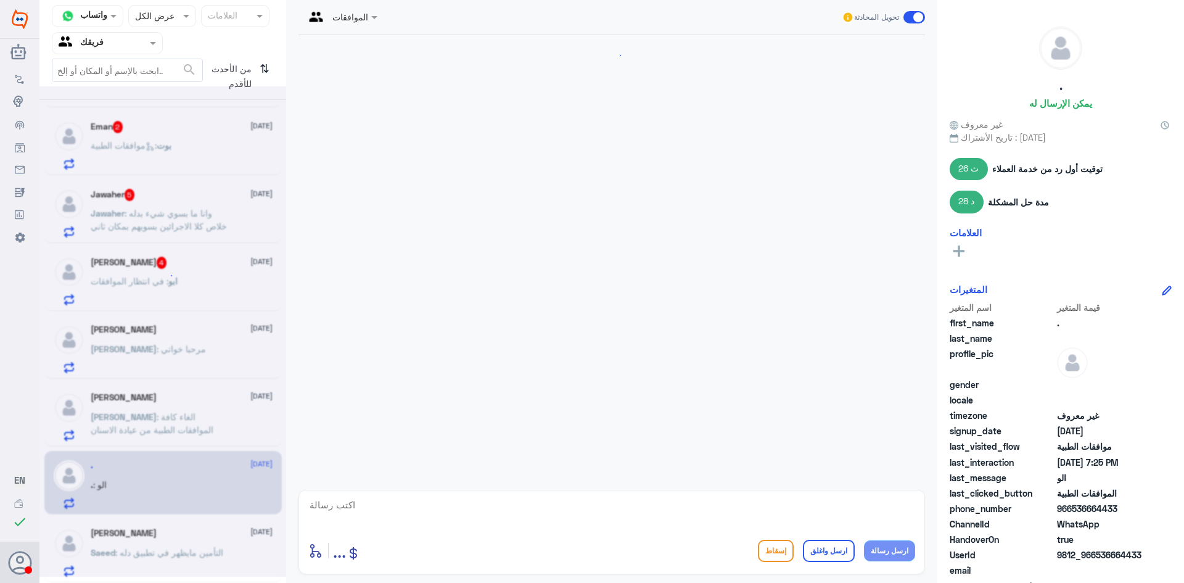
scroll to position [1095, 0]
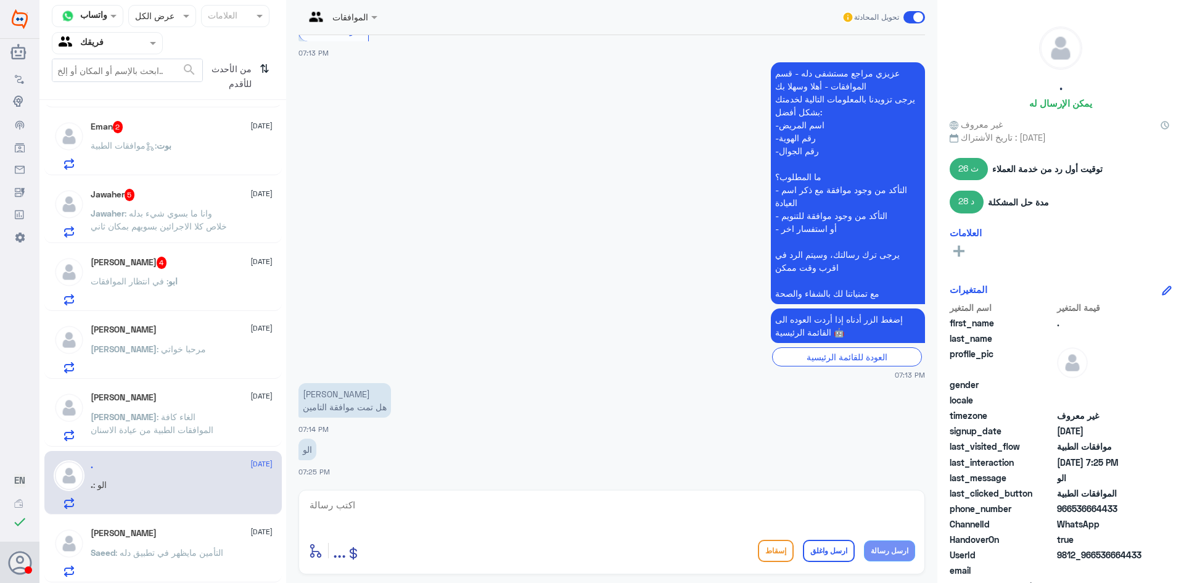
click at [148, 432] on span ": الغاء كافة الموافقات الطبية من عيادة الاسنان" at bounding box center [152, 422] width 123 height 23
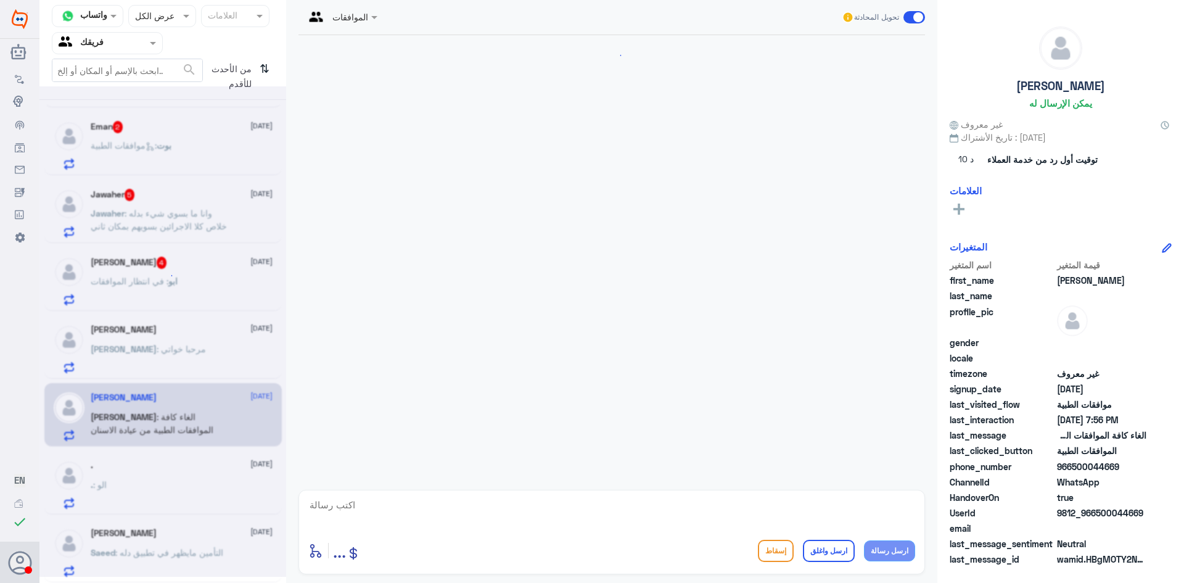
scroll to position [279, 0]
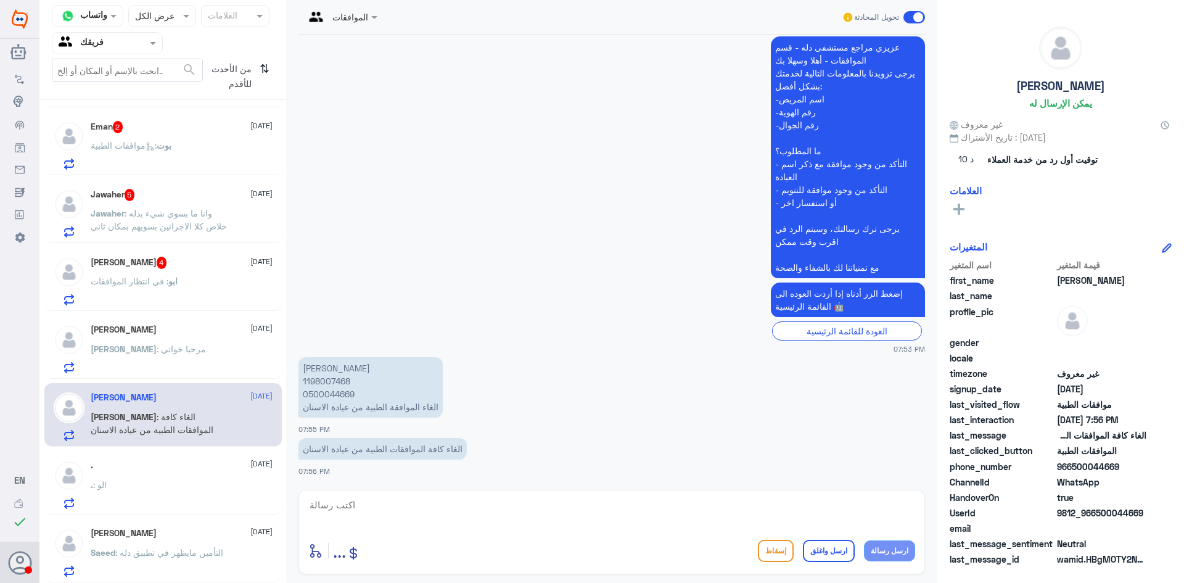
click at [438, 503] on textarea at bounding box center [611, 512] width 607 height 30
type textarea "تم الالغاء بناء على طلبك اي خدمات اخرى"
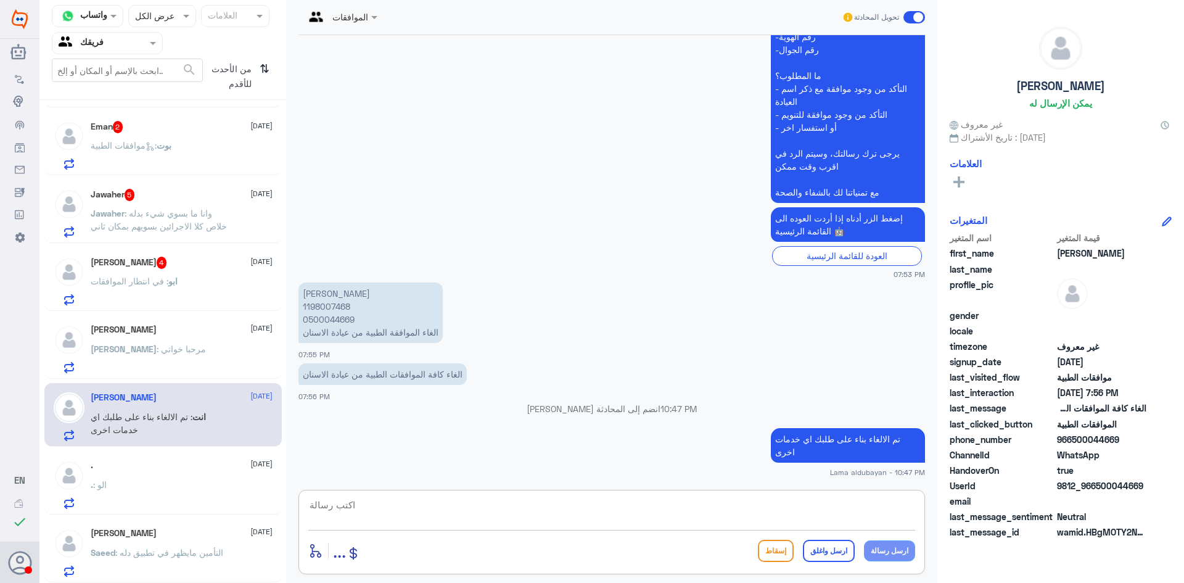
click at [179, 273] on div "[PERSON_NAME] 4 [DATE] ابو : في انتظار الموافقات" at bounding box center [182, 281] width 182 height 49
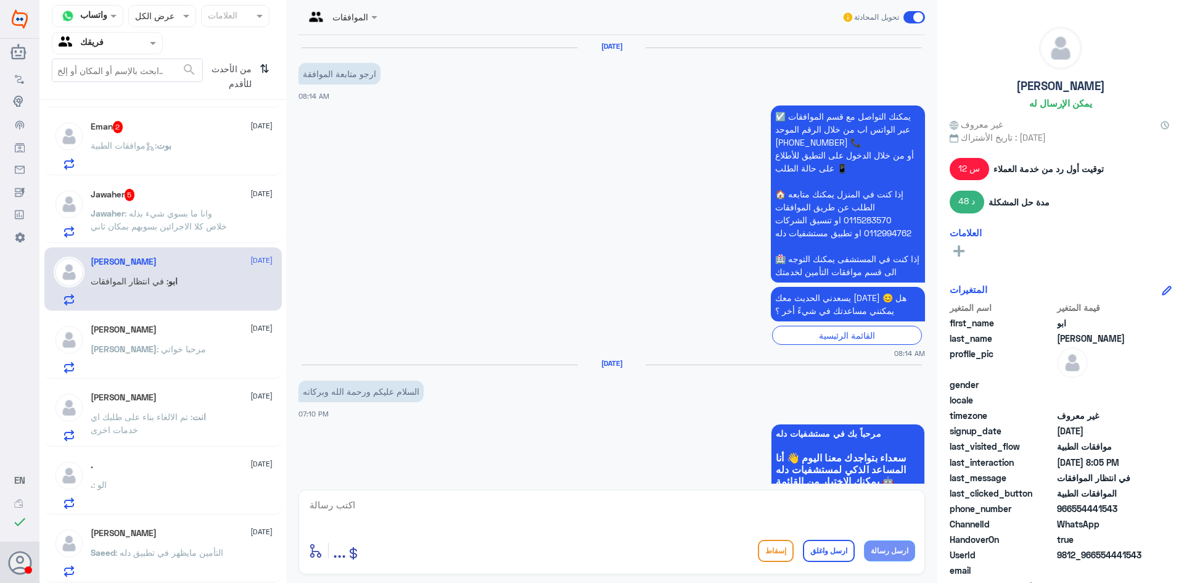
scroll to position [1382, 0]
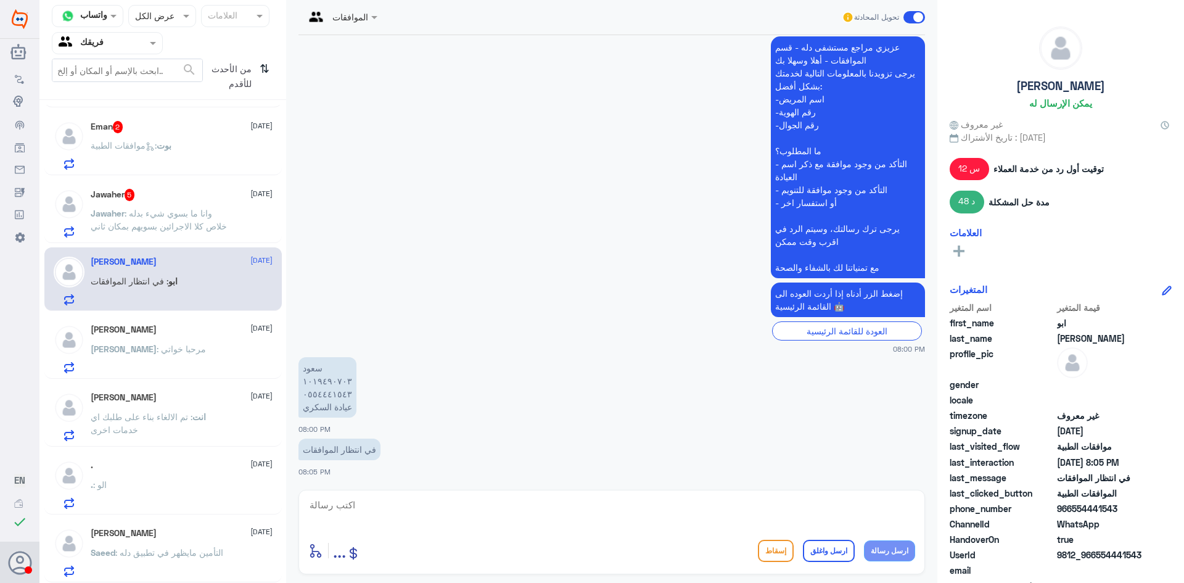
click at [189, 229] on span ": وانا ما بسوي شيء بدله خلاص كلا الاجرائين بسويهم بمكان ثاني" at bounding box center [159, 219] width 136 height 23
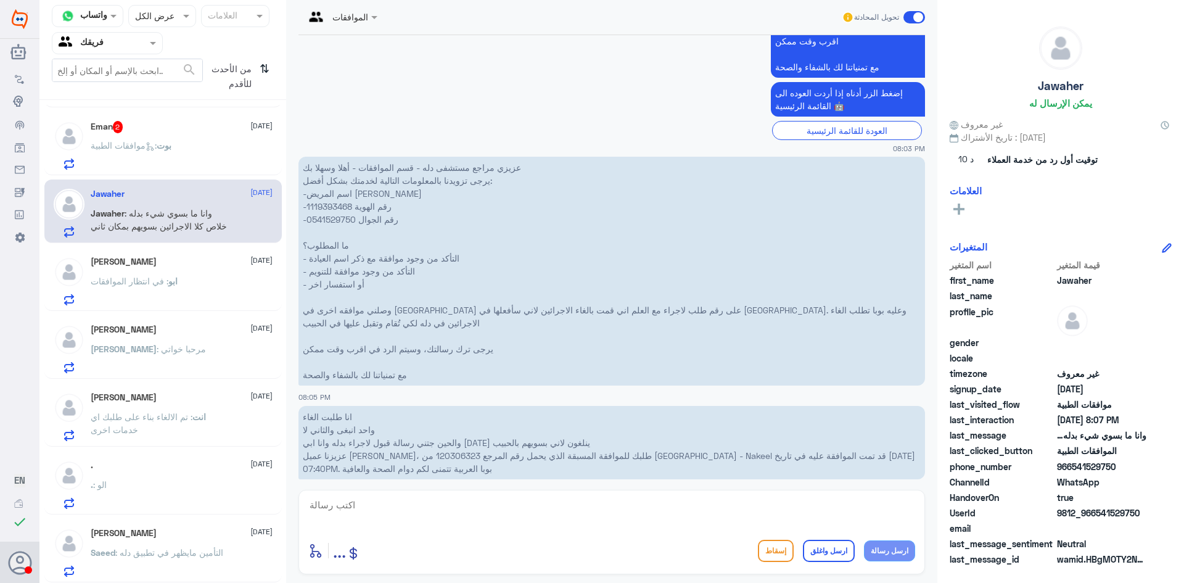
scroll to position [542, 0]
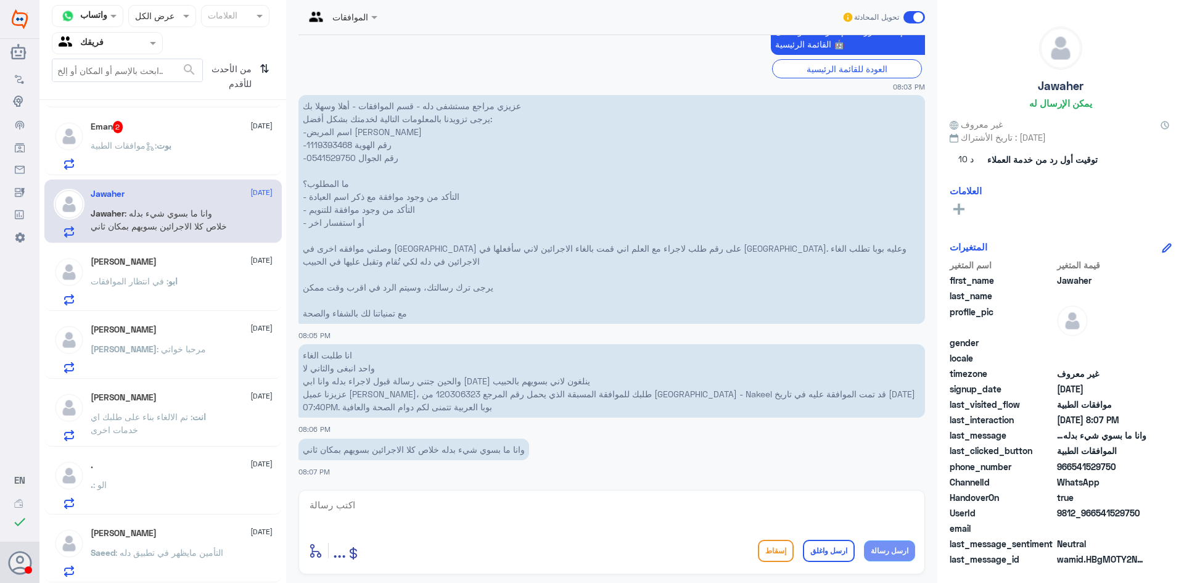
click at [691, 513] on textarea at bounding box center [611, 512] width 607 height 30
paste textarea "120306323"
type textarea "تمام عزيزتي تبين الغي الموافقه 120306323"
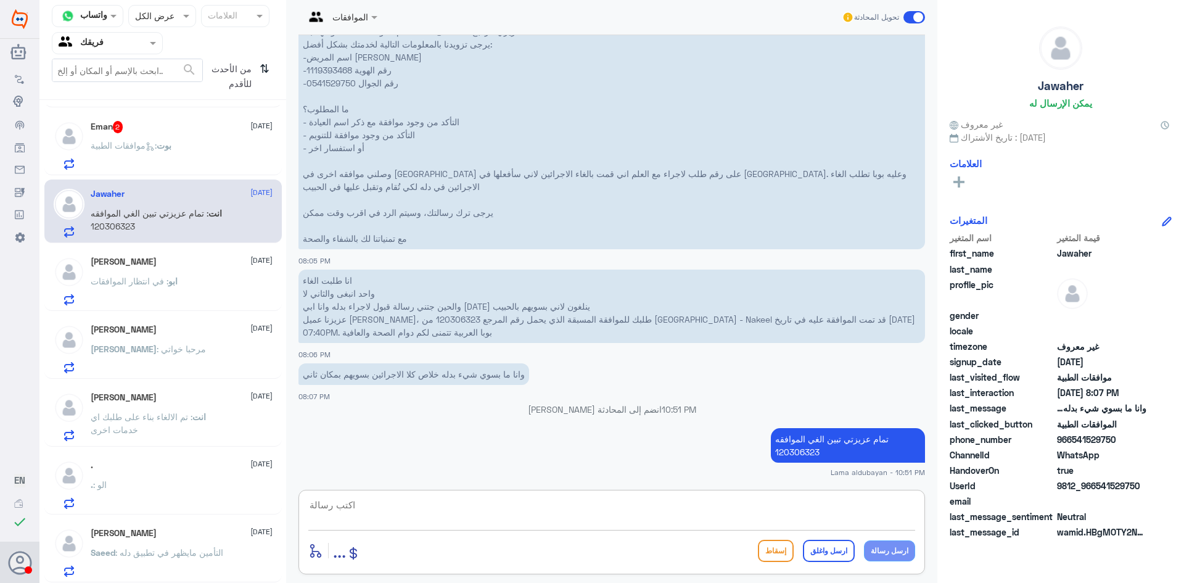
click at [698, 506] on textarea at bounding box center [611, 512] width 607 height 30
click at [707, 513] on textarea at bounding box center [611, 512] width 607 height 30
type textarea "المنظار صحيح"
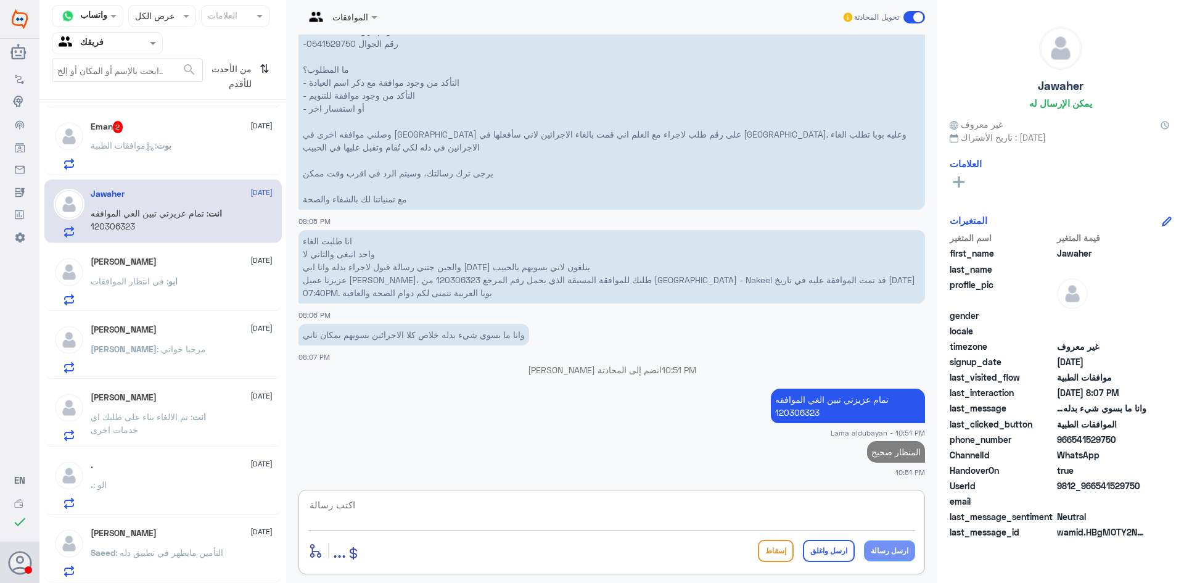
click at [149, 158] on p "بوت : موافقات الطبية" at bounding box center [131, 154] width 81 height 31
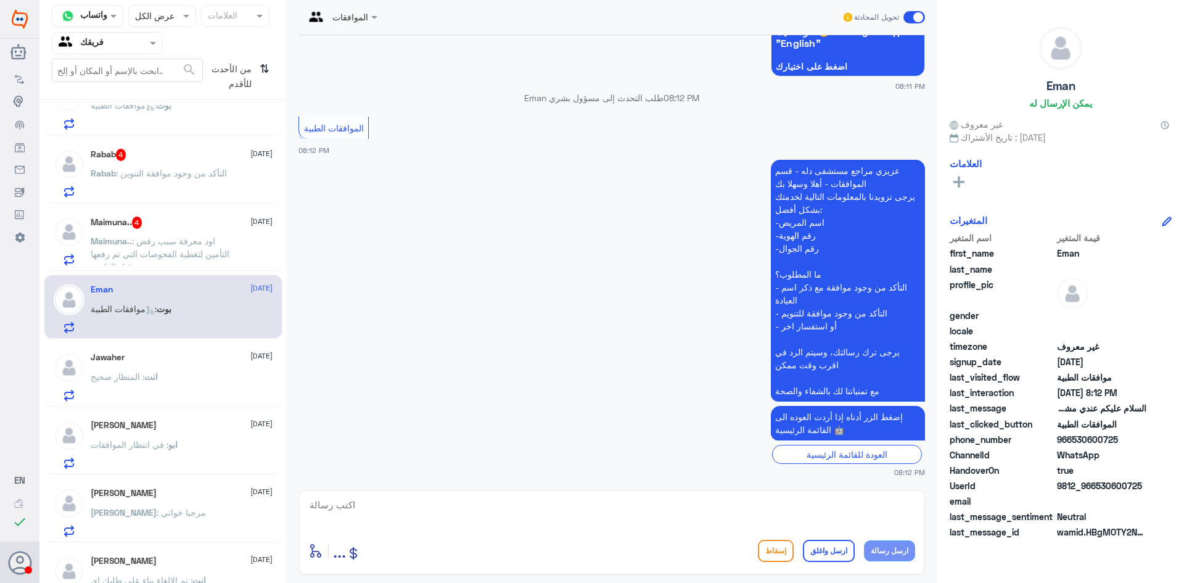
scroll to position [695, 0]
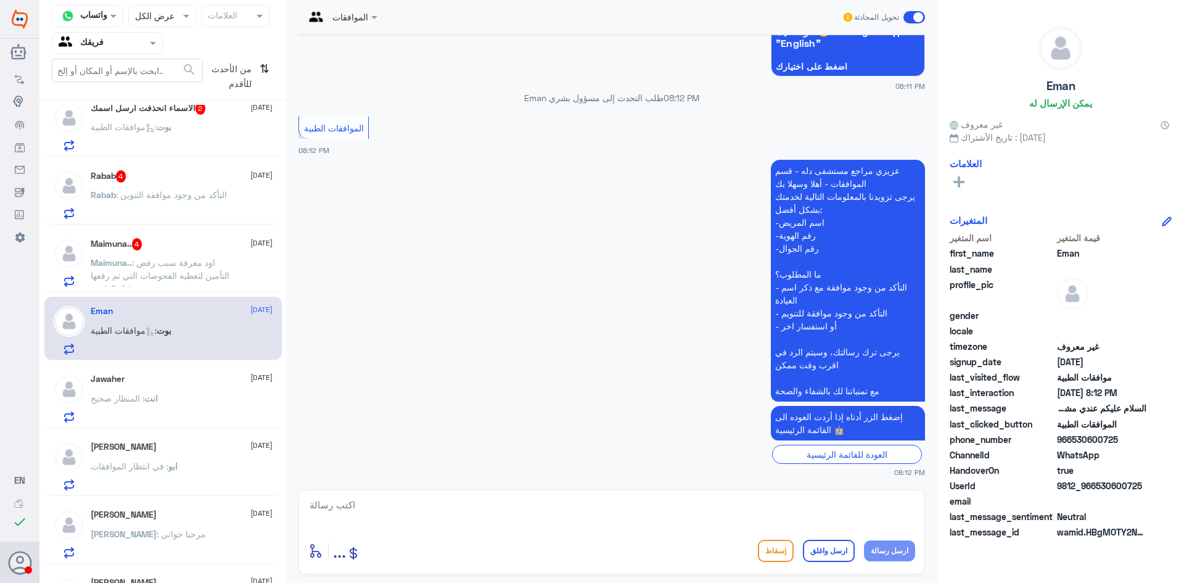
click at [255, 70] on span "من الأحدث للأقدم" at bounding box center [229, 77] width 52 height 36
click at [137, 38] on div at bounding box center [107, 43] width 110 height 14
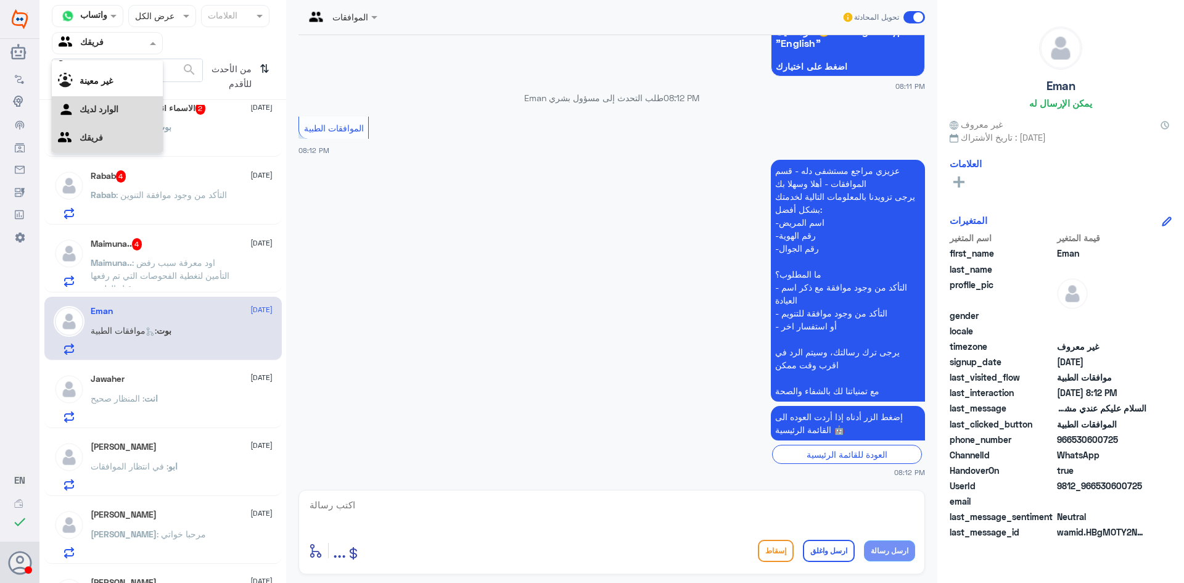
click at [114, 109] on لديك "الوارد لديك" at bounding box center [99, 109] width 39 height 10
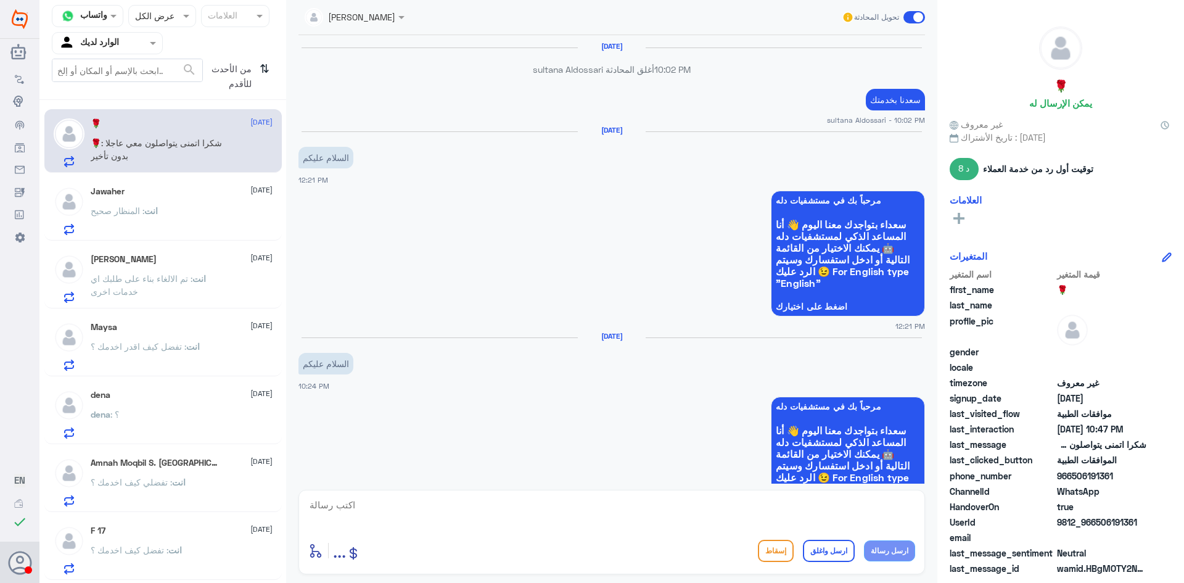
scroll to position [918, 0]
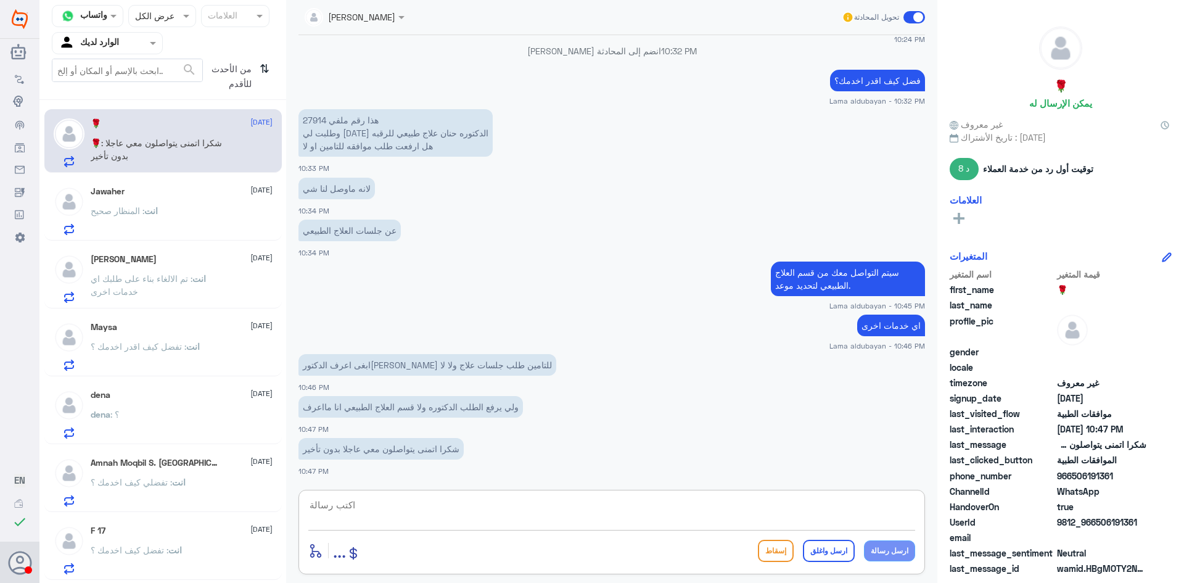
click at [394, 508] on textarea at bounding box center [611, 512] width 607 height 30
type textarea "باذن الله اتمنى لك دوام الصحه والعافيه"
click at [846, 548] on button "ارسل واغلق" at bounding box center [829, 551] width 52 height 22
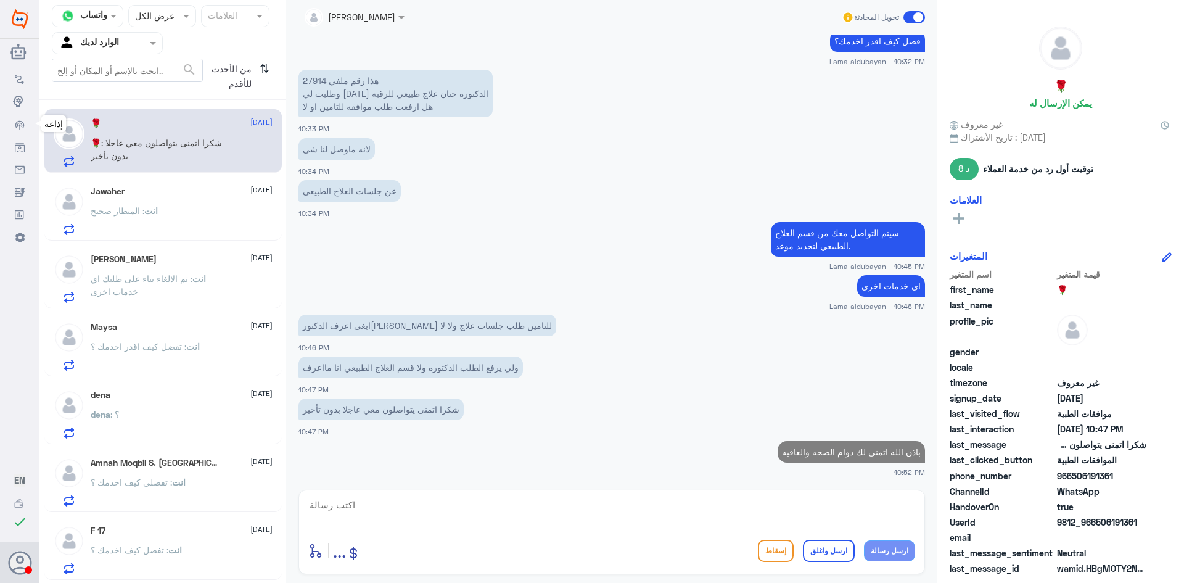
scroll to position [954, 0]
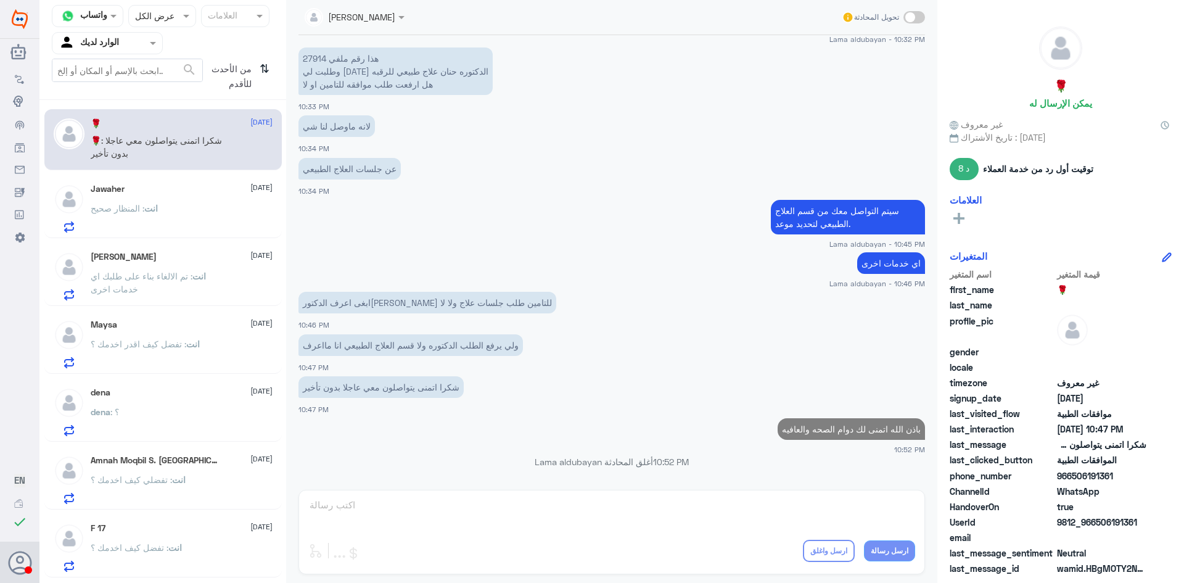
click at [145, 210] on span "انت" at bounding box center [151, 208] width 14 height 10
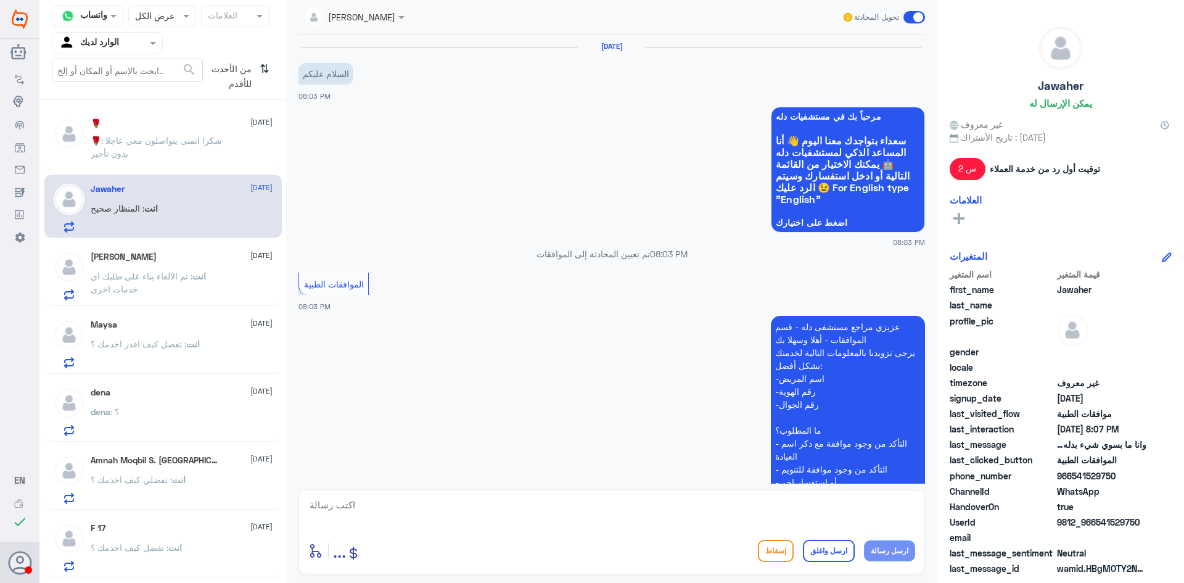
scroll to position [656, 0]
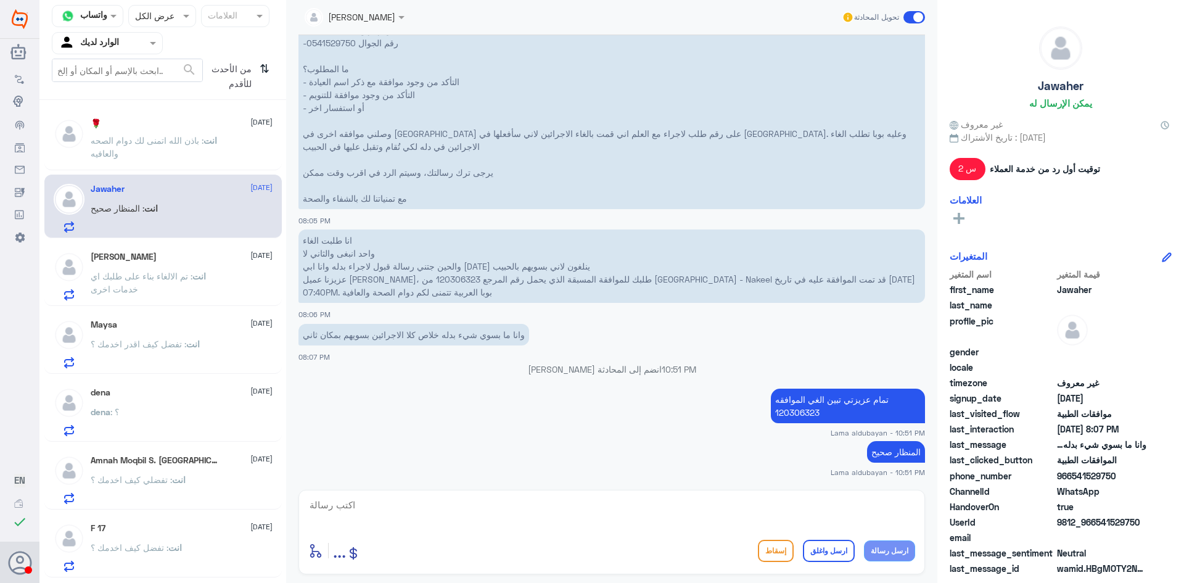
click at [178, 283] on p "انت : تم الالغاء بناء على طلبك اي خدمات اخرى" at bounding box center [160, 285] width 139 height 31
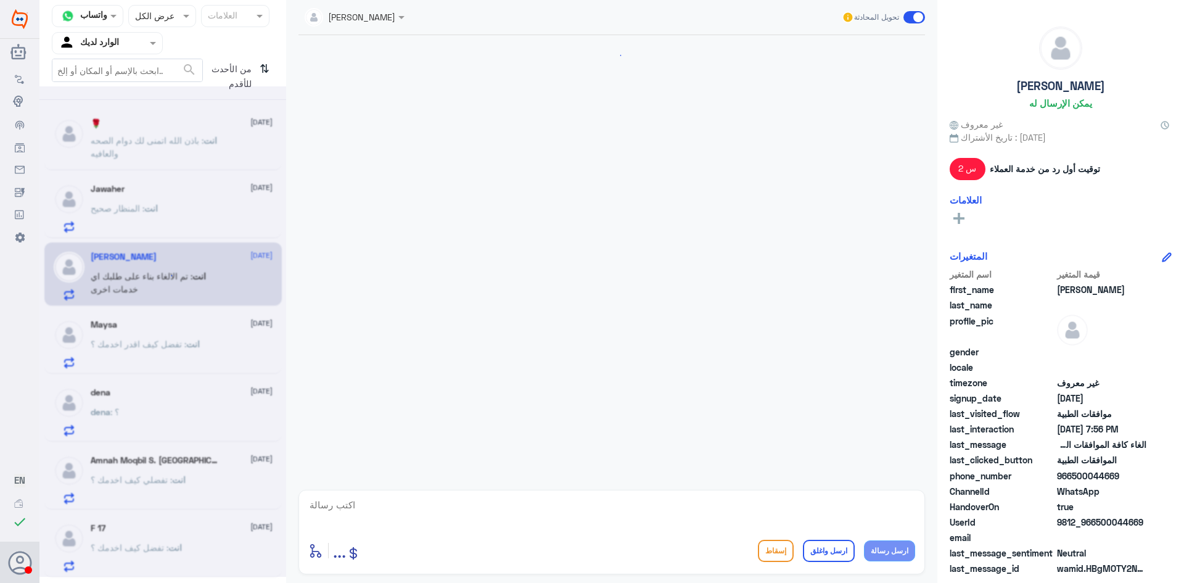
scroll to position [354, 0]
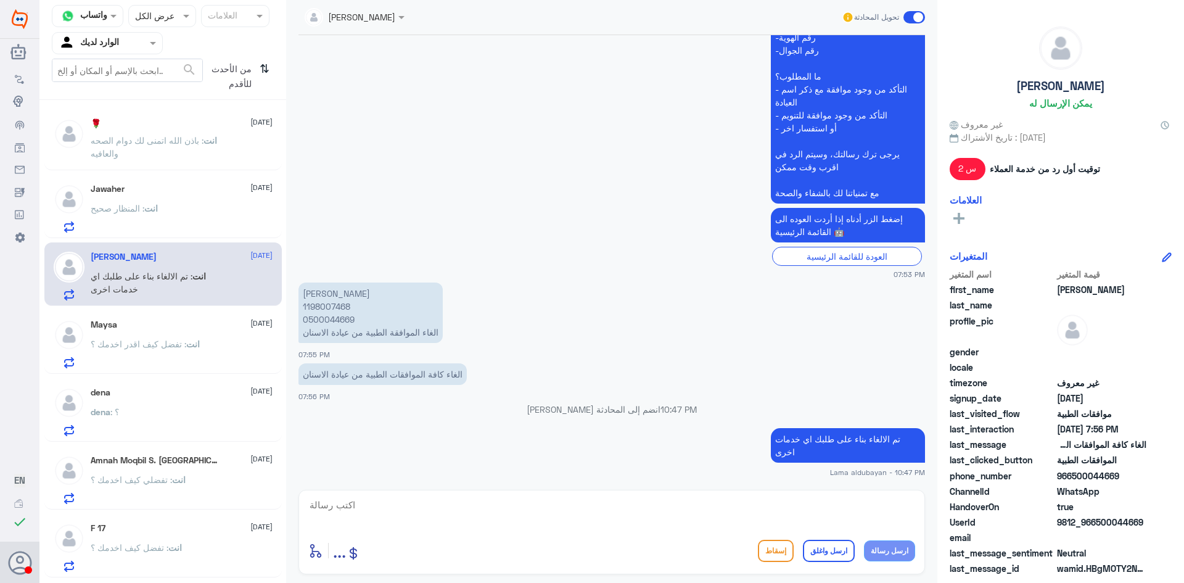
click at [666, 505] on textarea at bounding box center [611, 512] width 607 height 30
type textarea "اتمنى لك دوام الصحه والعافيه"
click at [853, 556] on button "ارسل واغلق" at bounding box center [829, 551] width 52 height 22
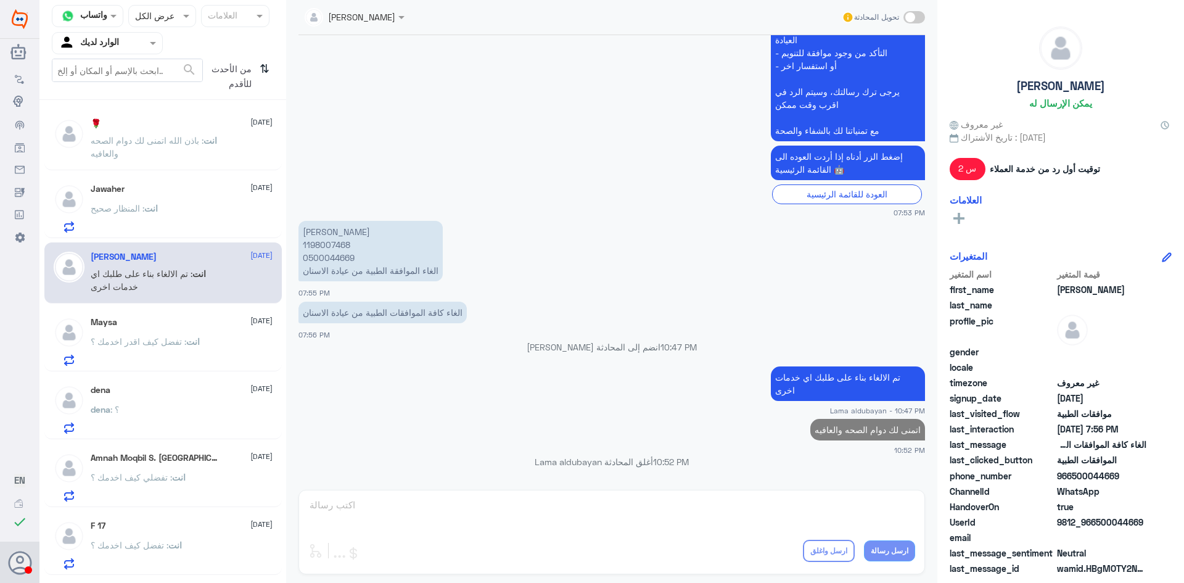
click at [144, 162] on p "انت : باذن الله اتمنى لك دوام الصحه والعافيه" at bounding box center [160, 149] width 139 height 31
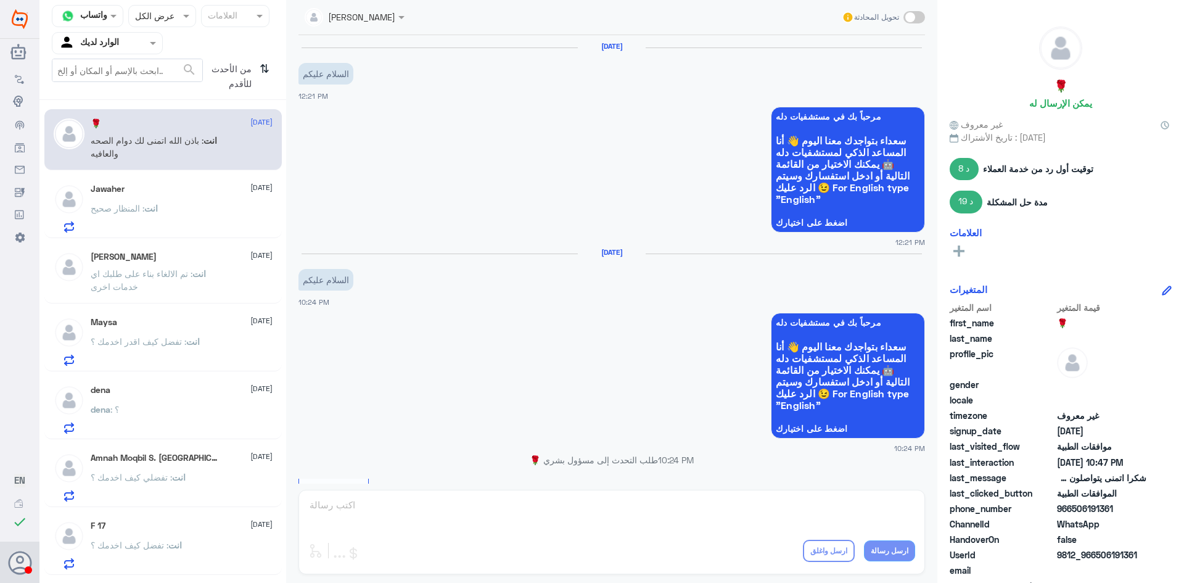
scroll to position [896, 0]
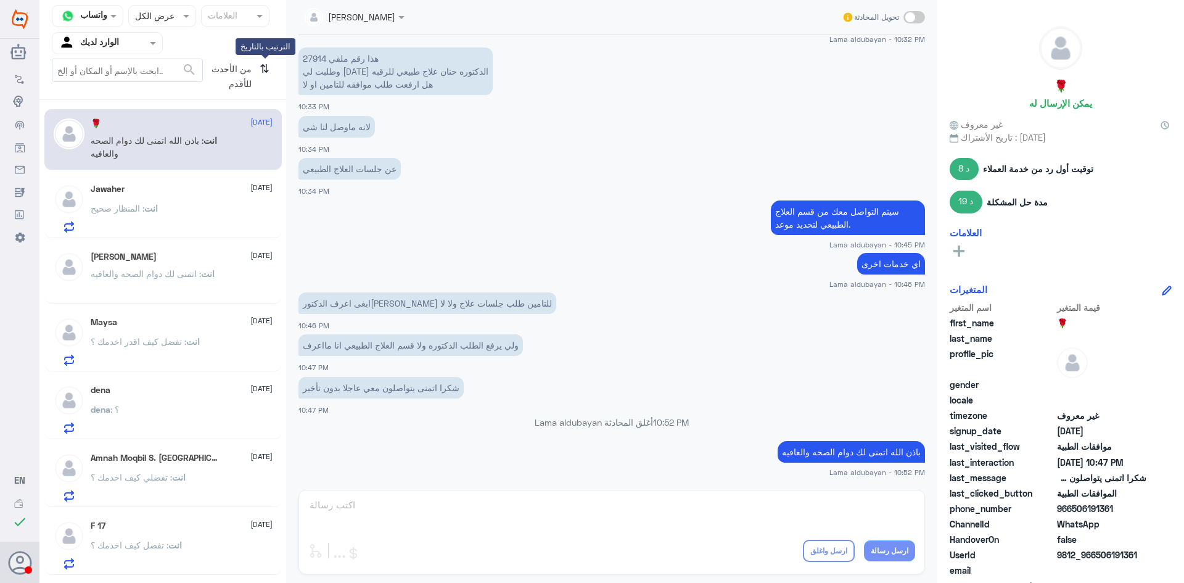
click at [260, 70] on icon "⇅" at bounding box center [265, 74] width 10 height 31
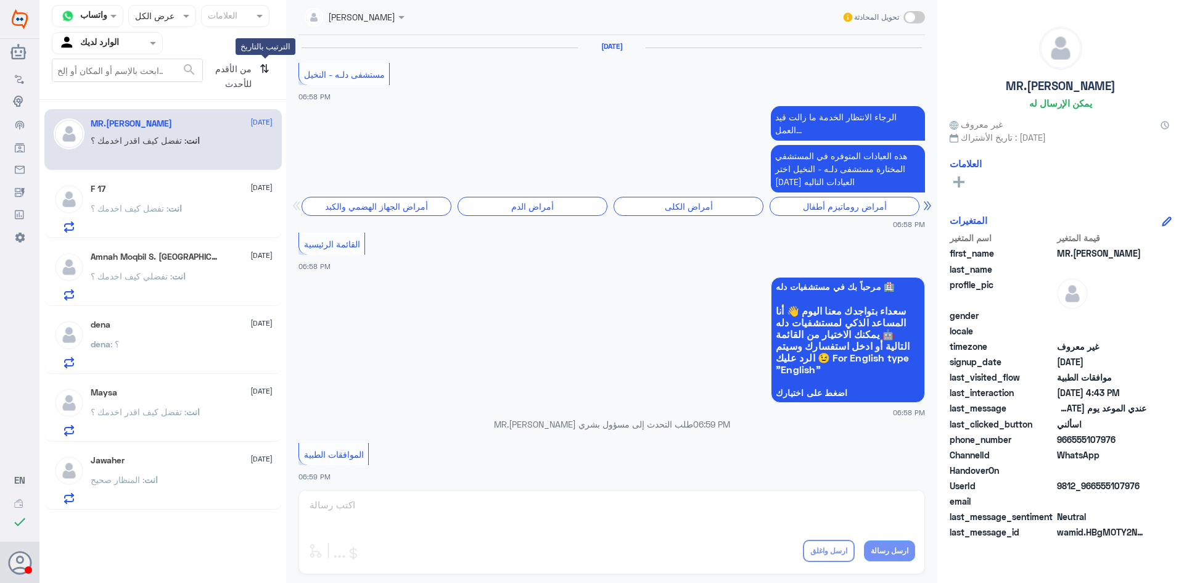
scroll to position [1182, 0]
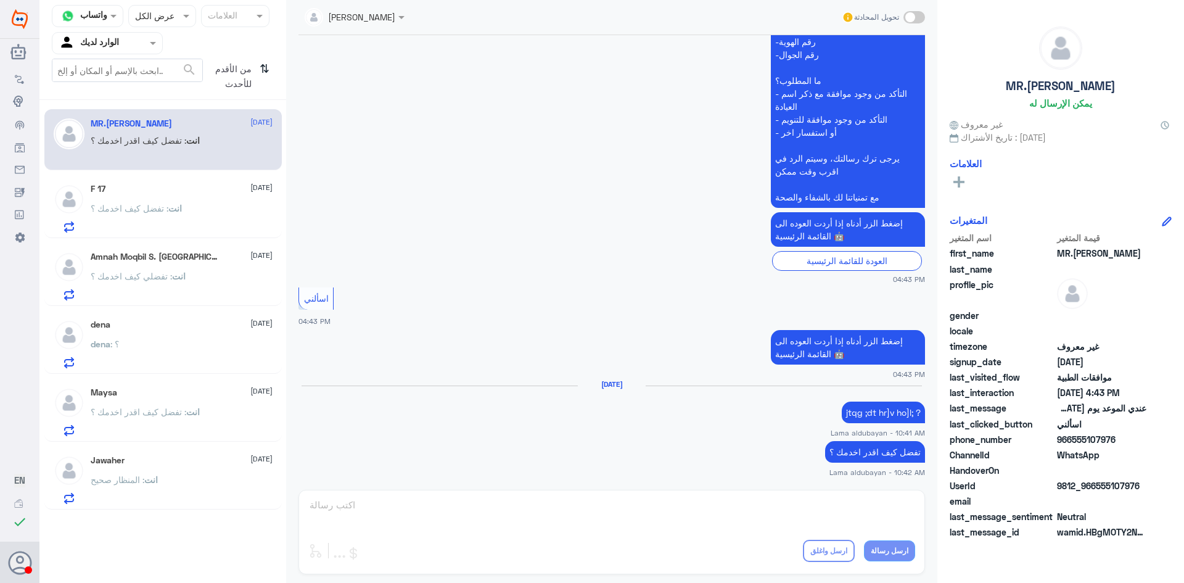
click at [229, 207] on div "انت : تفضل كيف اخدمك ؟" at bounding box center [182, 219] width 182 height 28
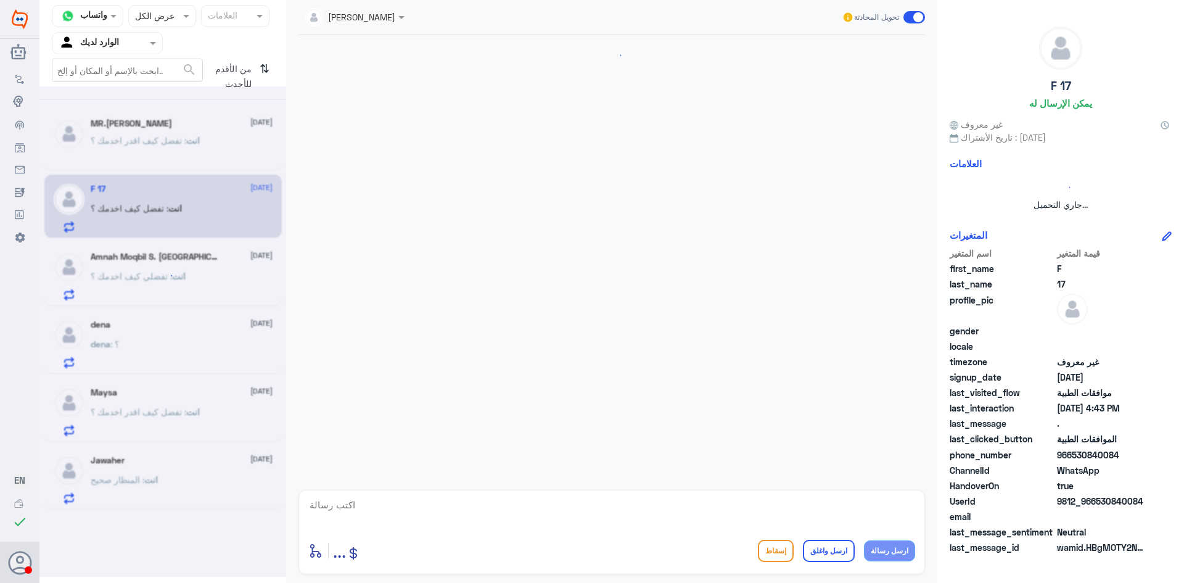
scroll to position [218, 0]
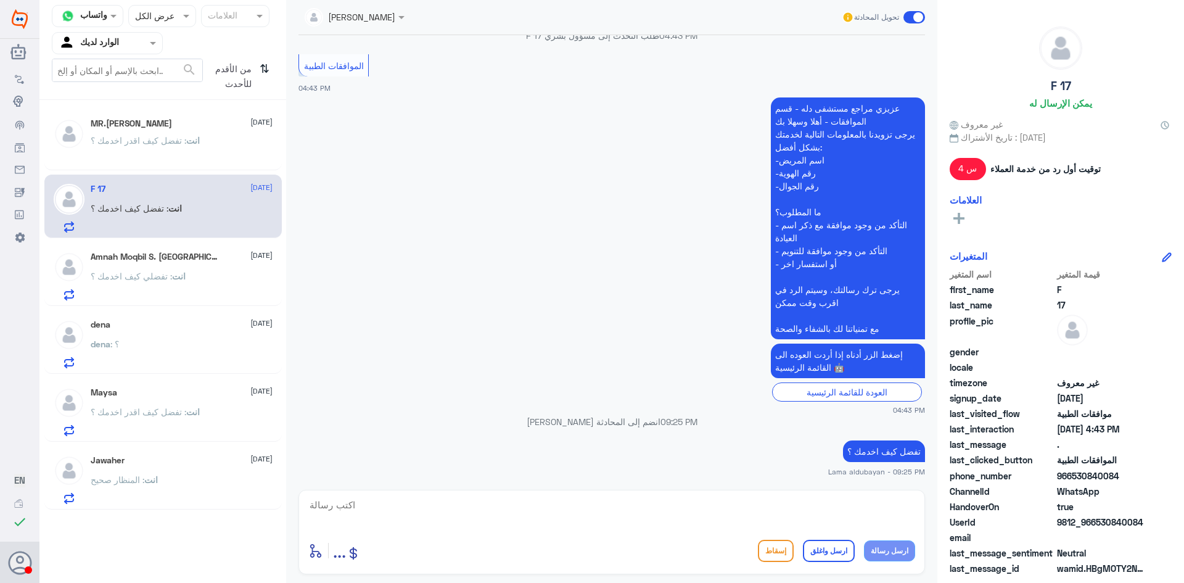
click at [144, 345] on div "dena : ؟" at bounding box center [182, 354] width 182 height 28
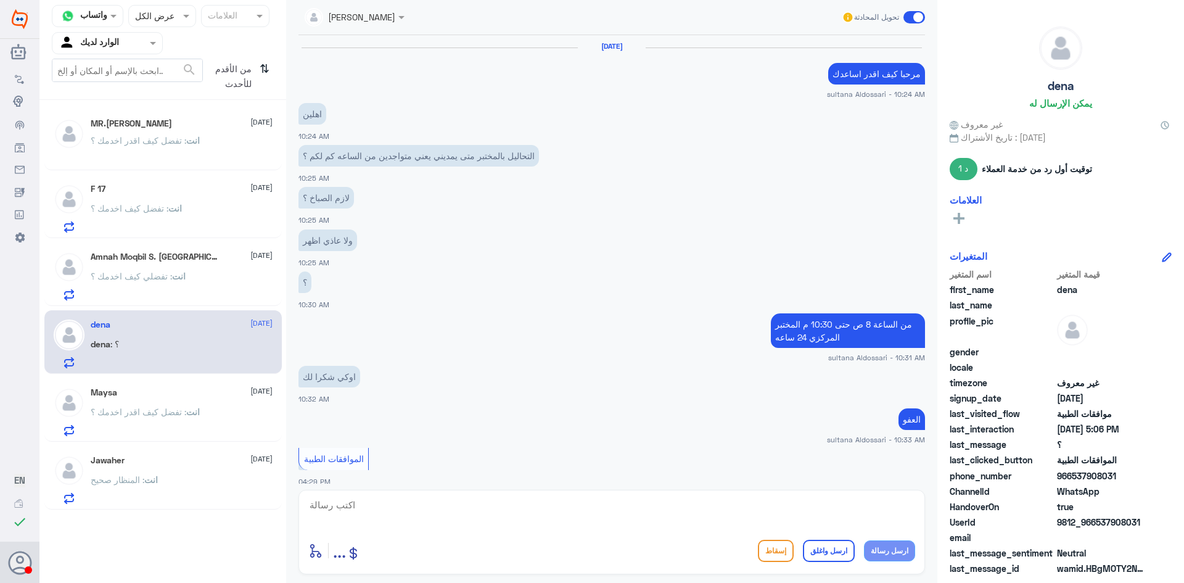
scroll to position [688, 0]
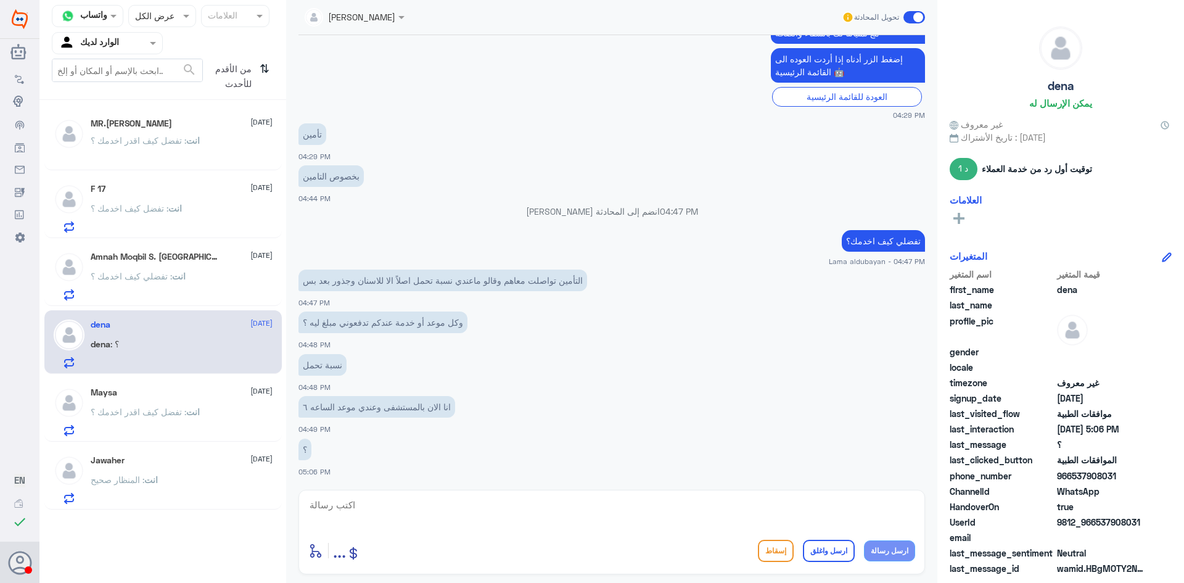
click at [122, 405] on div "Maysa [DATE] انت : تفضل كيف اقدر اخدمك ؟" at bounding box center [182, 411] width 182 height 49
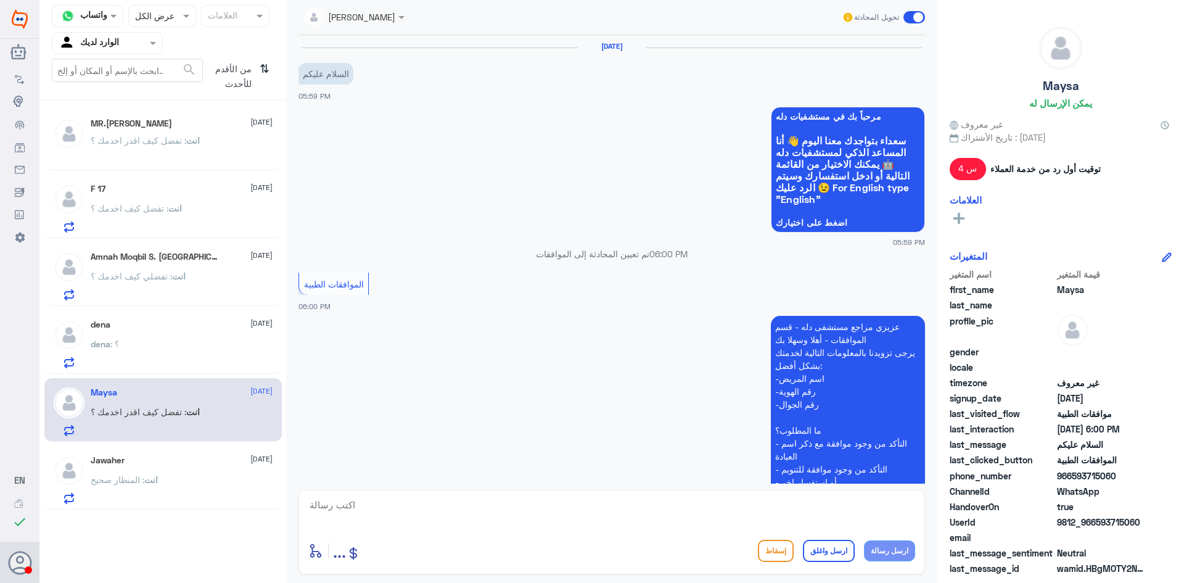
scroll to position [218, 0]
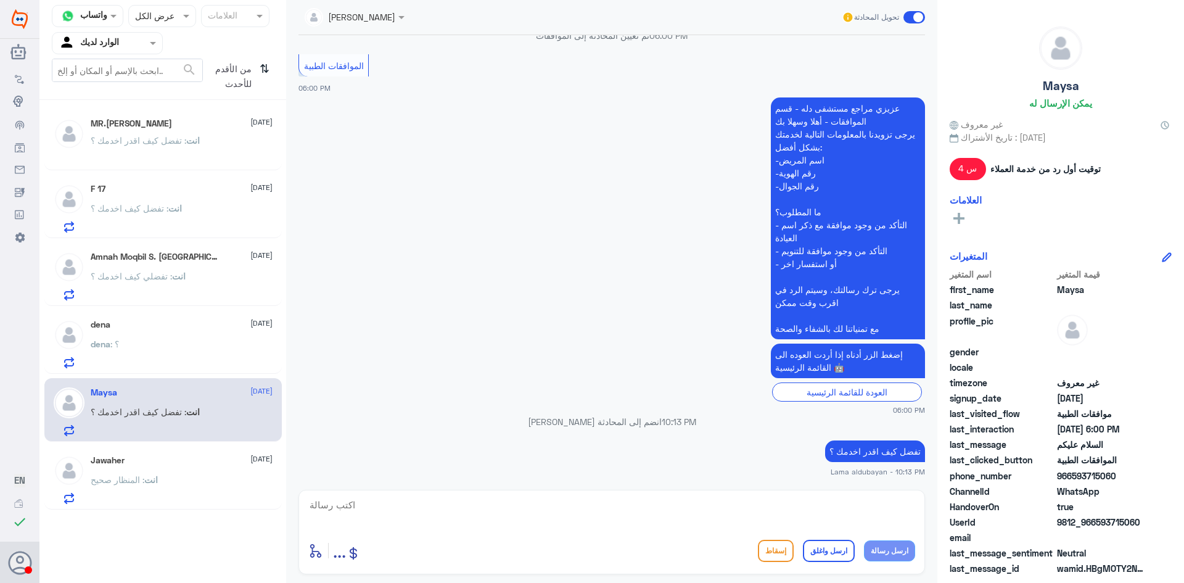
click at [529, 507] on textarea at bounding box center [611, 512] width 607 height 30
click at [214, 358] on div "dena : ؟" at bounding box center [182, 354] width 182 height 28
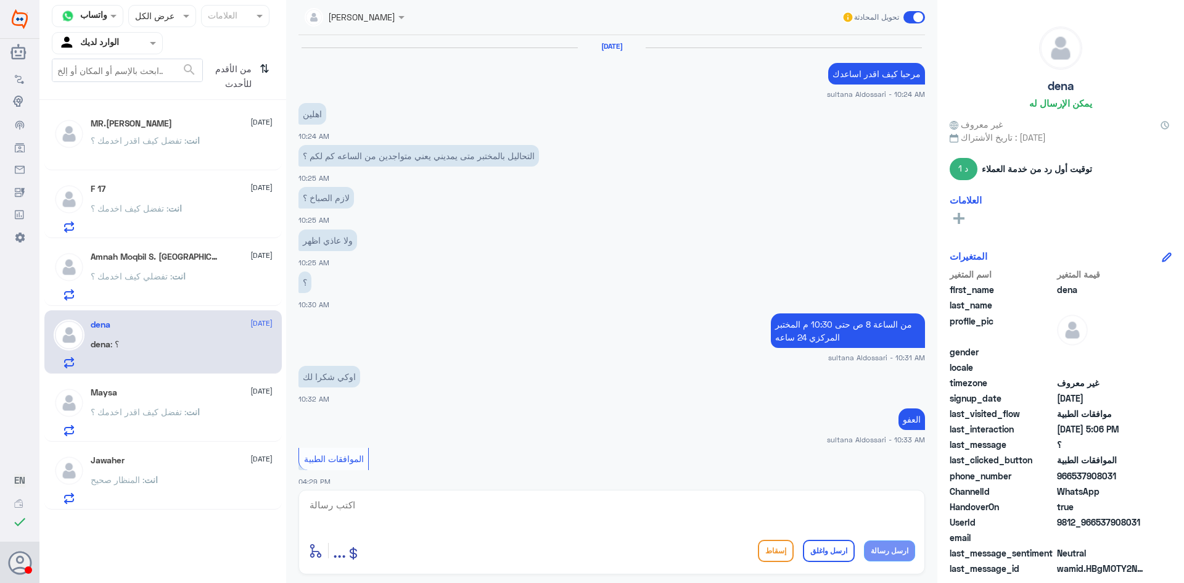
scroll to position [688, 0]
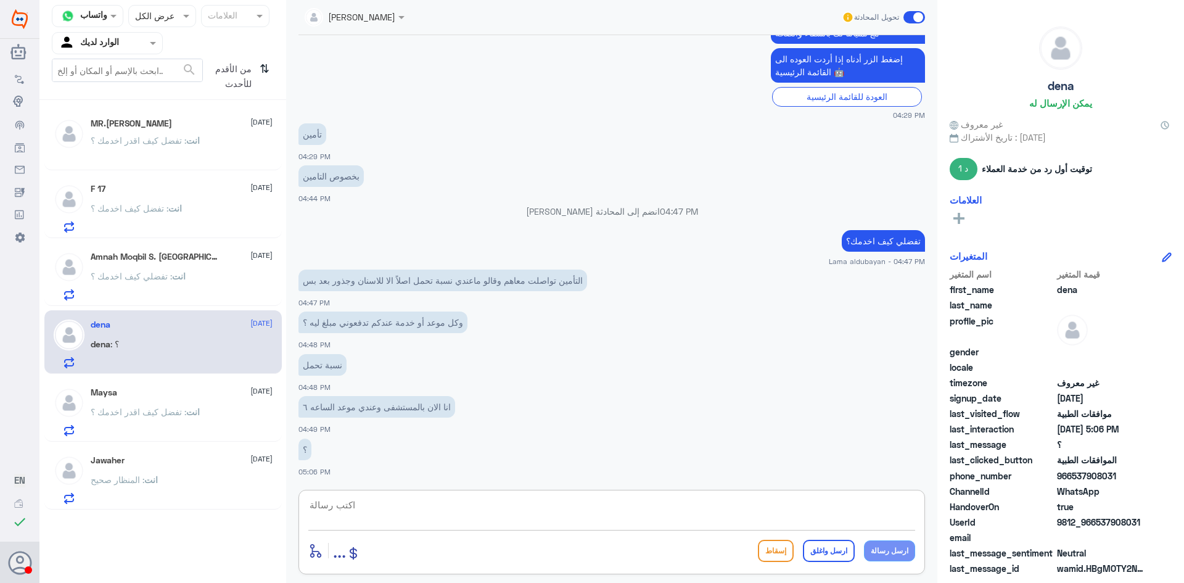
click at [534, 517] on textarea at bounding box center [611, 512] width 607 height 30
type textarea "سوف يتم مراجعة العقد شاكره لك انتظارك"
click at [886, 554] on button "ارسل رسالة" at bounding box center [889, 550] width 51 height 21
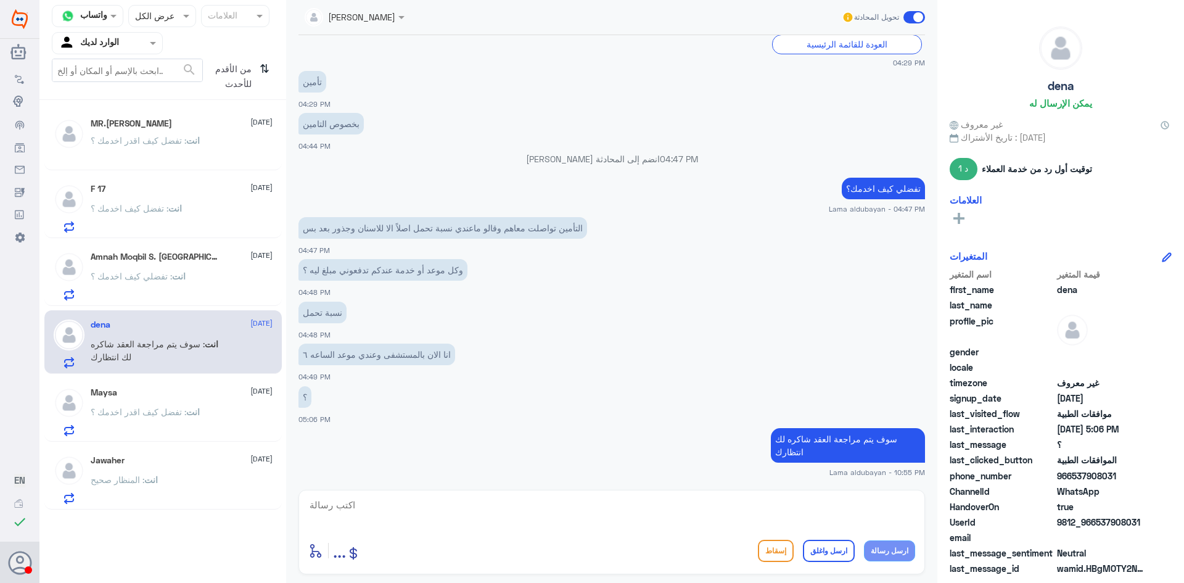
click at [207, 414] on div "انت : تفضل كيف اقدر اخدمك ؟" at bounding box center [182, 422] width 182 height 28
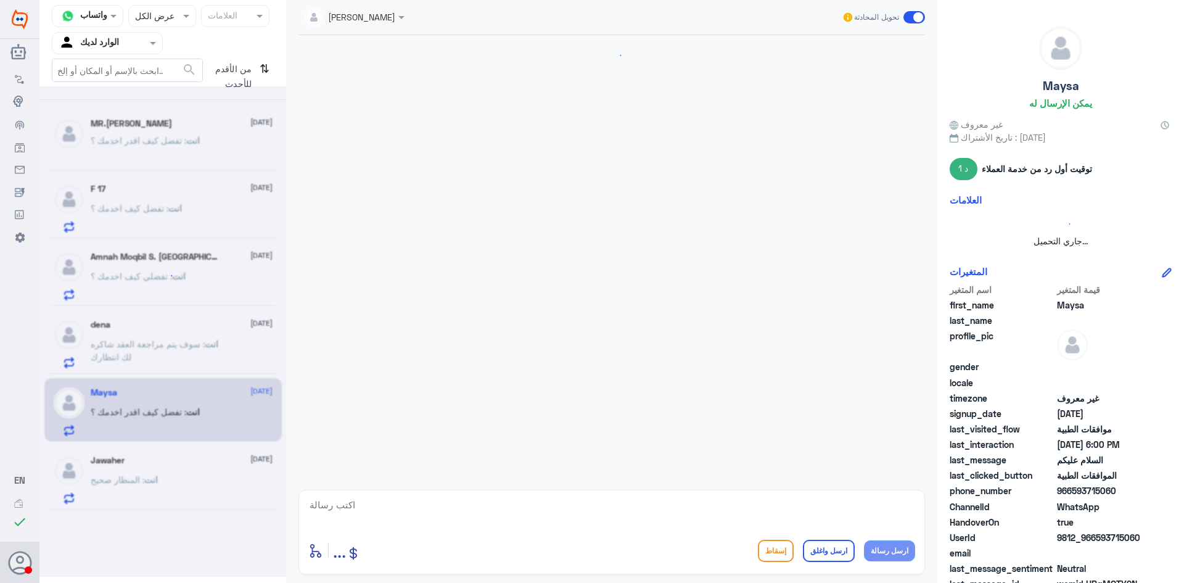
scroll to position [218, 0]
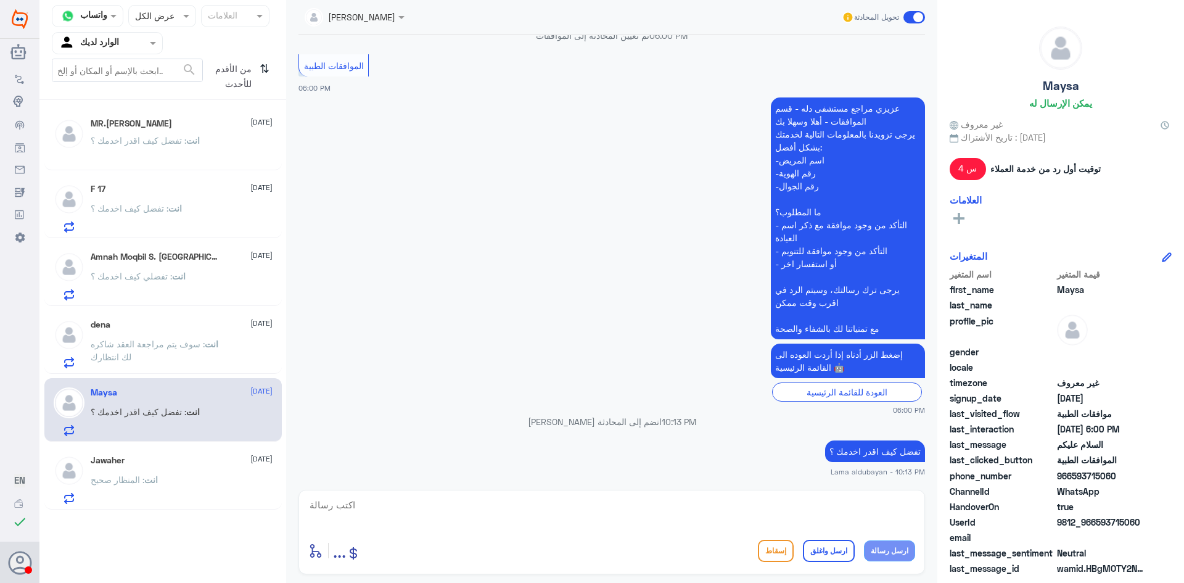
click at [186, 491] on div "انت : المنظار صحيح" at bounding box center [182, 490] width 182 height 28
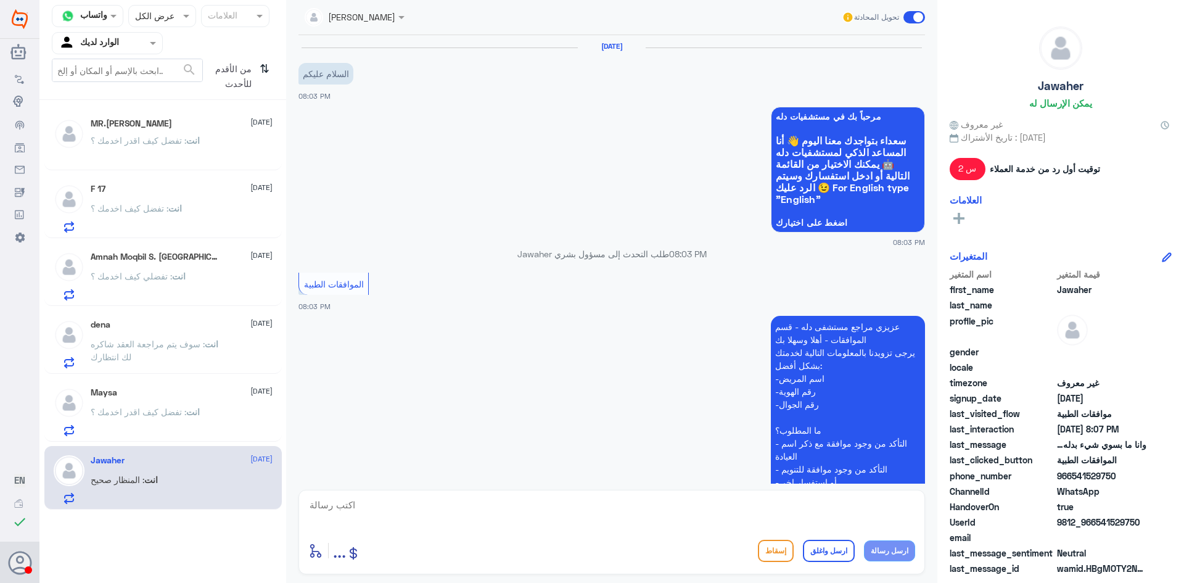
scroll to position [656, 0]
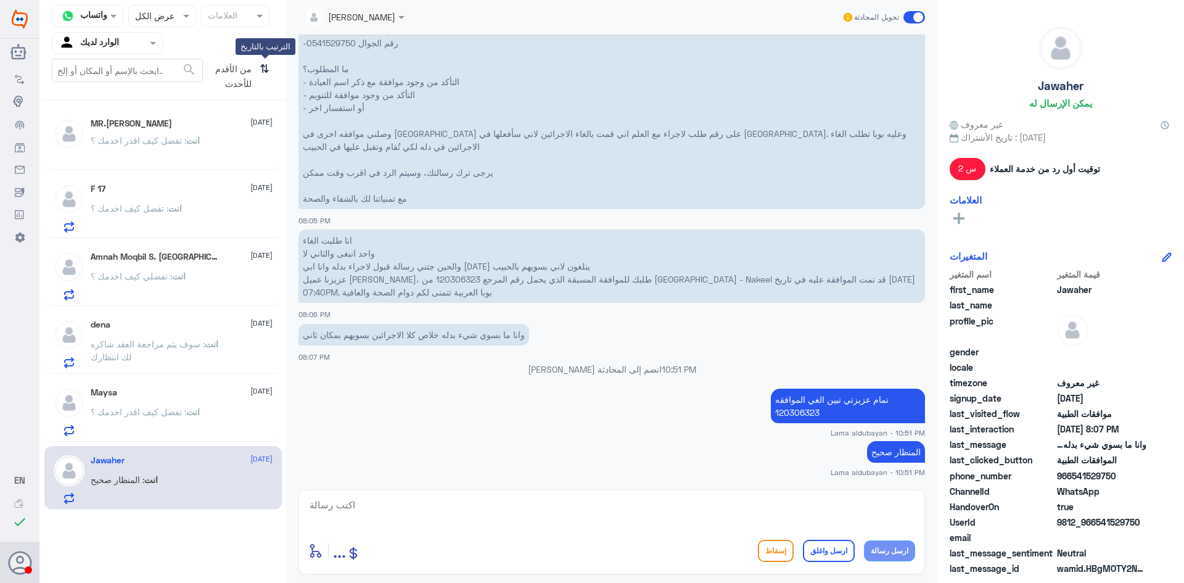
click at [266, 70] on icon "⇅" at bounding box center [265, 74] width 10 height 31
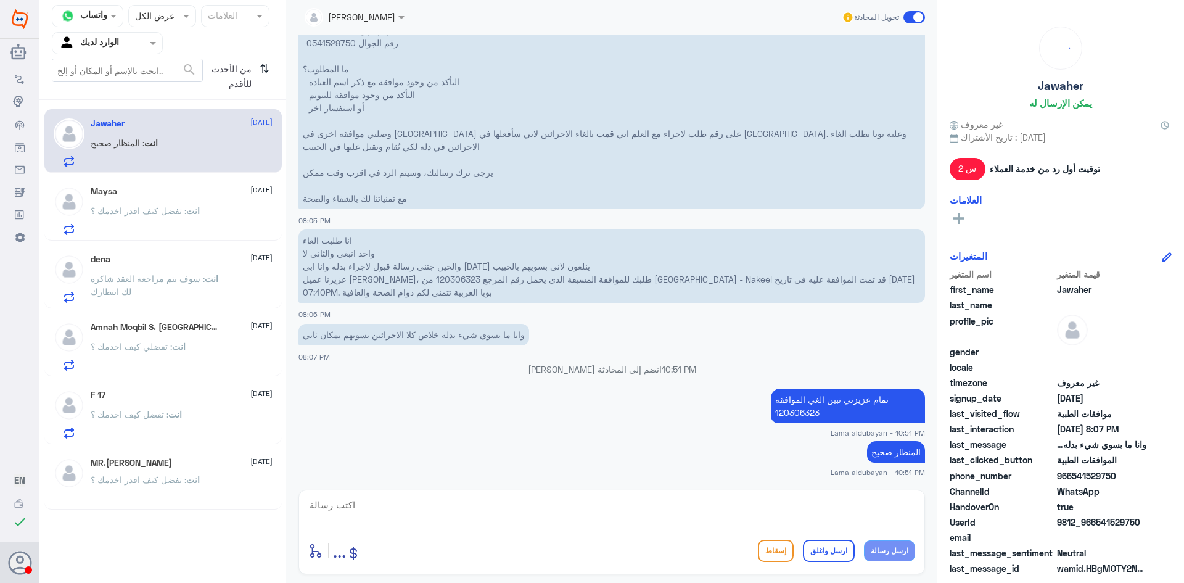
click at [206, 365] on div "انت : تفضلي كيف اخدمك ؟" at bounding box center [182, 357] width 182 height 28
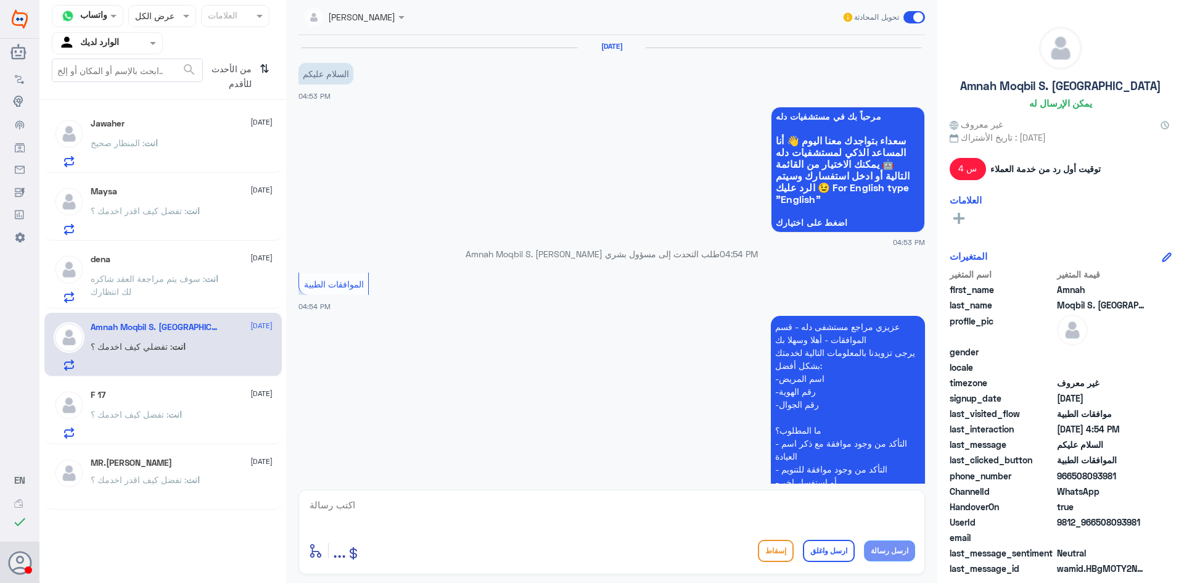
scroll to position [218, 0]
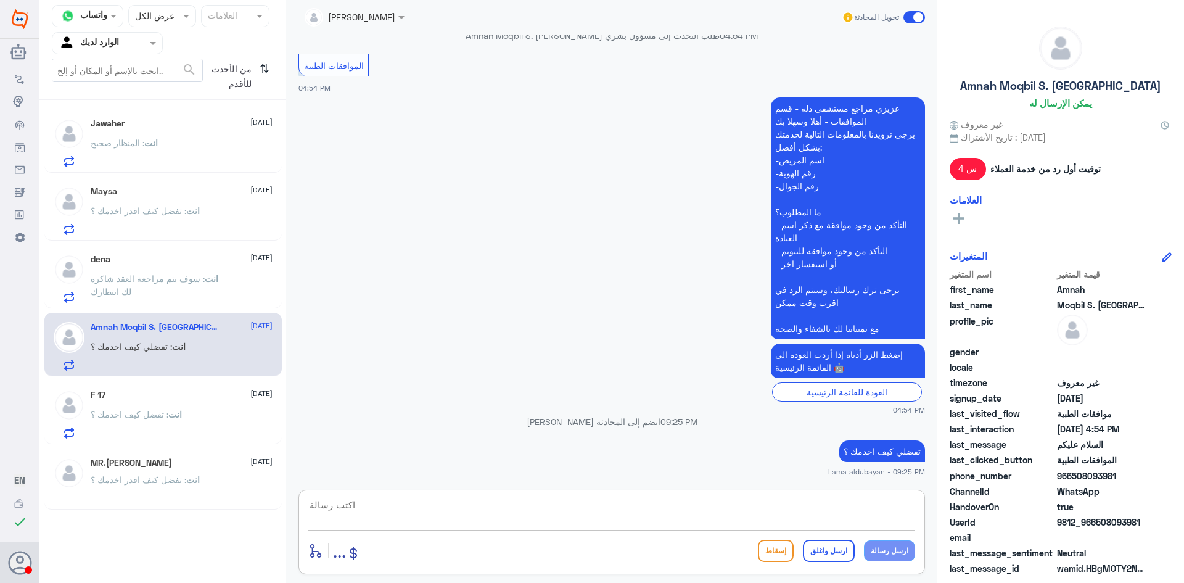
click at [440, 511] on textarea at bounding box center [611, 512] width 607 height 30
drag, startPoint x: 774, startPoint y: 509, endPoint x: 935, endPoint y: 516, distance: 161.1
click at [938, 516] on div "قناة واتساب Status × عرض الكل العلامات Agent Filter الوارد لديك search من الأحد…" at bounding box center [611, 293] width 1145 height 587
type textarea "اتمنى لك دوام الصحه والعافيه"
click at [838, 557] on button "ارسل واغلق" at bounding box center [829, 551] width 52 height 22
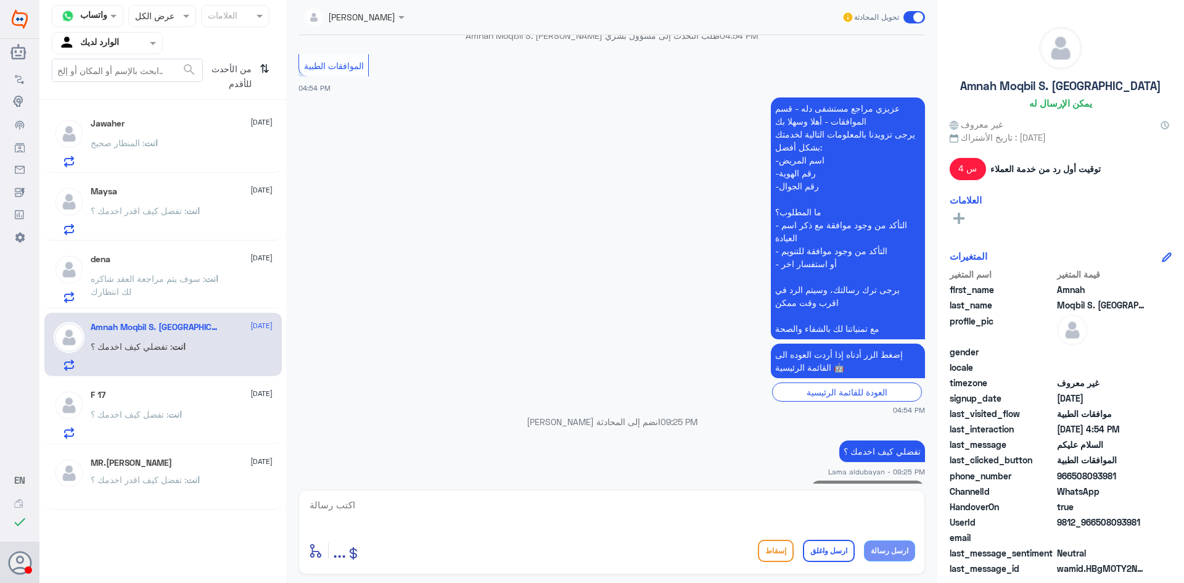
scroll to position [258, 0]
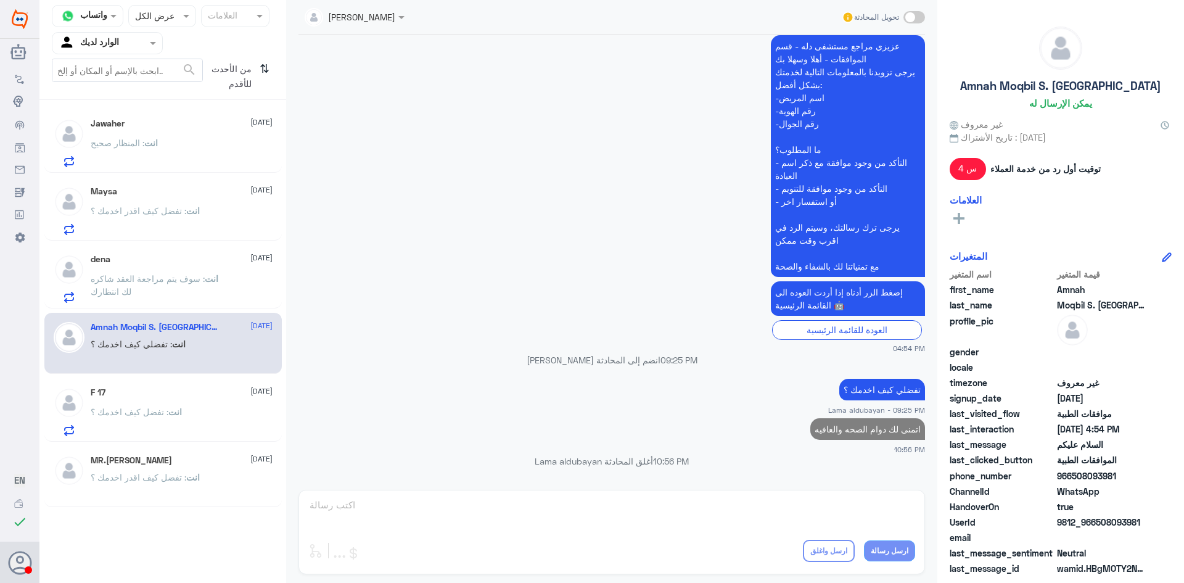
click at [194, 207] on span "انت" at bounding box center [193, 210] width 14 height 10
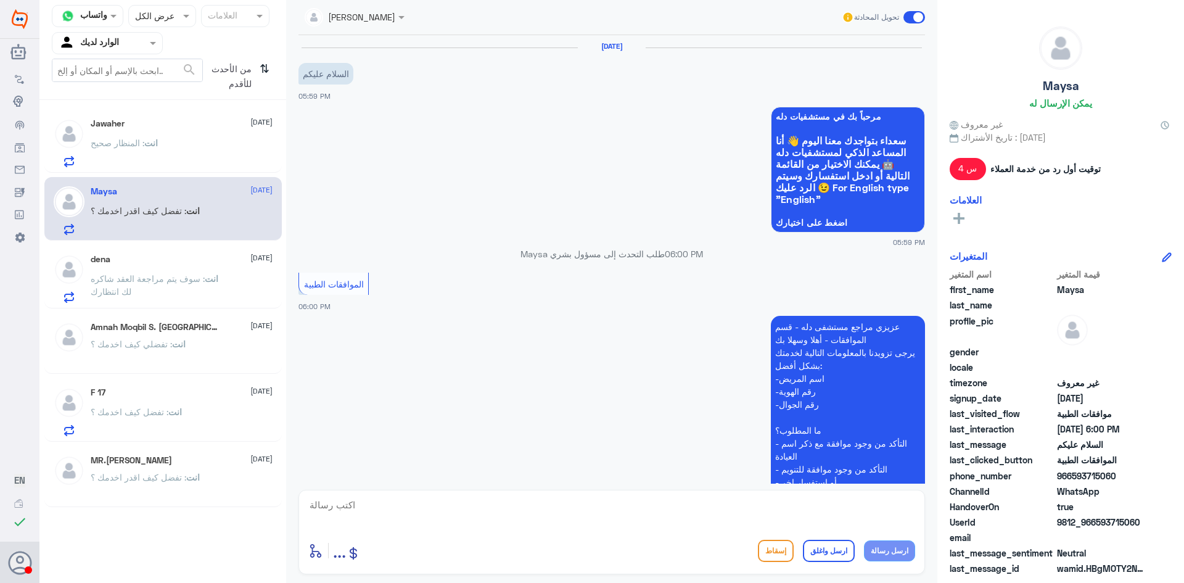
scroll to position [218, 0]
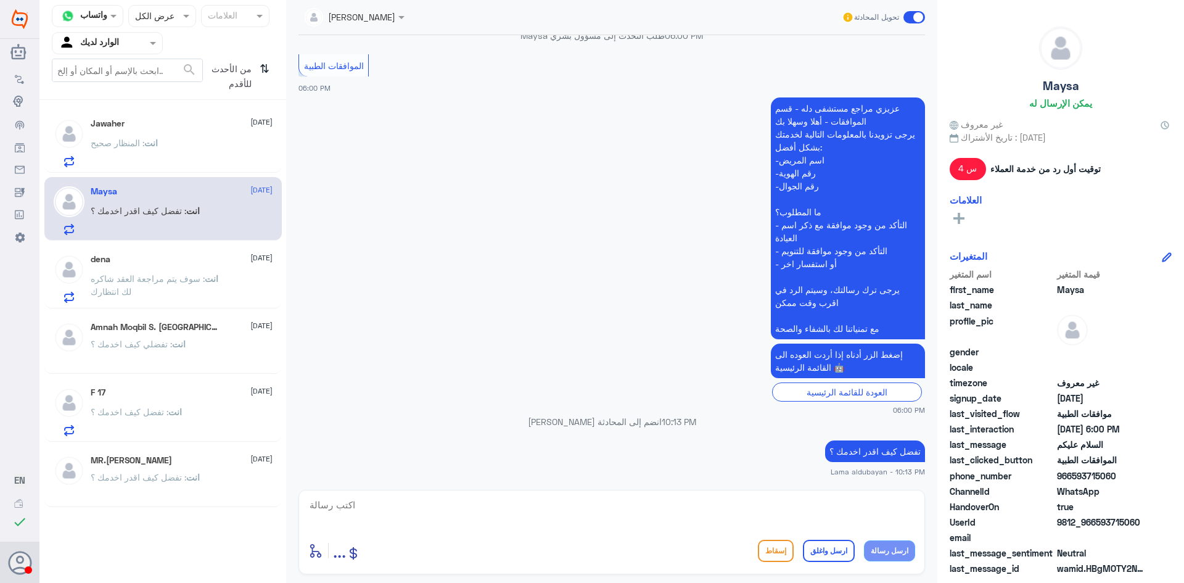
click at [572, 512] on textarea at bounding box center [611, 512] width 607 height 30
paste textarea "اتمنى لك دوام الصحه والعافيه"
type textarea "اتمنى لك دوام الصحه والعافيه"
click at [828, 548] on button "ارسل واغلق" at bounding box center [829, 551] width 52 height 22
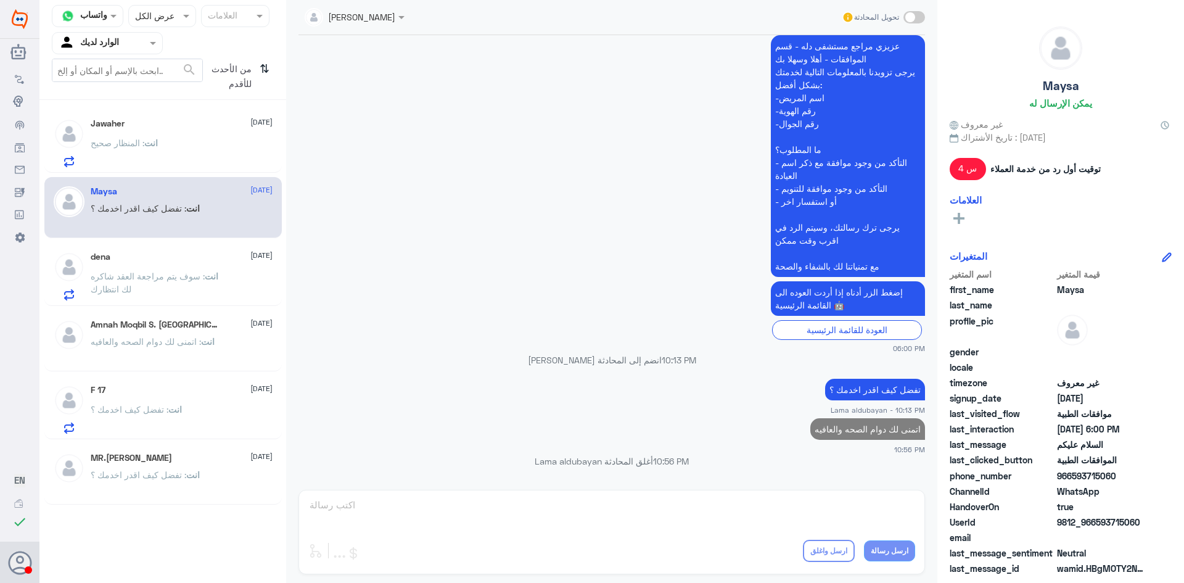
click at [149, 419] on p "انت : تفضل كيف اخدمك ؟" at bounding box center [136, 418] width 91 height 31
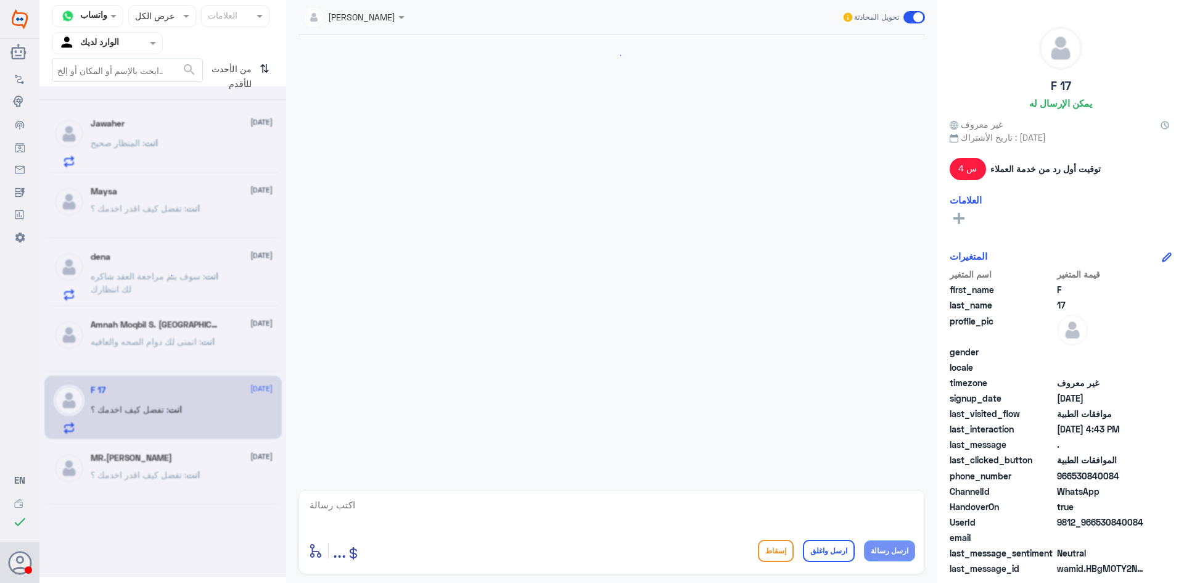
scroll to position [218, 0]
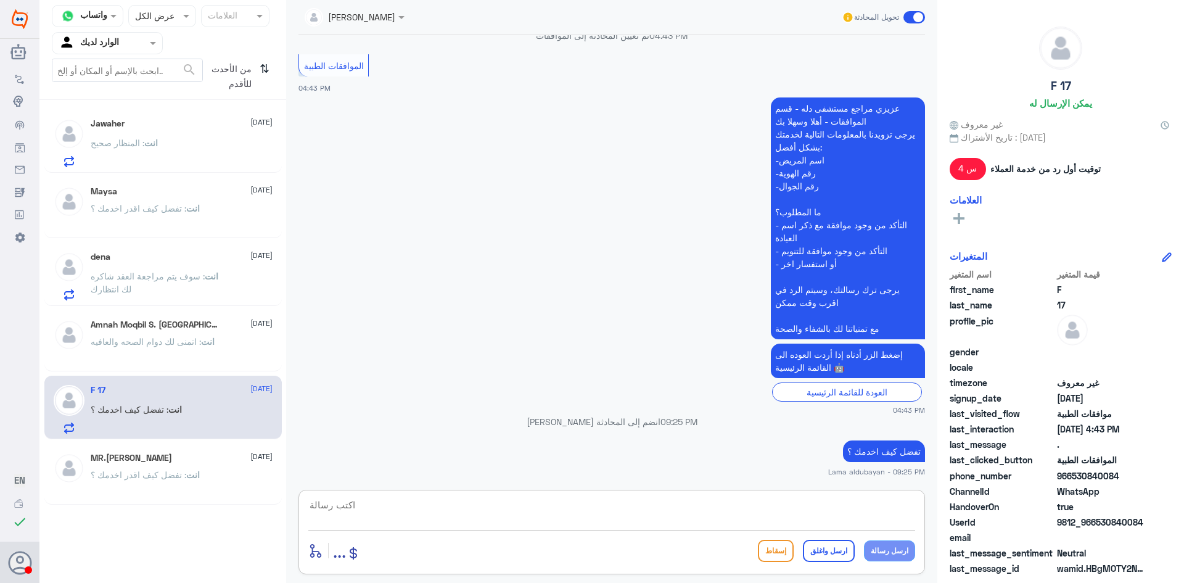
click at [687, 509] on textarea at bounding box center [611, 512] width 607 height 30
paste textarea "اتمنى لك دوام الصحه والعافيه"
type textarea "اتمنى لك دوام الصحه والعافيه"
drag, startPoint x: 829, startPoint y: 552, endPoint x: 786, endPoint y: 548, distance: 42.7
click at [831, 553] on button "ارسل واغلق" at bounding box center [829, 551] width 52 height 22
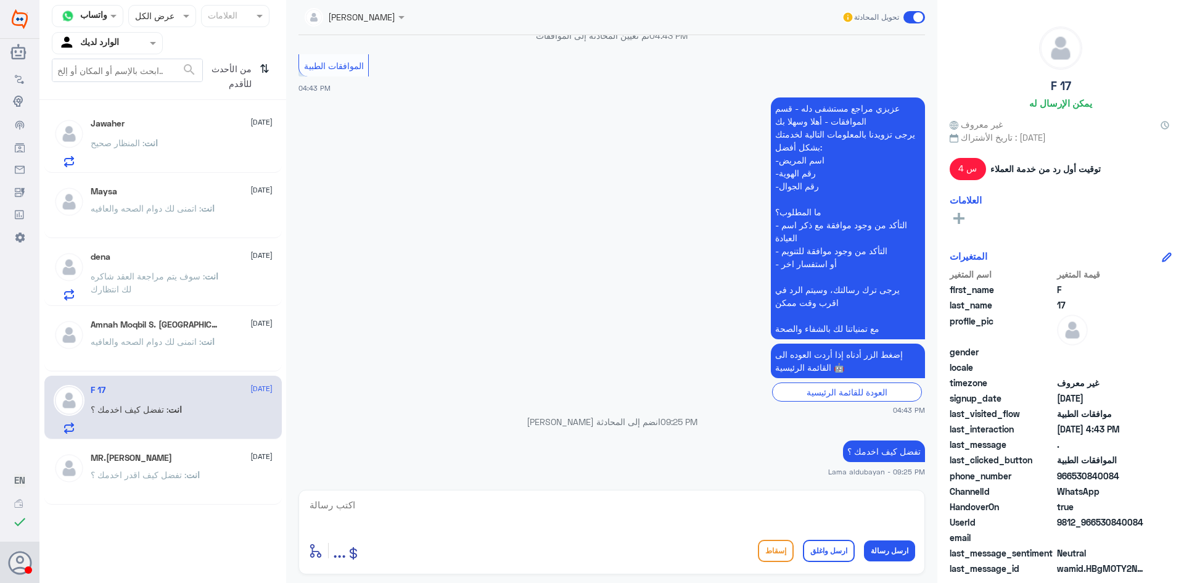
scroll to position [258, 0]
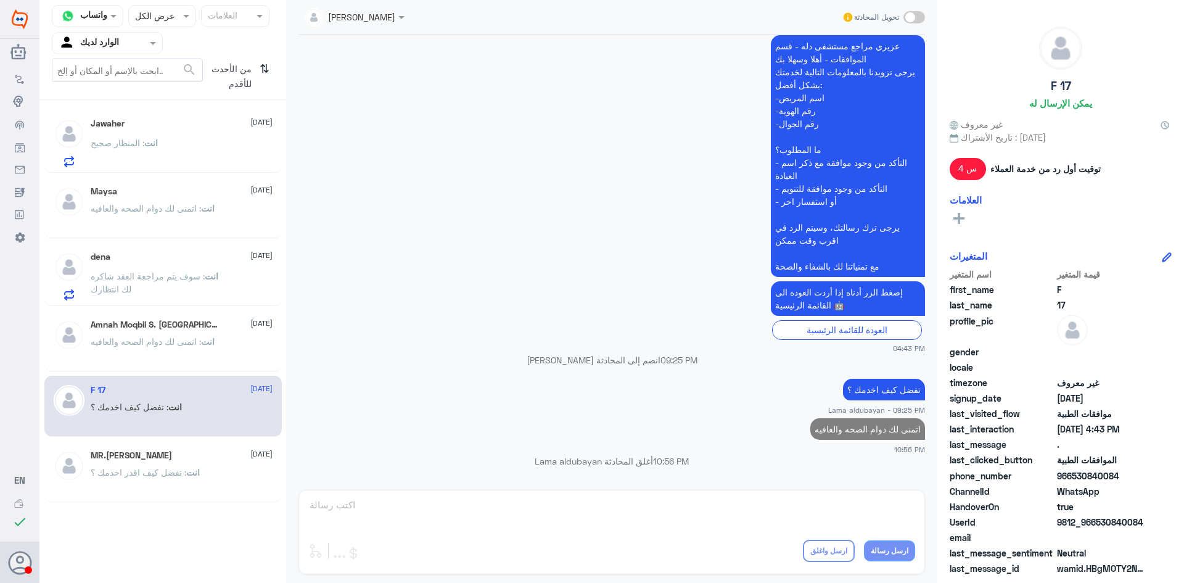
click at [289, 25] on div "Lama aldubayan تحويل المحادثة" at bounding box center [611, 17] width 651 height 35
click at [272, 67] on div "من الأحدث للأقدم ⇅" at bounding box center [238, 77] width 71 height 36
click at [262, 66] on icon "⇅" at bounding box center [265, 74] width 10 height 31
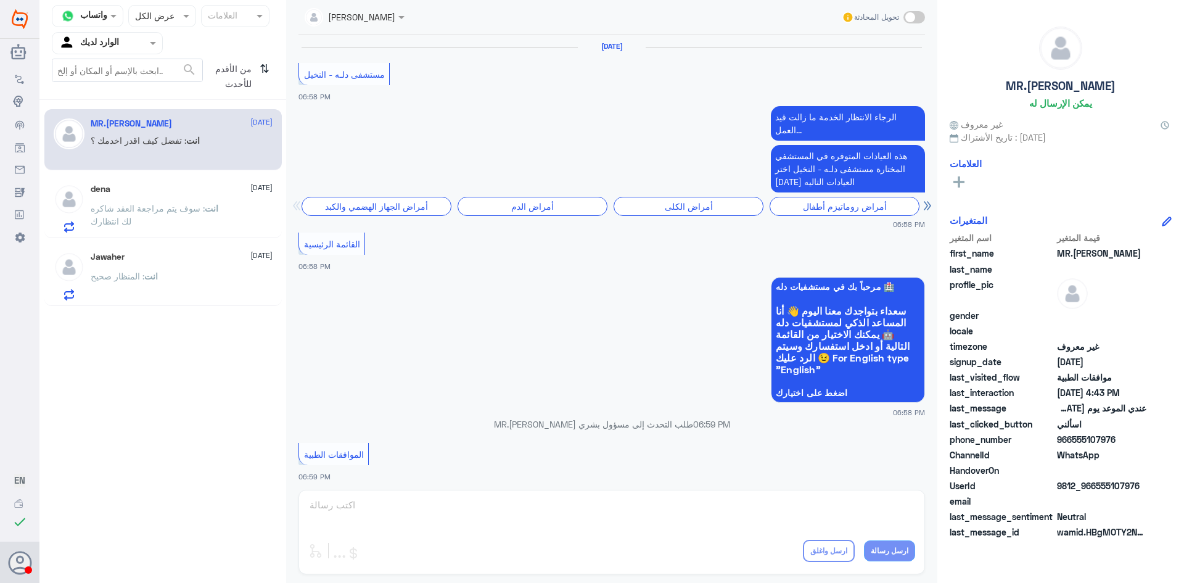
scroll to position [1182, 0]
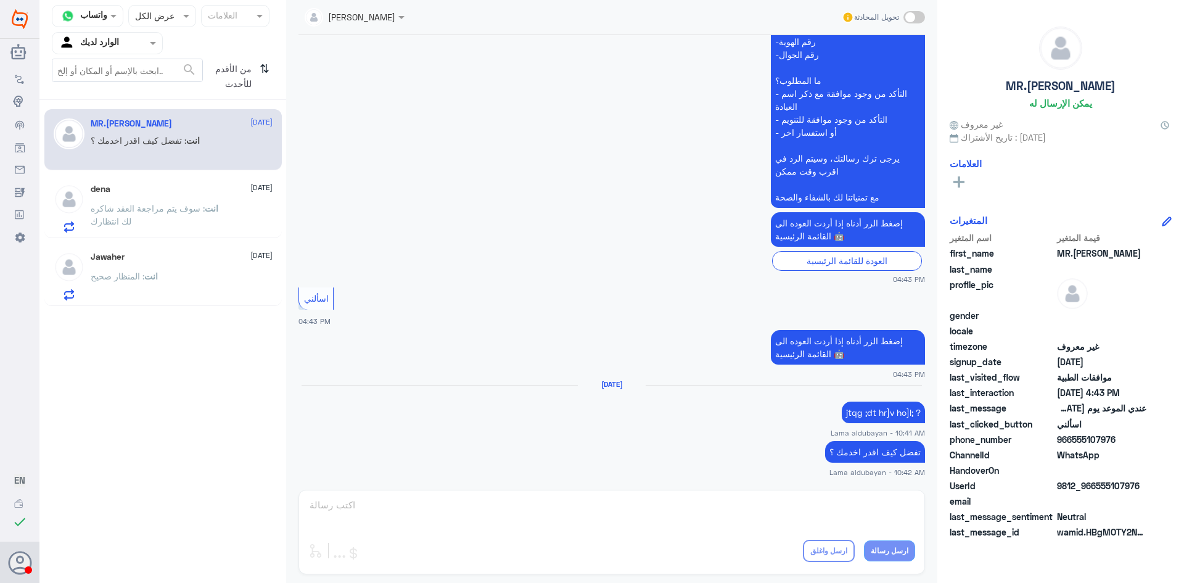
click at [254, 86] on span "من الأقدم للأحدث" at bounding box center [229, 77] width 52 height 36
click at [260, 73] on icon "⇅" at bounding box center [265, 74] width 10 height 31
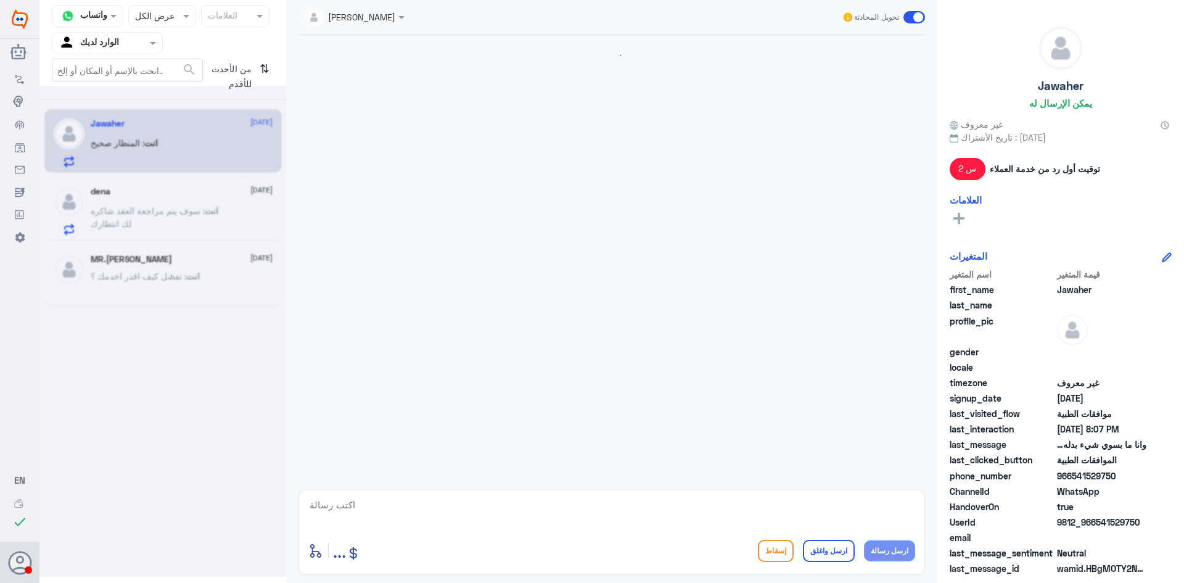
scroll to position [656, 0]
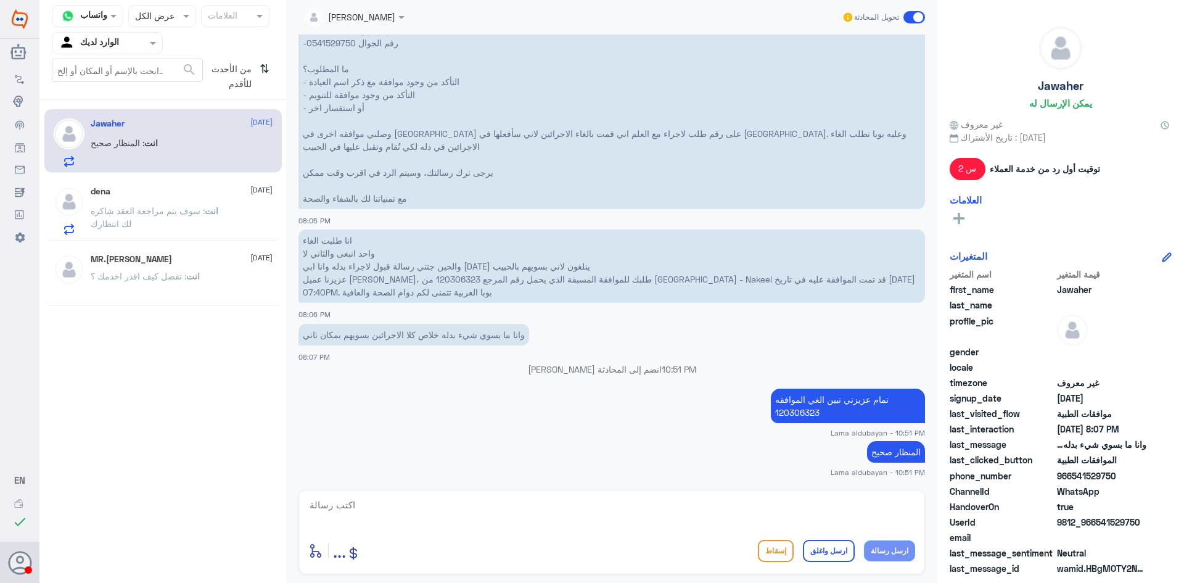
click at [790, 410] on p "تمام عزيزتي تبين الغي الموافقه 120306323" at bounding box center [848, 406] width 154 height 35
copy p "120306323"
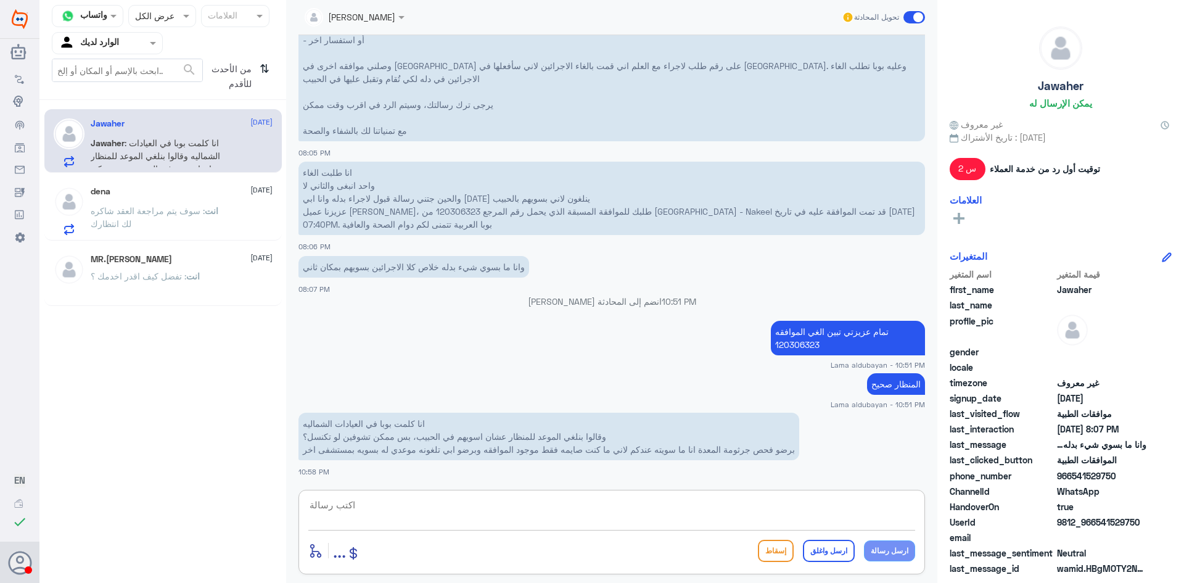
click at [641, 517] on textarea at bounding box center [611, 512] width 607 height 30
click at [795, 510] on textarea at bounding box center [611, 512] width 607 height 30
type textarea "سوف يتم مراجعة طلب الالغاء مع قسم المناظير [DATE] في حال لم يتم الاستفاده من ال…"
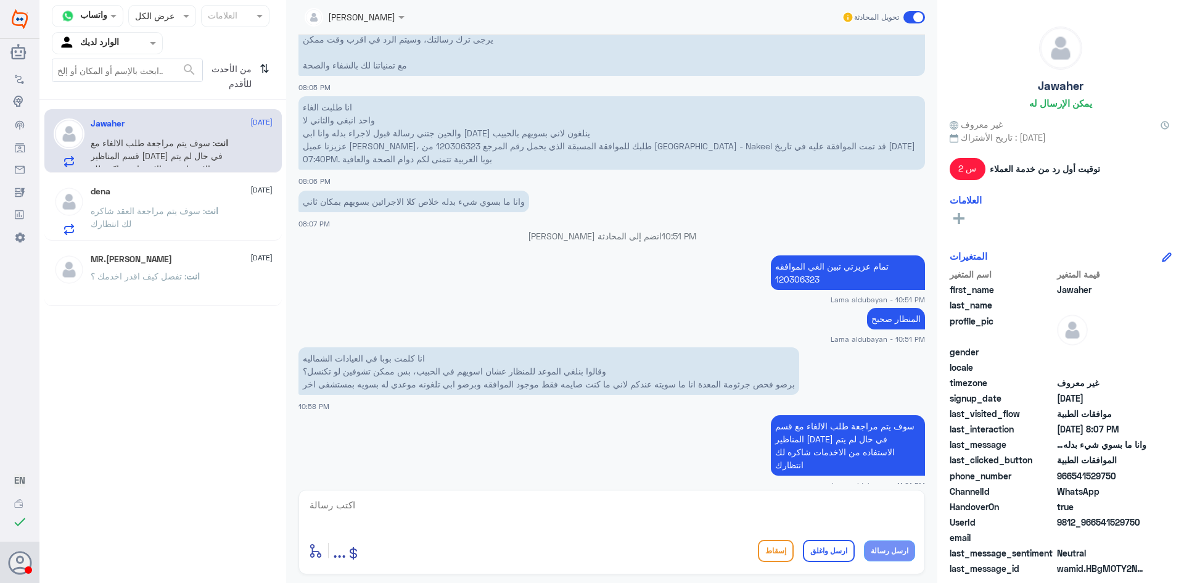
click at [173, 224] on p "انت : سوف يتم مراجعة العقد شاكره لك انتظارك" at bounding box center [160, 219] width 139 height 31
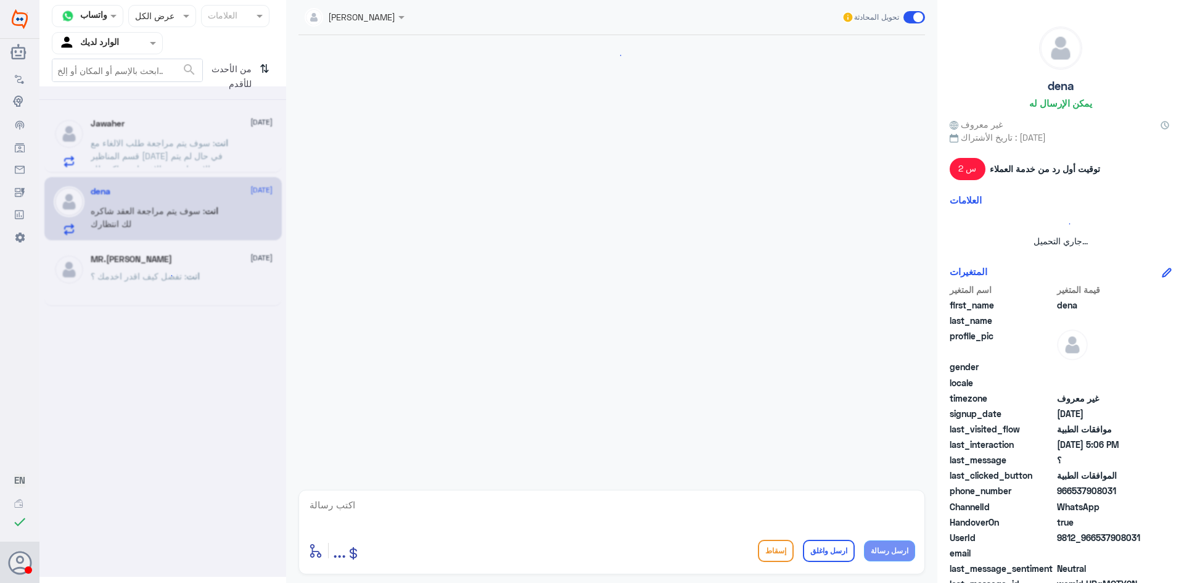
scroll to position [701, 0]
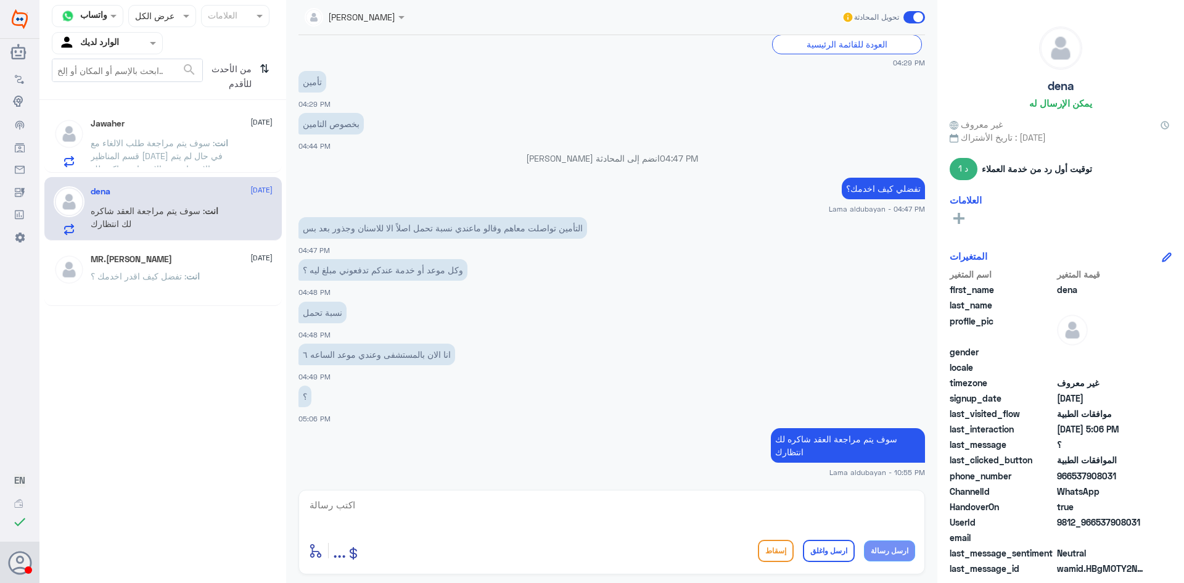
click at [211, 278] on div "انت : تفضل كيف اقدر اخدمك ؟" at bounding box center [182, 287] width 182 height 28
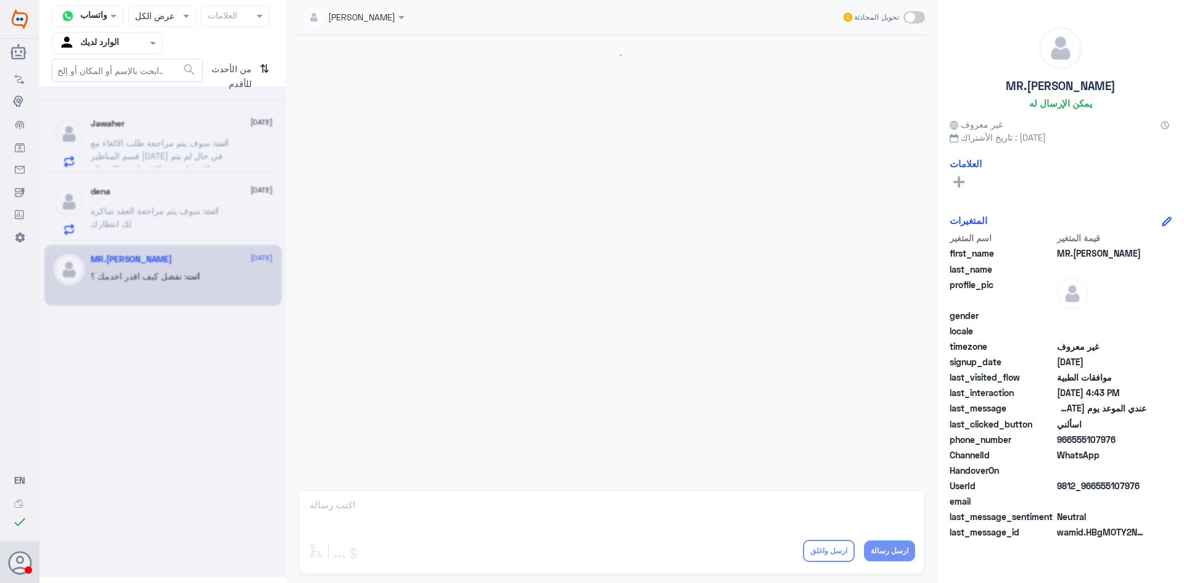
scroll to position [1182, 0]
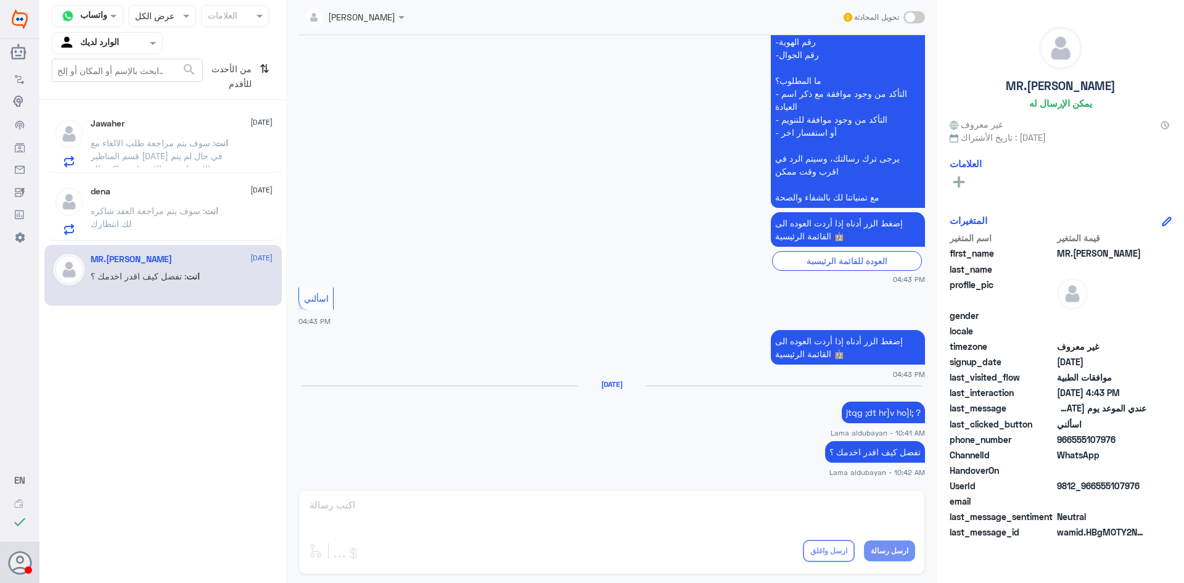
click at [139, 388] on div "قناة واتساب Status × عرض الكل العلامات Agent Filter الوارد لديك search من الأحد…" at bounding box center [162, 293] width 247 height 587
click at [220, 137] on p "انت : سوف يتم مراجعة طلب الالغاء مع قسم المناظير [DATE] في حال لم يتم الاستفاده…" at bounding box center [160, 151] width 139 height 31
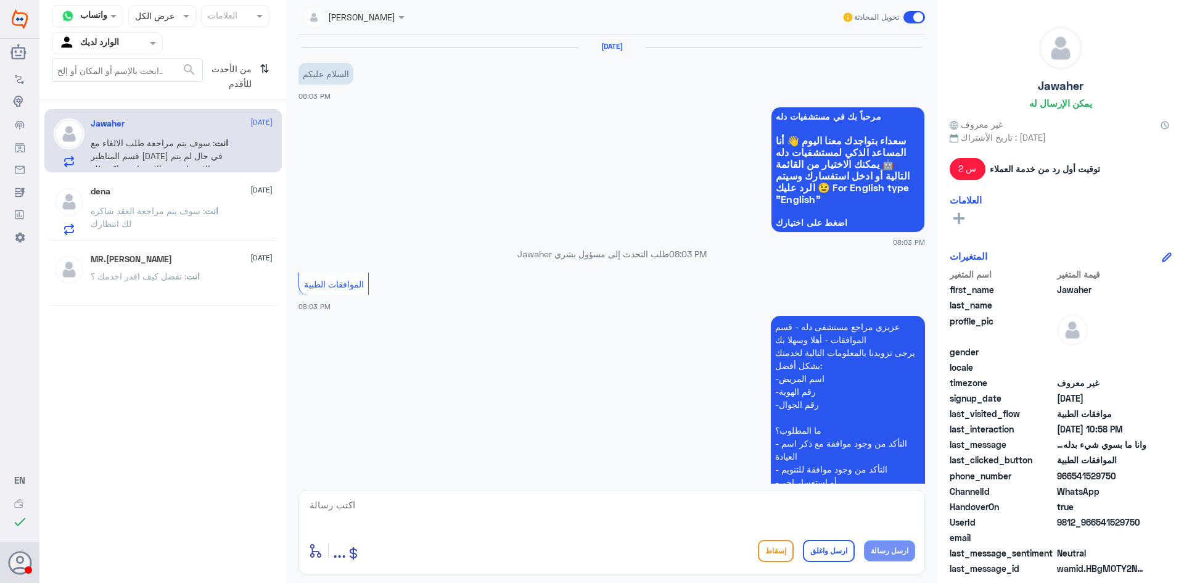
scroll to position [790, 0]
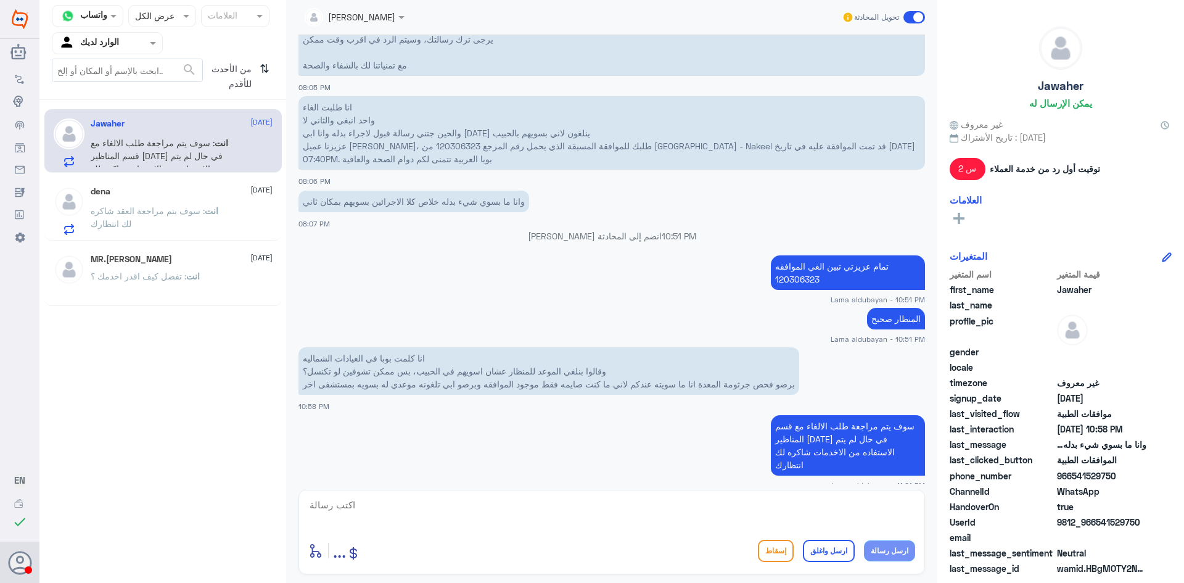
click at [527, 515] on textarea at bounding box center [611, 512] width 607 height 30
click at [542, 506] on textarea at bounding box center [611, 512] width 607 height 30
click at [259, 69] on div "من الأحدث للأقدم ⇅" at bounding box center [238, 77] width 71 height 36
click at [151, 46] on span at bounding box center [154, 42] width 15 height 13
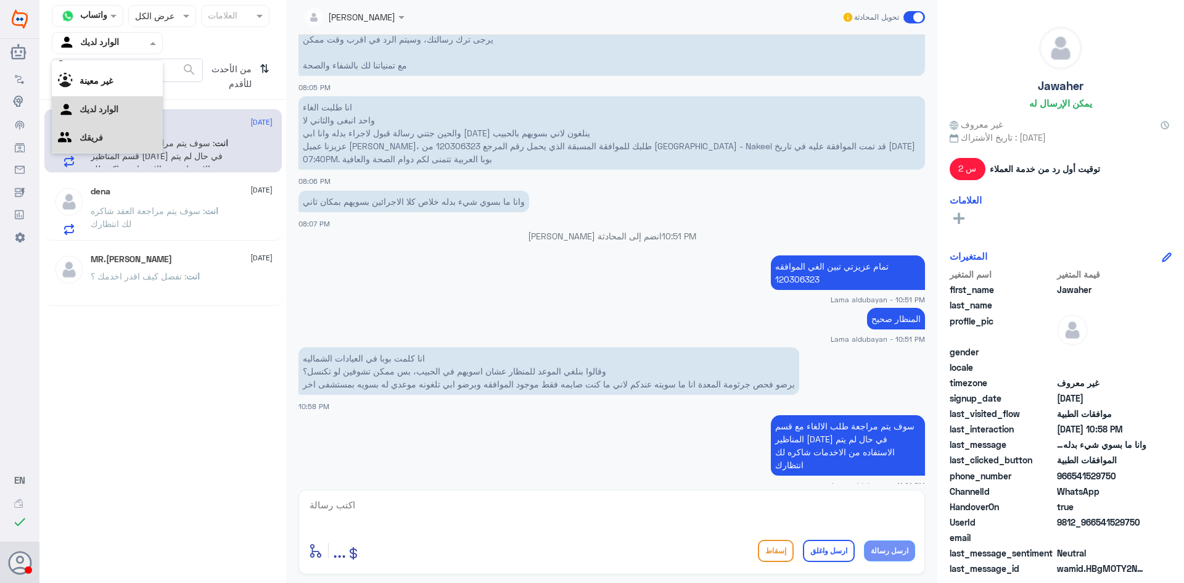
click at [130, 141] on div "فريقك" at bounding box center [107, 139] width 111 height 28
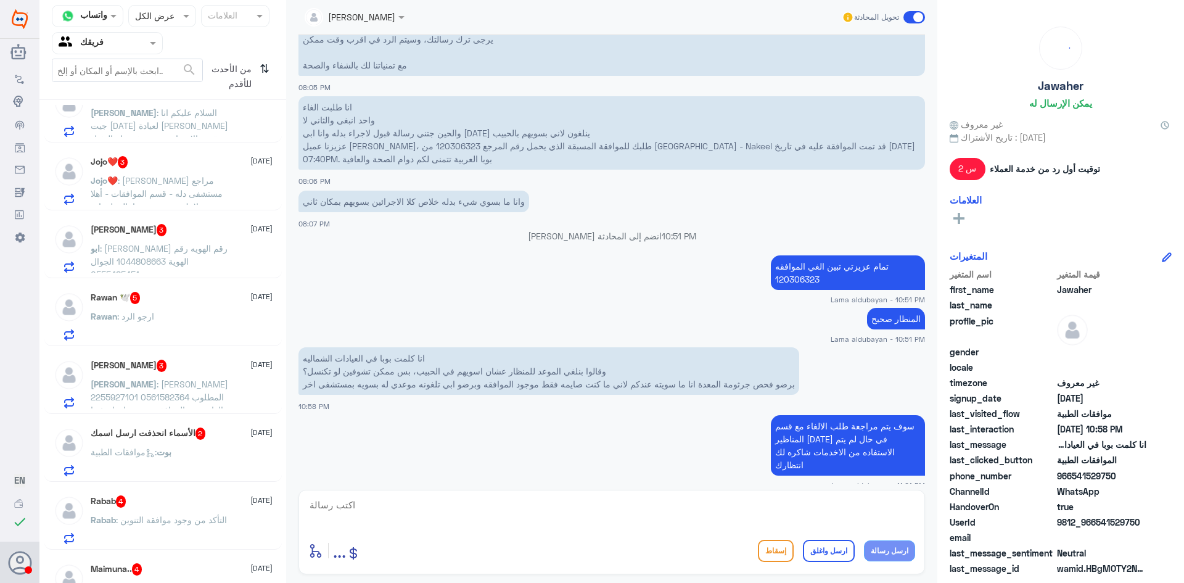
scroll to position [370, 0]
click at [257, 80] on div "من الأحدث للأقدم ⇅" at bounding box center [238, 77] width 71 height 36
click at [260, 72] on icon "⇅" at bounding box center [265, 74] width 10 height 31
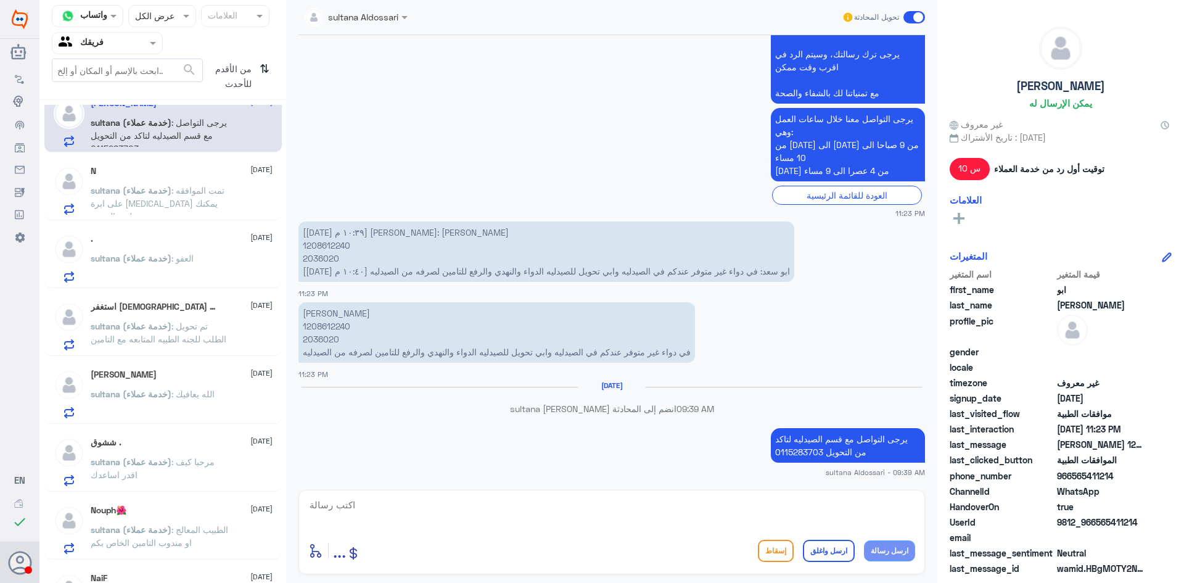
scroll to position [0, 0]
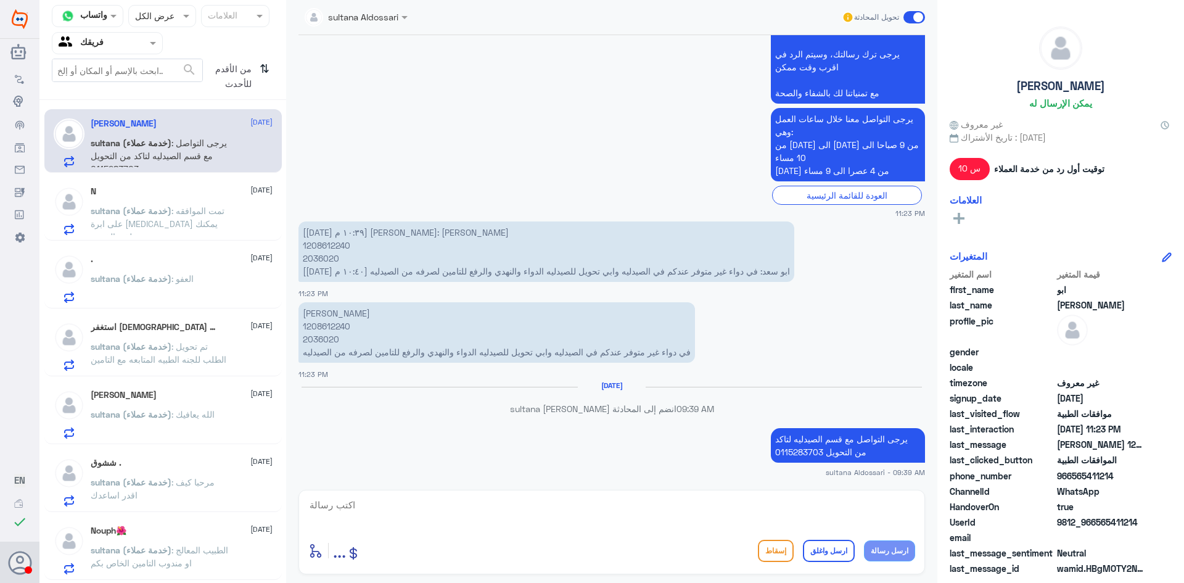
click at [216, 225] on p "sultana (خدمة عملاء) : تمت الموافقه على ابرة [MEDICAL_DATA] يمكنك تلقي الخدمة" at bounding box center [160, 219] width 139 height 31
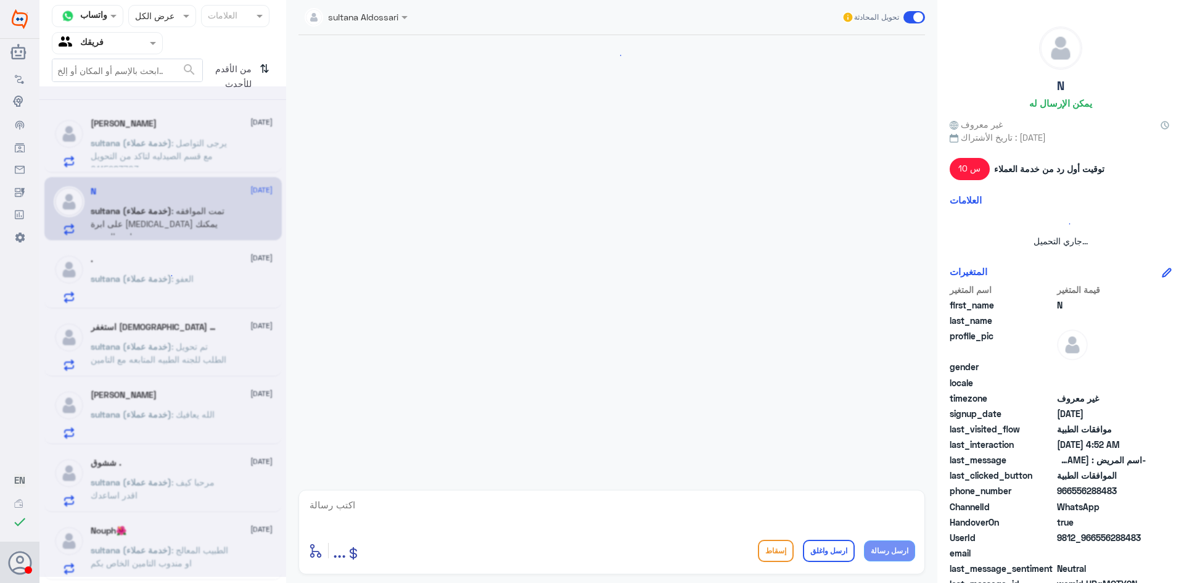
scroll to position [1180, 0]
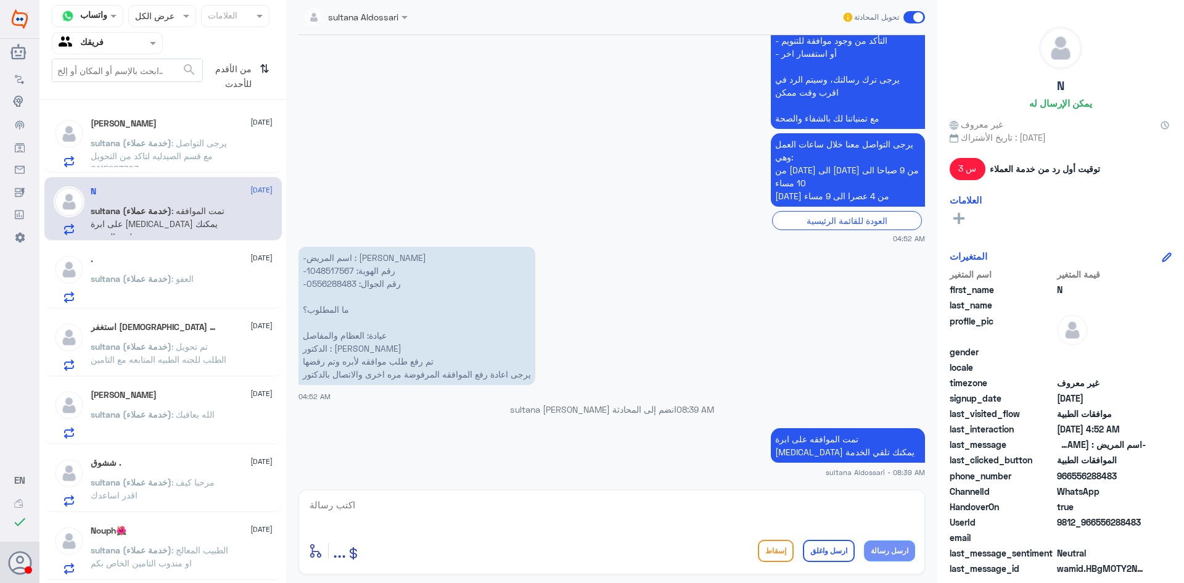
click at [194, 273] on span ": العفو" at bounding box center [182, 278] width 22 height 10
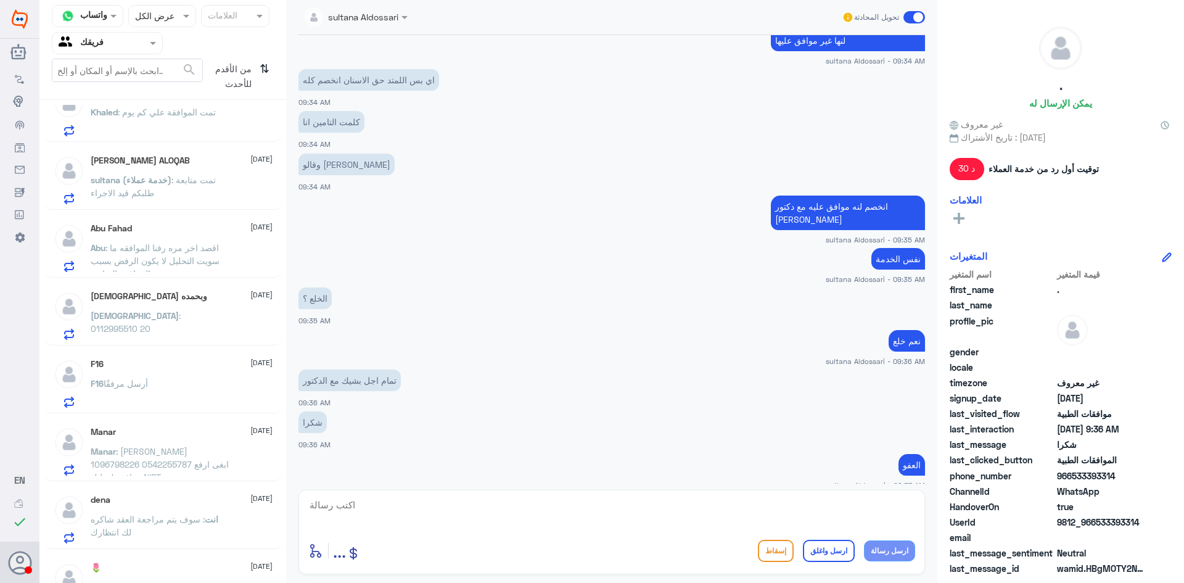
scroll to position [880, 0]
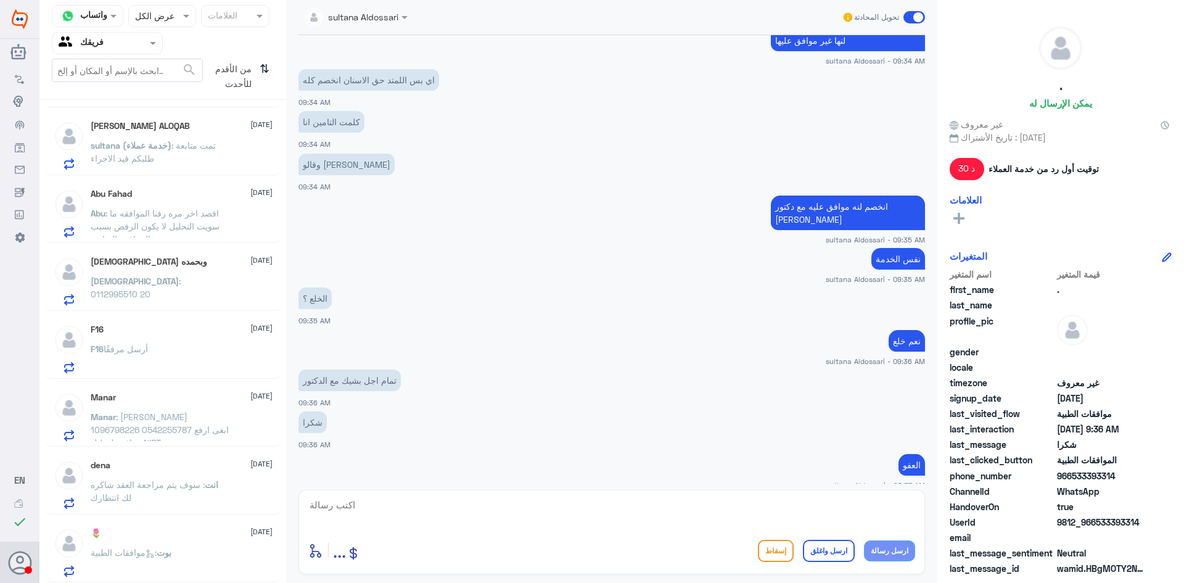
click at [226, 548] on div "🌷 [DATE] بوت : موافقات الطبية" at bounding box center [182, 552] width 182 height 49
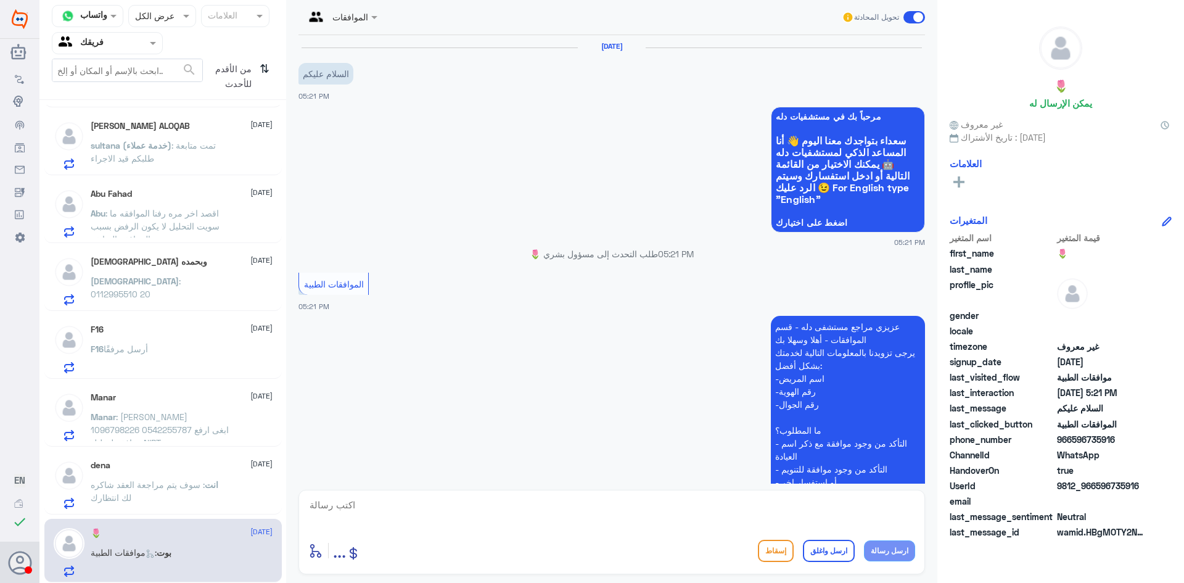
click at [176, 480] on span ": سوف يتم مراجعة العقد شاكره لك انتظارك" at bounding box center [148, 490] width 114 height 23
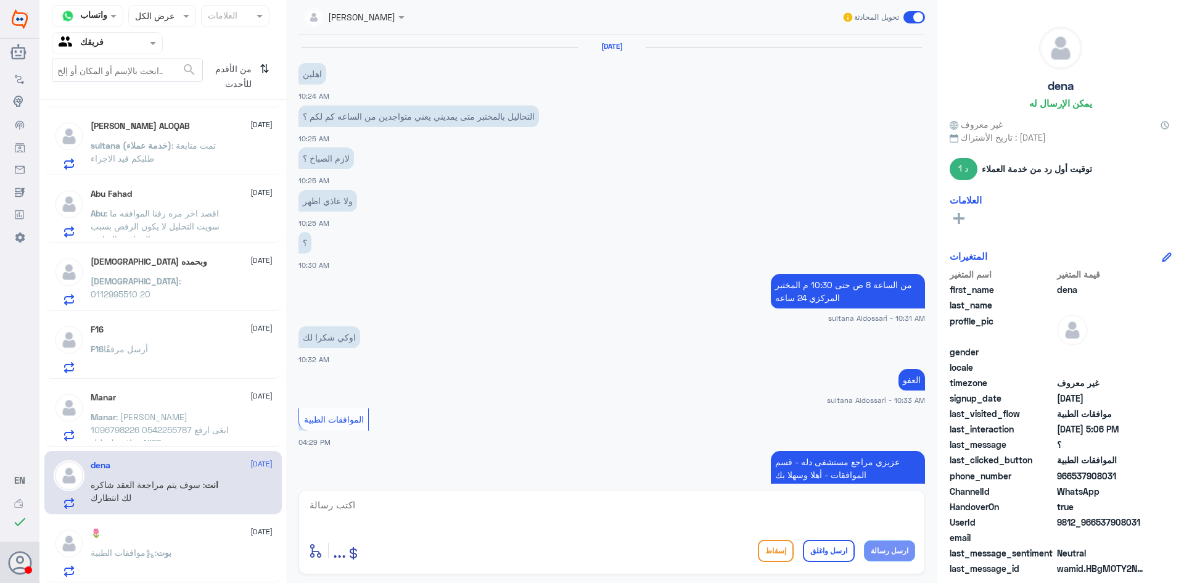
scroll to position [701, 0]
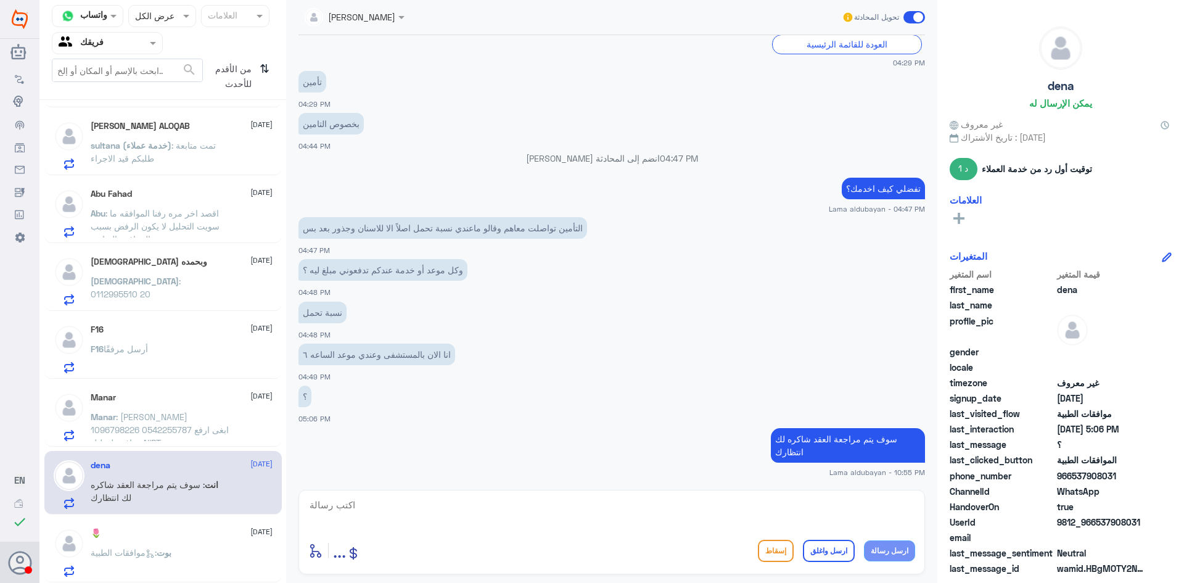
click at [130, 424] on span ": [PERSON_NAME] 1096798226 0542255787 ابغى ارفع موافقة لتحليل NIPT" at bounding box center [160, 429] width 138 height 36
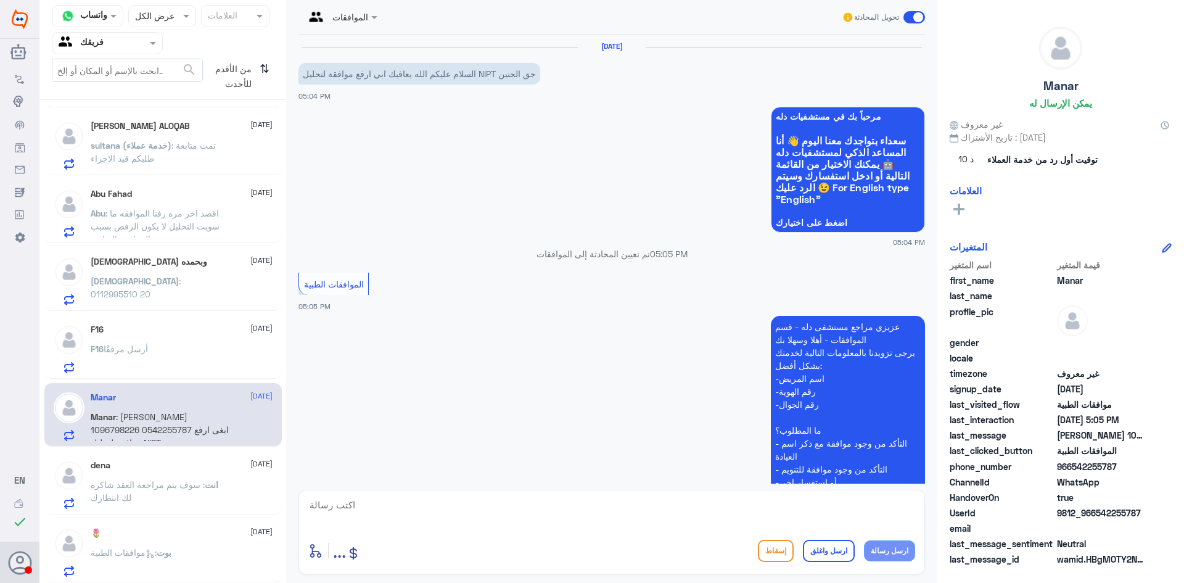
scroll to position [237, 0]
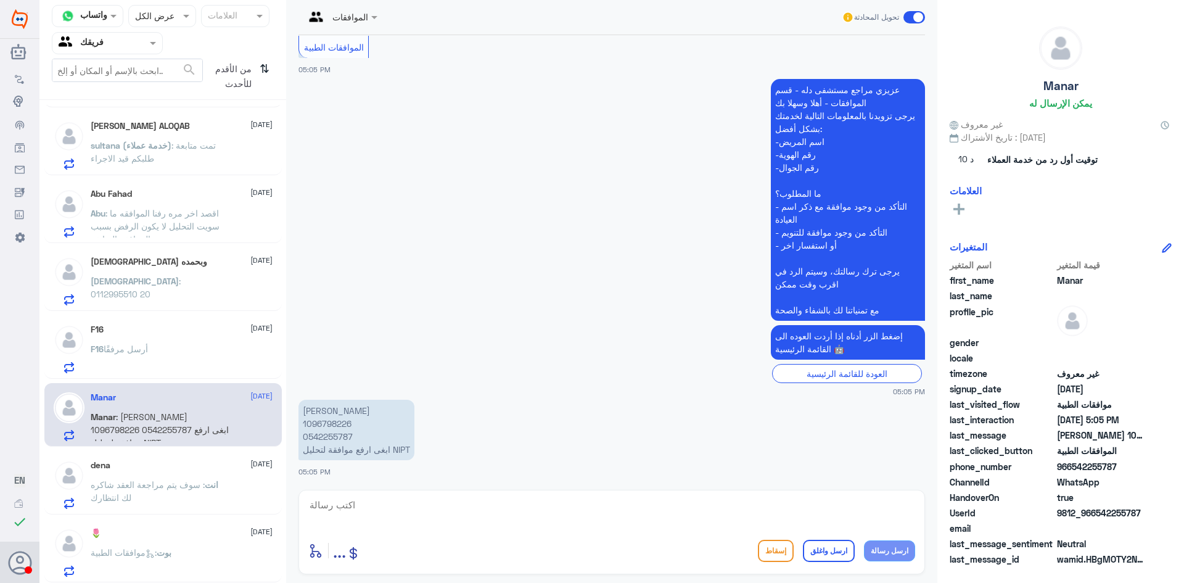
click at [150, 345] on div "F16 [DATE] F16 أرسل مرفقًا" at bounding box center [182, 348] width 182 height 49
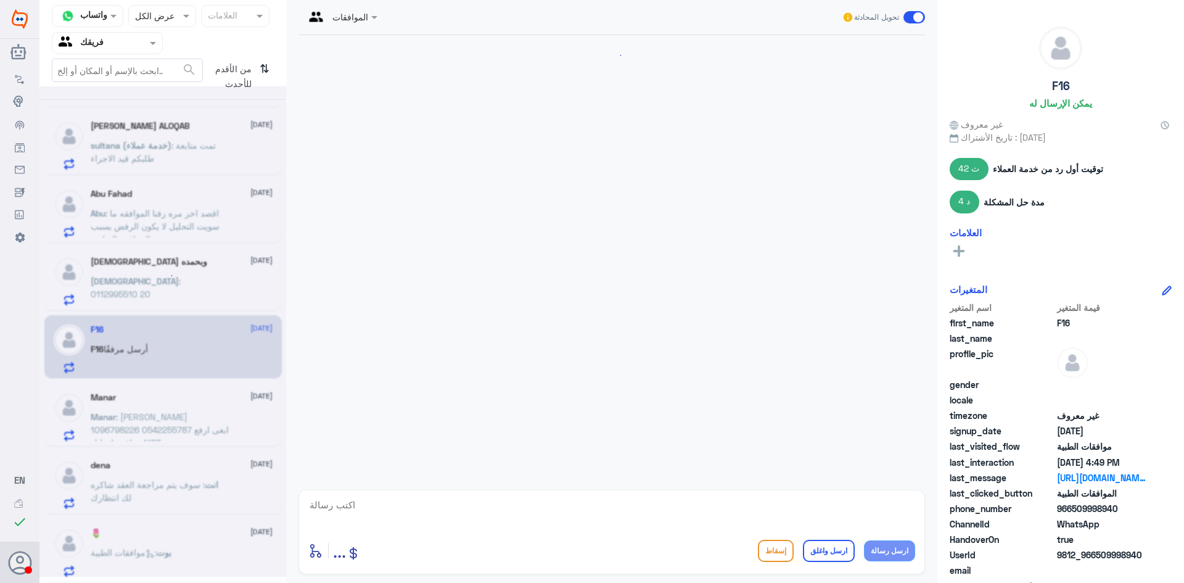
scroll to position [1197, 0]
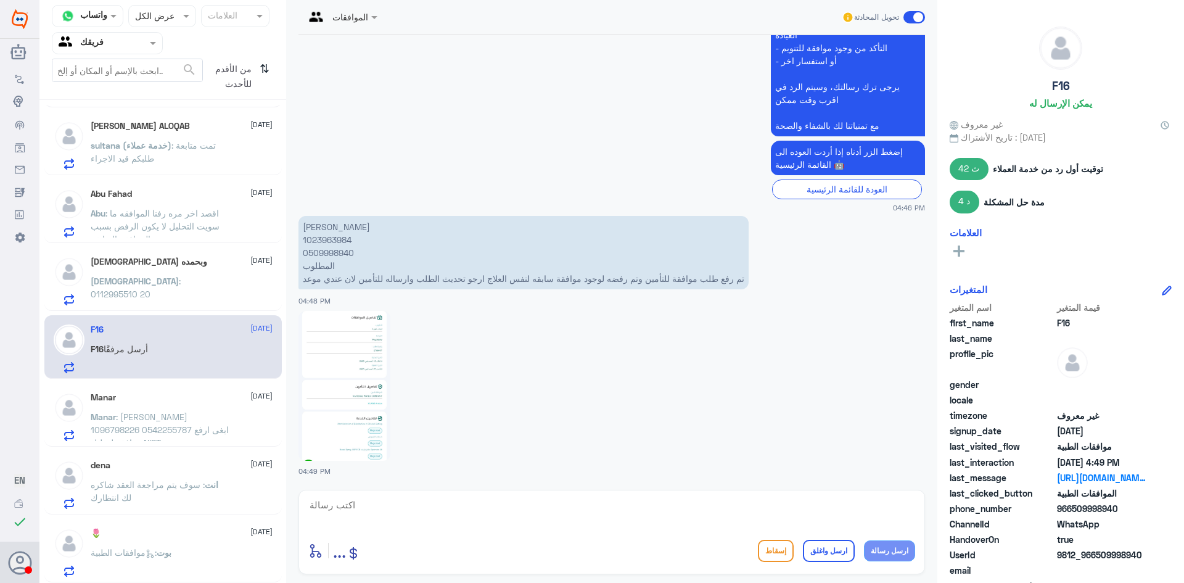
click at [194, 274] on div "[DEMOGRAPHIC_DATA] وبحمده [DATE] [DEMOGRAPHIC_DATA] : 0112995510 20" at bounding box center [182, 281] width 182 height 49
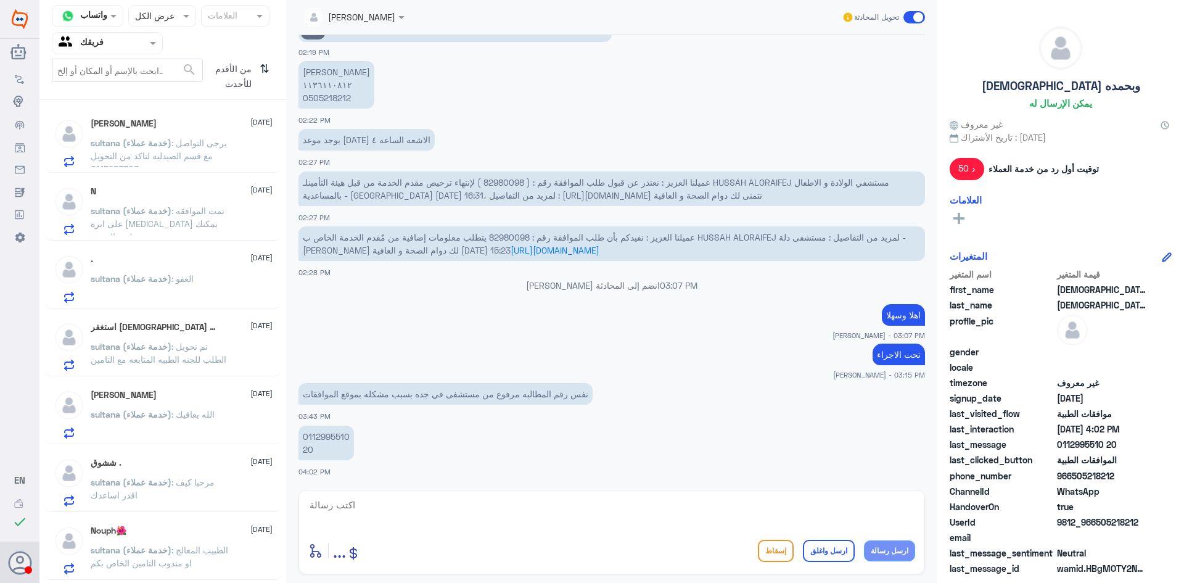
click at [242, 75] on span "من الأقدم للأحدث" at bounding box center [229, 77] width 52 height 36
click at [259, 72] on div "من الأقدم للأحدث ⇅" at bounding box center [238, 77] width 71 height 36
click at [262, 70] on icon "⇅" at bounding box center [265, 74] width 10 height 31
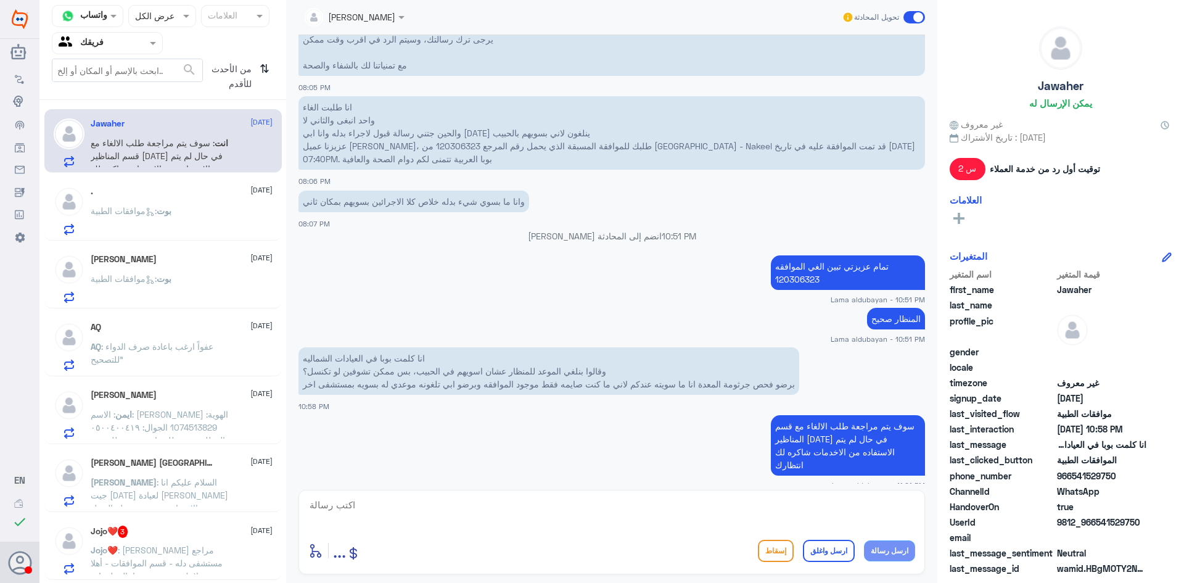
click at [161, 46] on span at bounding box center [154, 42] width 15 height 13
click at [134, 107] on div "الوارد لديك" at bounding box center [107, 110] width 111 height 28
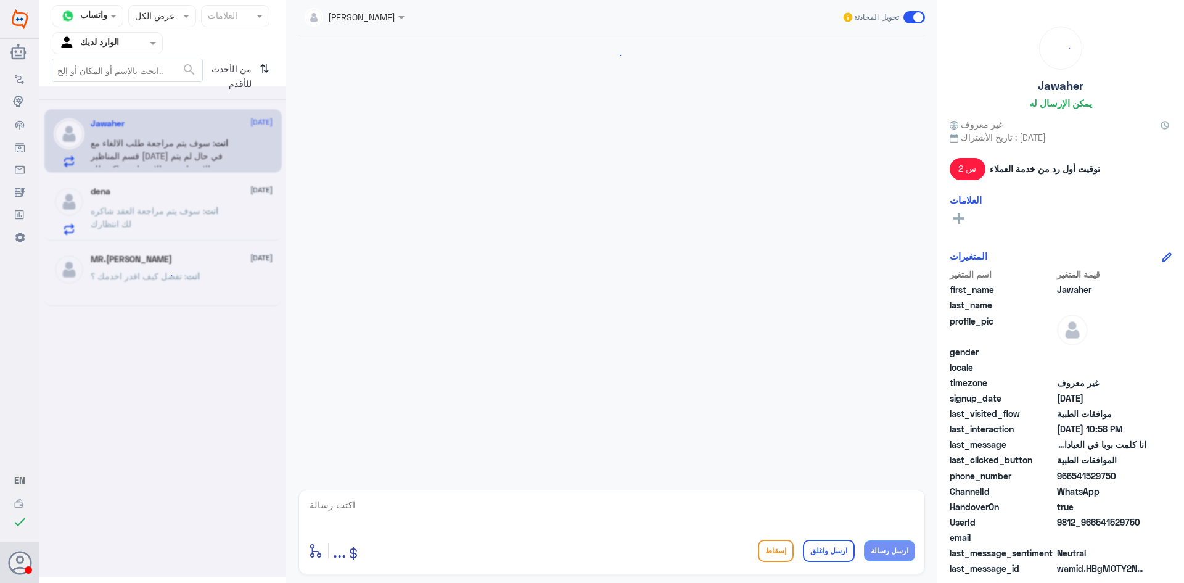
scroll to position [790, 0]
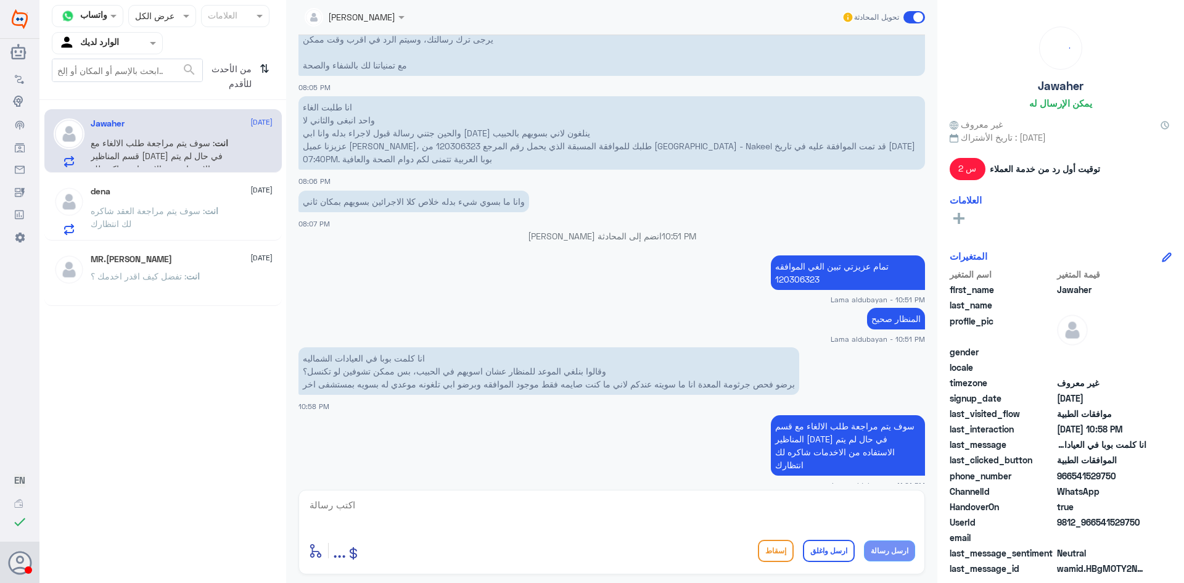
click at [157, 48] on span at bounding box center [154, 42] width 15 height 13
click at [111, 134] on div "فريقك" at bounding box center [107, 139] width 111 height 28
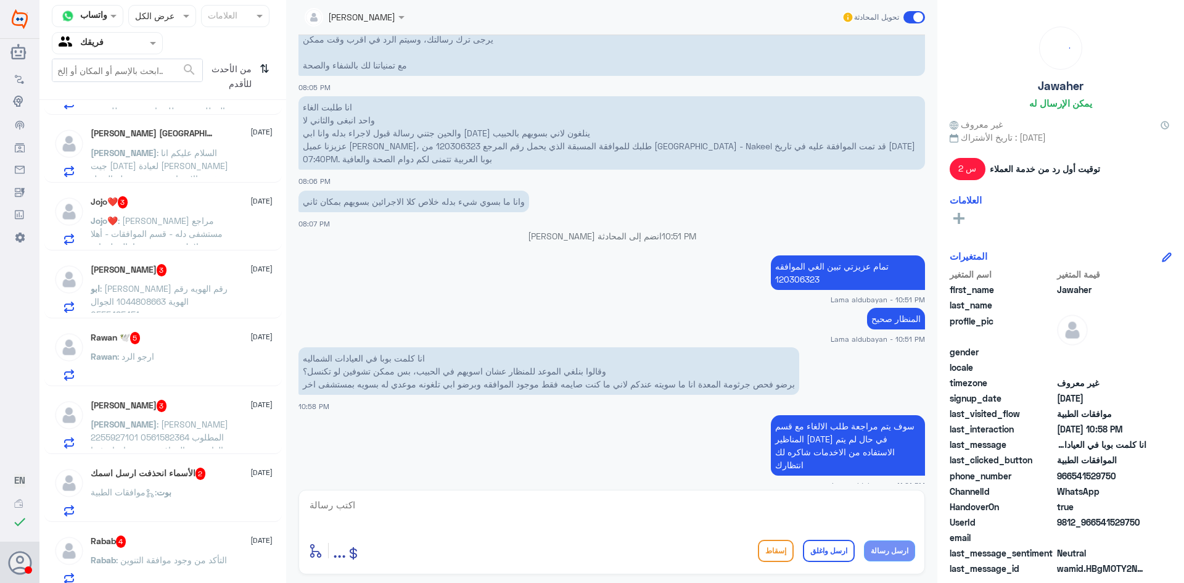
scroll to position [0, 0]
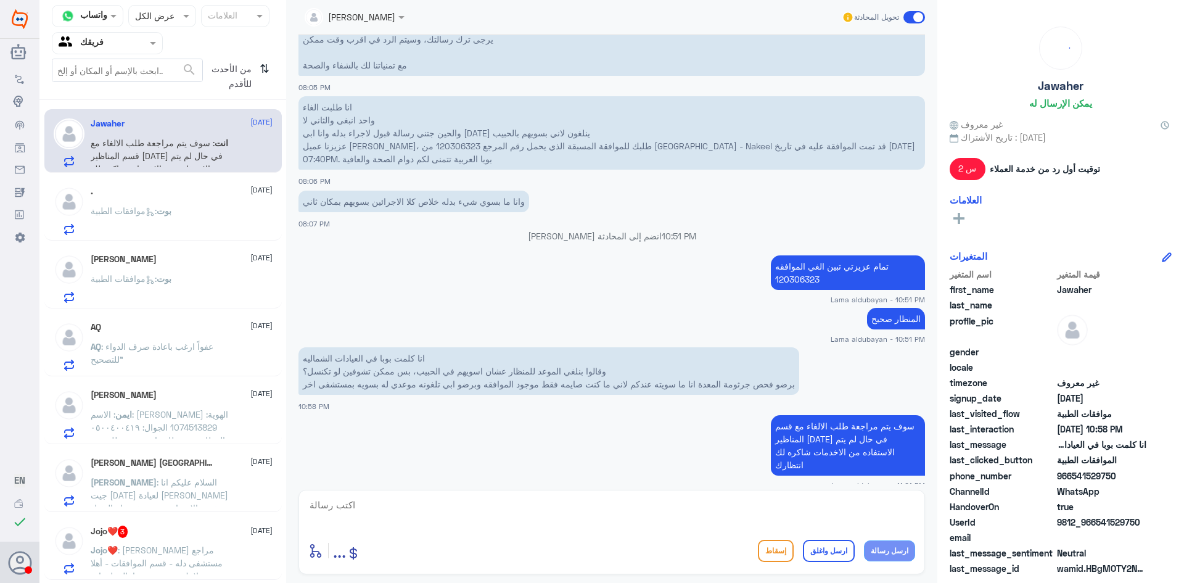
click at [152, 47] on span at bounding box center [154, 42] width 15 height 13
click at [133, 112] on div "الوارد لديك" at bounding box center [107, 110] width 111 height 28
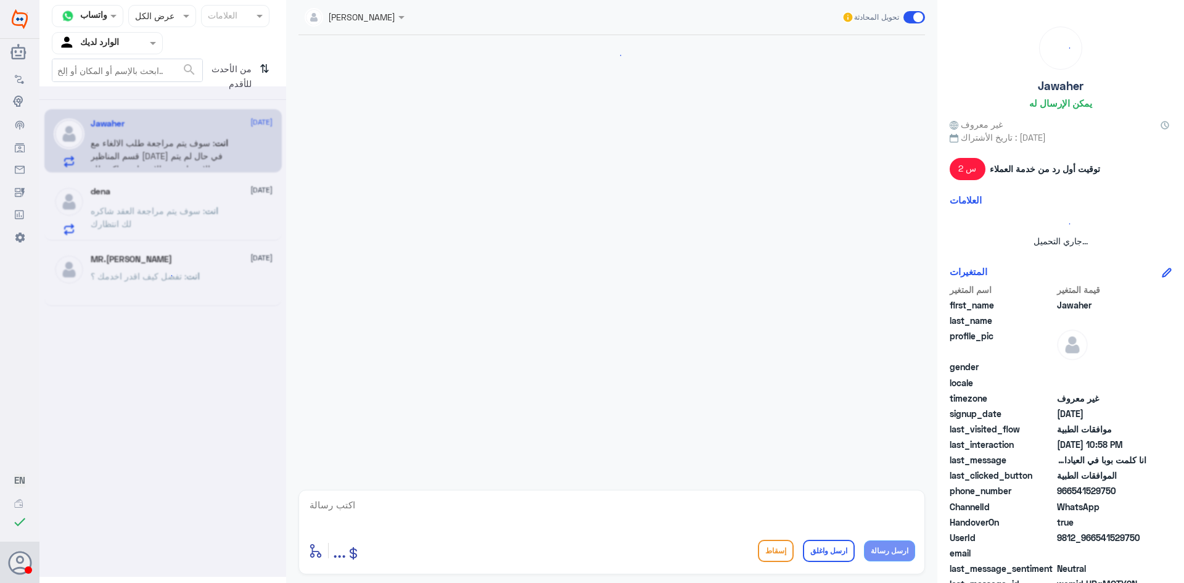
scroll to position [790, 0]
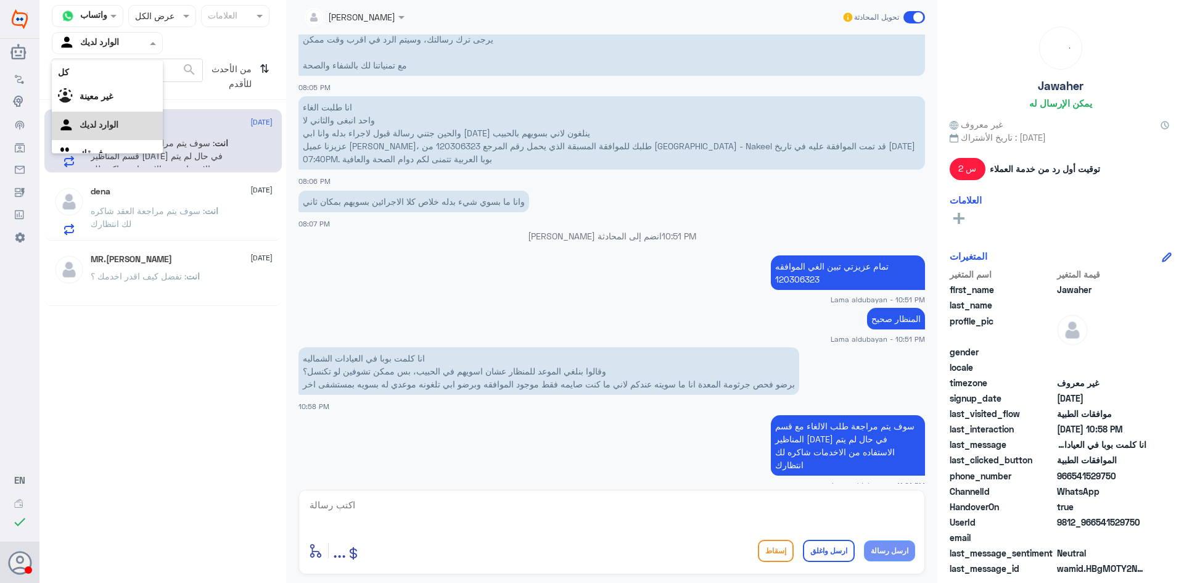
click at [160, 46] on span at bounding box center [154, 42] width 15 height 13
click at [117, 138] on div "فريقك" at bounding box center [107, 139] width 111 height 28
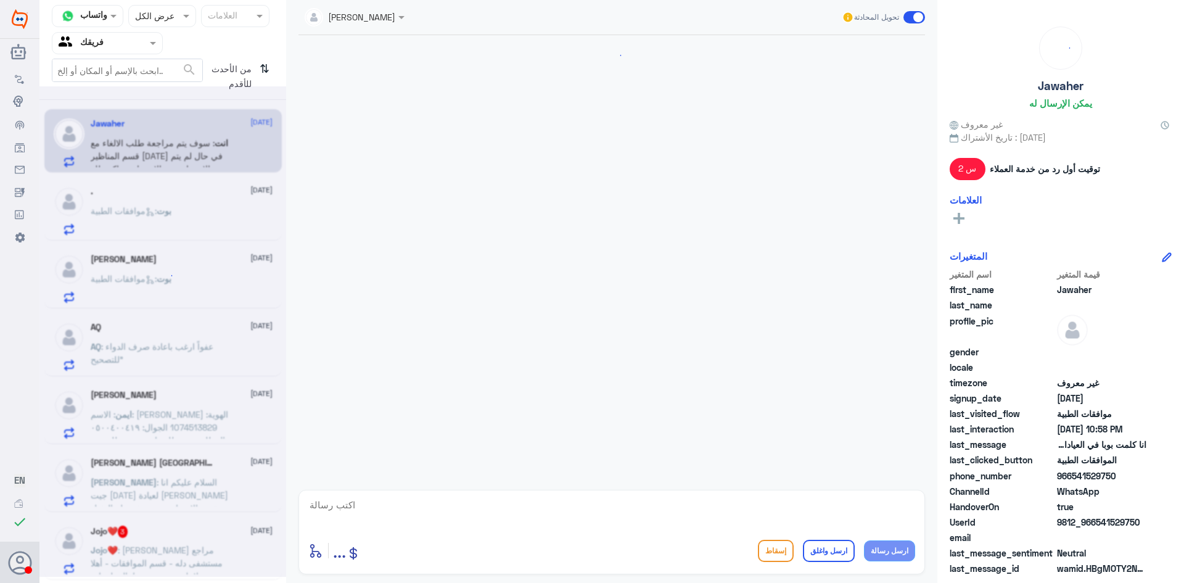
scroll to position [790, 0]
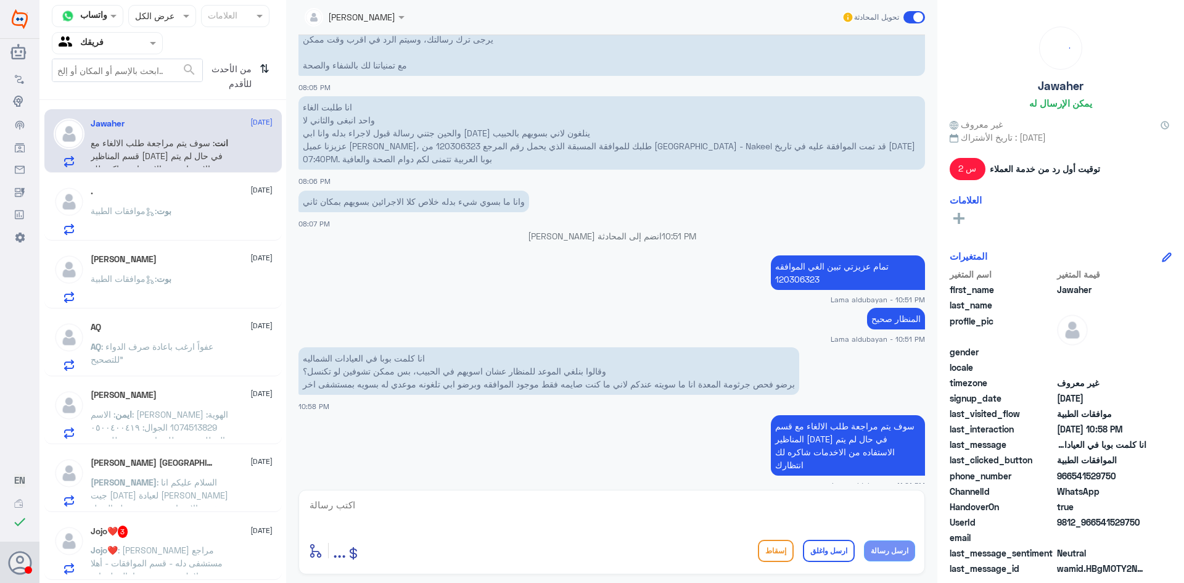
click at [166, 359] on p "AQ : عفواً ارغب باعادة صرف الدواء للتصحيح"" at bounding box center [160, 355] width 139 height 31
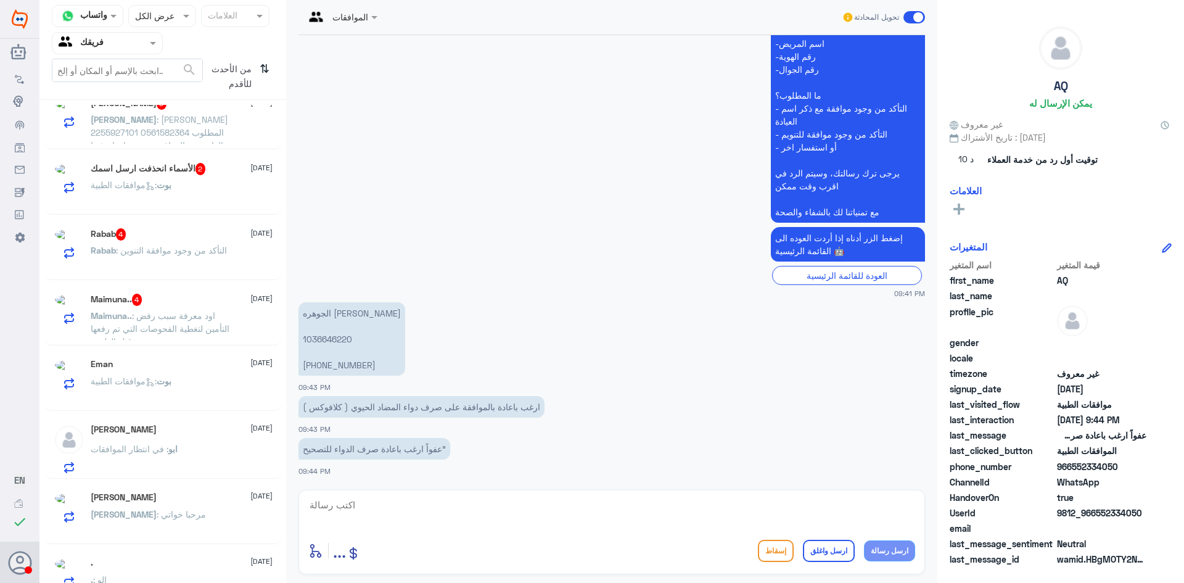
scroll to position [857, 0]
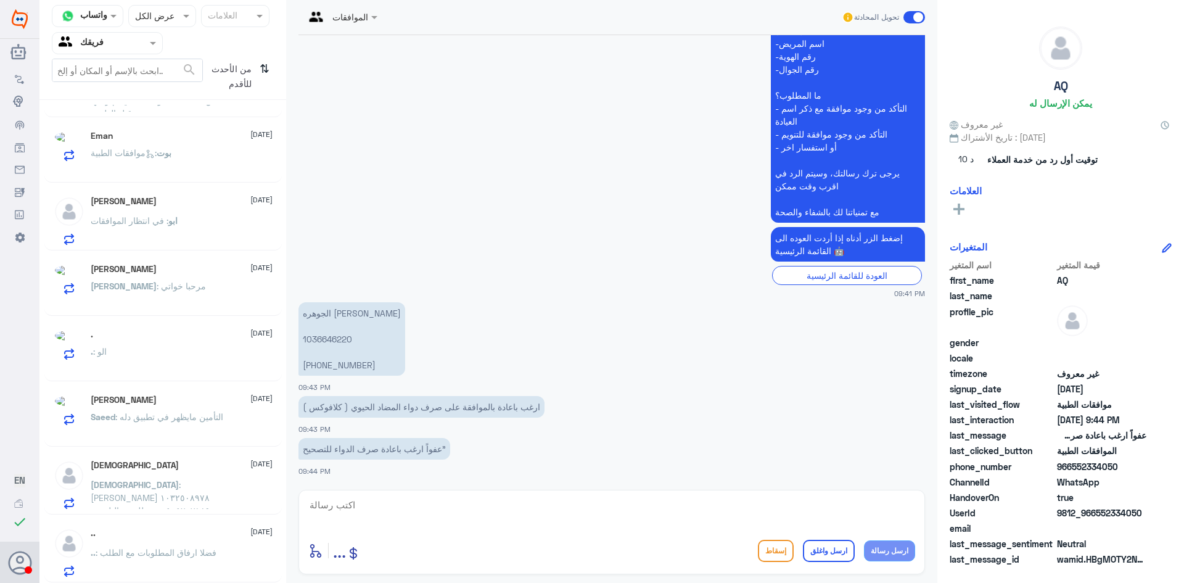
click at [220, 546] on div ".. [DATE] .. : فضلا ارفاق المطلوبات مع الطلب" at bounding box center [182, 552] width 182 height 49
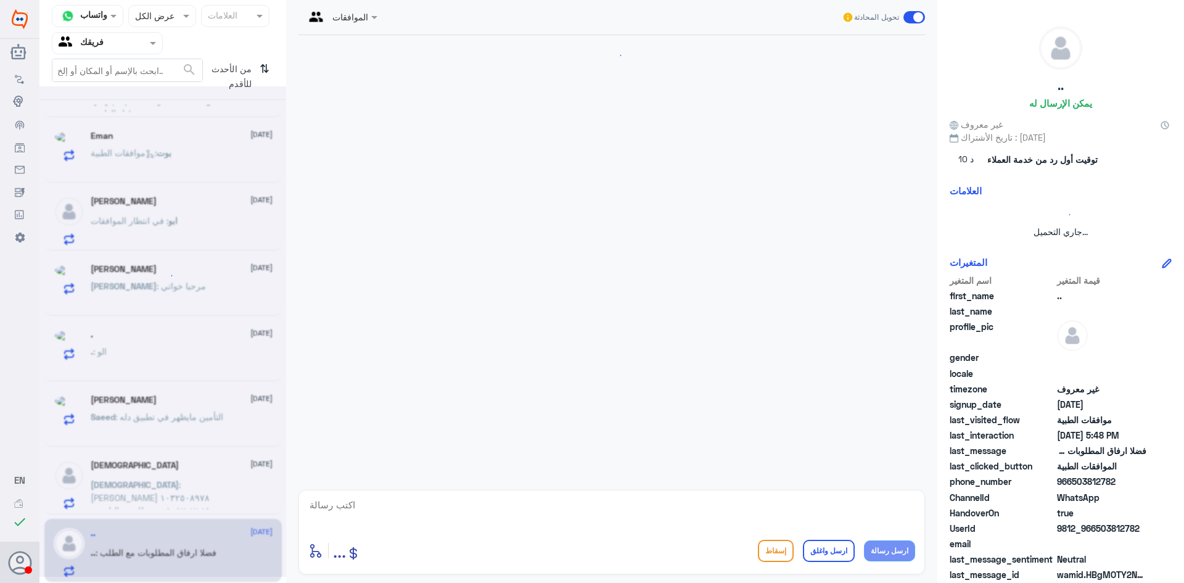
scroll to position [1170, 0]
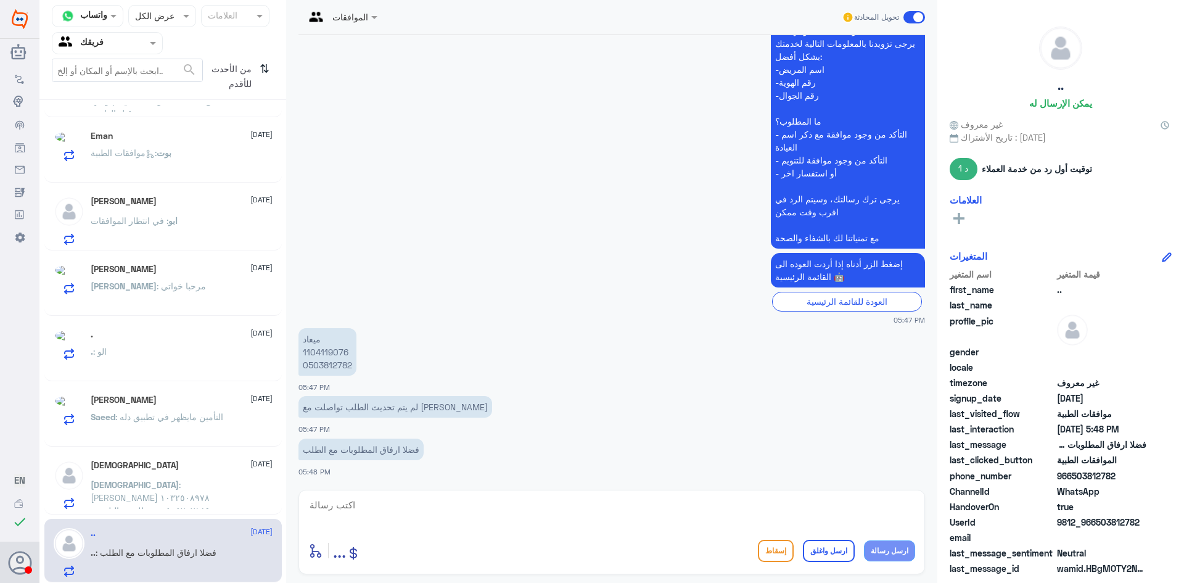
click at [220, 489] on span ": [PERSON_NAME] ١٠٣٢٥٠٨٩٧٨ ٠٥٠٥٢٠٧١٨٩ تم طلب تحاليل من الدكتور [PERSON_NAME] وت…" at bounding box center [158, 503] width 134 height 49
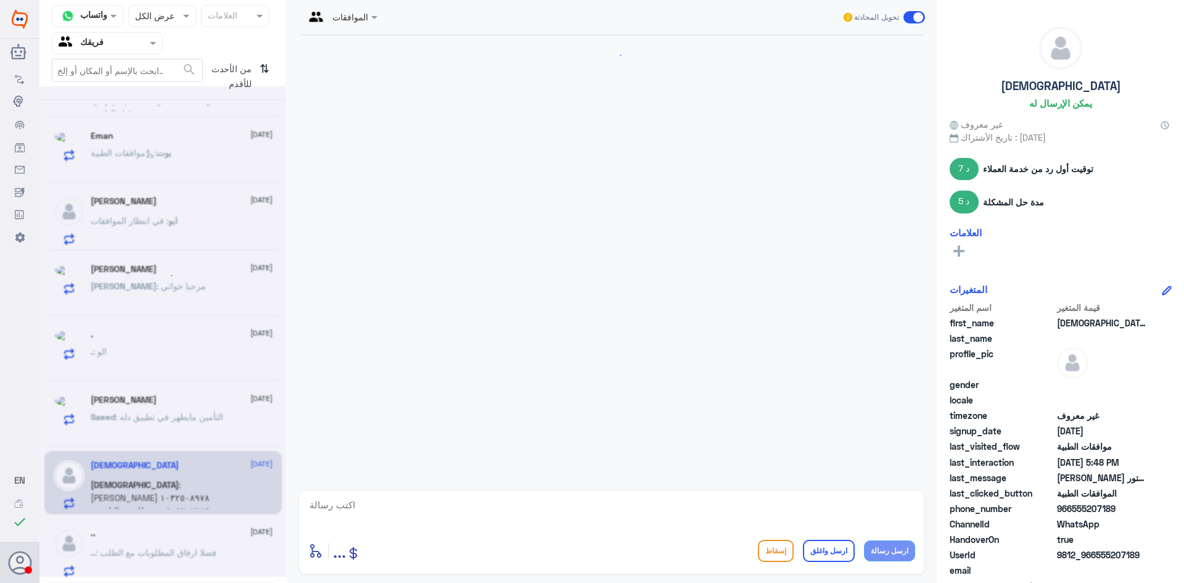
scroll to position [959, 0]
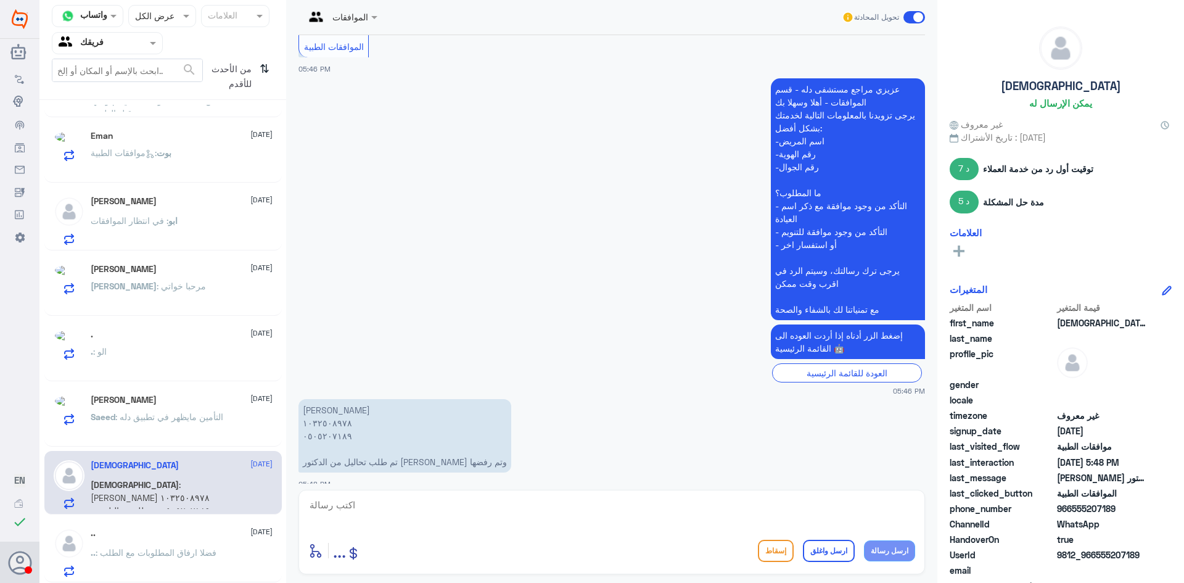
click at [220, 424] on p "Saeed : التأمين مايظهر في تطبيق دله" at bounding box center [157, 425] width 133 height 31
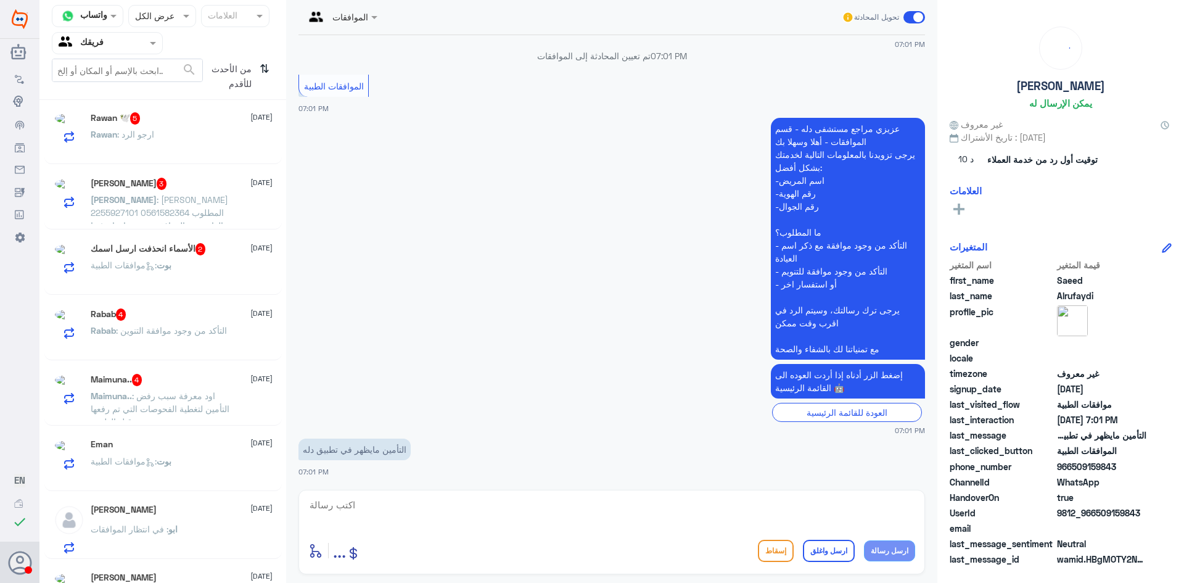
scroll to position [128, 0]
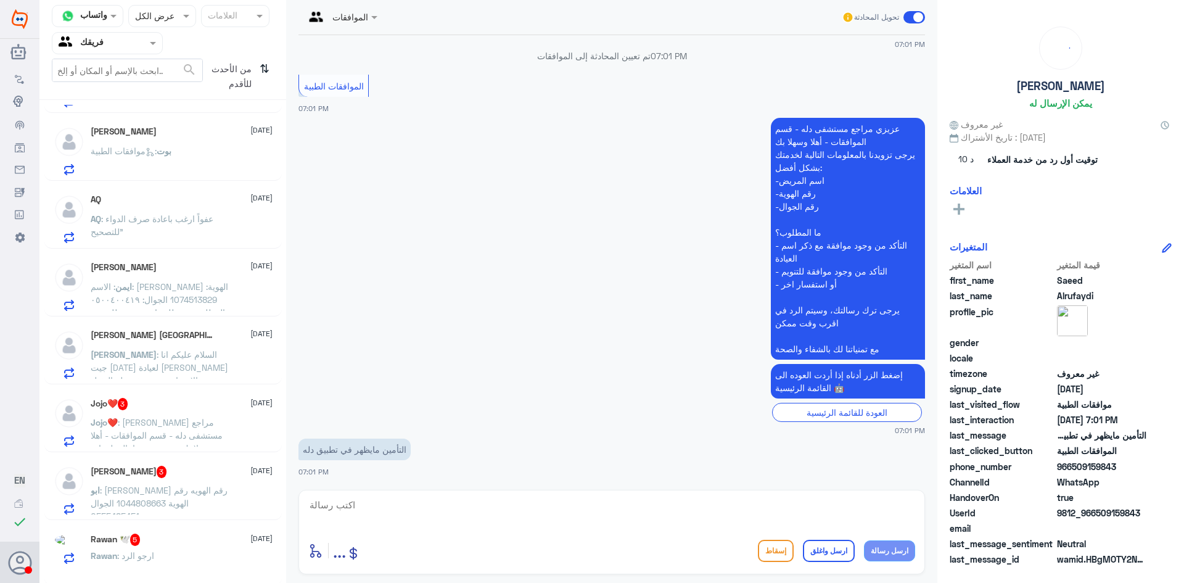
drag, startPoint x: 281, startPoint y: 167, endPoint x: 285, endPoint y: 131, distance: 35.4
click at [285, 131] on div "Jawaher [DATE] انت : سوف يتم مراجعة طلب الالغاء مع قسم المناظير [DATE] في حال ل…" at bounding box center [162, 346] width 247 height 482
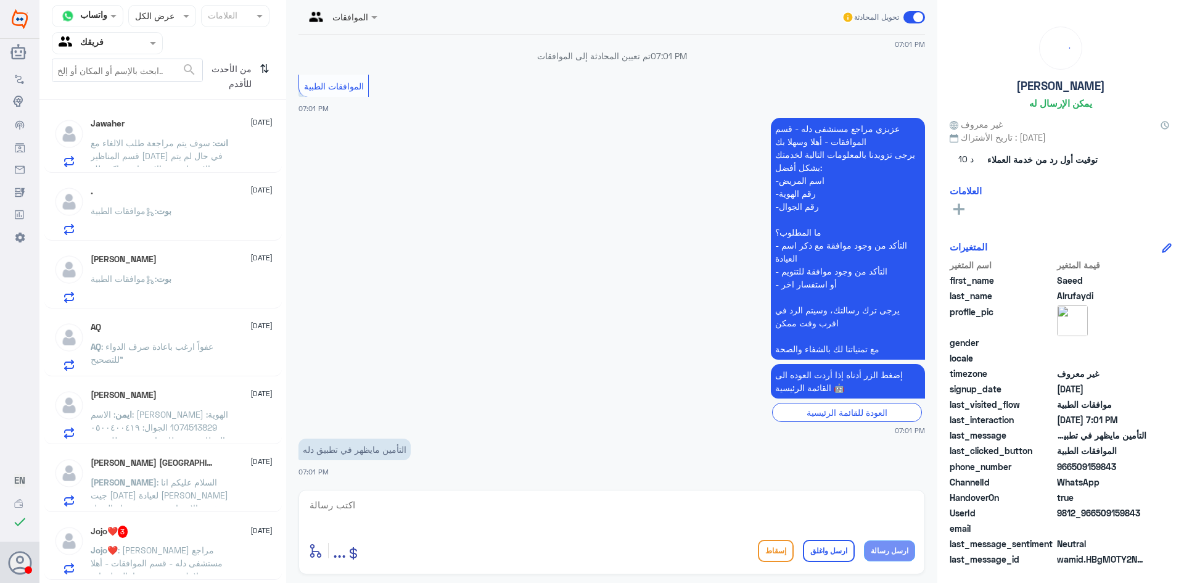
click at [139, 44] on div at bounding box center [107, 43] width 110 height 14
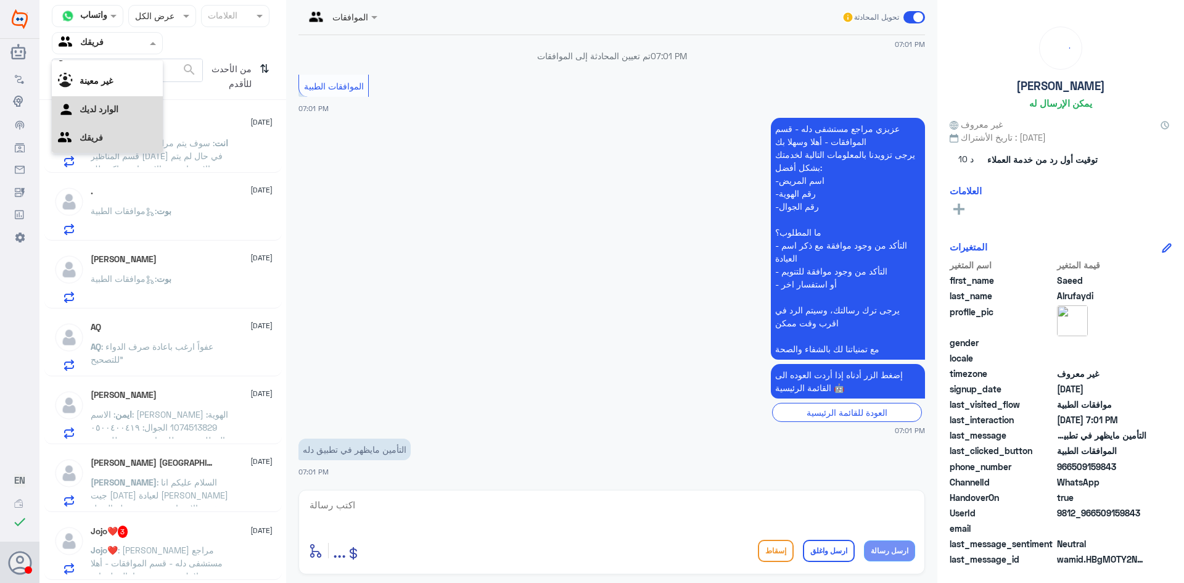
click at [134, 114] on div "الوارد لديك" at bounding box center [107, 110] width 111 height 28
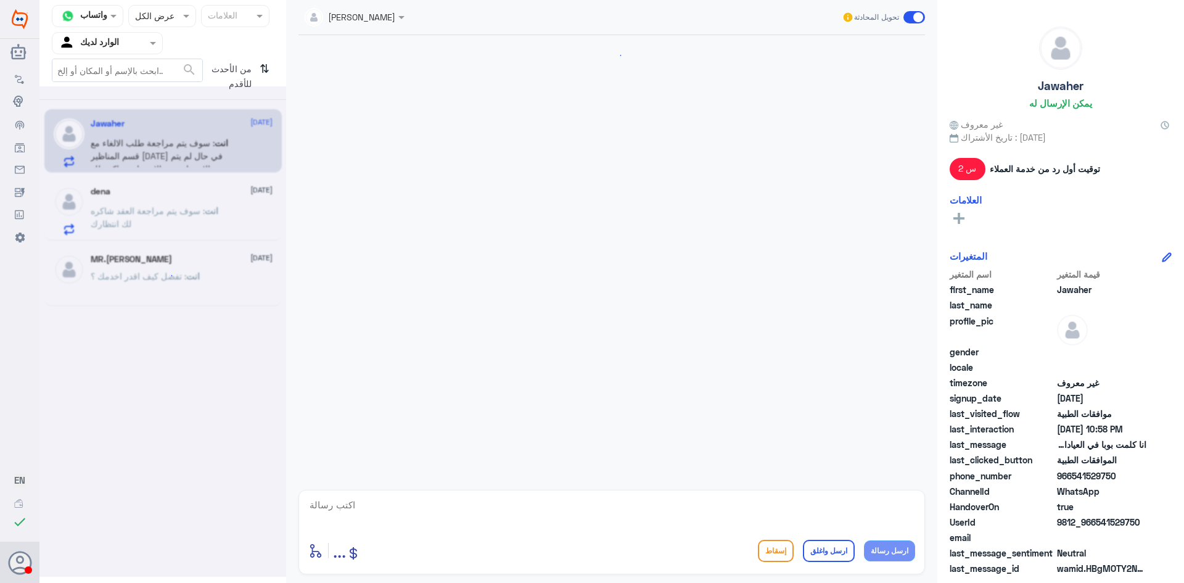
scroll to position [790, 0]
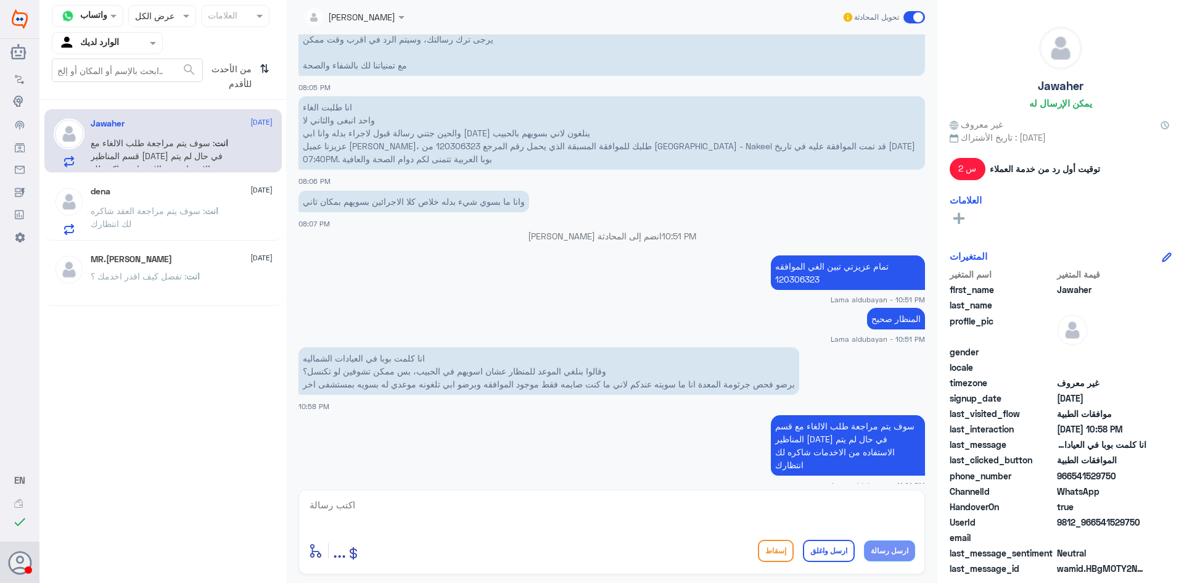
click at [211, 224] on p "انت : سوف يتم مراجعة العقد شاكره لك انتظارك" at bounding box center [160, 219] width 139 height 31
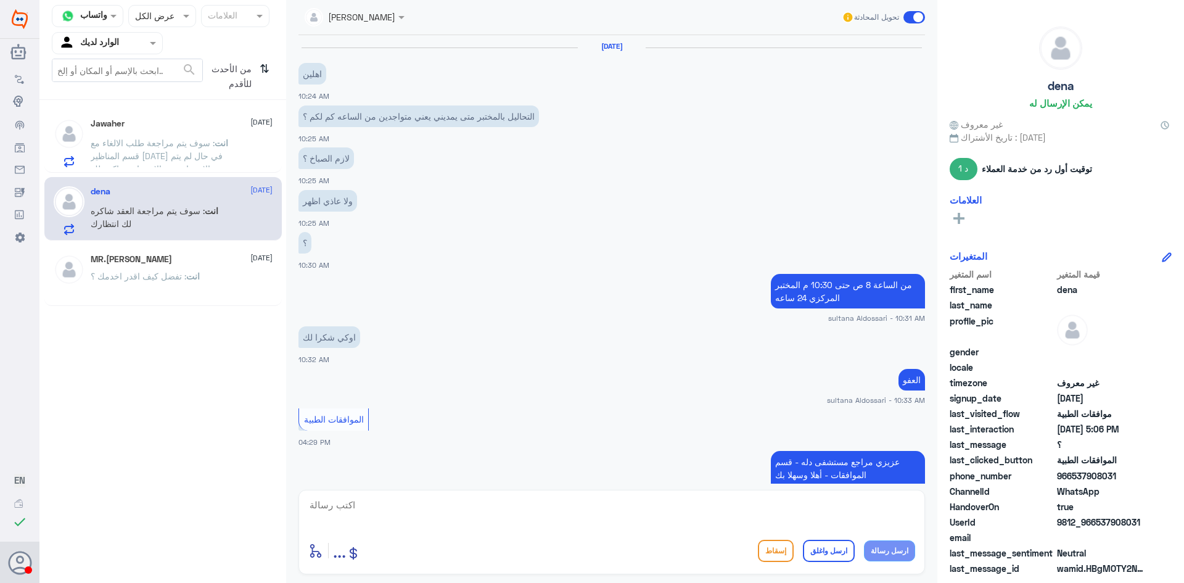
scroll to position [701, 0]
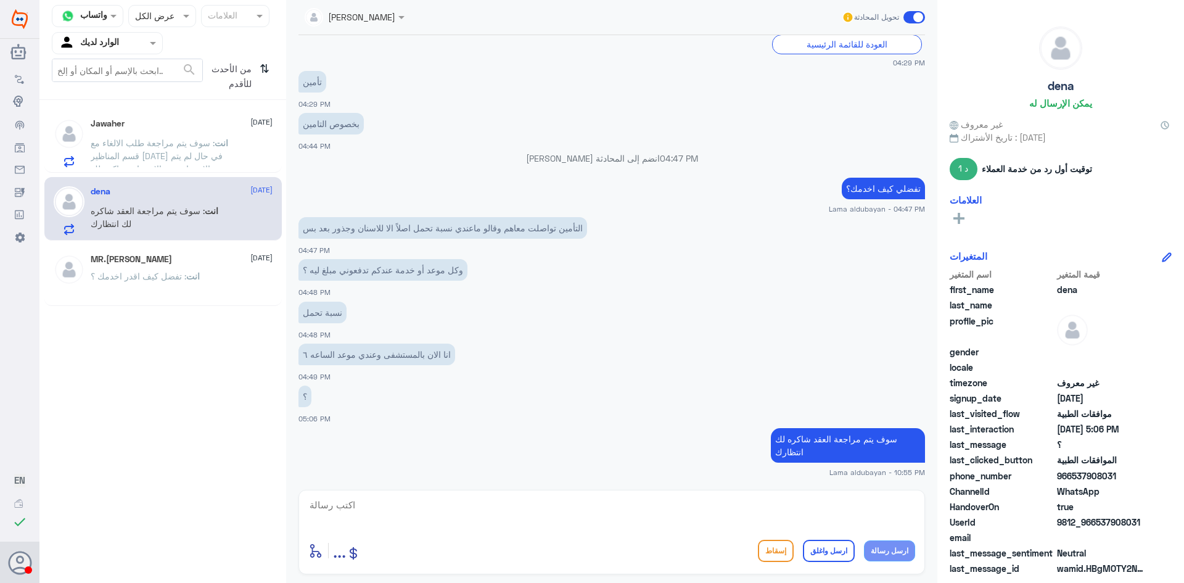
click at [192, 130] on div "Jawaher [DATE] انت : سوف يتم مراجعة طلب الالغاء مع قسم المناظير [DATE] في حال ل…" at bounding box center [182, 142] width 182 height 49
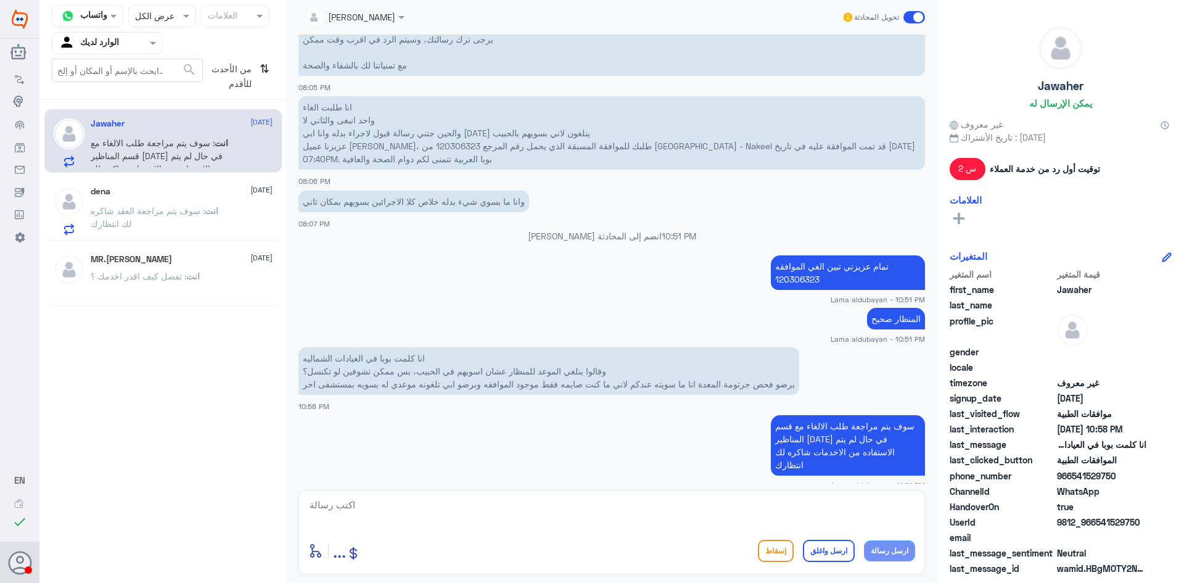
click at [191, 208] on span ": سوف يتم مراجعة العقد شاكره لك انتظارك" at bounding box center [148, 216] width 114 height 23
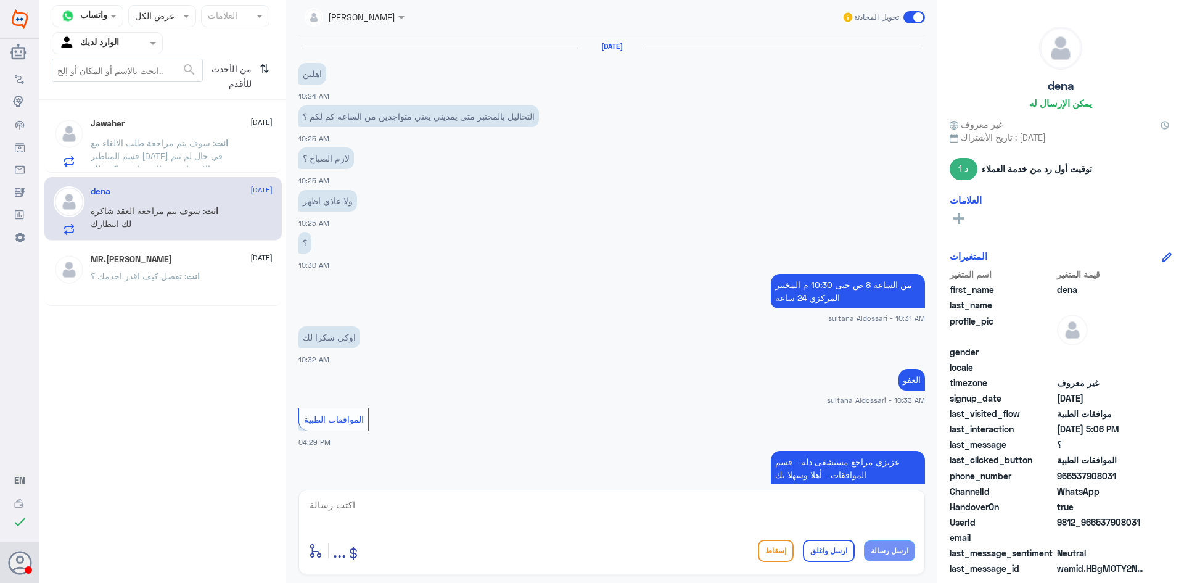
scroll to position [701, 0]
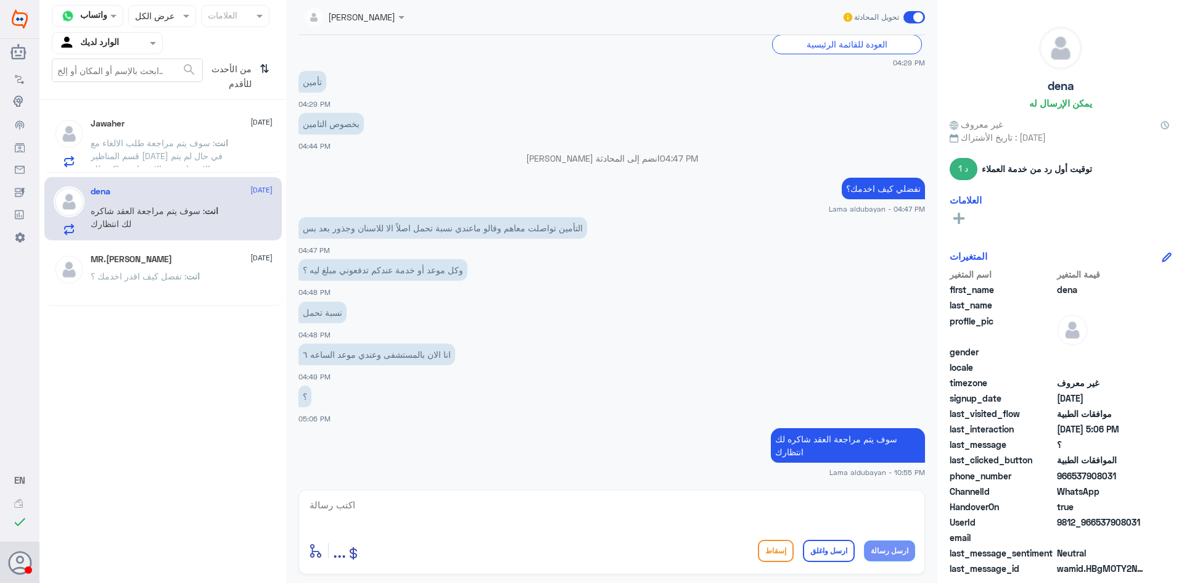
click at [204, 159] on span ": سوف يتم مراجعة طلب الالغاء مع قسم المناظير [DATE] في حال لم يتم الاستفاده من …" at bounding box center [157, 162] width 132 height 49
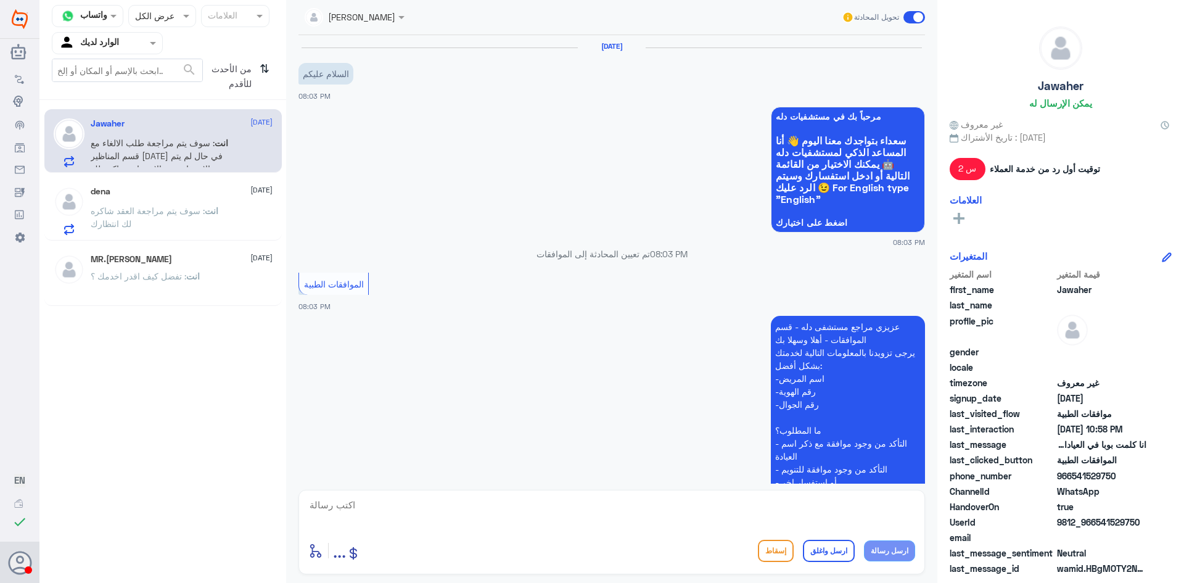
scroll to position [790, 0]
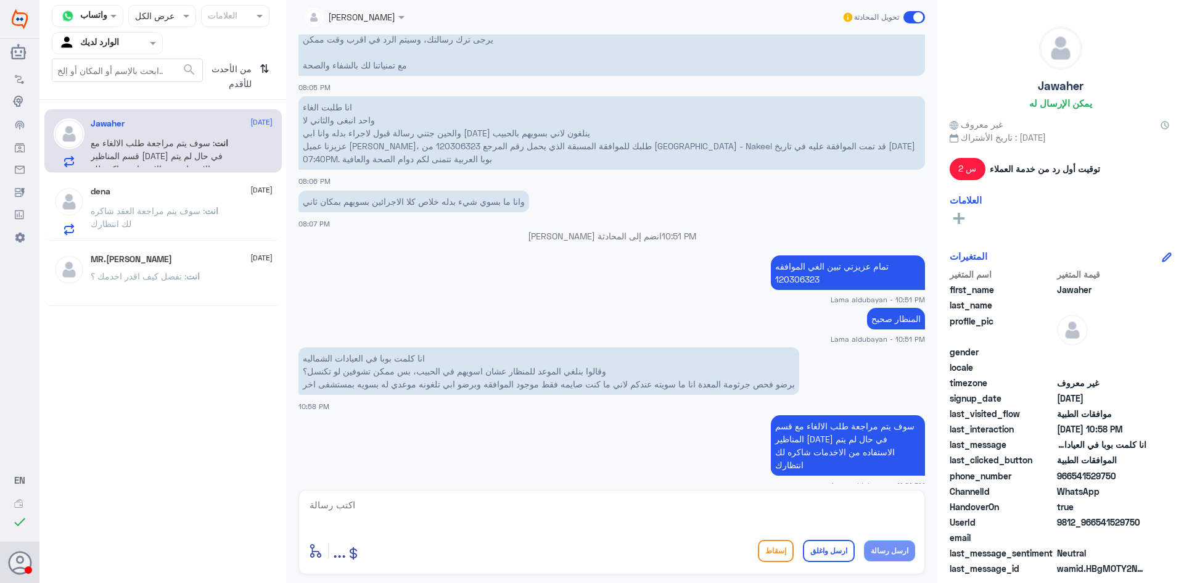
click at [278, 364] on div "قناة واتساب Status × عرض الكل العلامات Agent Filter الوارد لديك search من الأحد…" at bounding box center [162, 293] width 247 height 587
